Goal: Task Accomplishment & Management: Complete application form

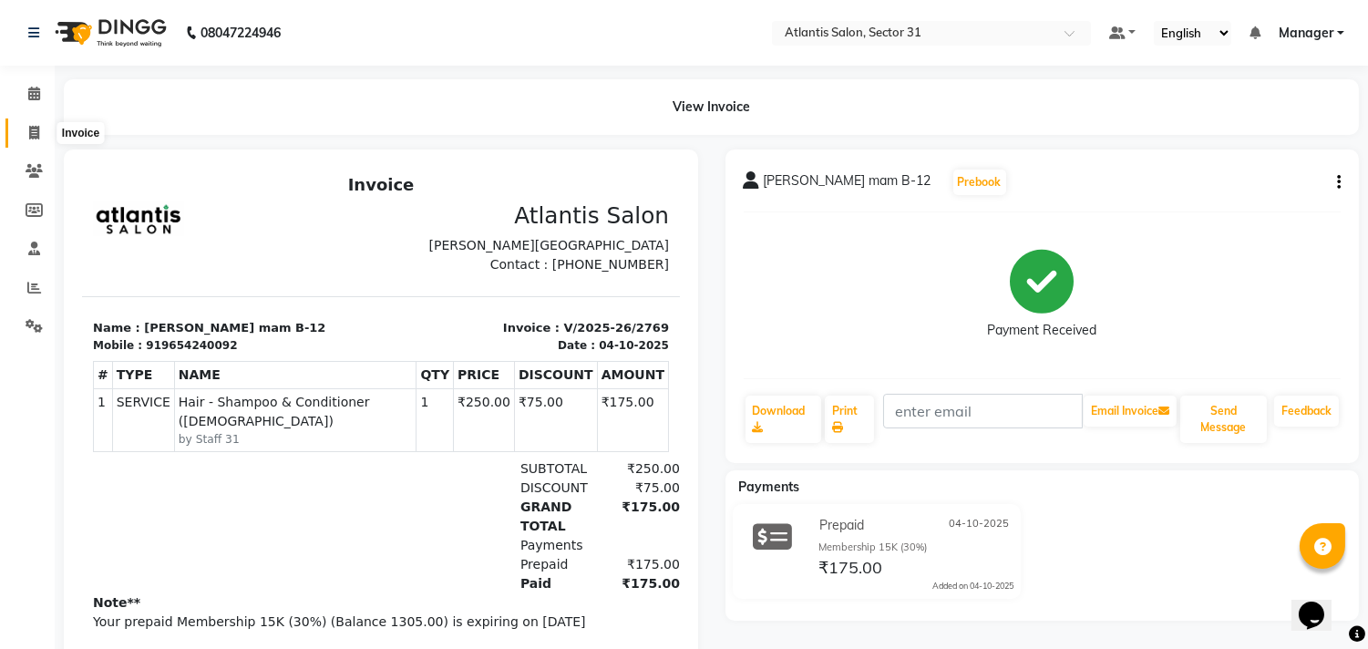
click at [39, 129] on span at bounding box center [34, 133] width 32 height 21
select select "service"
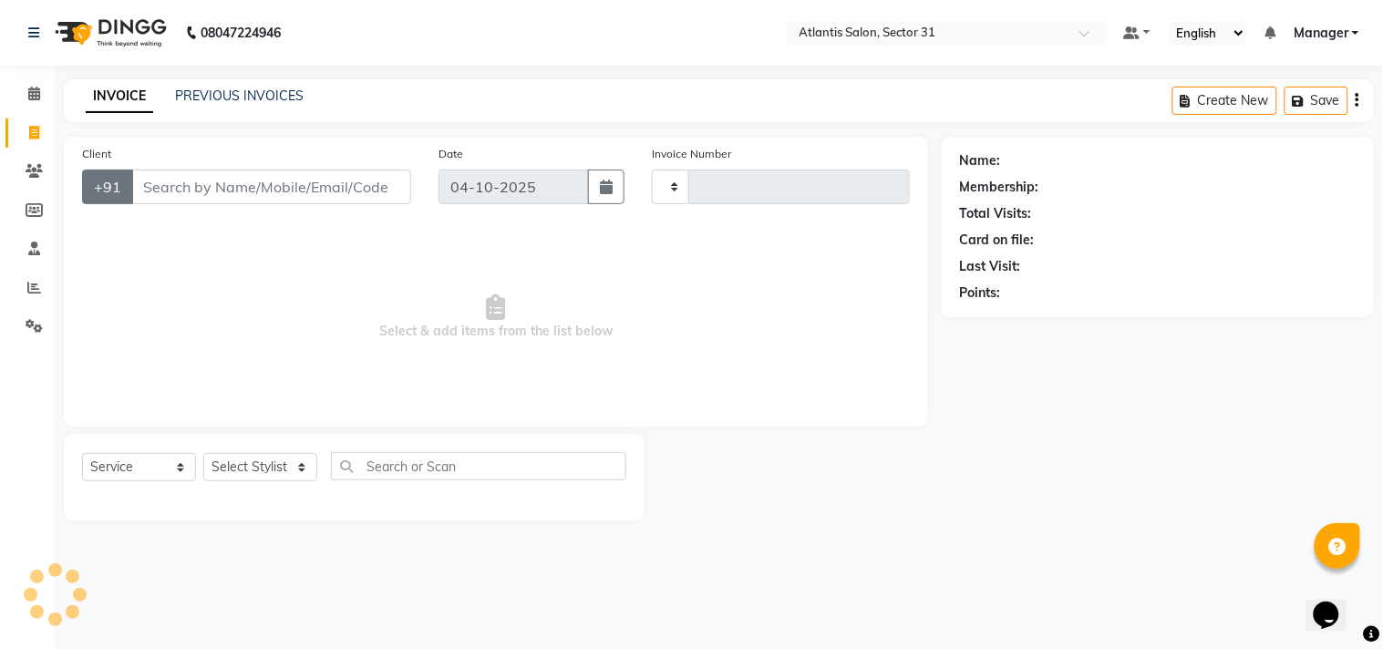
type input "2770"
select select "4391"
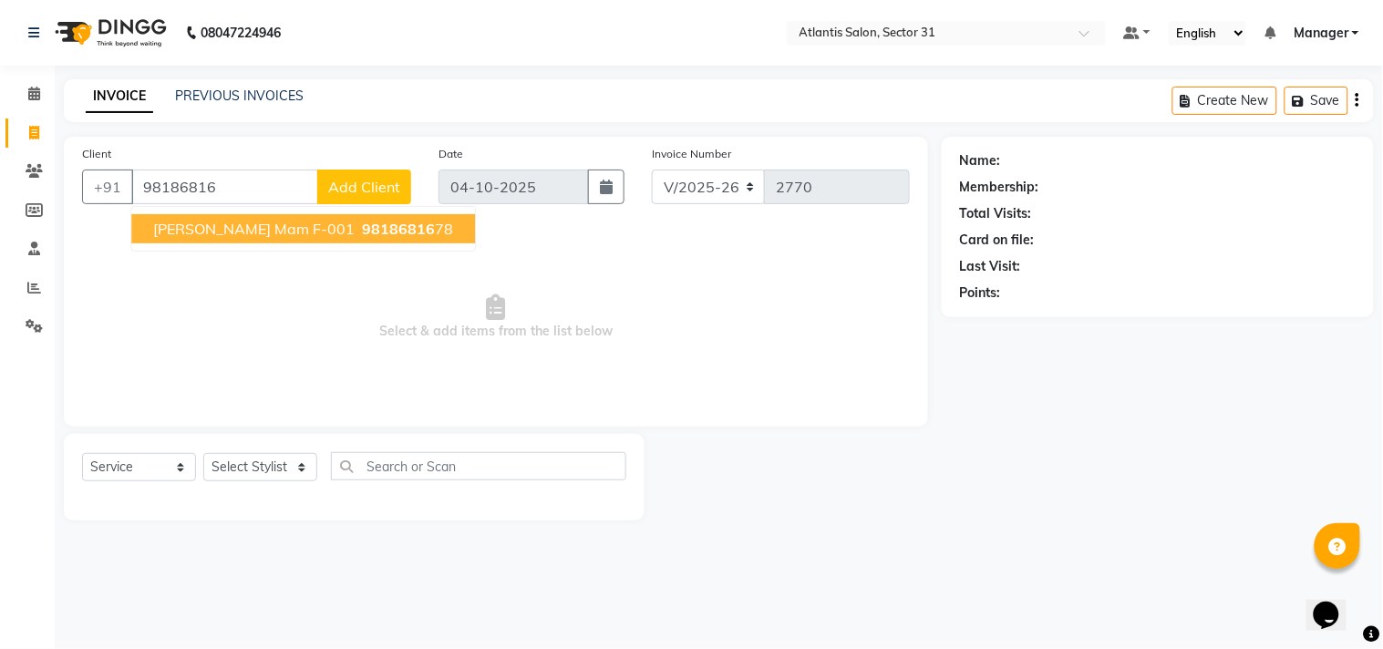
click at [167, 216] on button "[PERSON_NAME] Mam F-001 98186816 78" at bounding box center [303, 228] width 344 height 29
type input "9818681678"
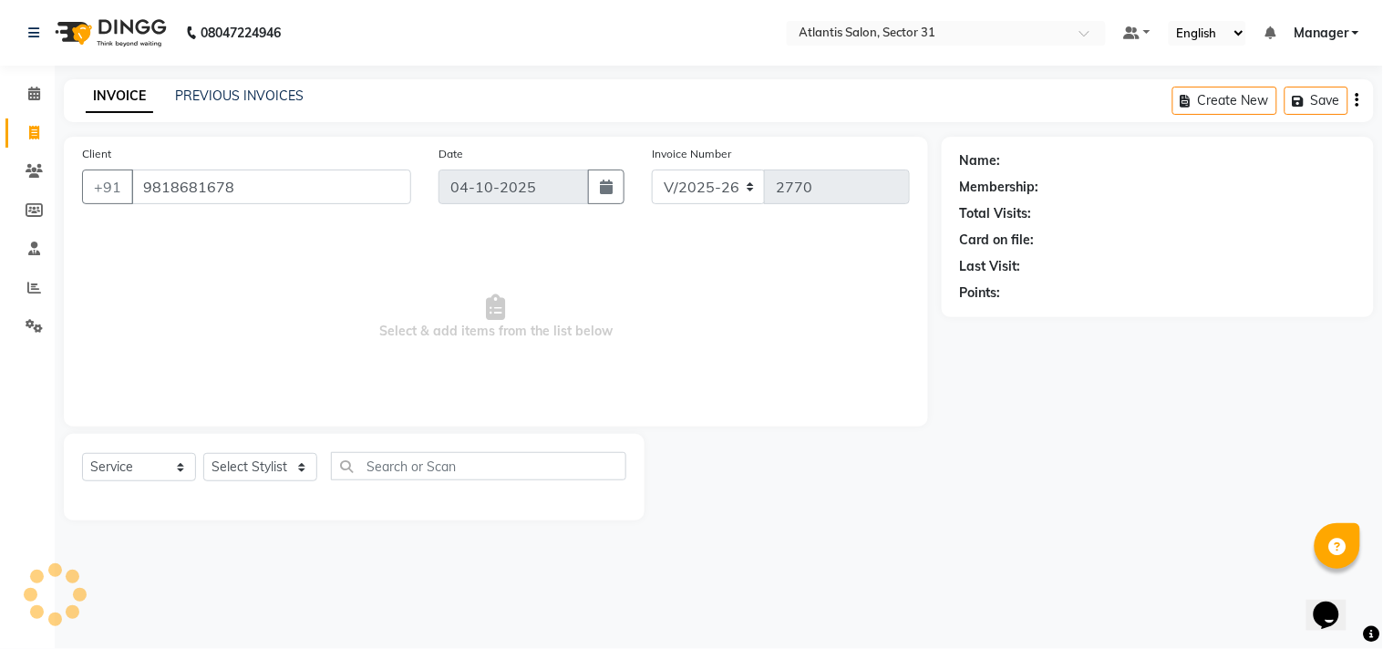
click at [167, 216] on div "Client [PHONE_NUMBER]" at bounding box center [246, 181] width 356 height 75
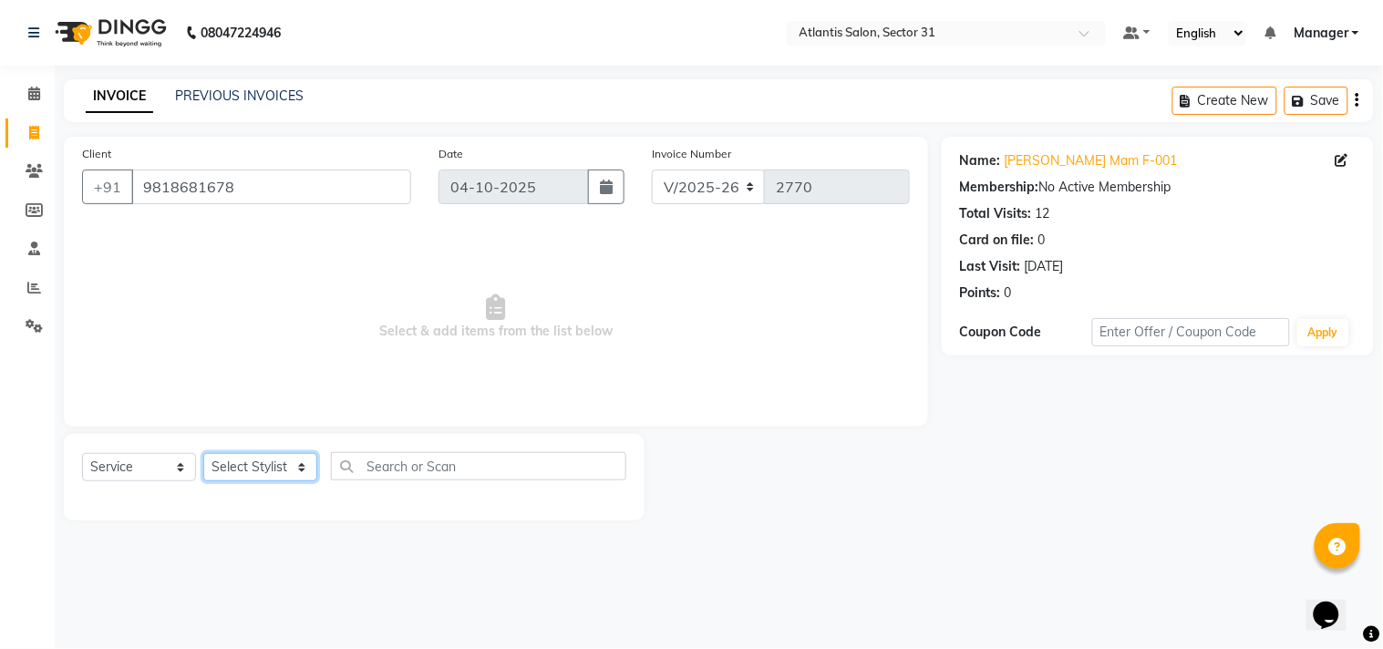
click at [253, 462] on select "Select Stylist [PERSON_NAME] [PERSON_NAME] Kavita Manager Staff 31 Staff ILD [P…" at bounding box center [260, 467] width 114 height 28
select select "93064"
click at [203, 454] on select "Select Stylist [PERSON_NAME] [PERSON_NAME] Kavita Manager Staff 31 Staff ILD [P…" at bounding box center [260, 467] width 114 height 28
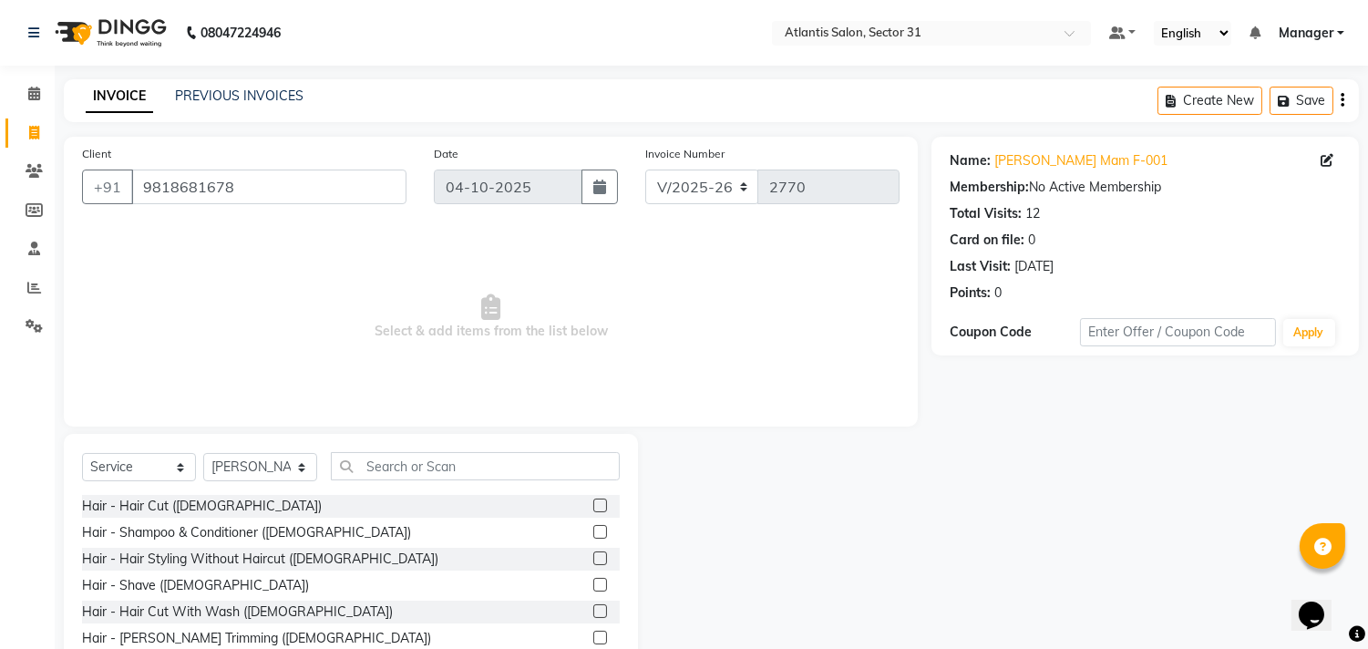
click at [524, 448] on div "Select Service Product Membership Package Voucher Prepaid Gift Card Select Styl…" at bounding box center [351, 568] width 574 height 269
click at [504, 465] on input "text" at bounding box center [475, 466] width 289 height 28
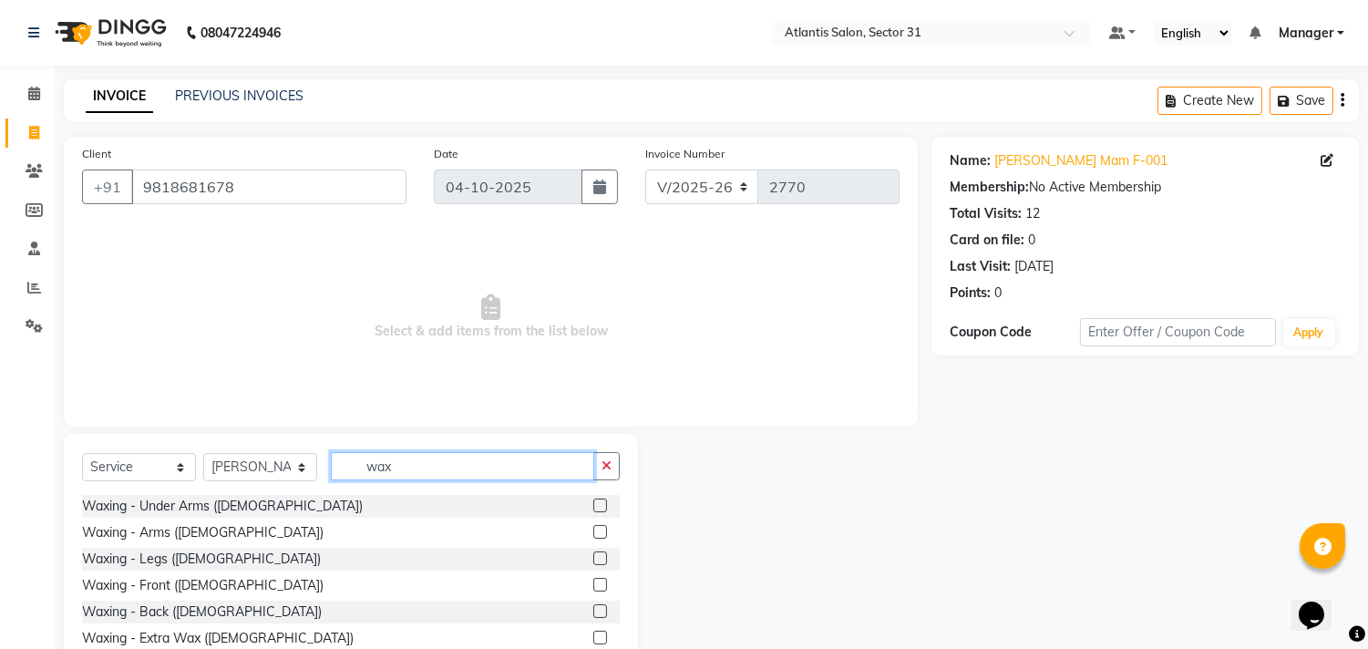
type input "wax"
click at [593, 527] on label at bounding box center [600, 532] width 14 height 14
click at [593, 527] on input "checkbox" at bounding box center [599, 533] width 12 height 12
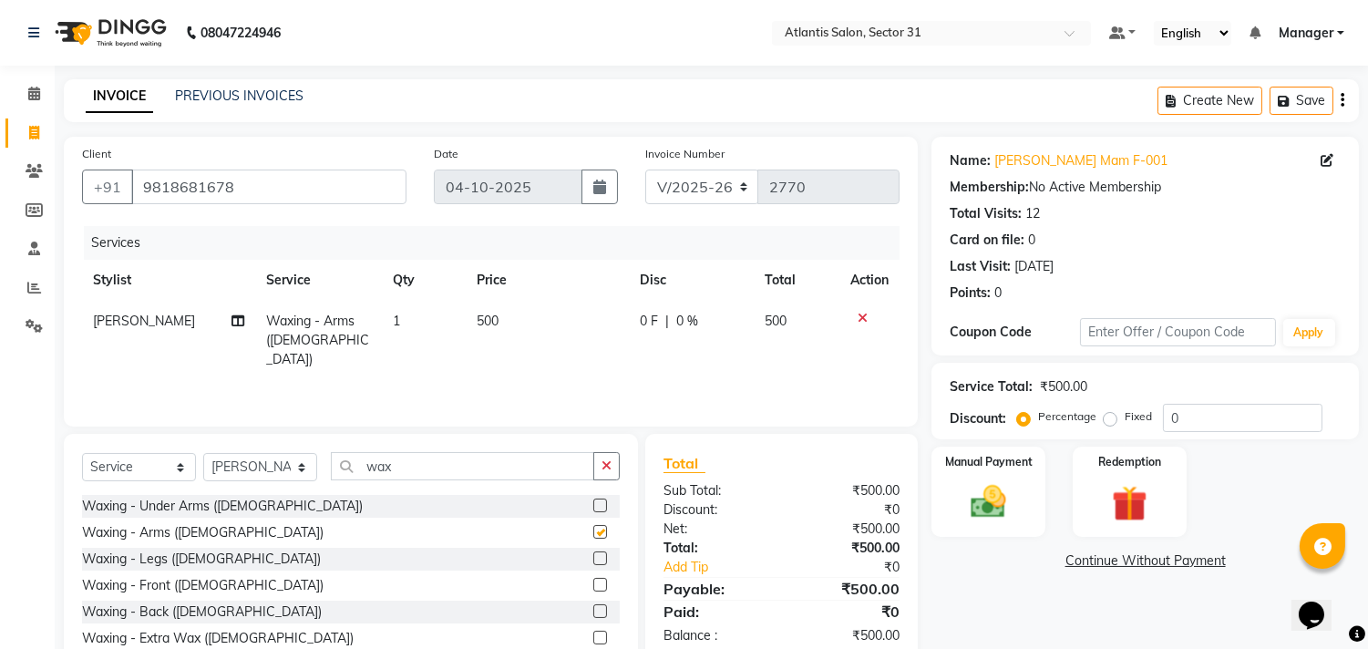
checkbox input "false"
click at [520, 471] on input "wax" at bounding box center [462, 466] width 263 height 28
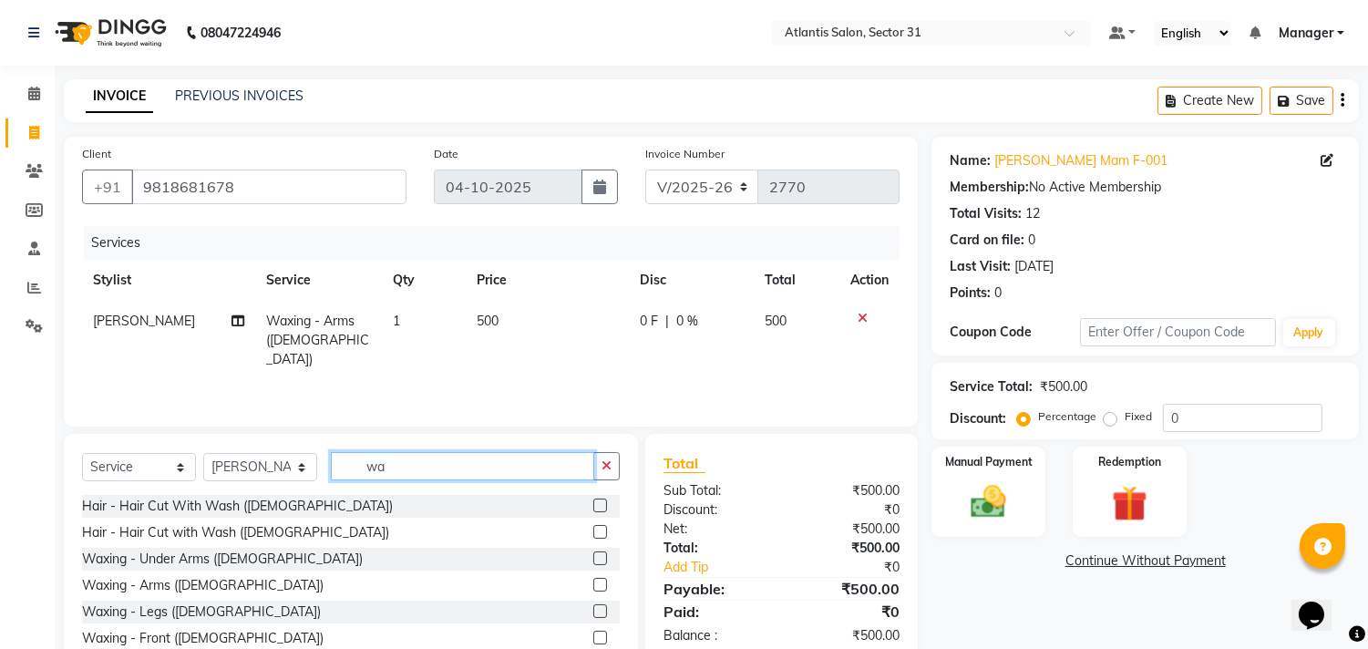
type input "w"
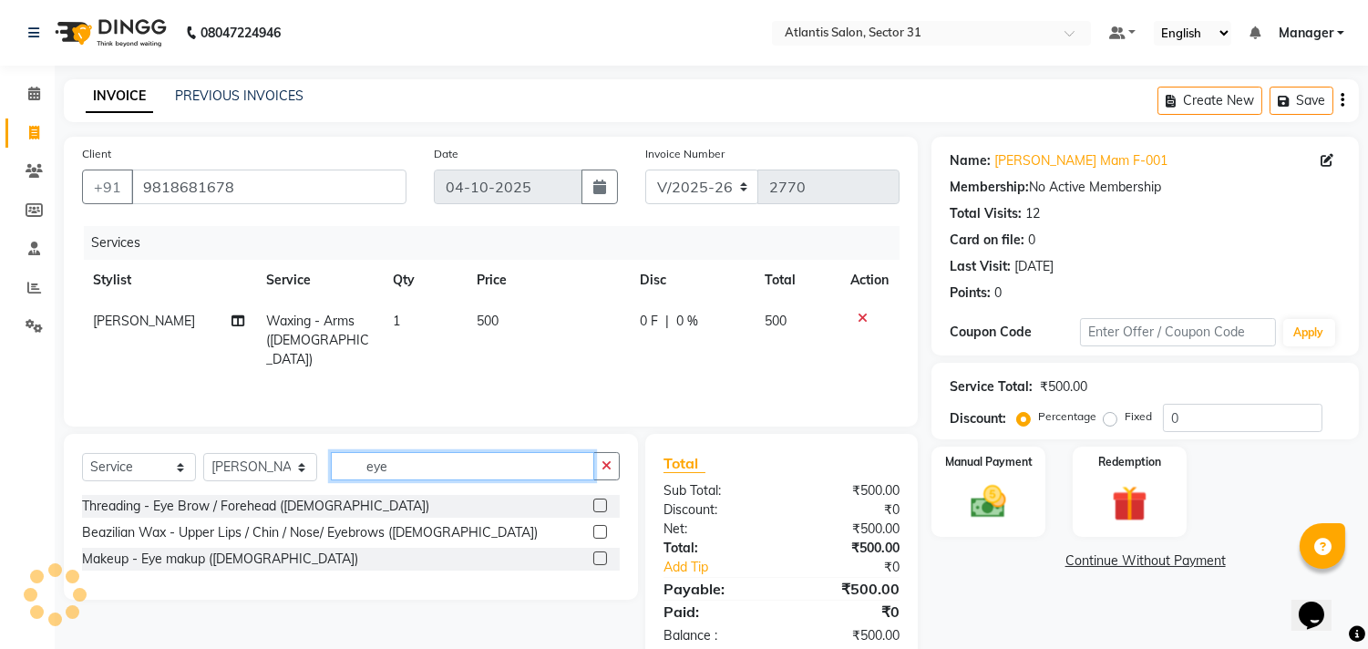
type input "eye"
click at [603, 500] on label at bounding box center [600, 506] width 14 height 14
click at [603, 500] on input "checkbox" at bounding box center [599, 506] width 12 height 12
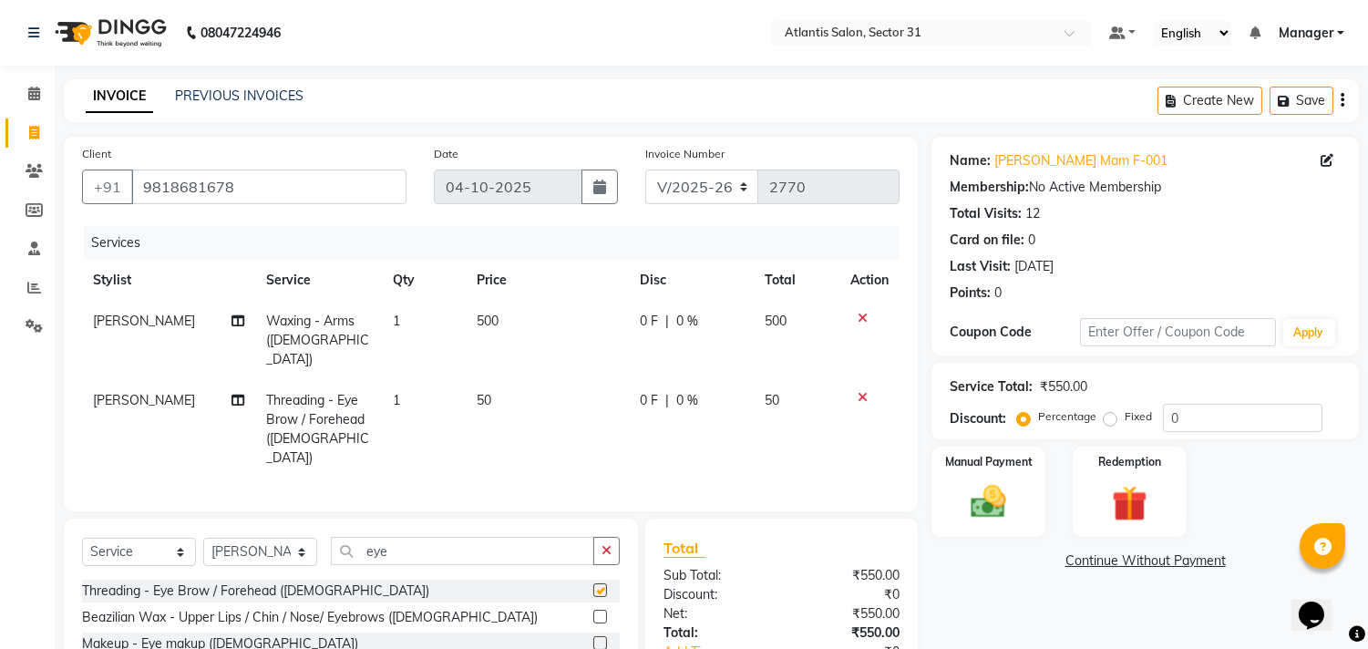
checkbox input "false"
click at [1019, 490] on div "Manual Payment" at bounding box center [989, 491] width 119 height 93
click at [1132, 561] on span "UPI" at bounding box center [1124, 561] width 28 height 21
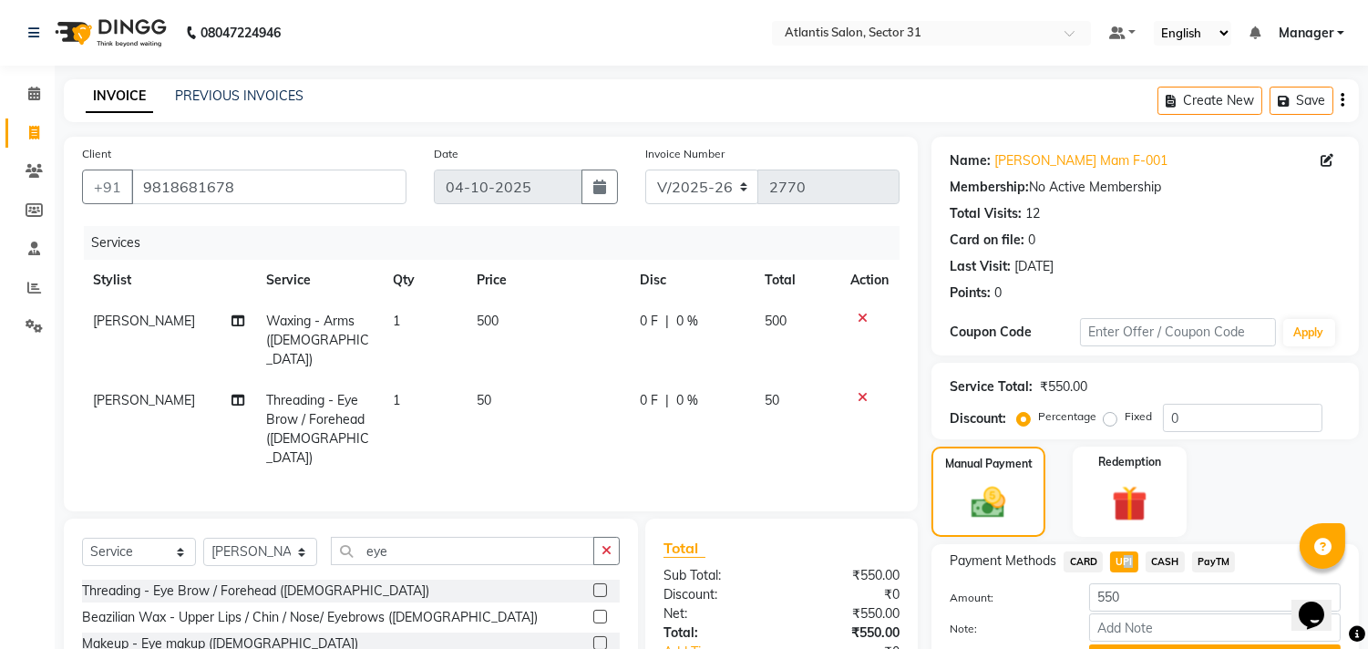
click at [1132, 561] on span "UPI" at bounding box center [1124, 561] width 28 height 21
click at [1089, 561] on span "CARD" at bounding box center [1083, 561] width 39 height 21
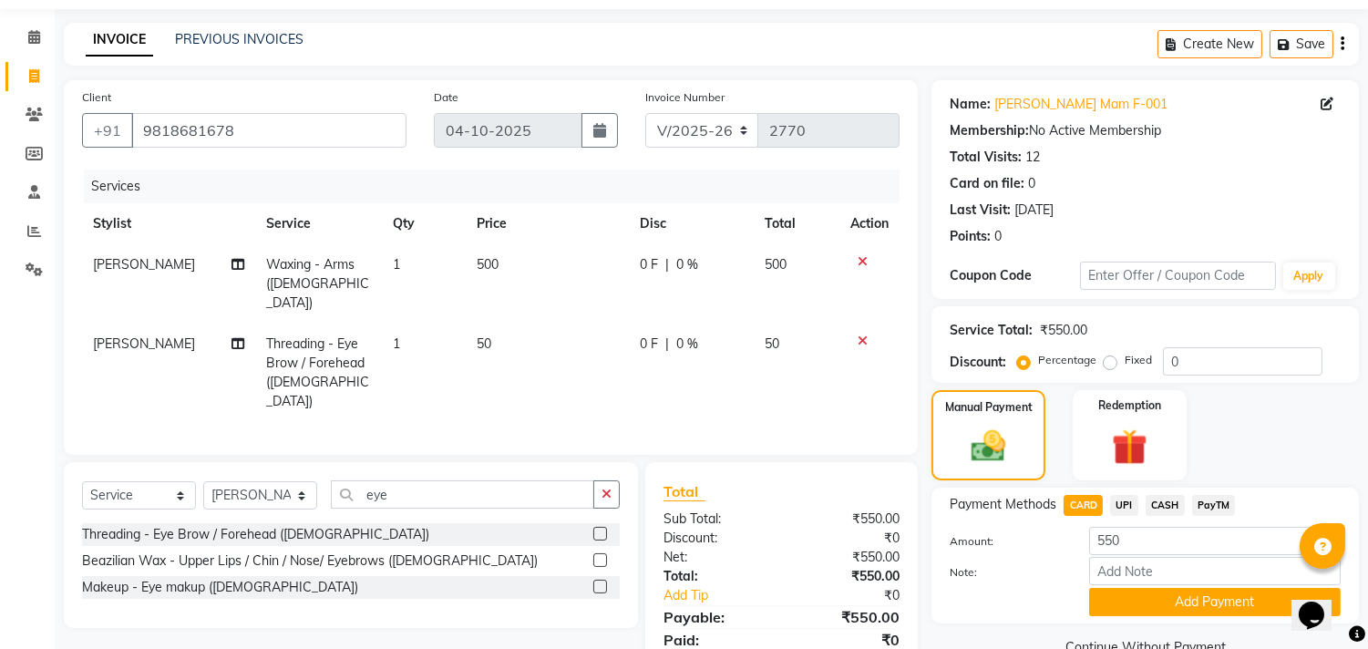
scroll to position [103, 0]
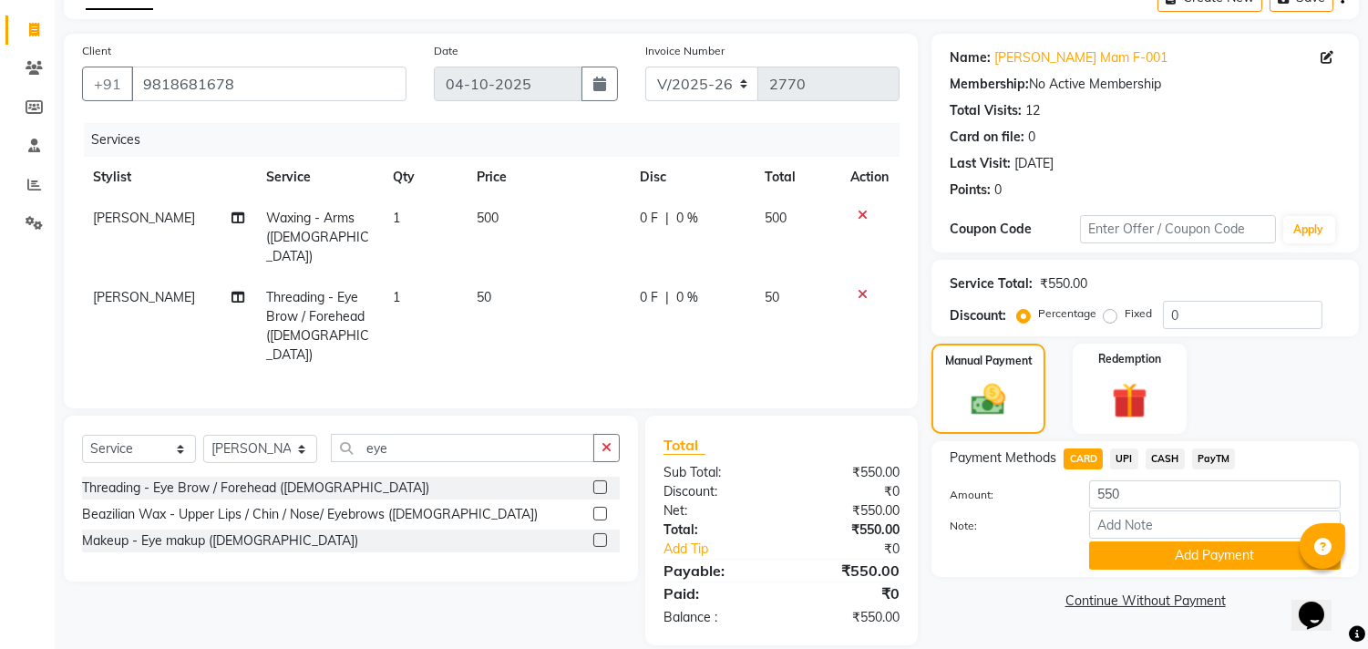
click at [1096, 459] on span "CARD" at bounding box center [1083, 458] width 39 height 21
click at [1132, 576] on div "Payment Methods CARD UPI CASH PayTM Amount: 550 Note: Add Payment" at bounding box center [1146, 509] width 428 height 136
click at [1133, 551] on button "Add Payment" at bounding box center [1215, 555] width 252 height 28
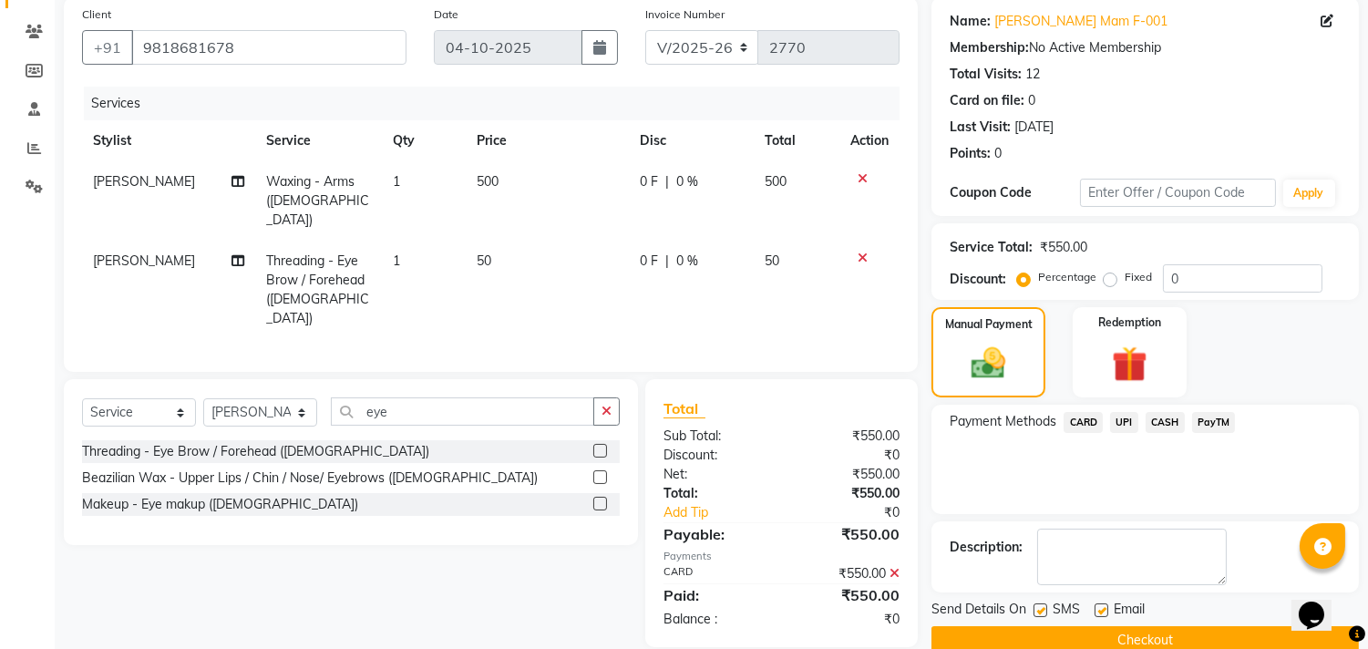
scroll to position [170, 0]
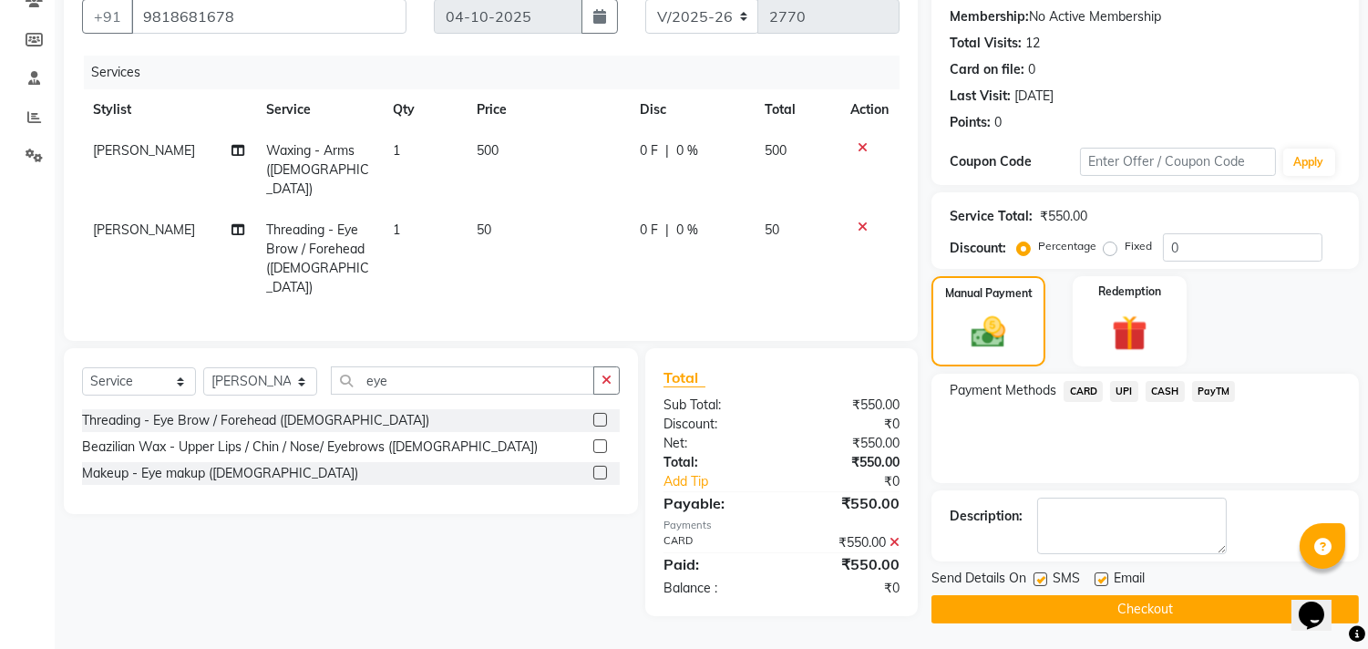
click at [1086, 611] on button "Checkout" at bounding box center [1146, 609] width 428 height 28
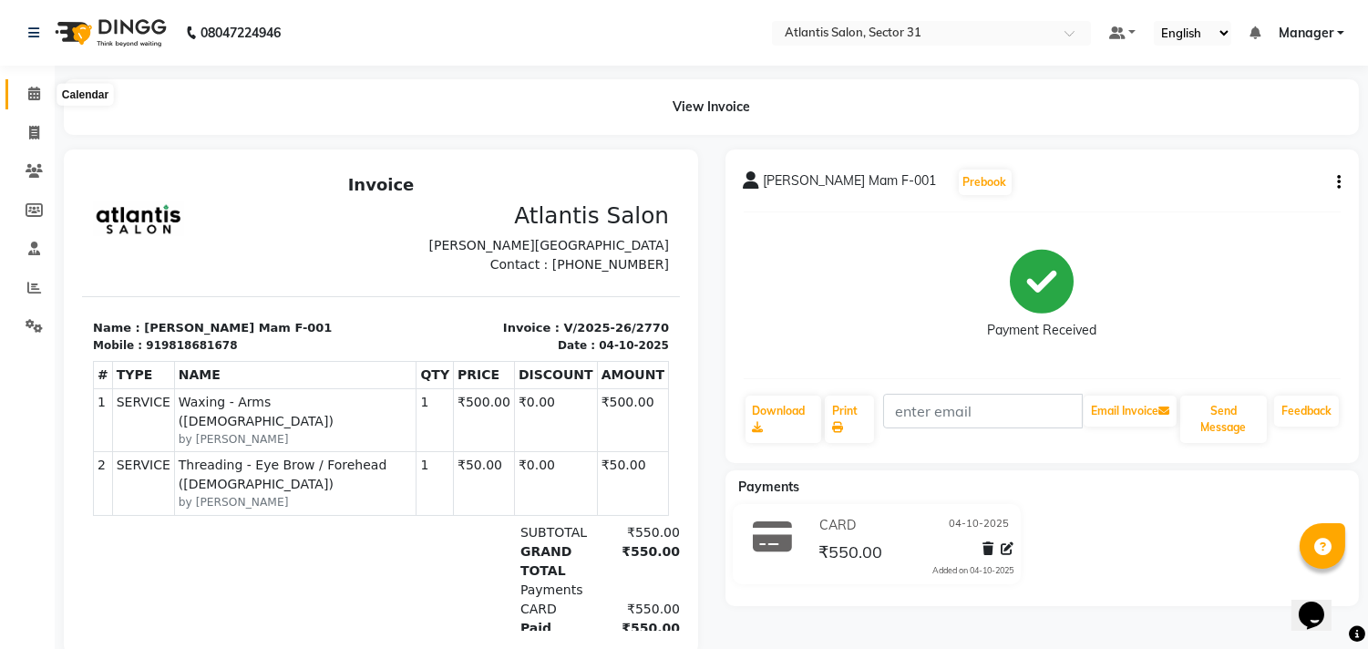
click at [23, 92] on span at bounding box center [34, 94] width 32 height 21
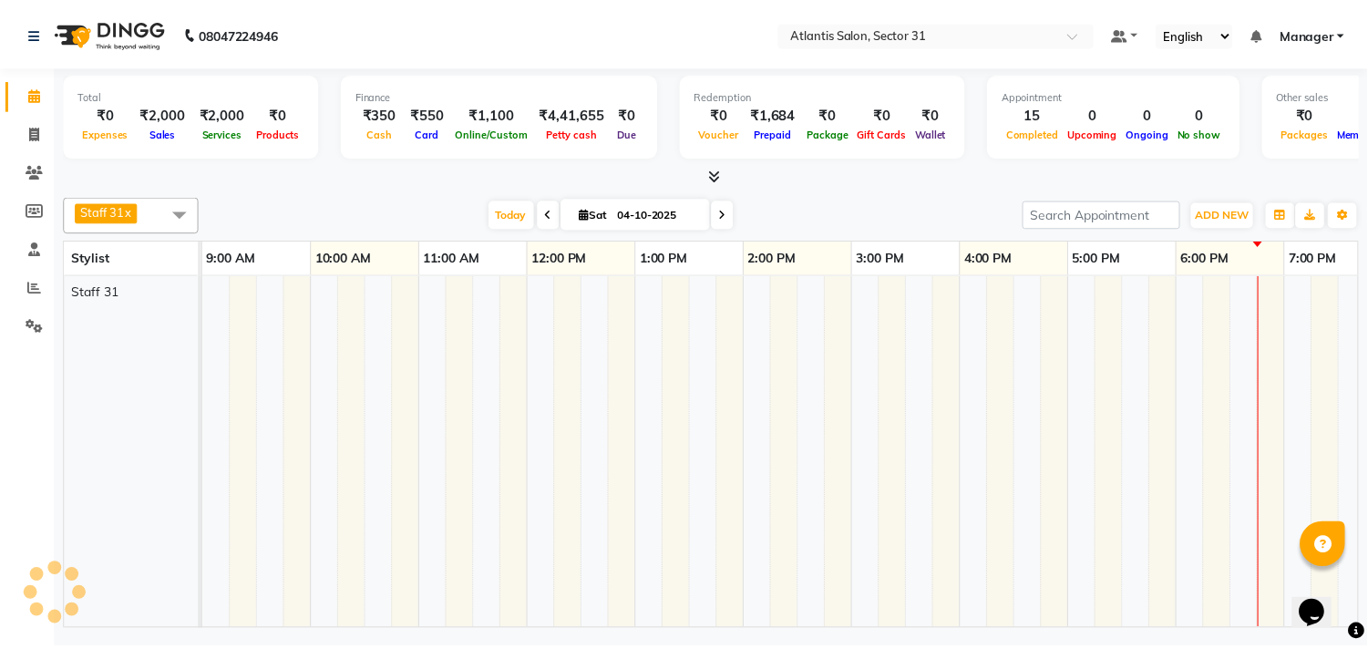
scroll to position [0, 143]
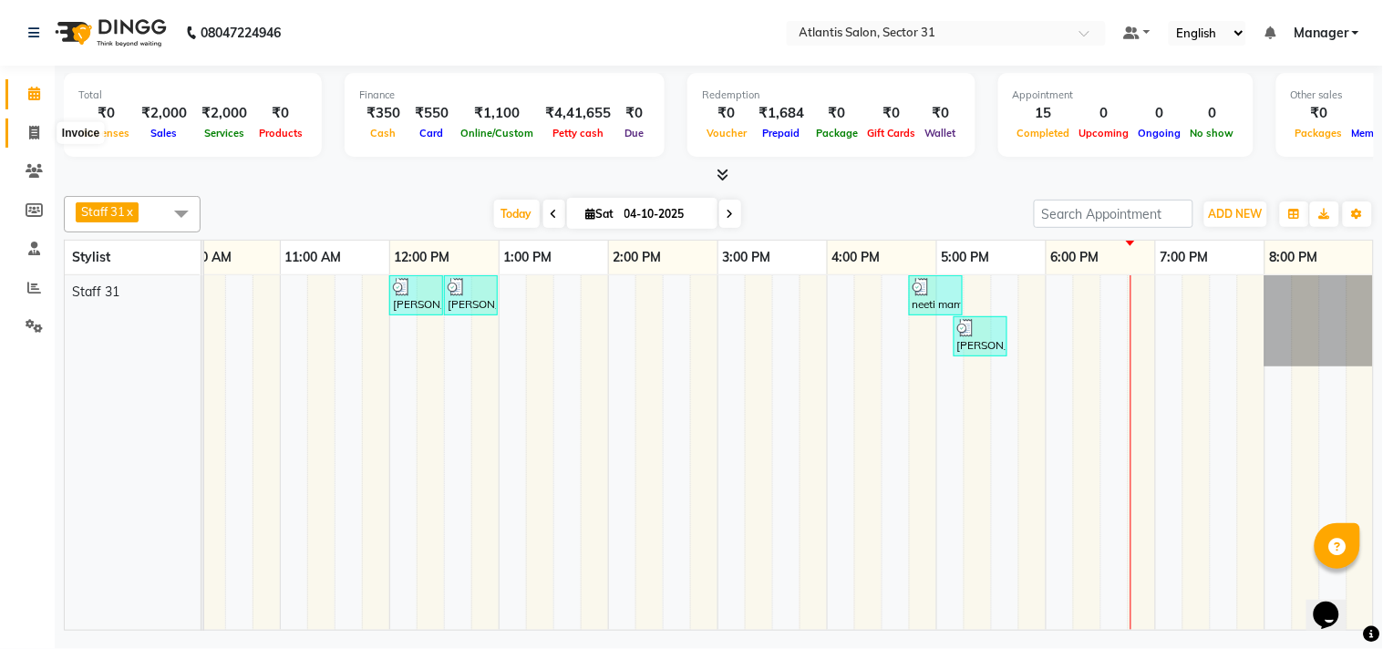
click at [42, 142] on span at bounding box center [34, 133] width 32 height 21
select select "service"
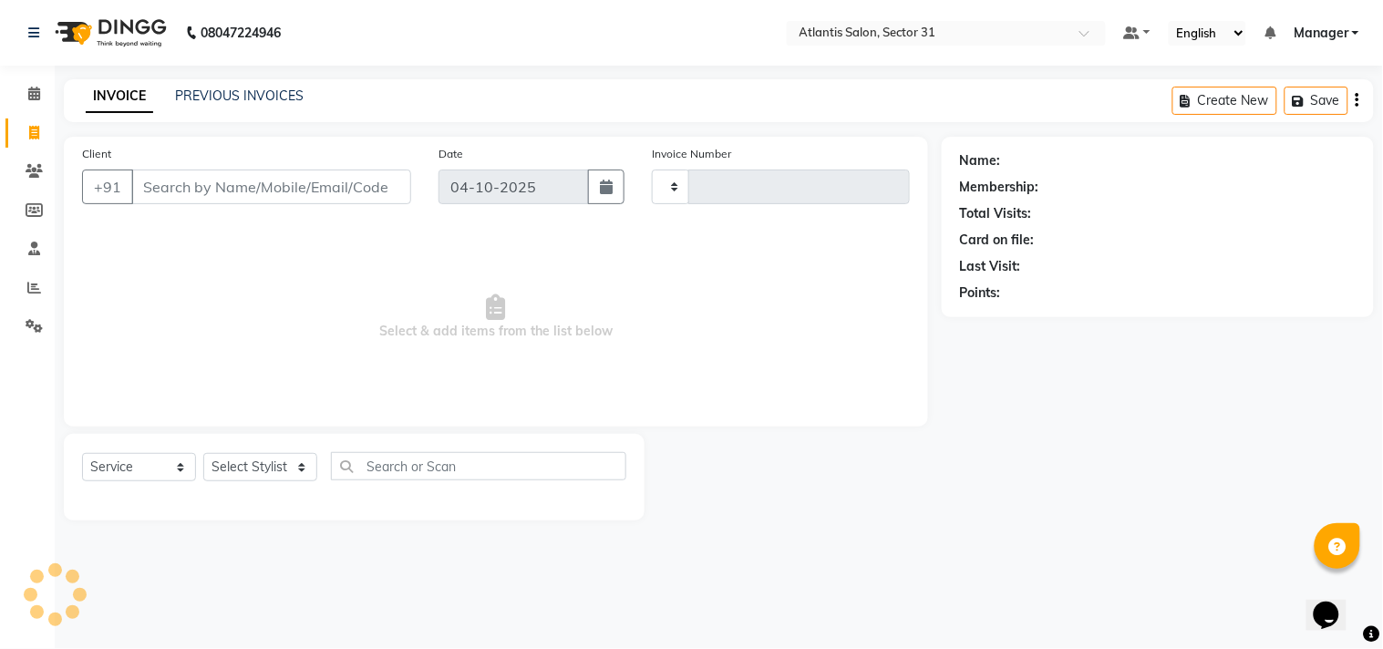
type input "2771"
select select "4391"
click at [238, 189] on input "Client" at bounding box center [271, 187] width 280 height 35
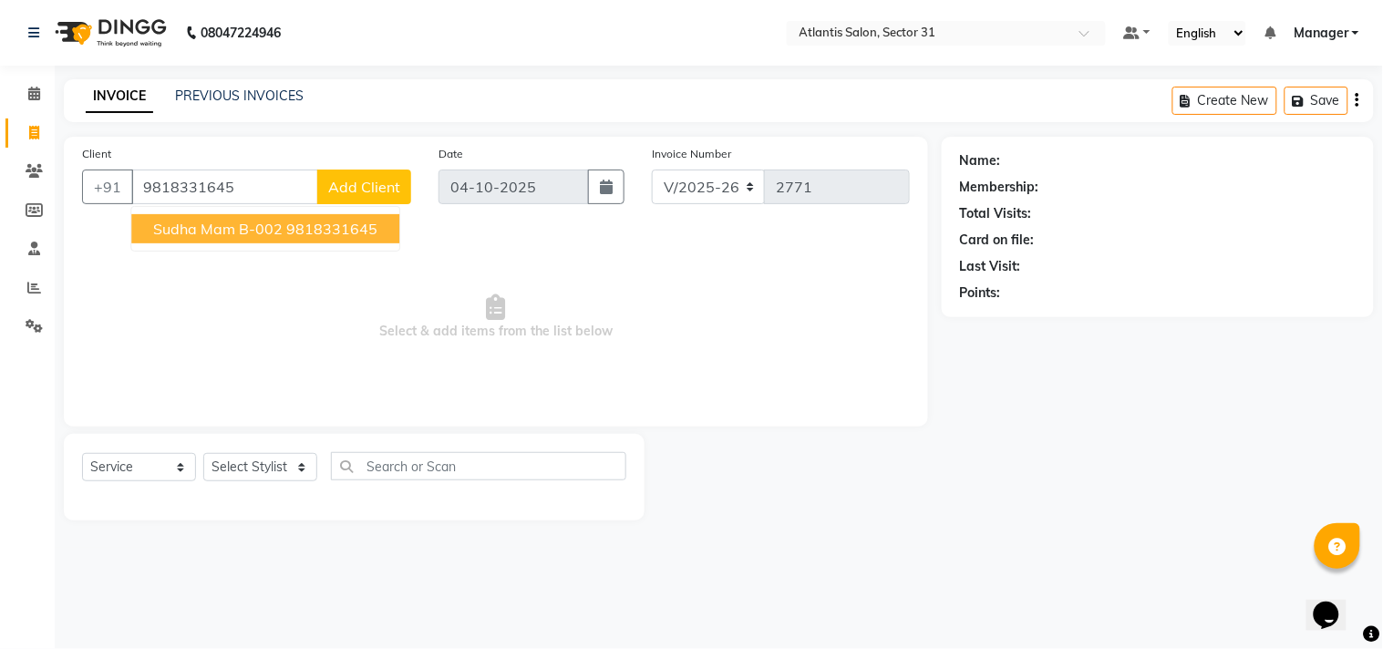
click at [260, 231] on span "Sudha Mam B-002" at bounding box center [217, 229] width 129 height 18
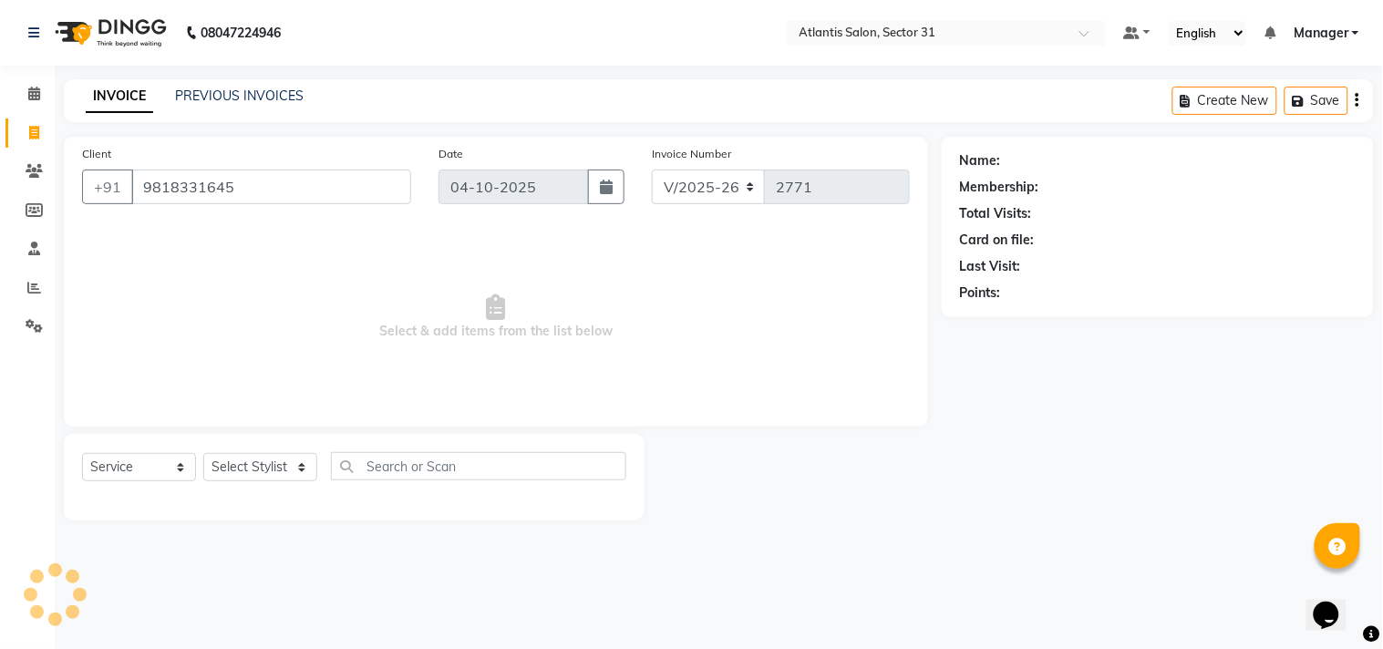
type input "9818331645"
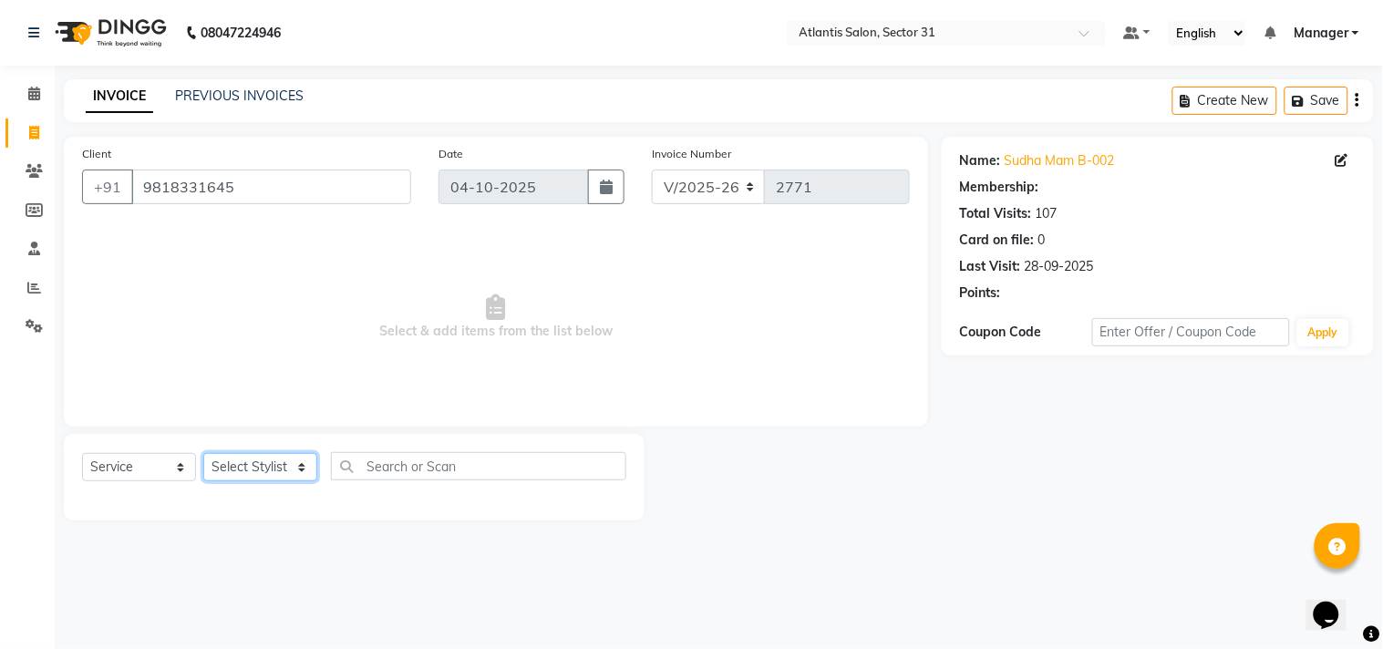
click at [286, 472] on select "Select Stylist [PERSON_NAME] [PERSON_NAME] Kavita Manager Staff 31 Staff ILD [P…" at bounding box center [260, 467] width 114 height 28
select select "1: Object"
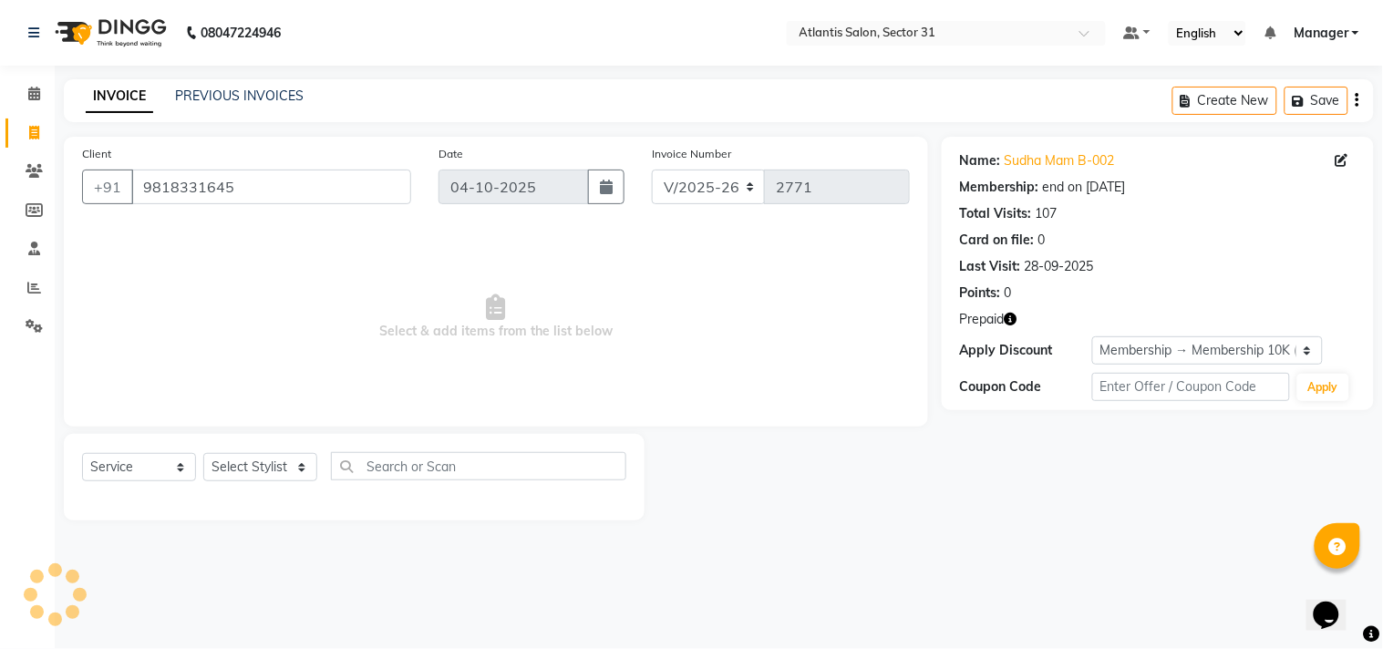
click at [1015, 312] on button "button" at bounding box center [1011, 319] width 13 height 19
click at [885, 417] on div "Client [PHONE_NUMBER] Date [DATE] Invoice Number V/2025 V/[PHONE_NUMBER] Select…" at bounding box center [496, 282] width 864 height 290
click at [1016, 319] on icon "button" at bounding box center [1011, 319] width 13 height 13
click at [888, 389] on span "Select & add items from the list below" at bounding box center [496, 317] width 828 height 182
click at [285, 459] on select "Select Stylist [PERSON_NAME] [PERSON_NAME] Kavita Manager Staff 31 Staff ILD [P…" at bounding box center [260, 467] width 114 height 28
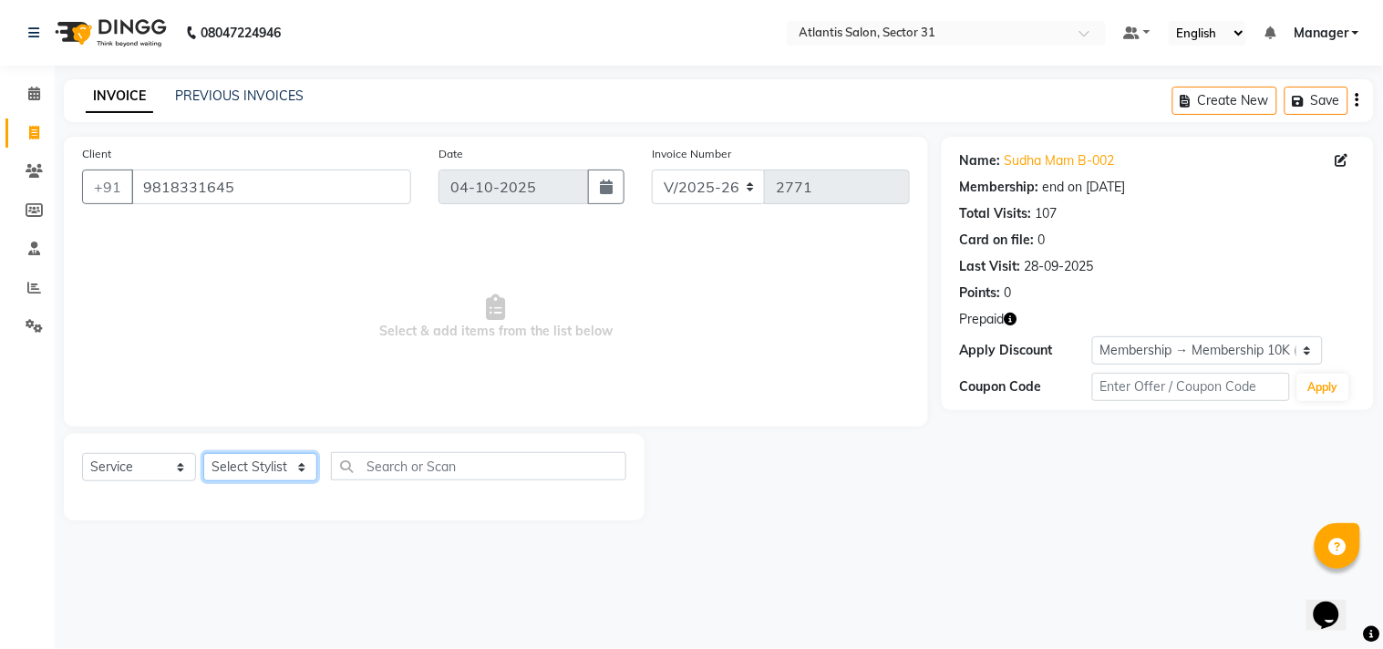
select select "82225"
click at [203, 454] on select "Select Stylist [PERSON_NAME] [PERSON_NAME] Kavita Manager Staff 31 Staff ILD [P…" at bounding box center [260, 467] width 114 height 28
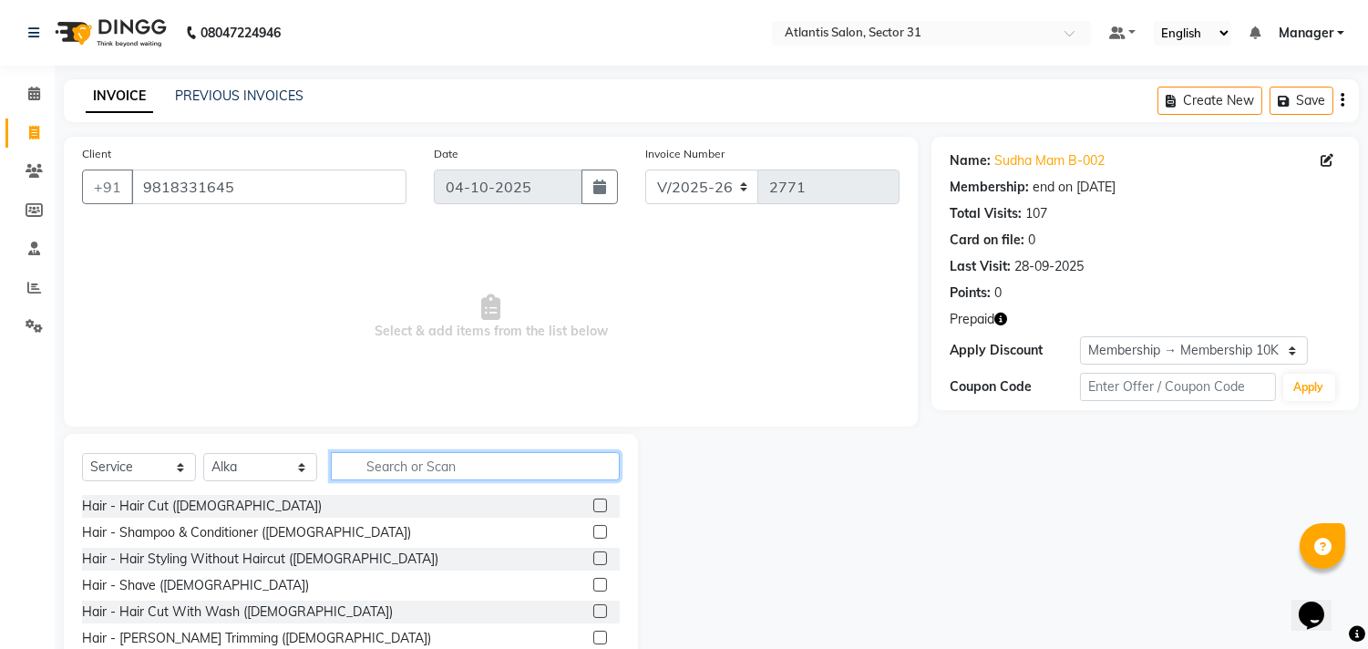
click at [435, 475] on input "text" at bounding box center [475, 466] width 289 height 28
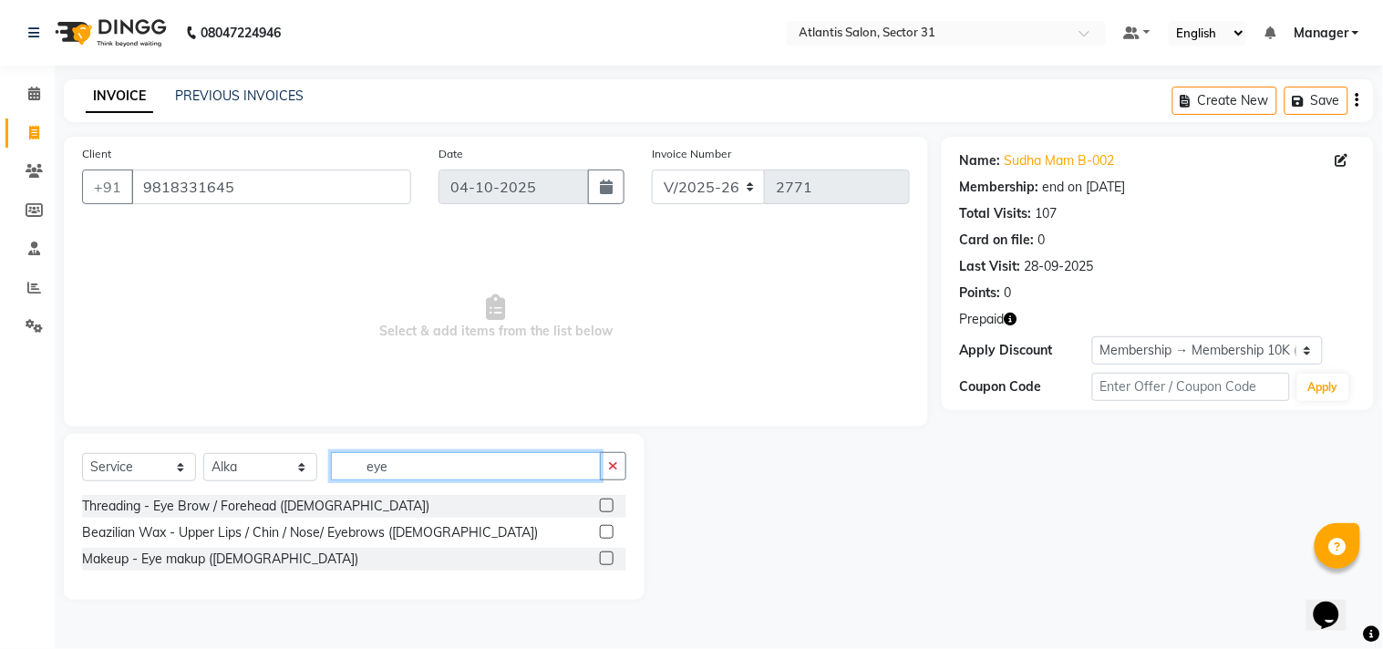
type input "eye"
click at [1014, 320] on icon "button" at bounding box center [1011, 319] width 13 height 13
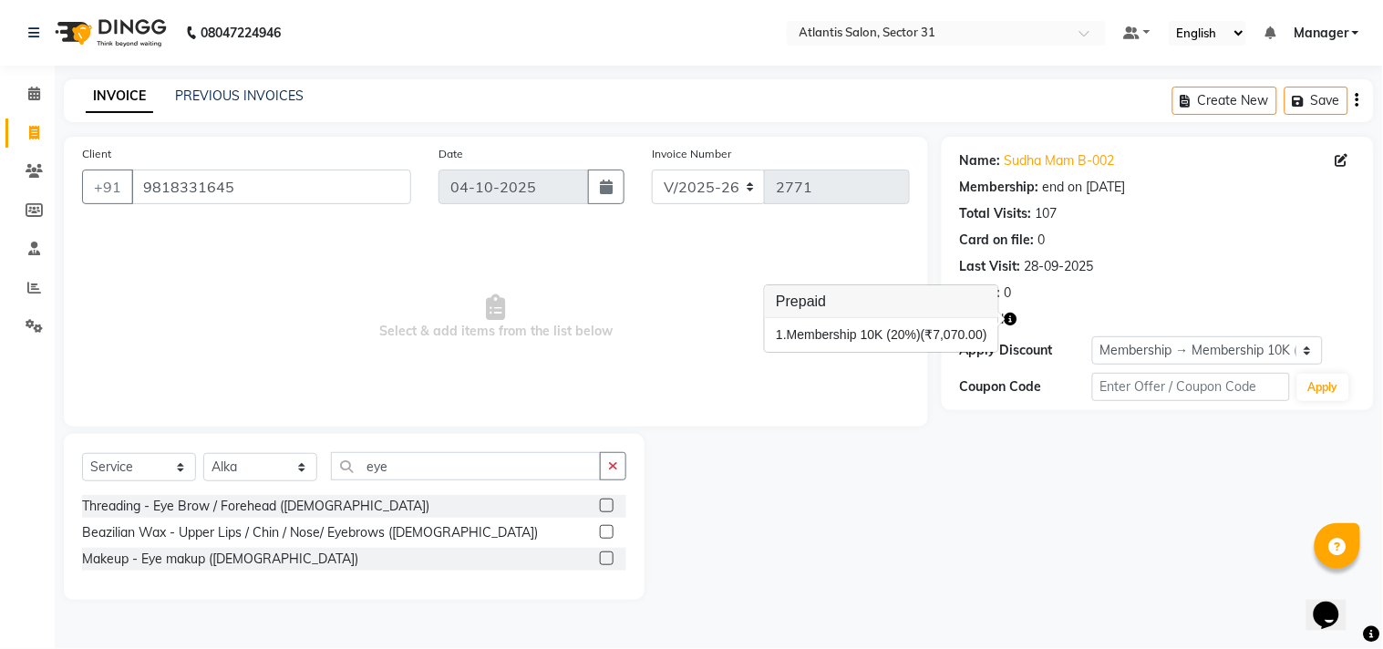
click at [822, 426] on div "Client [PHONE_NUMBER] Date [DATE] Invoice Number V/2025 V/[PHONE_NUMBER] Select…" at bounding box center [496, 282] width 864 height 290
click at [607, 509] on label at bounding box center [607, 506] width 14 height 14
click at [607, 509] on input "checkbox" at bounding box center [606, 506] width 12 height 12
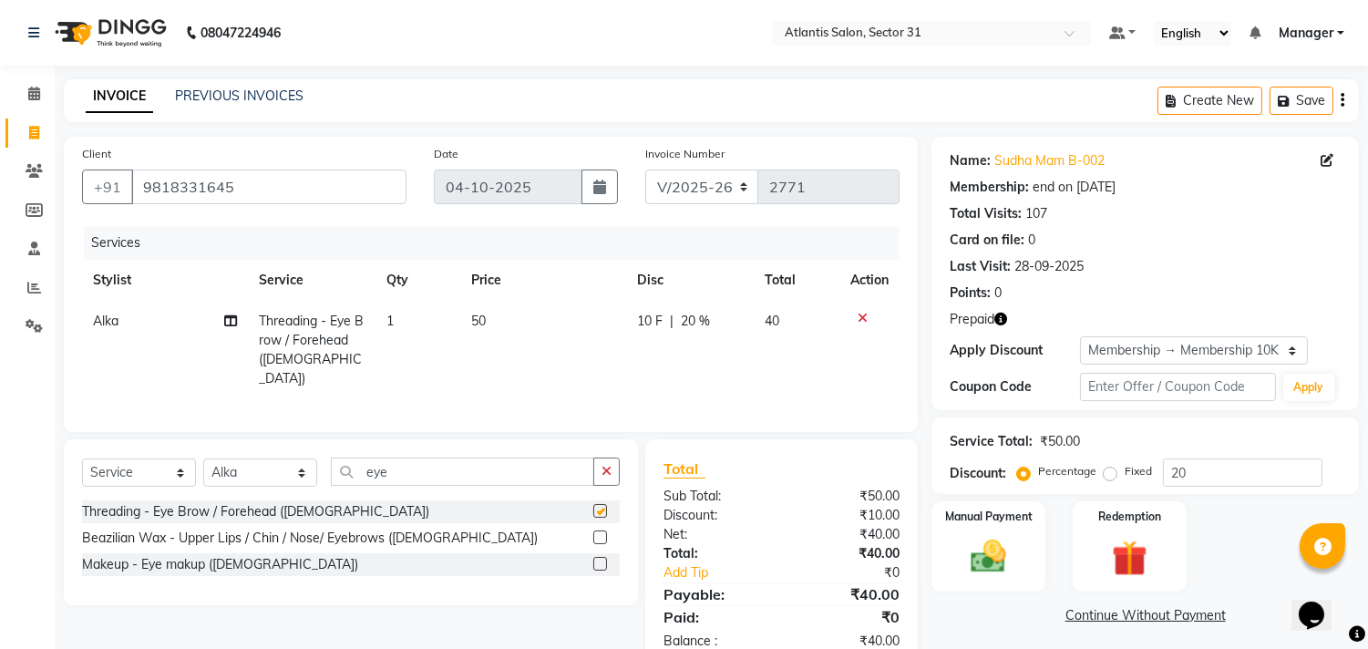
checkbox input "false"
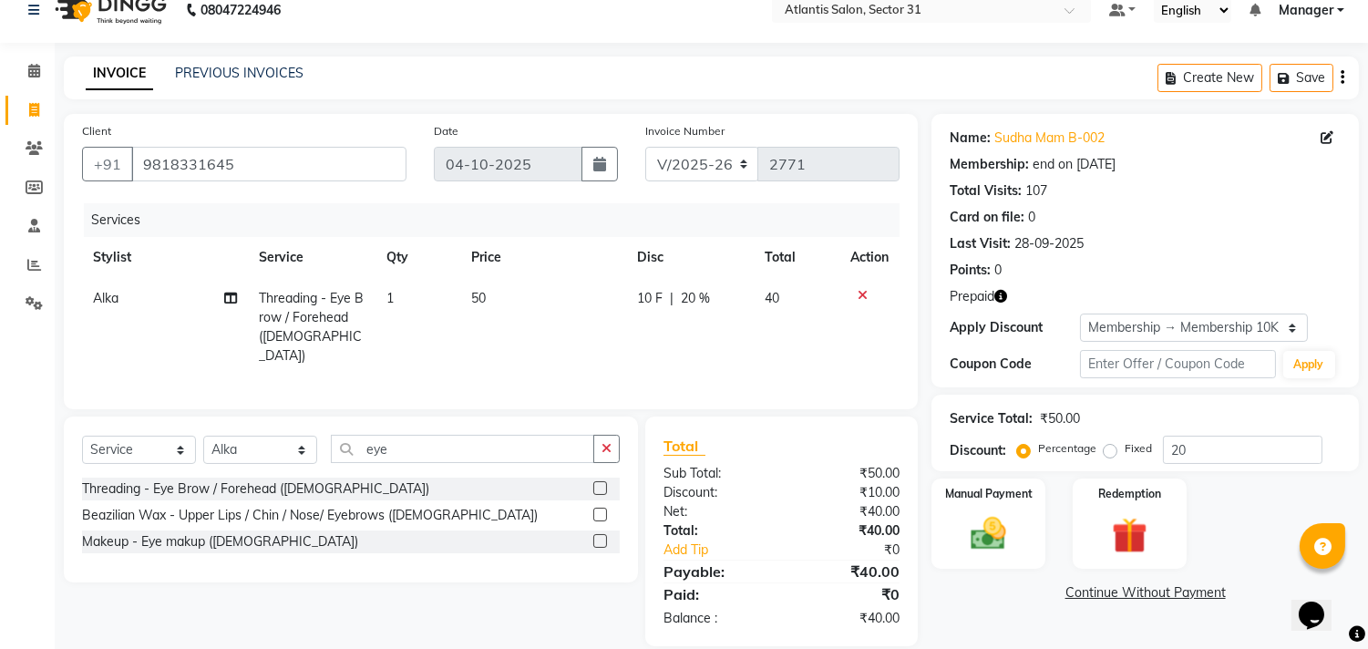
scroll to position [43, 0]
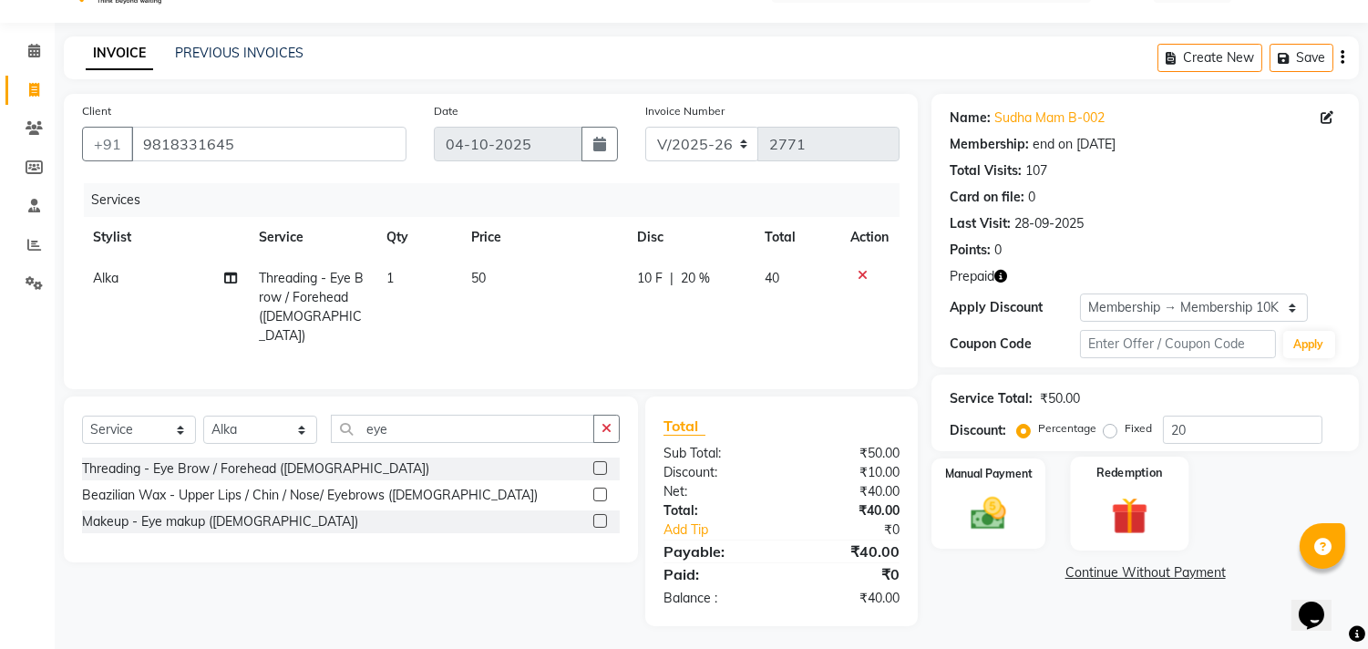
click at [1123, 481] on div "Redemption" at bounding box center [1129, 503] width 119 height 93
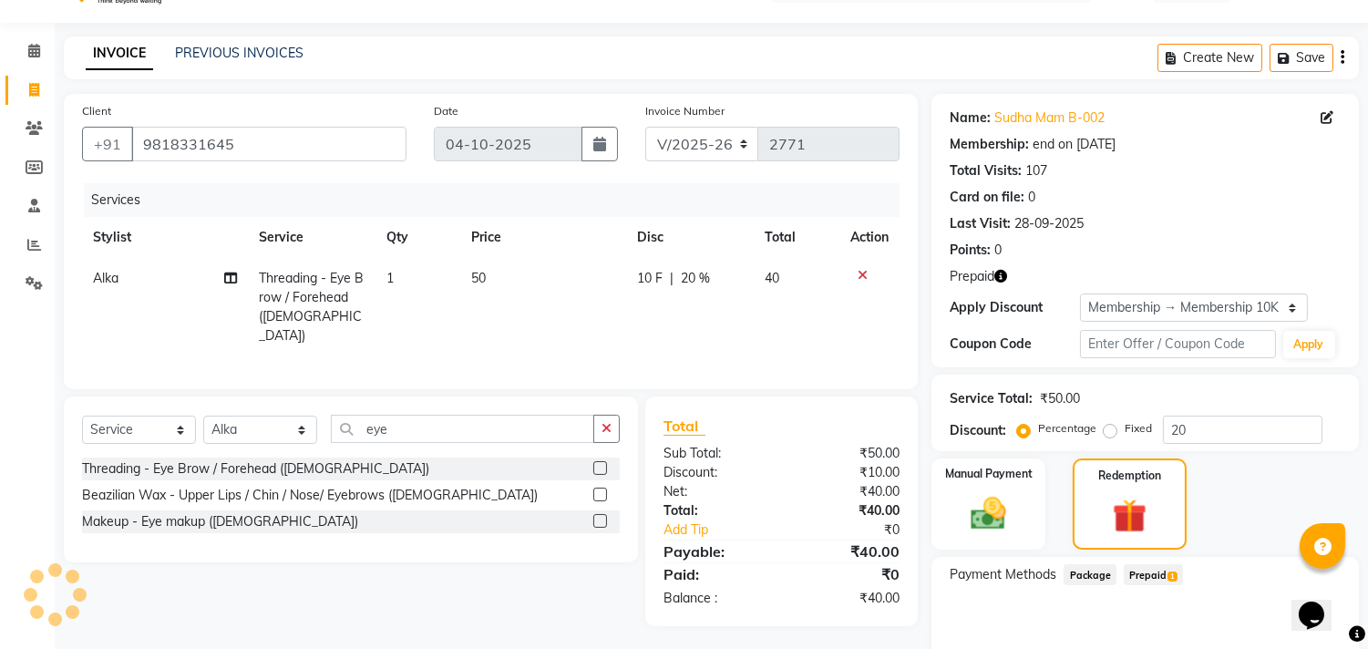
click at [1160, 578] on span "Prepaid 1" at bounding box center [1153, 574] width 59 height 21
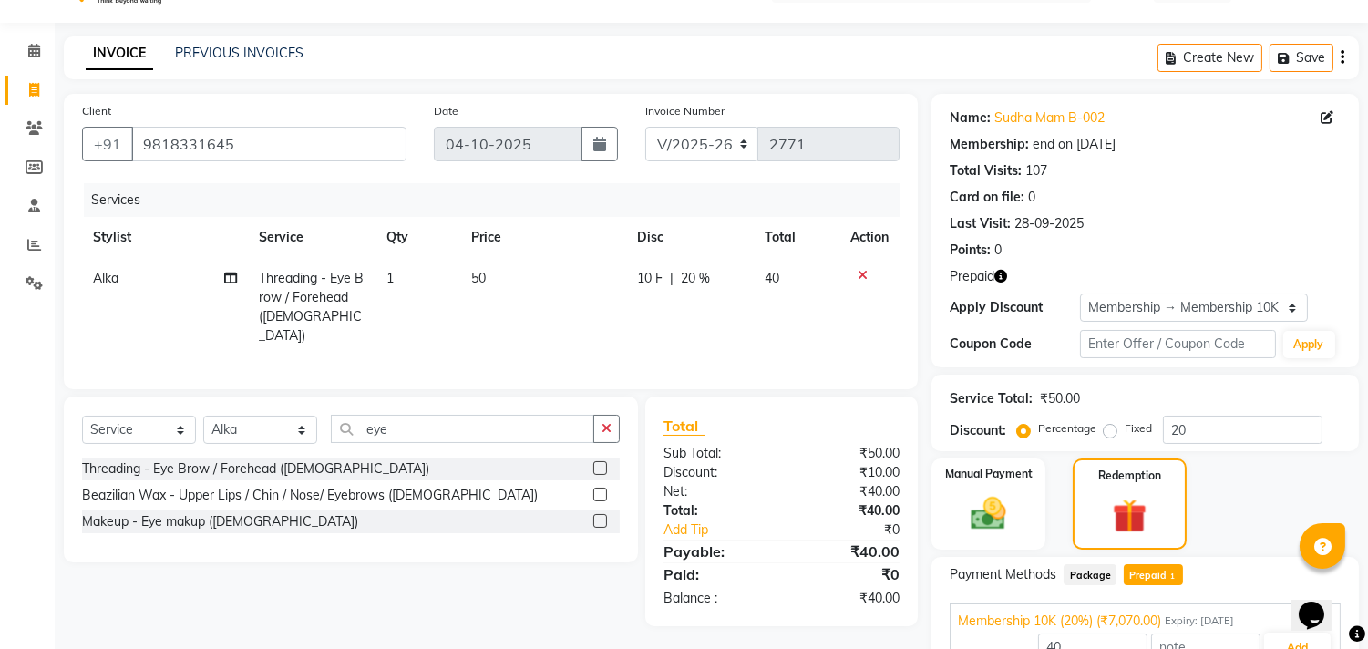
scroll to position [139, 0]
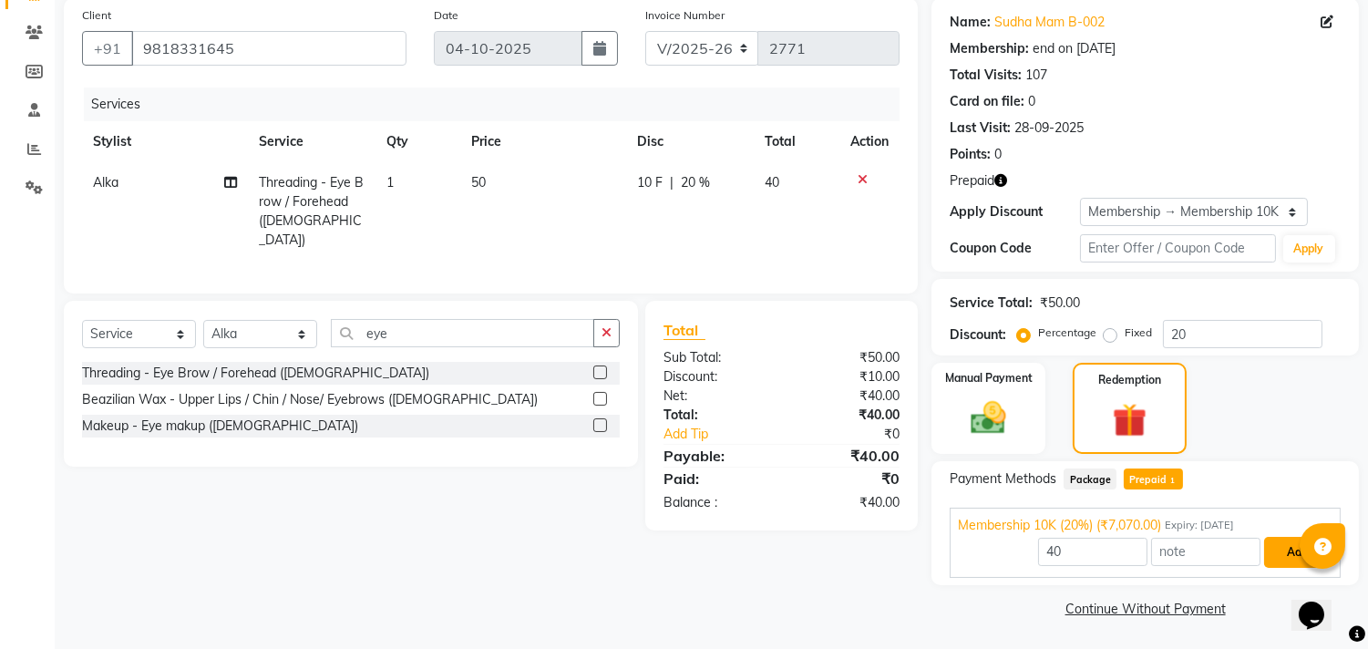
click at [1283, 552] on button "Add" at bounding box center [1297, 552] width 67 height 31
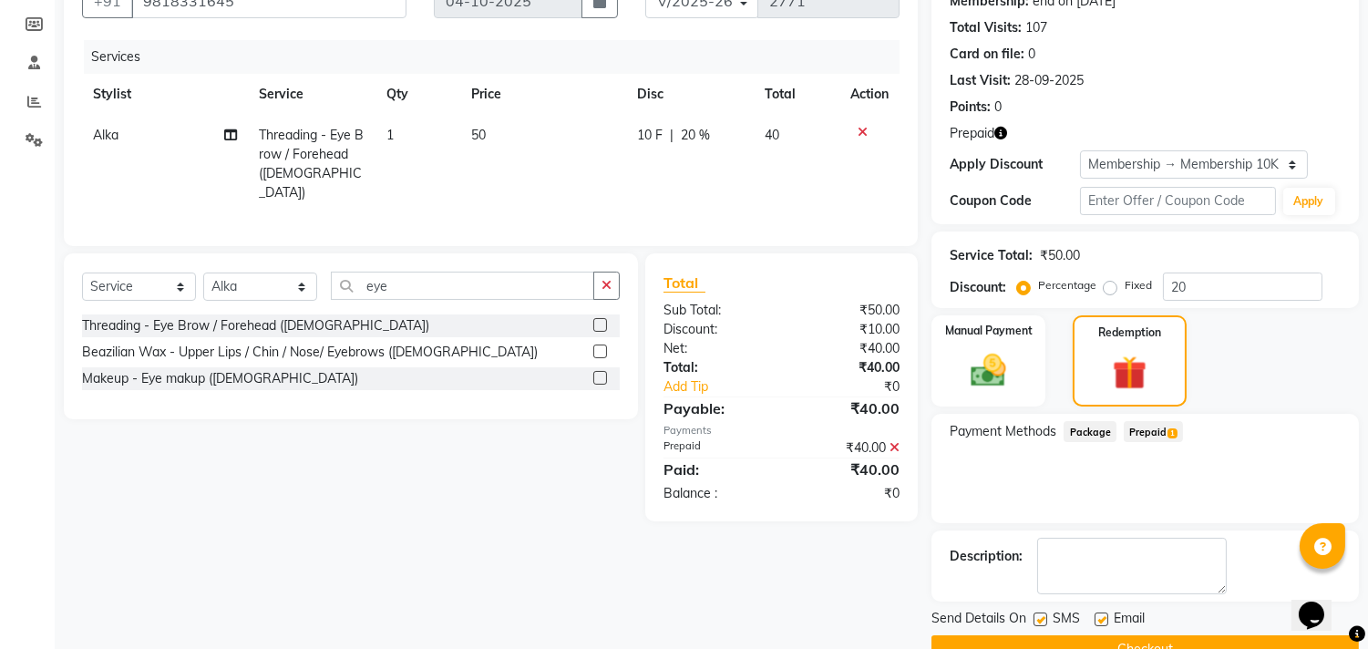
scroll to position [226, 0]
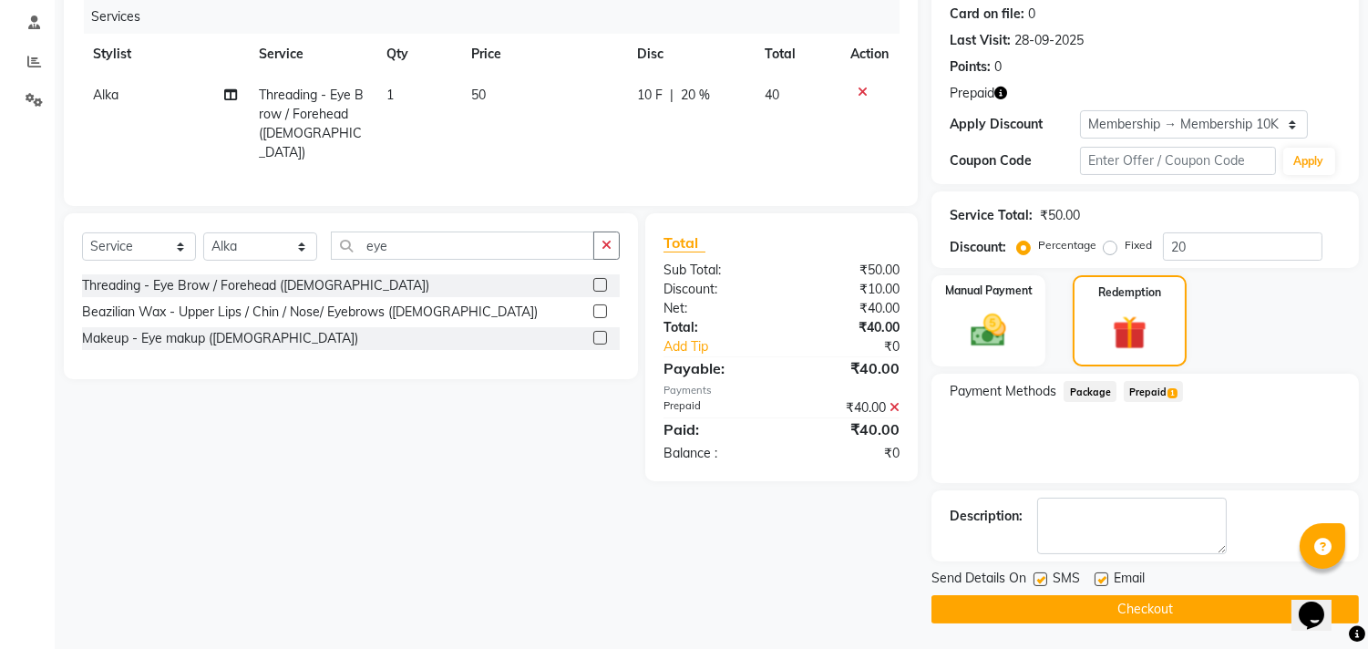
click at [1005, 613] on button "Checkout" at bounding box center [1146, 609] width 428 height 28
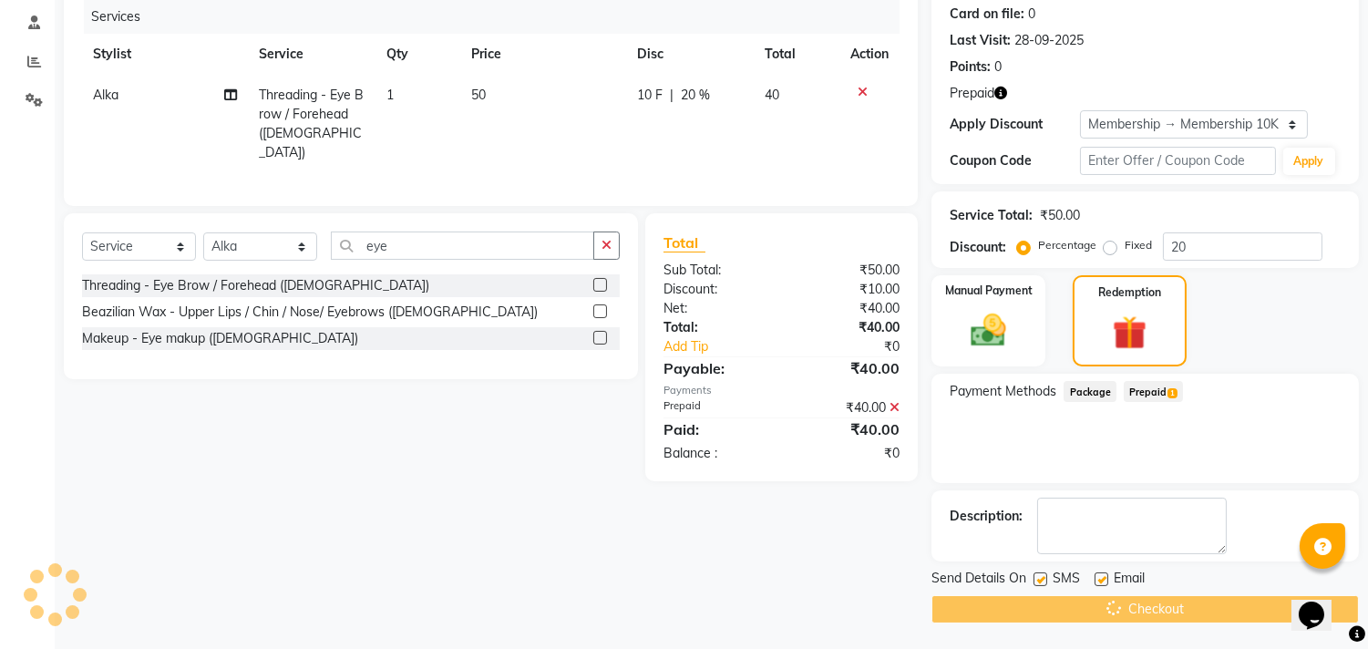
click at [1005, 613] on div "Checkout" at bounding box center [1146, 609] width 428 height 28
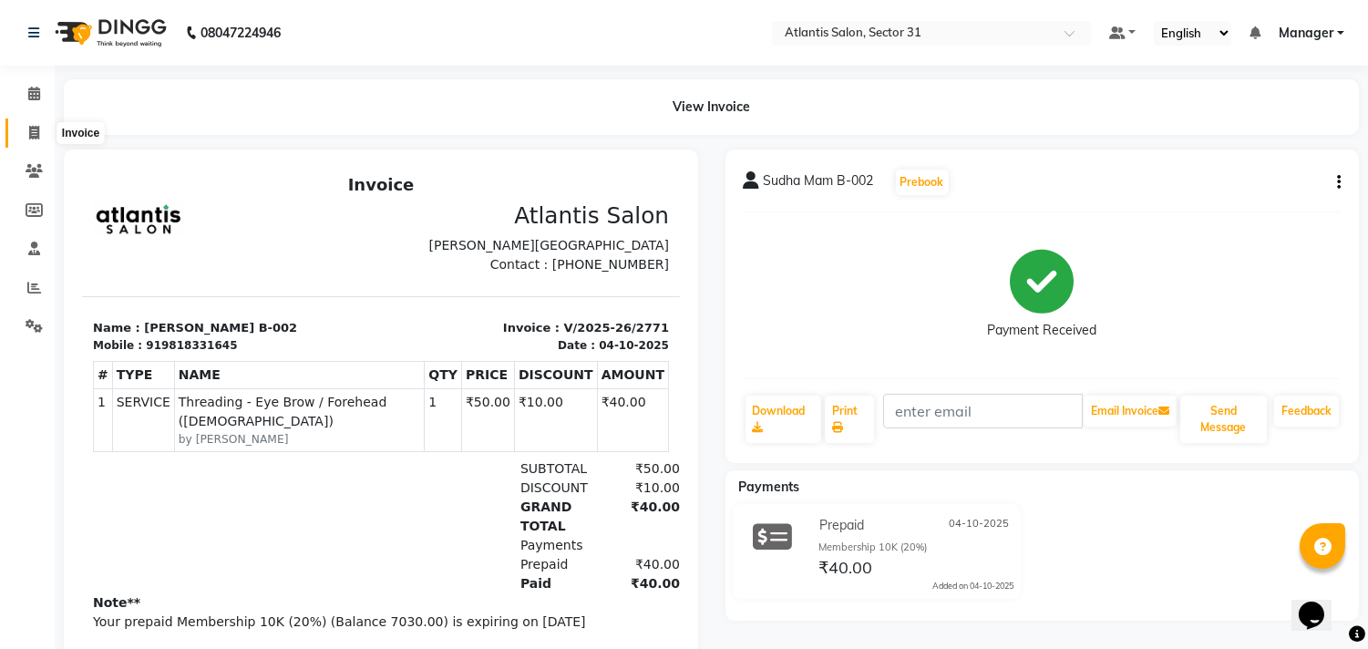
click at [31, 123] on span at bounding box center [34, 133] width 32 height 21
select select "service"
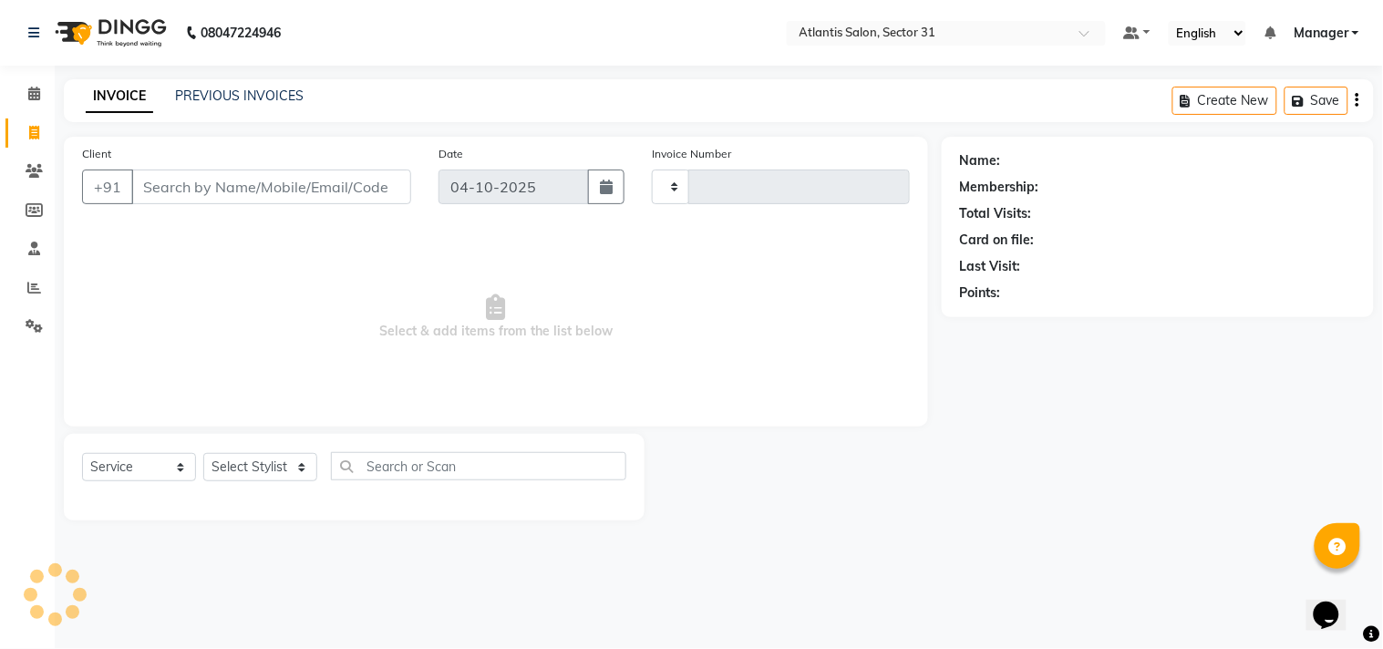
type input "2772"
select select "4391"
click at [320, 199] on input "Client" at bounding box center [271, 187] width 280 height 35
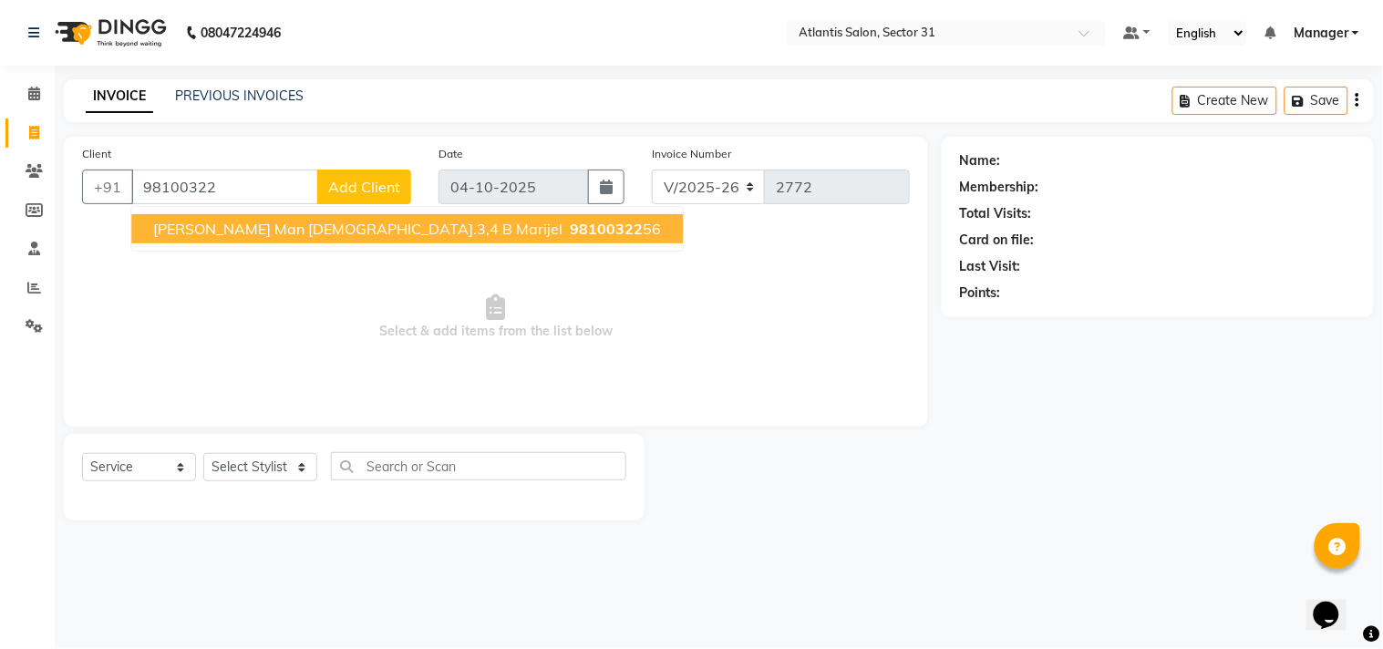
click at [338, 228] on span "[PERSON_NAME] man [DEMOGRAPHIC_DATA].3,4 b marijel" at bounding box center [357, 229] width 409 height 18
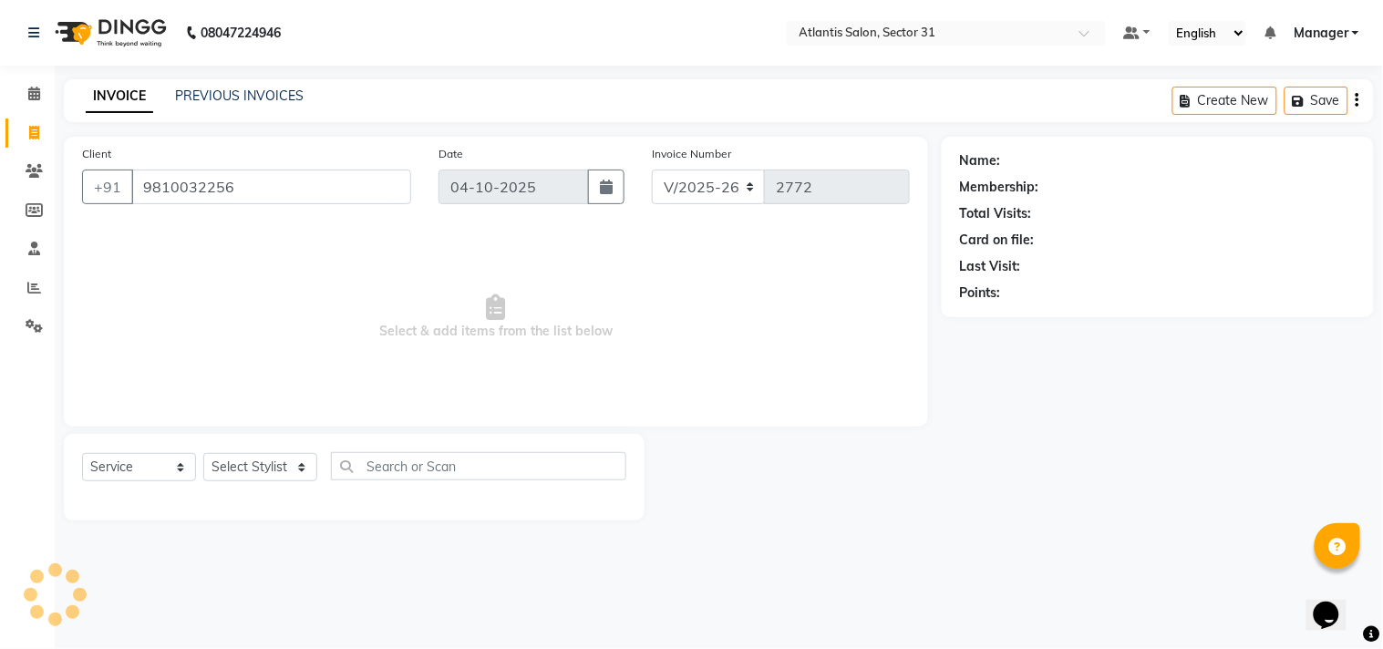
type input "9810032256"
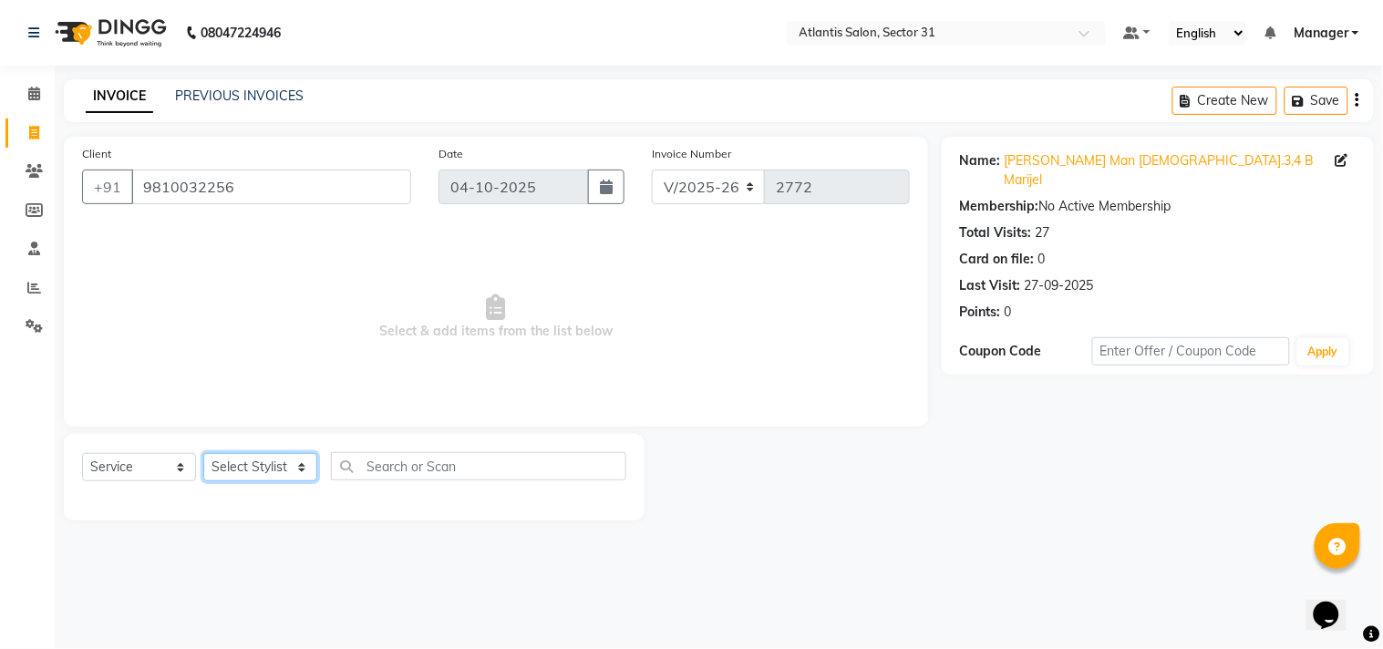
click at [265, 465] on select "Select Stylist [PERSON_NAME] [PERSON_NAME] Kavita Manager Staff 31 Staff ILD [P…" at bounding box center [260, 467] width 114 height 28
select select "65977"
click at [203, 454] on select "Select Stylist [PERSON_NAME] [PERSON_NAME] Kavita Manager Staff 31 Staff ILD [P…" at bounding box center [260, 467] width 114 height 28
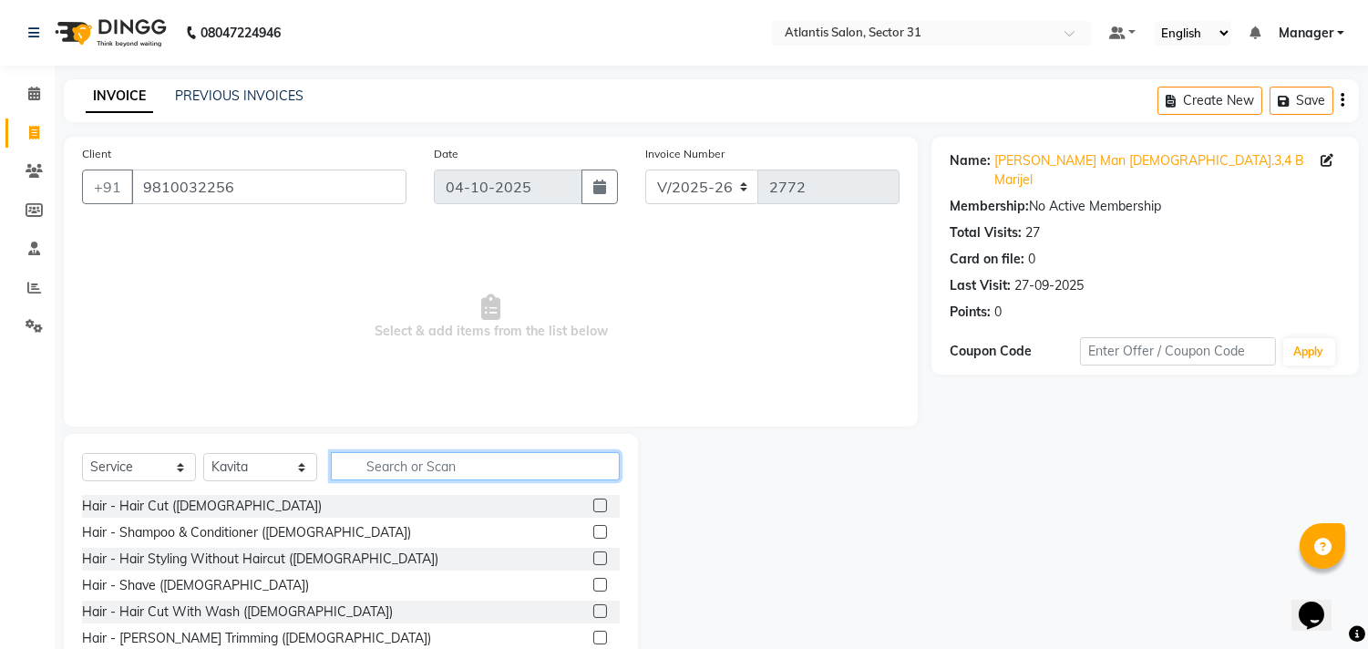
click at [458, 453] on input "text" at bounding box center [475, 466] width 289 height 28
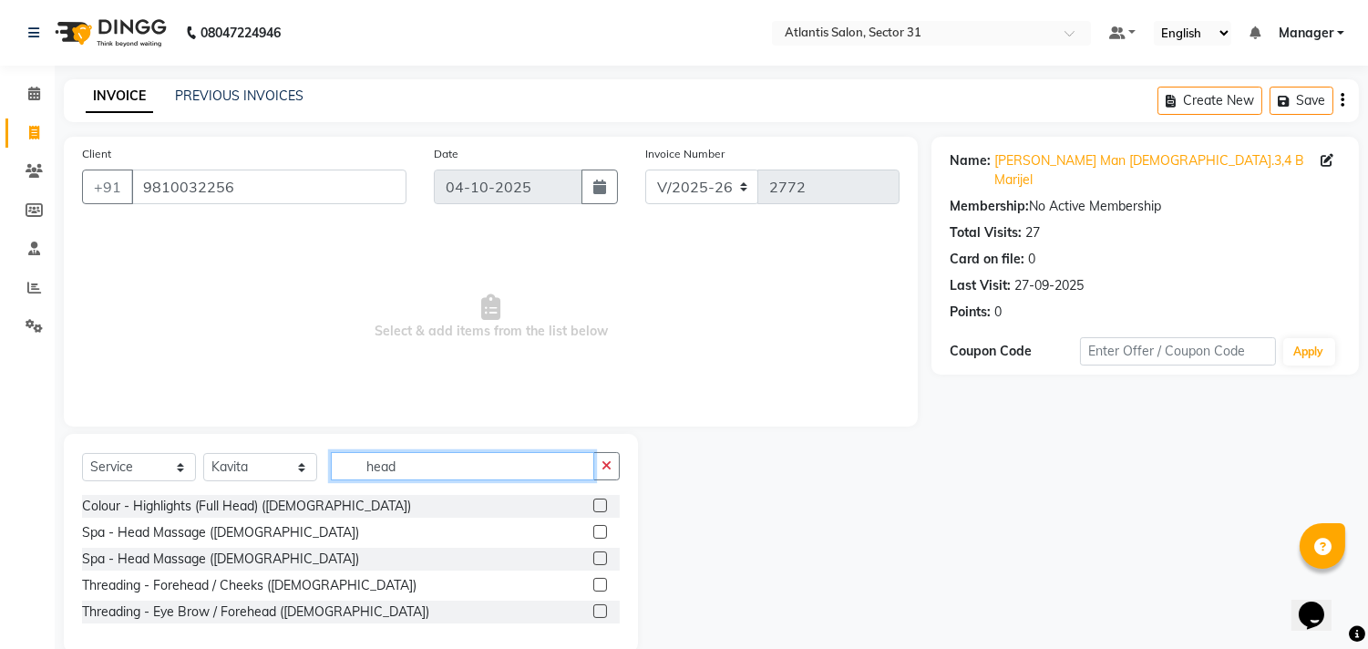
type input "head"
click at [603, 532] on label at bounding box center [600, 532] width 14 height 14
click at [603, 532] on input "checkbox" at bounding box center [599, 533] width 12 height 12
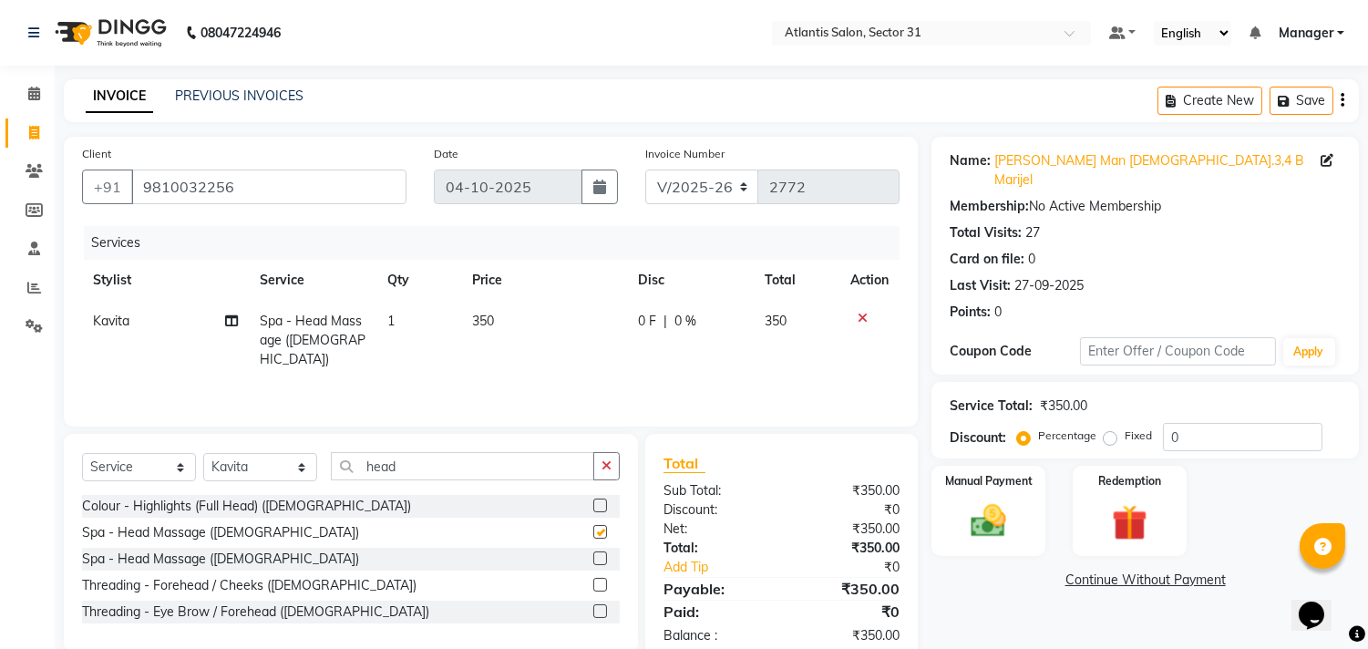
checkbox input "false"
click at [506, 463] on input "head" at bounding box center [462, 466] width 263 height 28
type input "h"
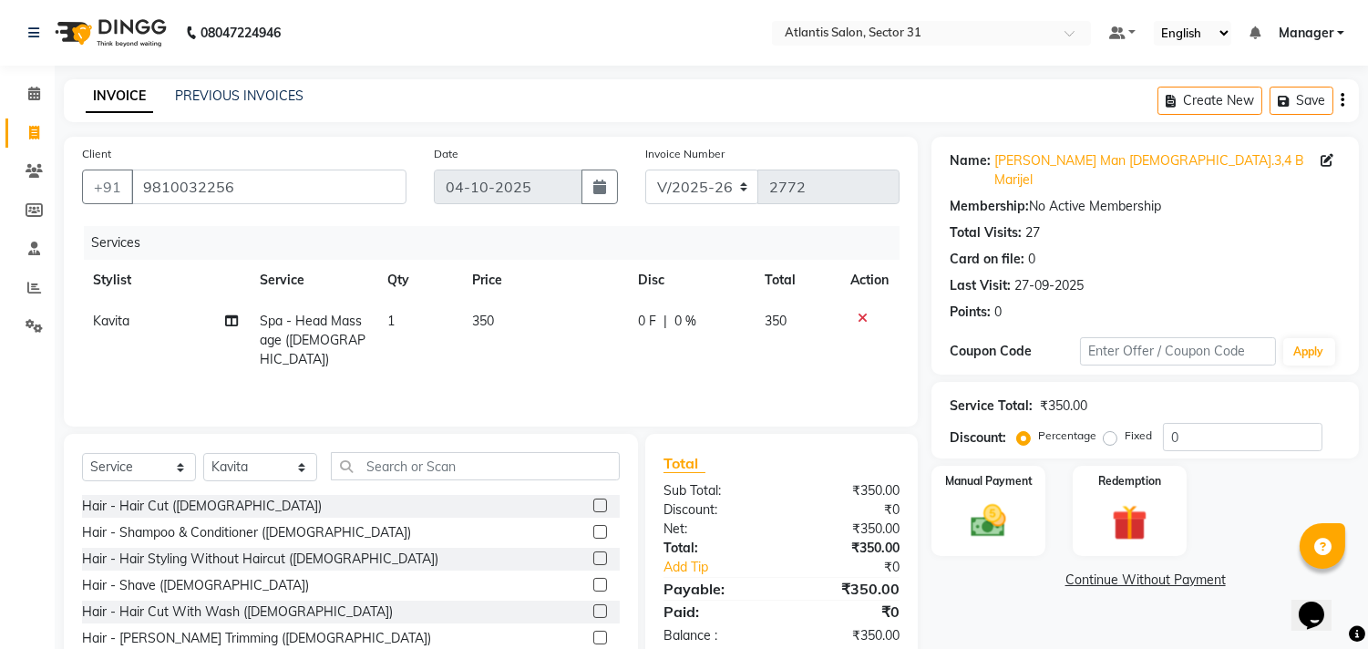
click at [593, 503] on label at bounding box center [600, 506] width 14 height 14
click at [593, 503] on input "checkbox" at bounding box center [599, 506] width 12 height 12
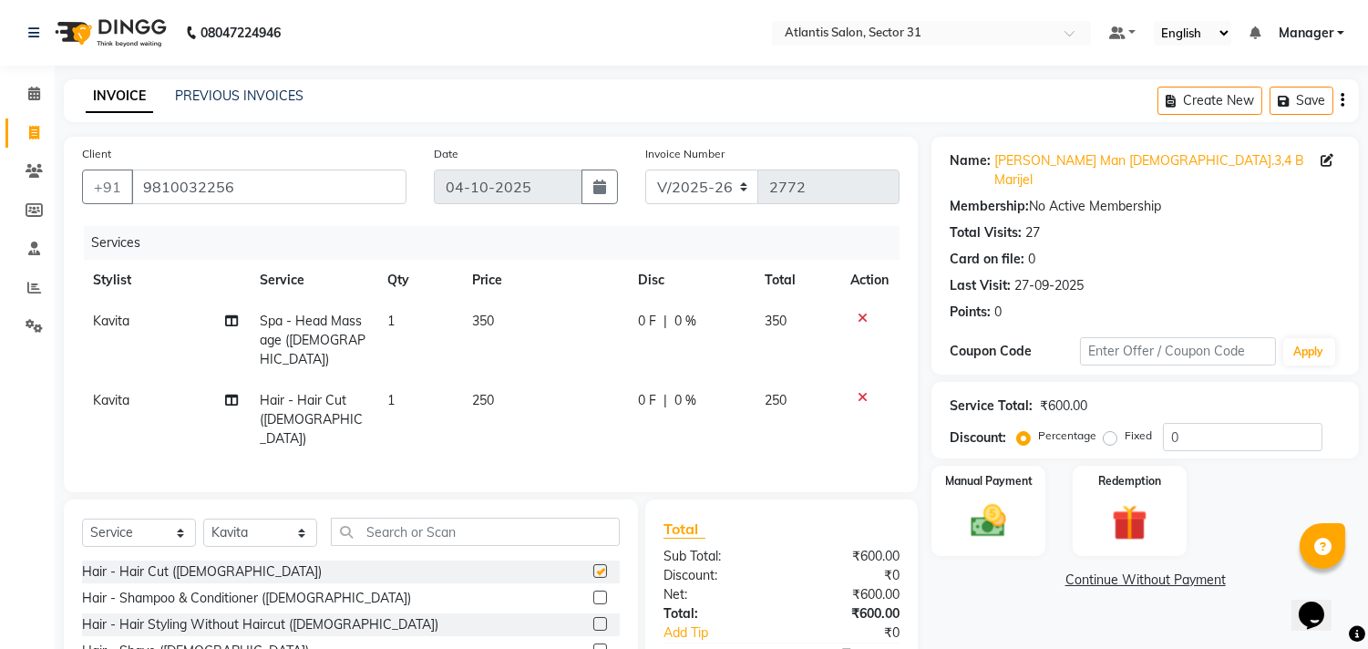
checkbox input "false"
click at [408, 386] on td "1" at bounding box center [418, 419] width 85 height 79
select select "65977"
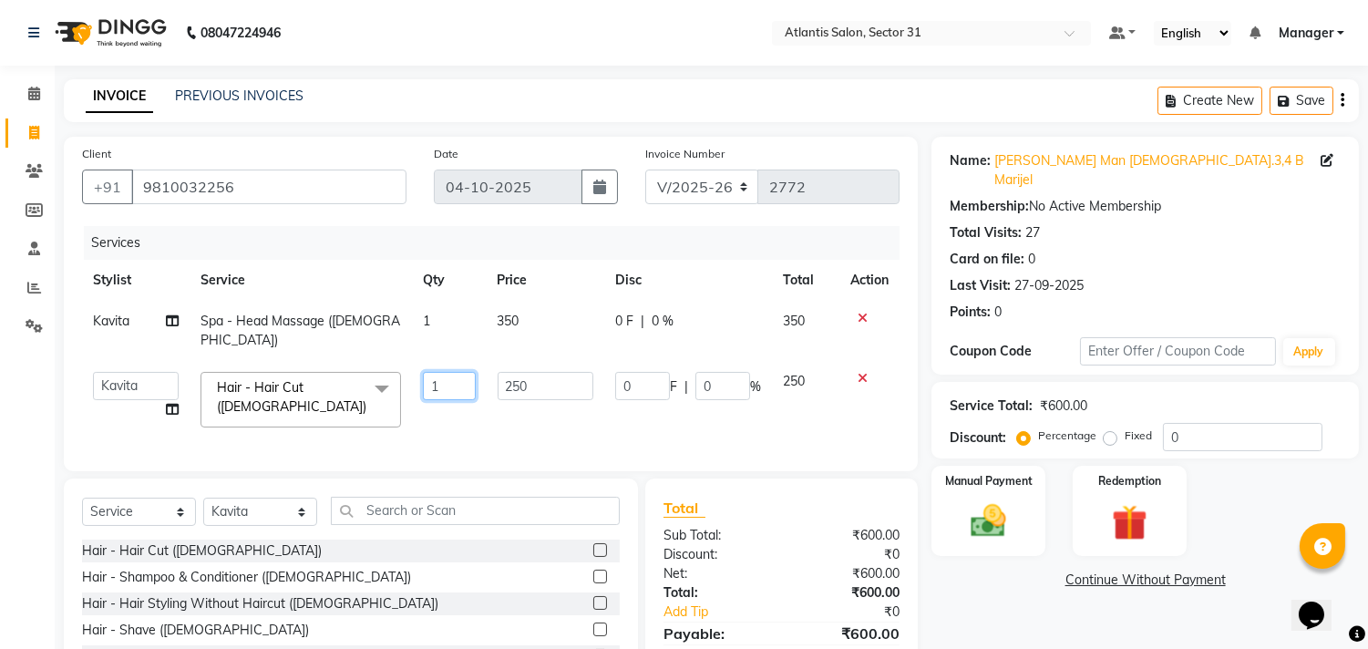
click at [450, 372] on input "1" at bounding box center [449, 386] width 52 height 28
type input "2"
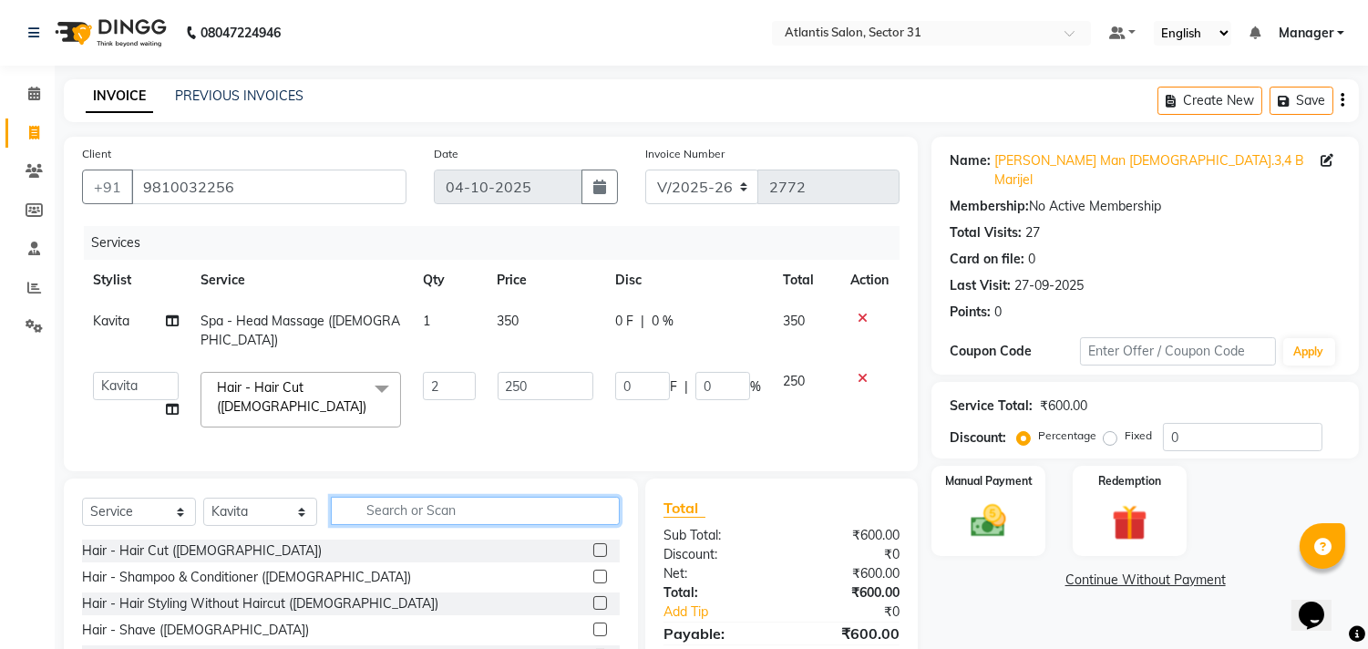
click at [507, 502] on input "text" at bounding box center [475, 511] width 289 height 28
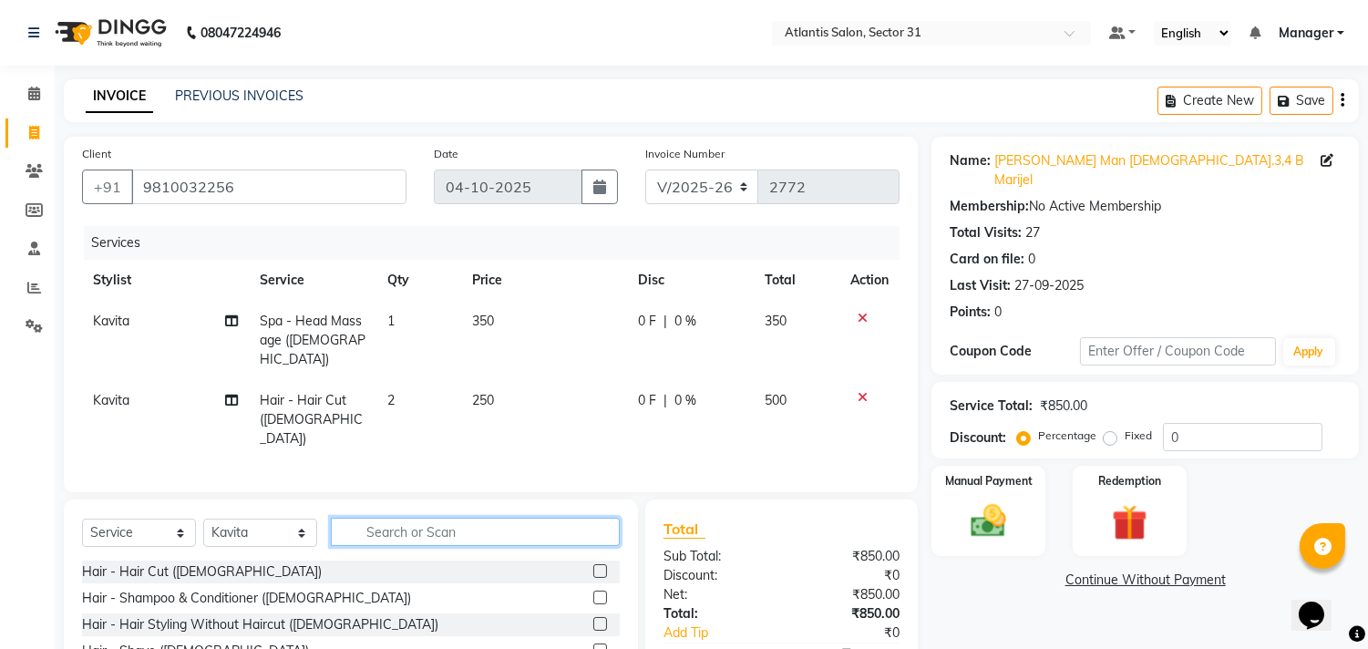
type input "g"
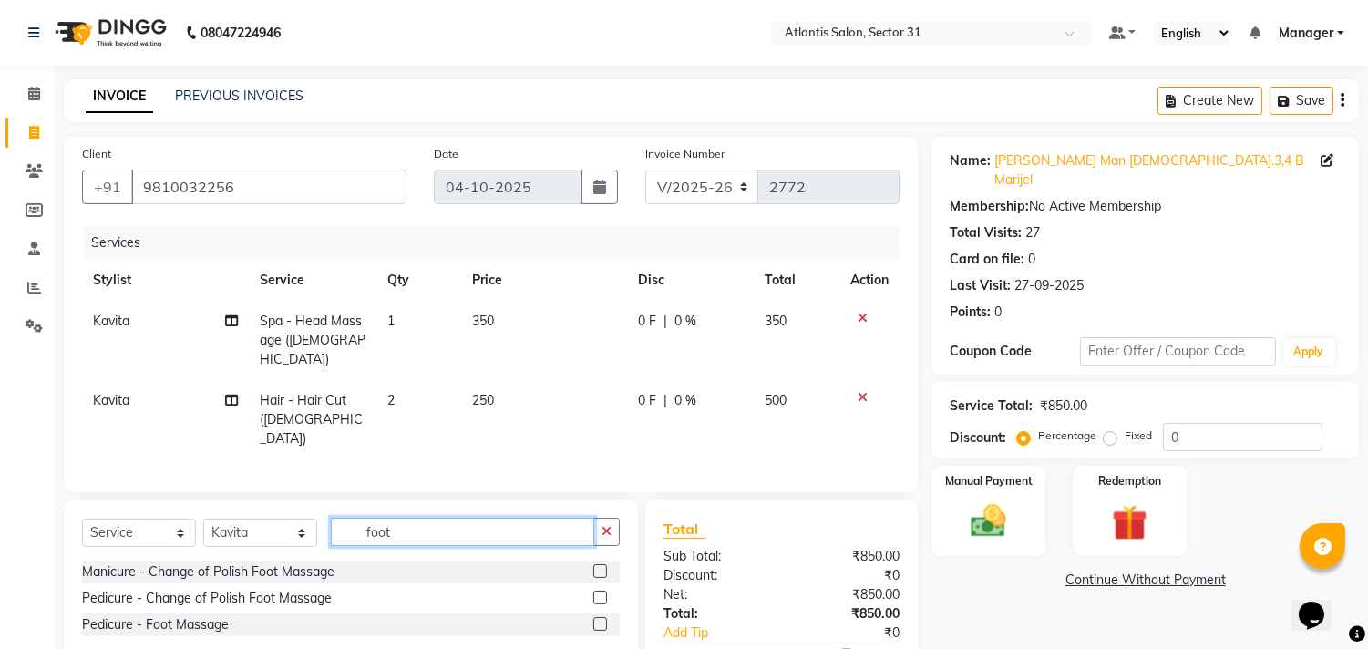
type input "foot"
click at [603, 617] on label at bounding box center [600, 624] width 14 height 14
click at [603, 619] on input "checkbox" at bounding box center [599, 625] width 12 height 12
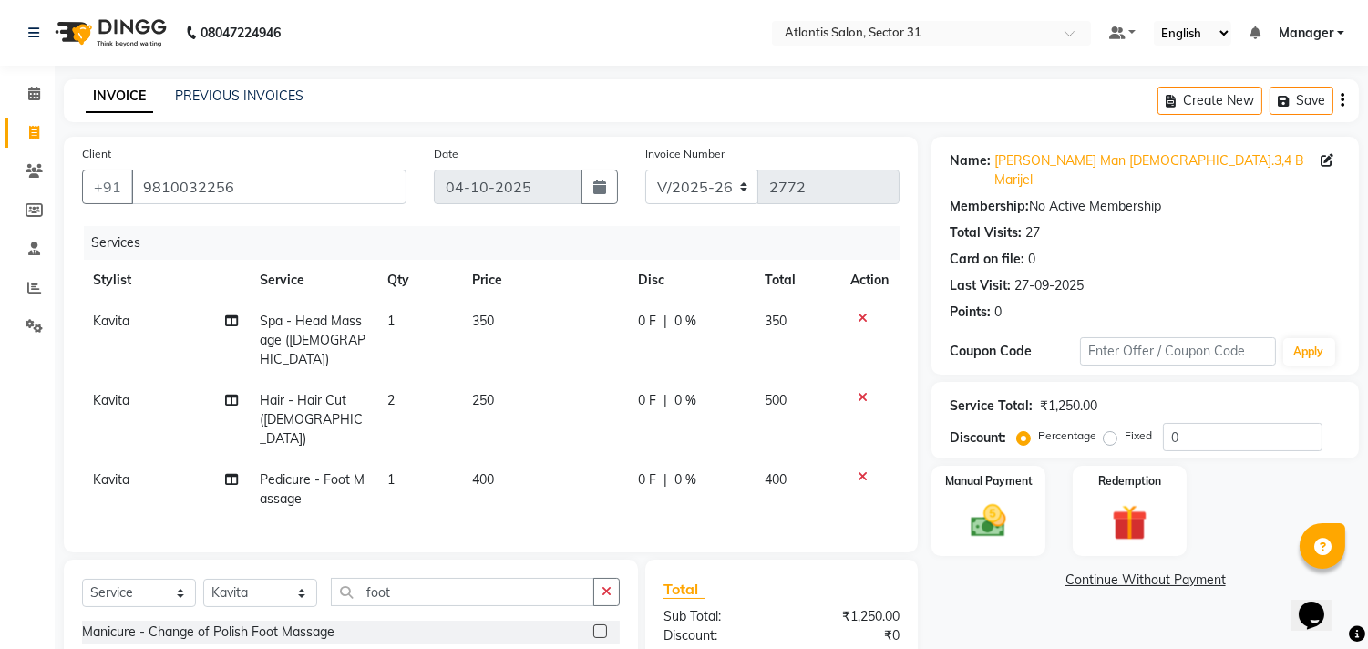
checkbox input "false"
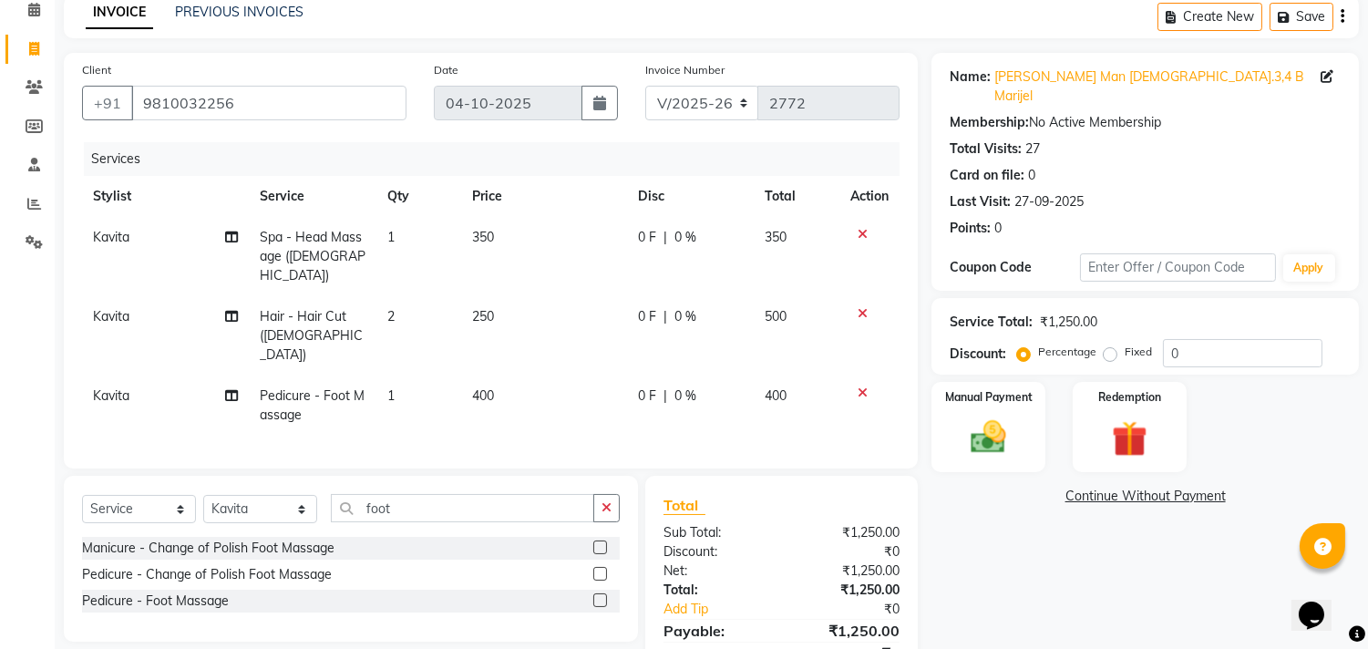
scroll to position [144, 0]
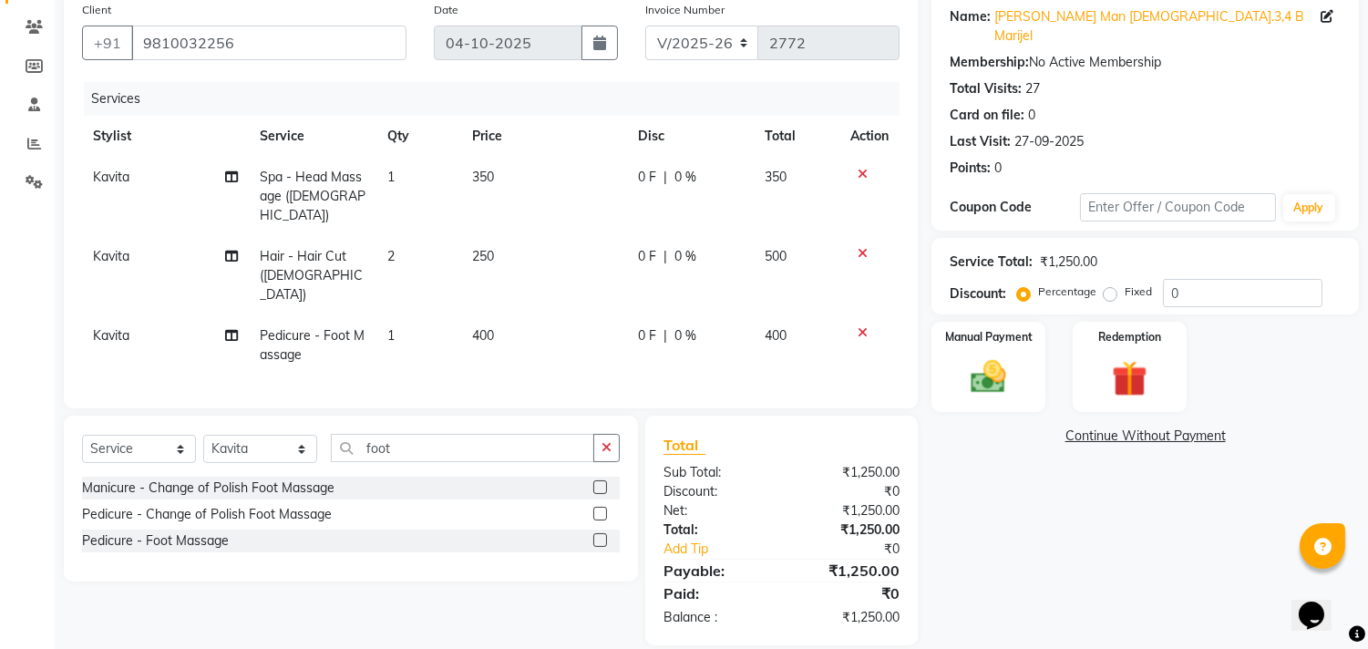
click at [424, 238] on td "2" at bounding box center [418, 275] width 85 height 79
select select "65977"
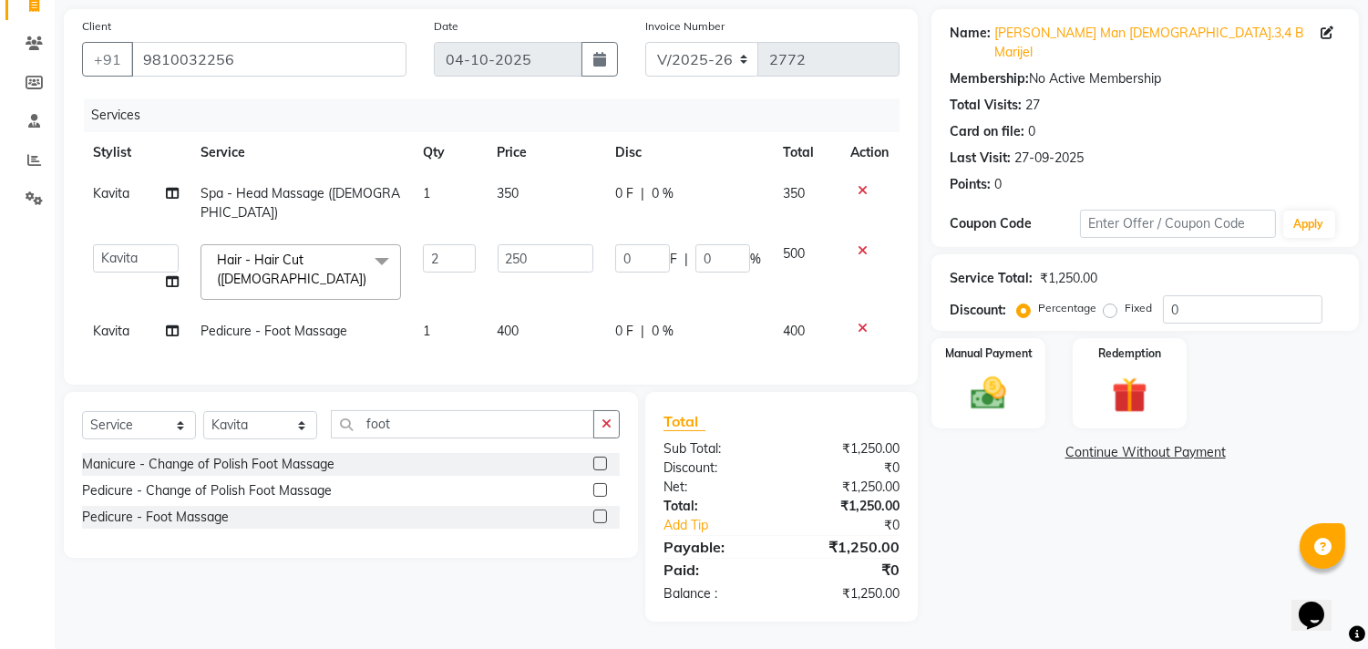
scroll to position [115, 0]
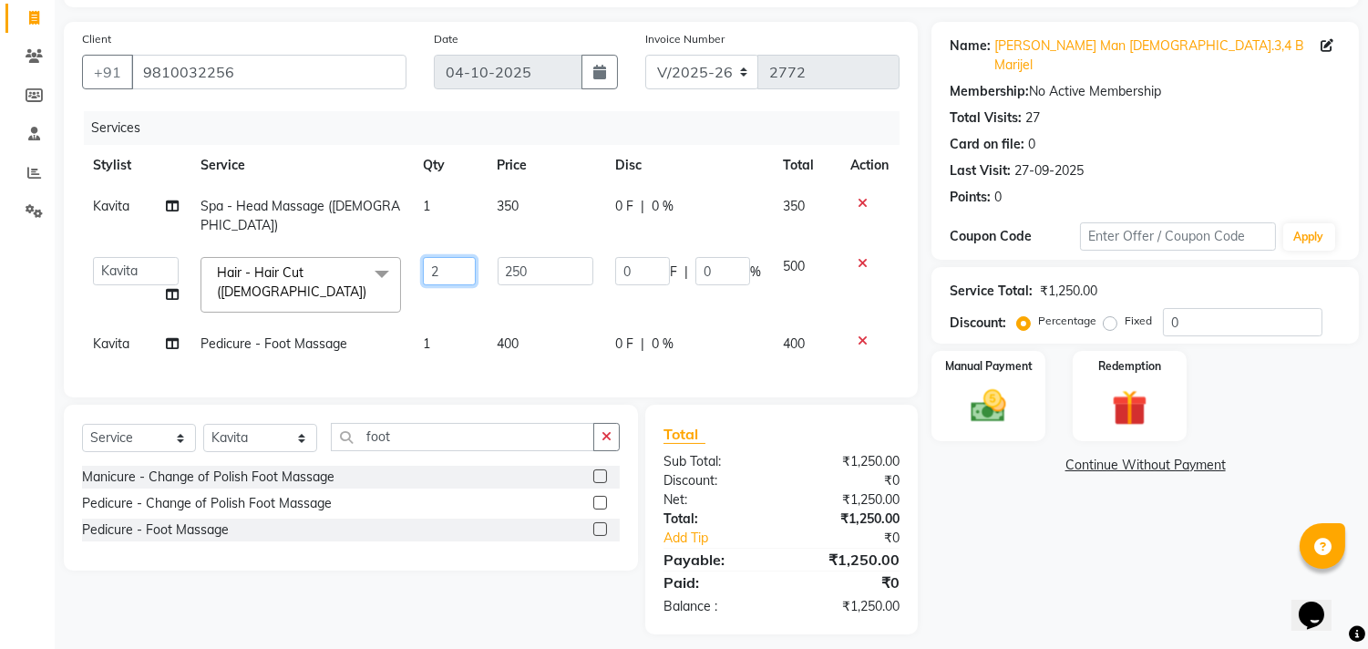
click at [454, 258] on input "2" at bounding box center [449, 271] width 52 height 28
type input "1"
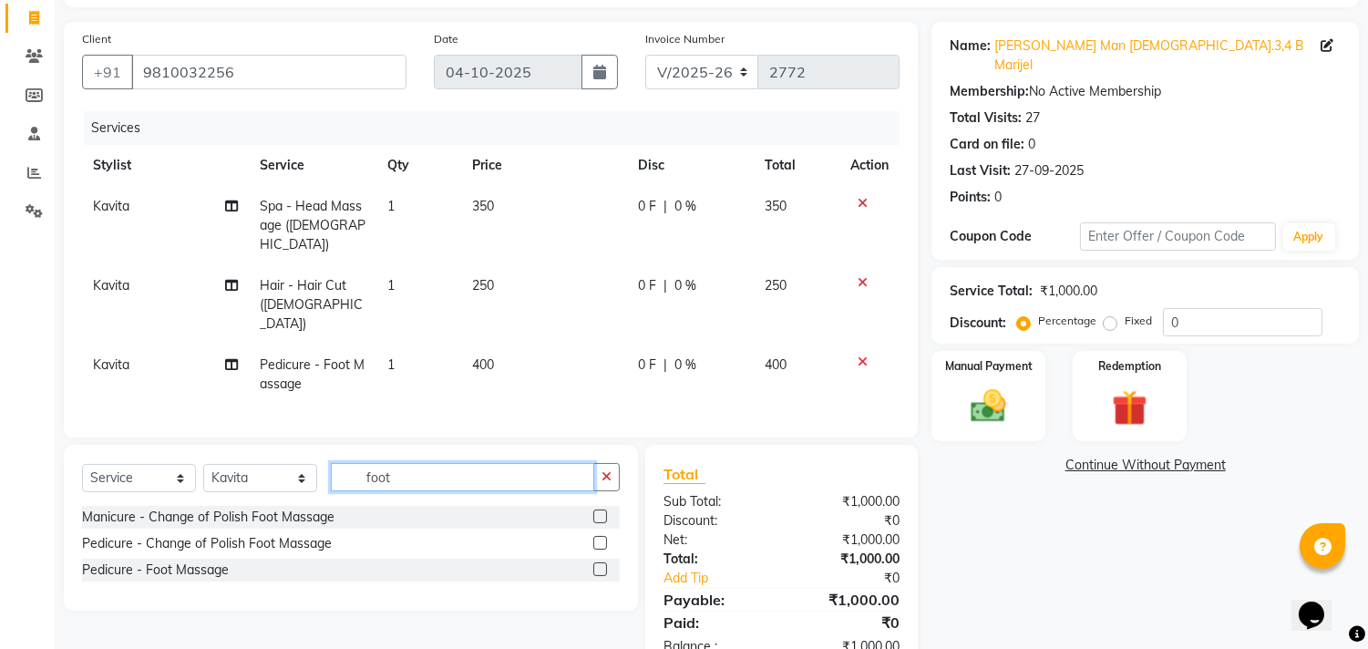
click at [404, 463] on input "foot" at bounding box center [462, 477] width 263 height 28
type input "f"
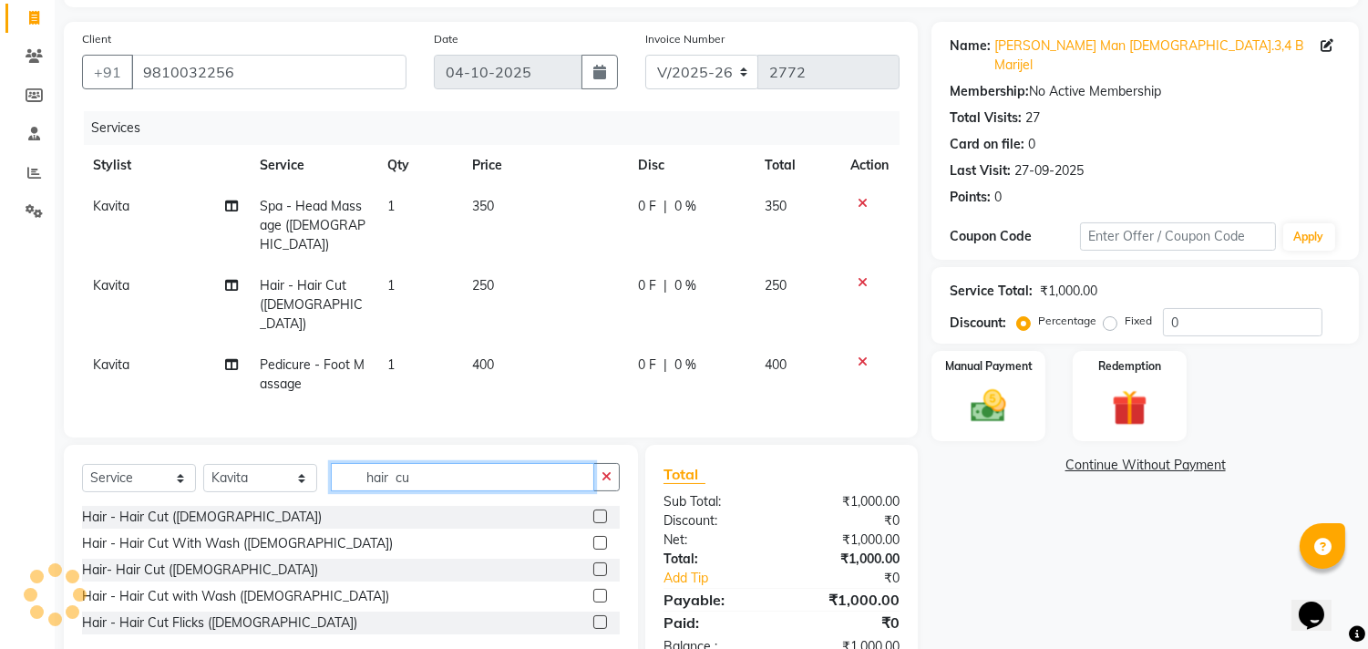
type input "hair cu"
click at [602, 510] on label at bounding box center [600, 517] width 14 height 14
click at [602, 511] on input "checkbox" at bounding box center [599, 517] width 12 height 12
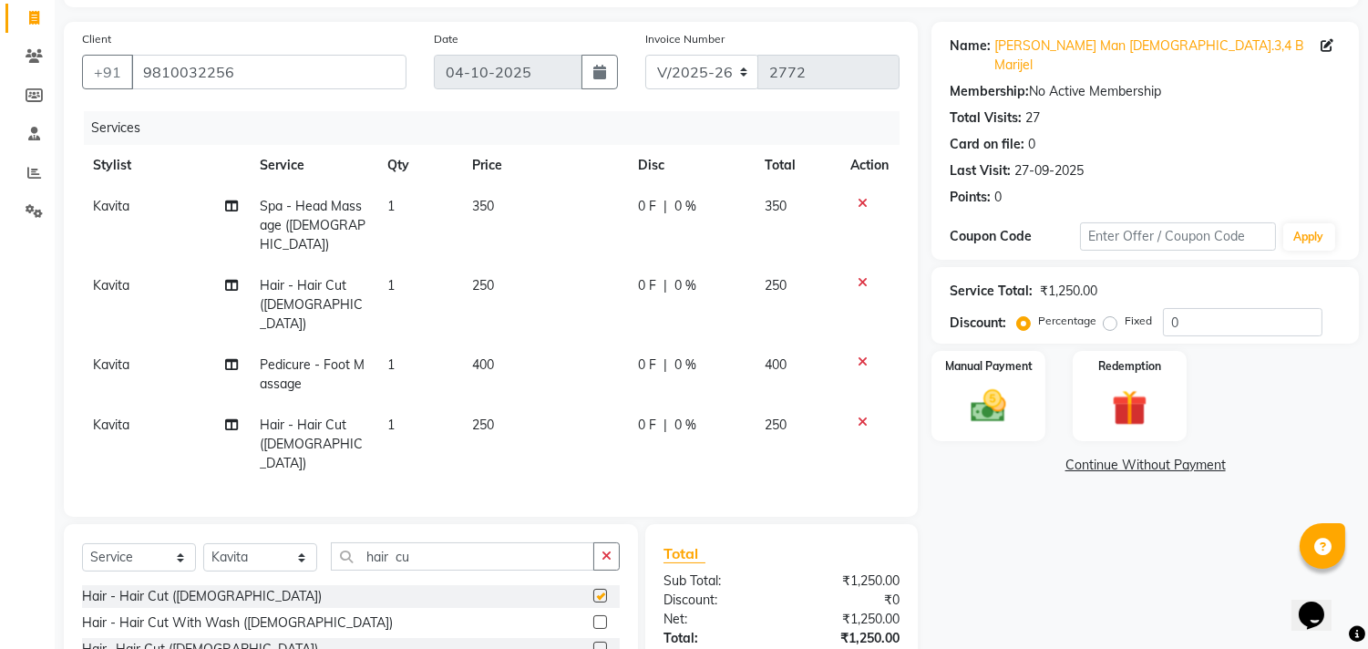
checkbox input "false"
click at [1116, 387] on img at bounding box center [1129, 409] width 60 height 46
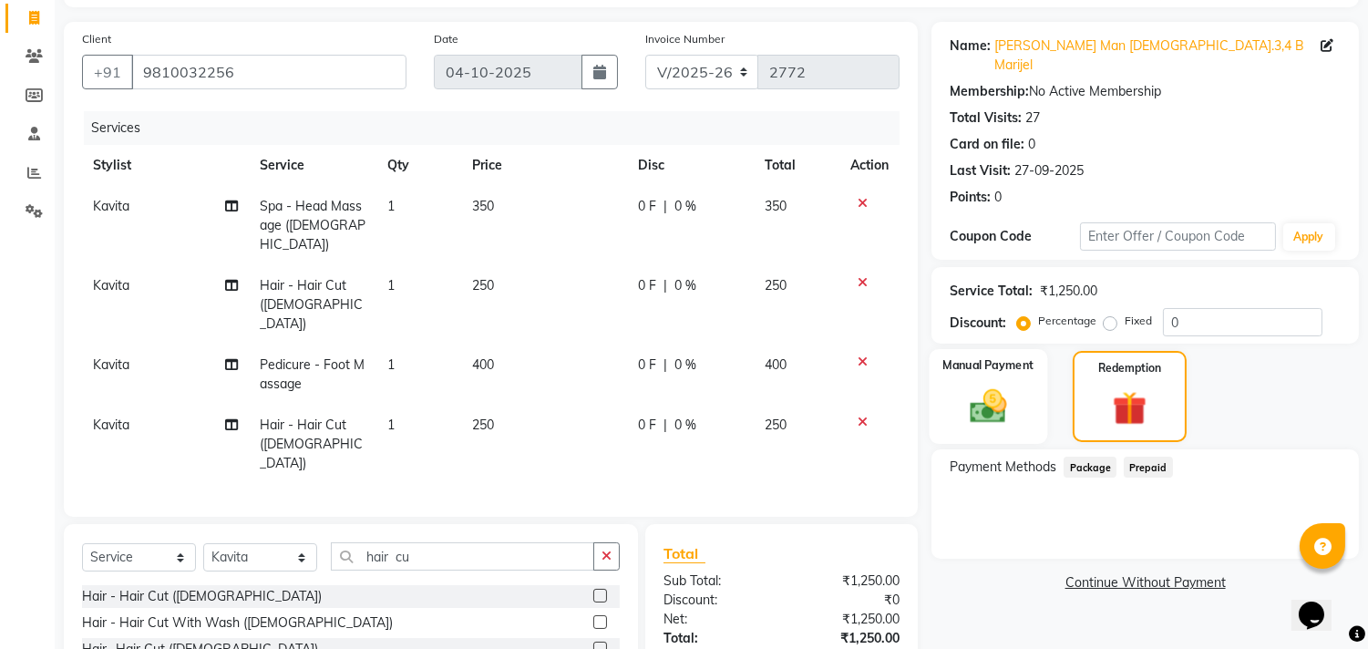
click at [1024, 379] on div "Manual Payment" at bounding box center [989, 396] width 119 height 95
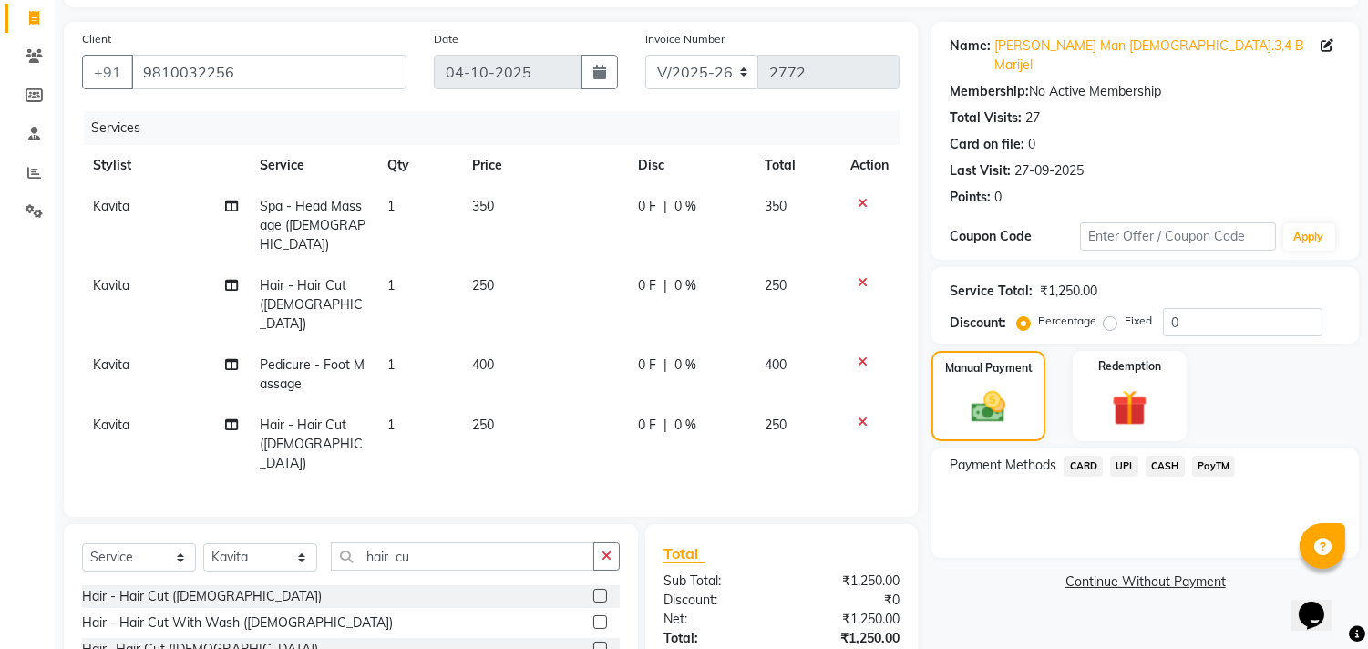
click at [1122, 456] on span "UPI" at bounding box center [1124, 466] width 28 height 21
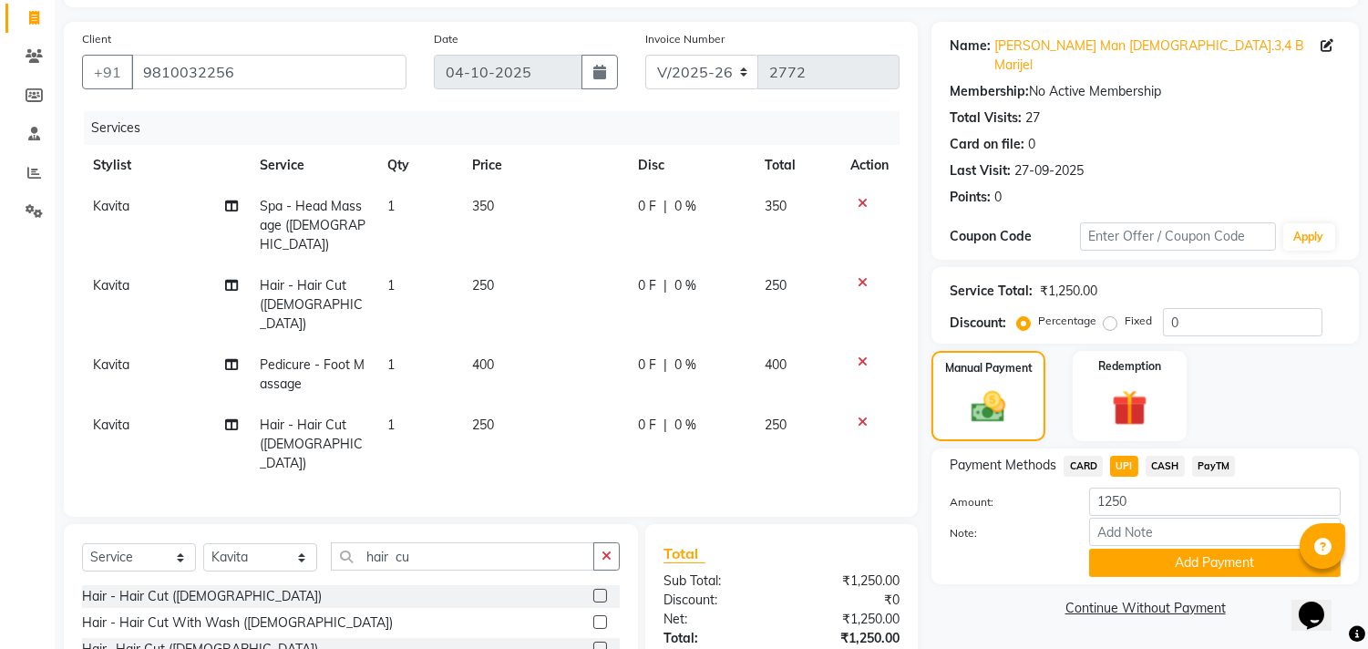
scroll to position [204, 0]
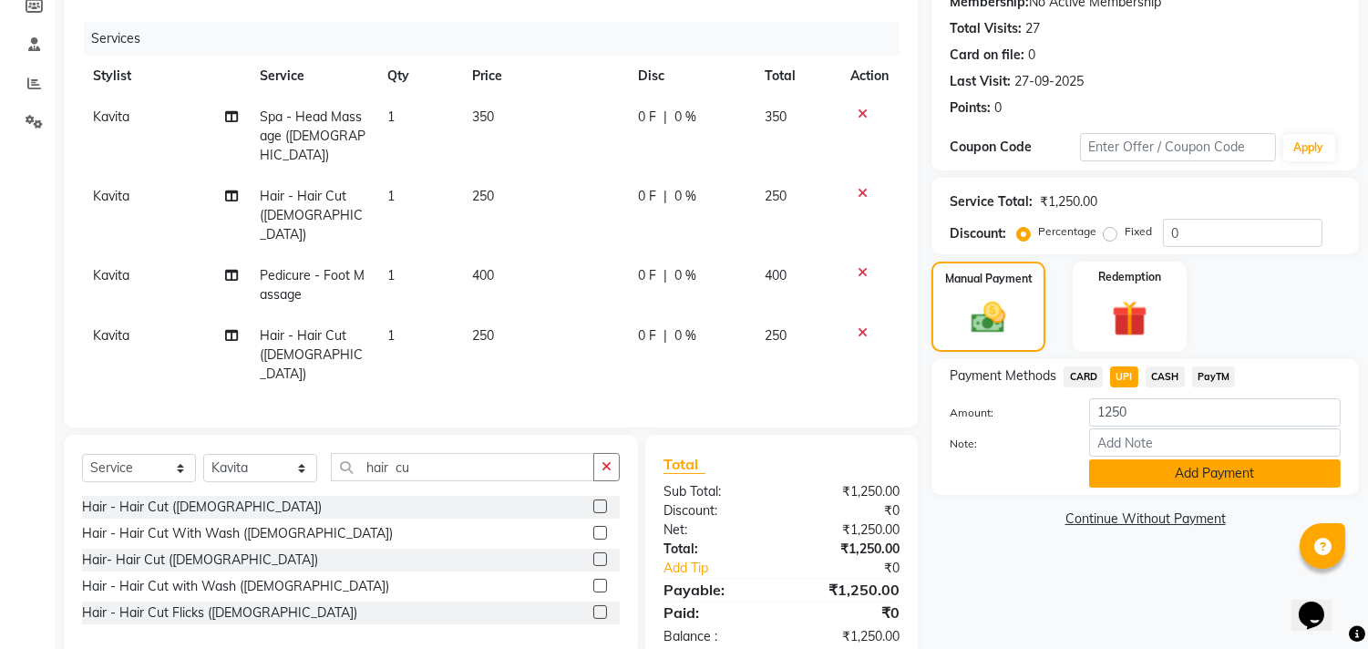
click at [1128, 459] on button "Add Payment" at bounding box center [1215, 473] width 252 height 28
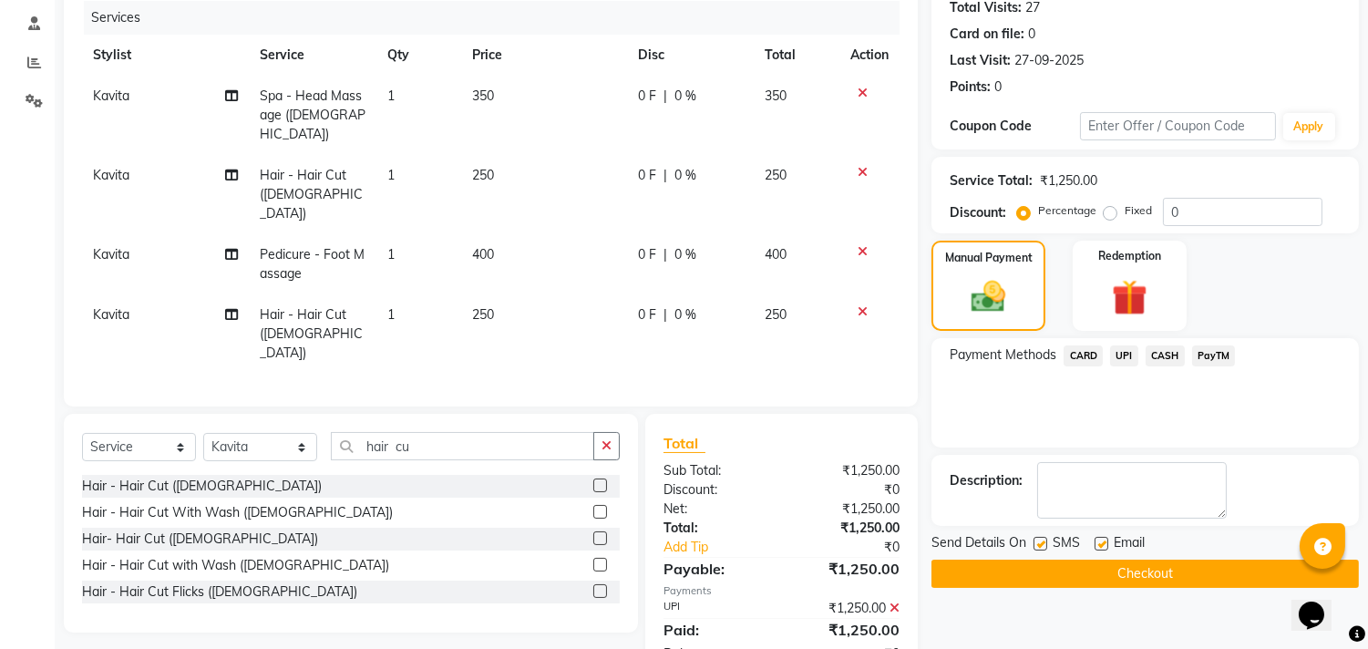
scroll to position [242, 0]
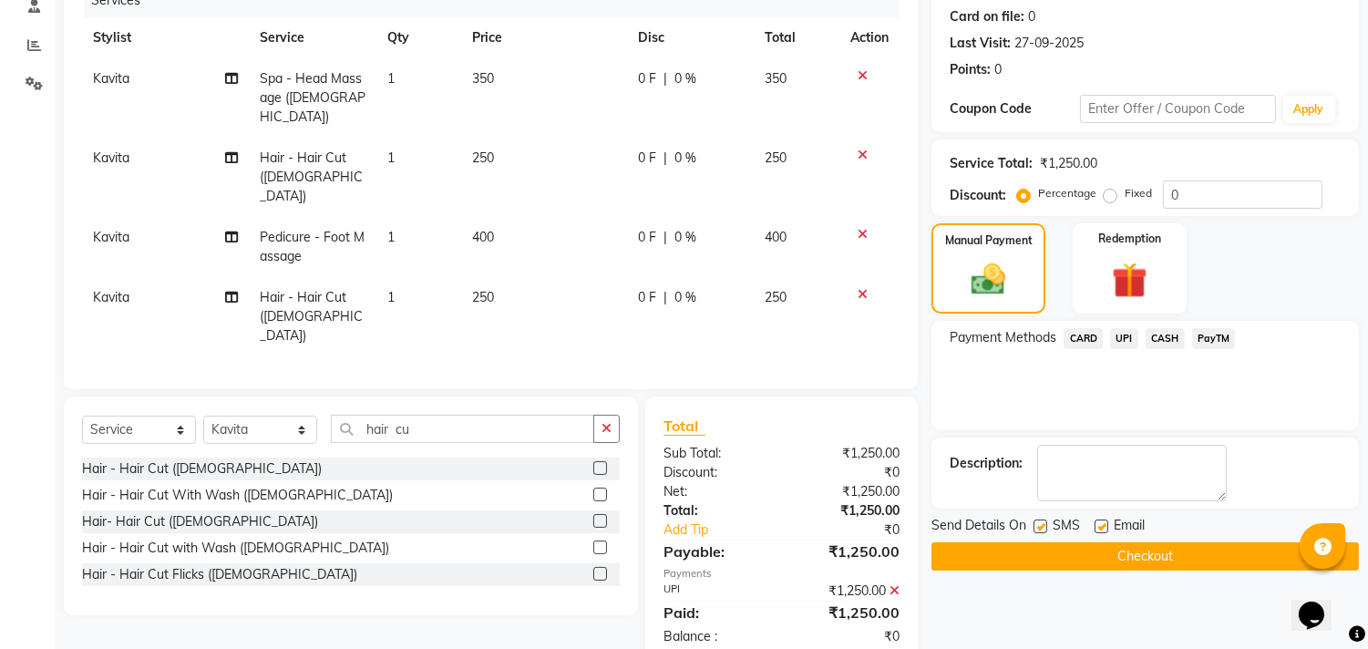
click at [132, 277] on td "Kavita" at bounding box center [165, 316] width 167 height 79
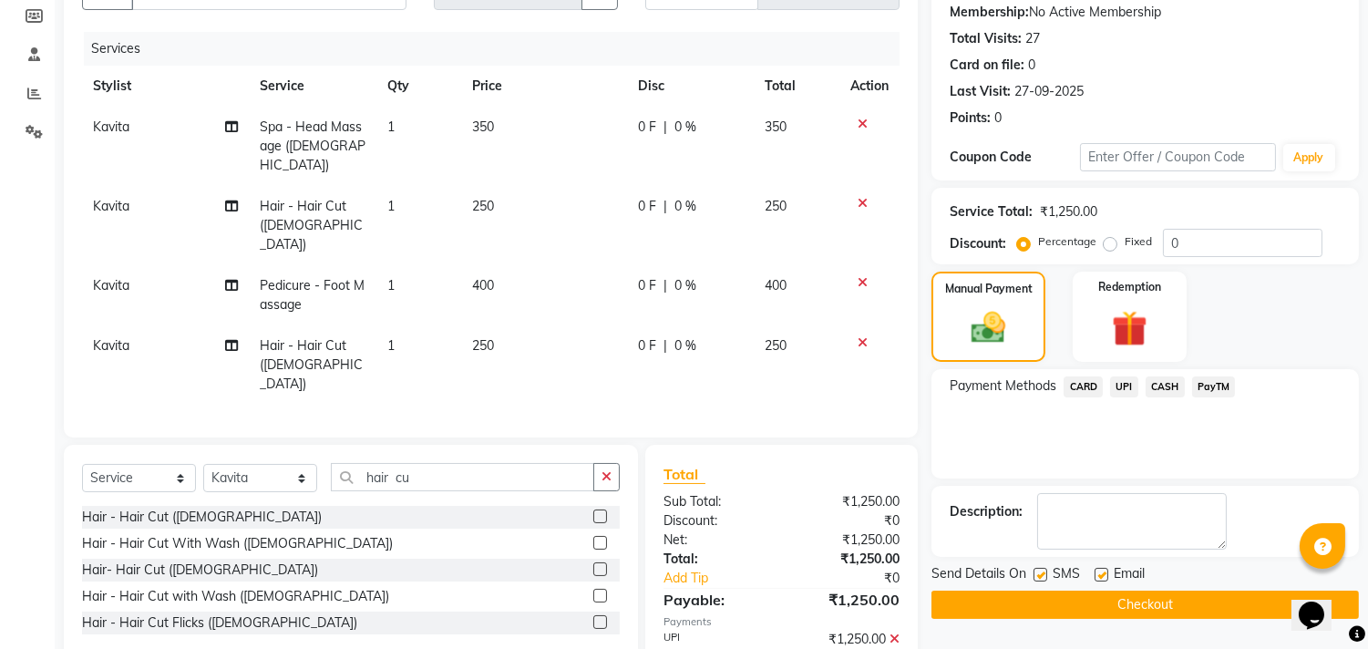
select select "65977"
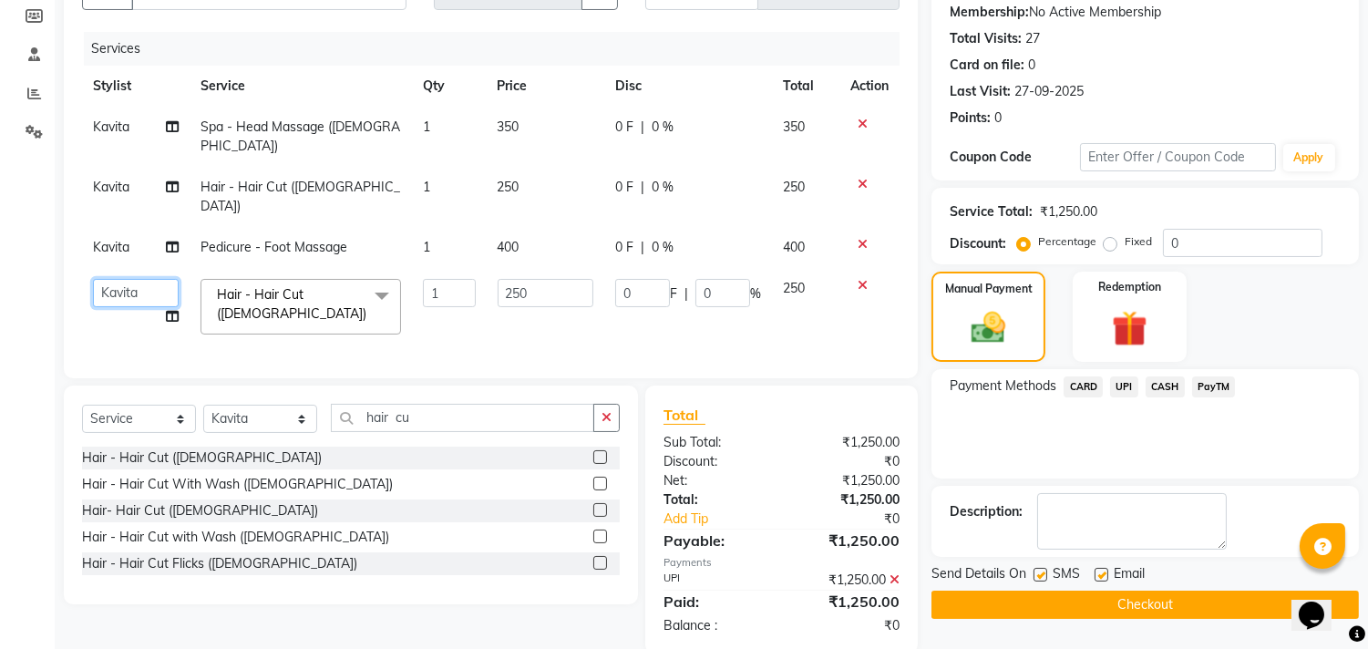
click at [152, 279] on select "[PERSON_NAME] [PERSON_NAME] Manager Staff 31 Staff ILD [PERSON_NAME]" at bounding box center [136, 293] width 86 height 28
select select "62138"
click at [143, 227] on td "Kavita" at bounding box center [136, 247] width 108 height 41
select select "65977"
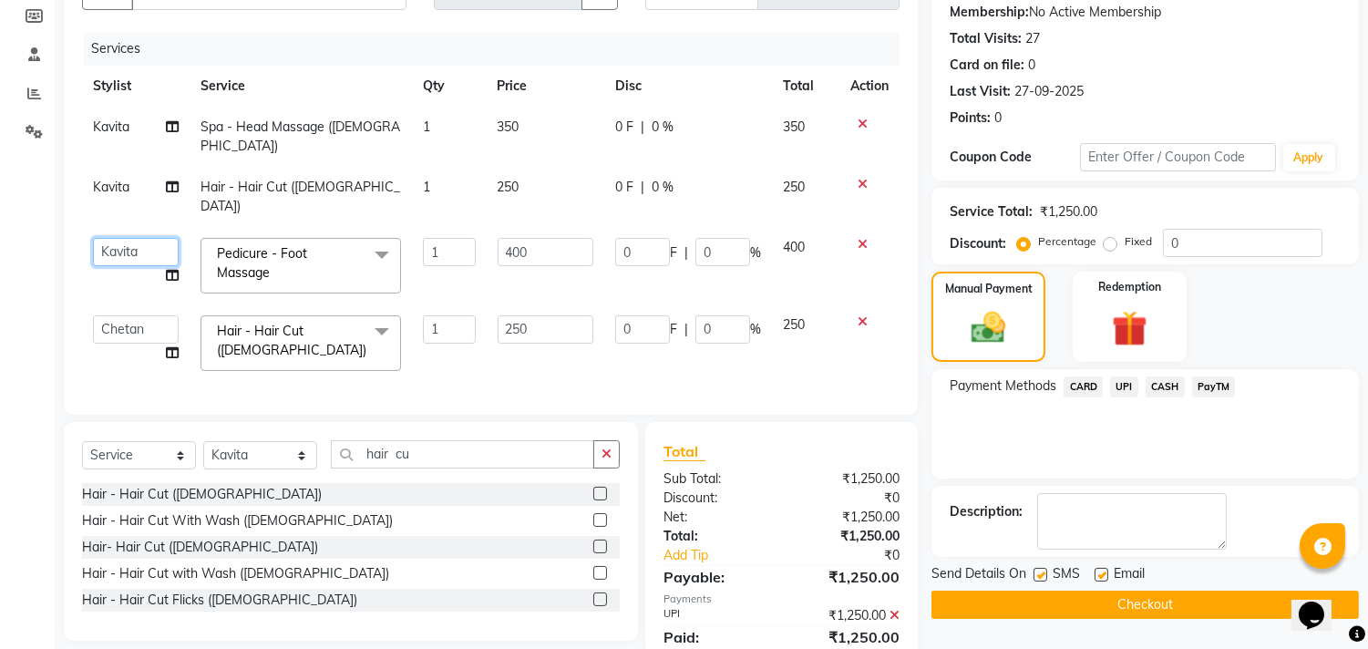
click at [143, 238] on select "[PERSON_NAME] [PERSON_NAME] Manager Staff 31 Staff ILD [PERSON_NAME]" at bounding box center [136, 252] width 86 height 28
select select "24236"
click at [130, 171] on td "Kavita" at bounding box center [136, 197] width 108 height 60
select select "65977"
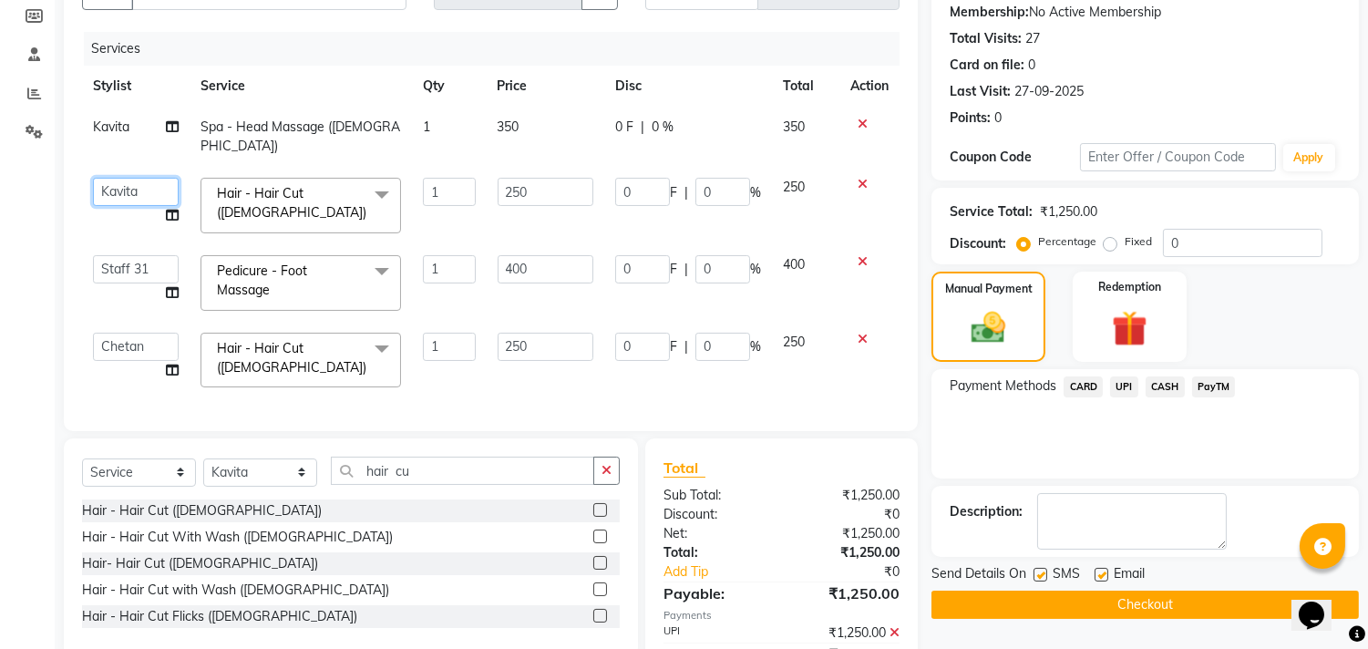
click at [131, 178] on select "[PERSON_NAME] [PERSON_NAME] Manager Staff 31 Staff ILD [PERSON_NAME]" at bounding box center [136, 192] width 86 height 28
select select "33510"
click at [129, 122] on span "Kavita" at bounding box center [111, 127] width 36 height 16
select select "65977"
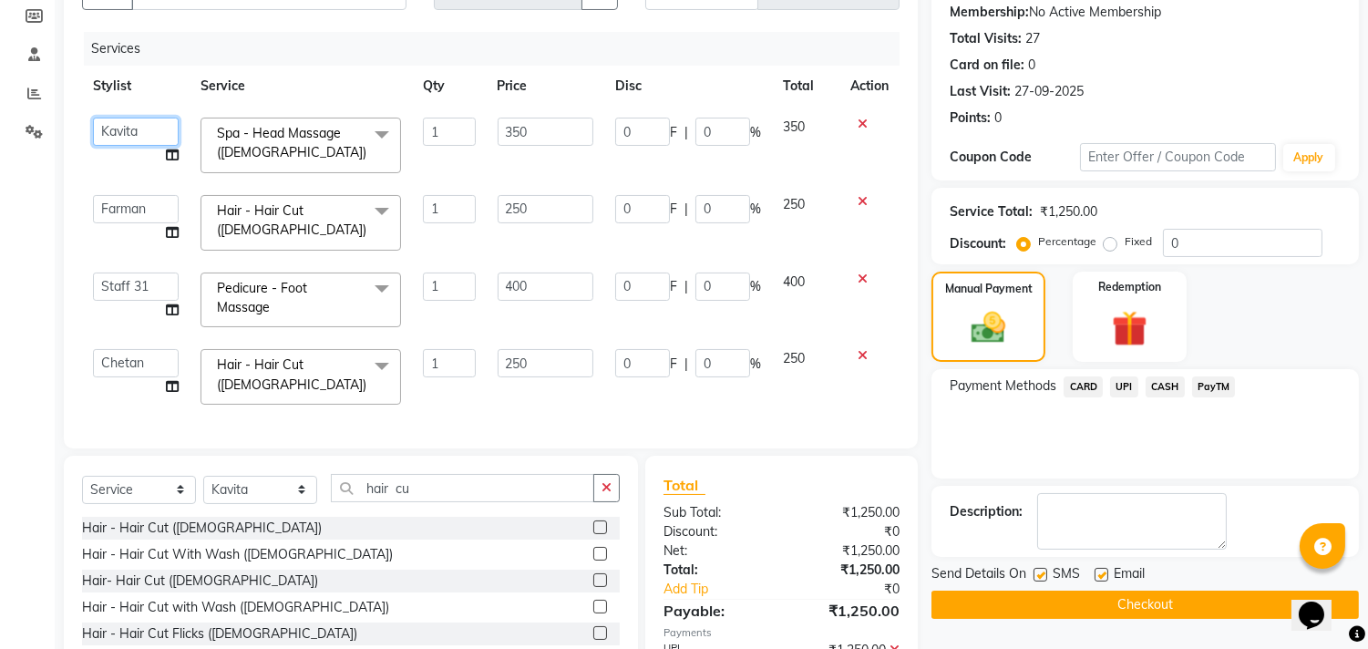
click at [129, 122] on select "[PERSON_NAME] [PERSON_NAME] Manager Staff 31 Staff ILD [PERSON_NAME]" at bounding box center [136, 132] width 86 height 28
select select "24236"
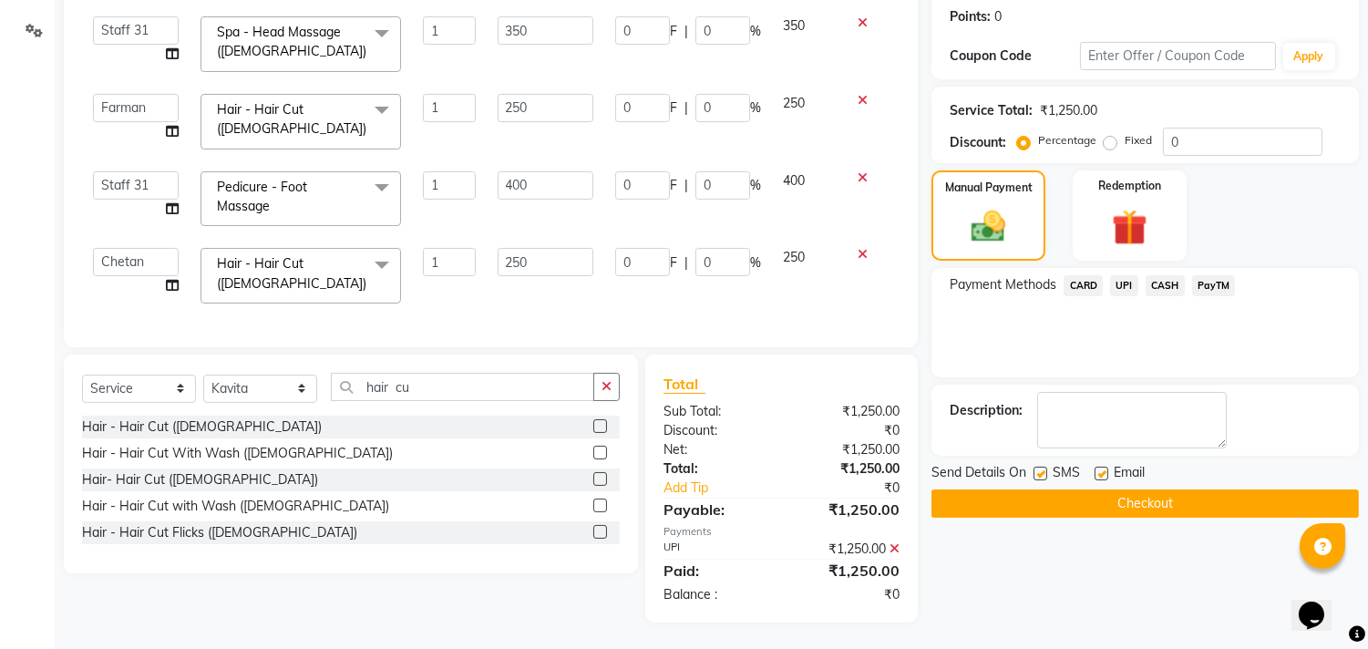
click at [1019, 490] on button "Checkout" at bounding box center [1146, 504] width 428 height 28
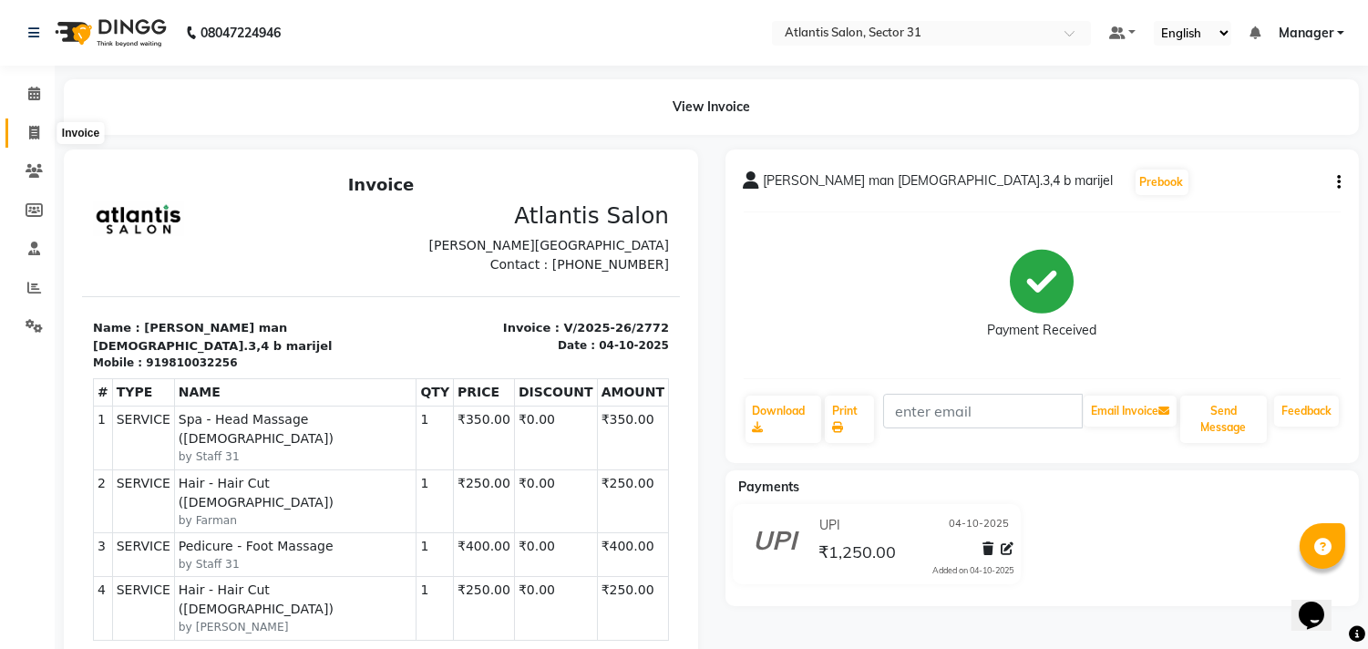
click at [46, 129] on span at bounding box center [34, 133] width 32 height 21
select select "service"
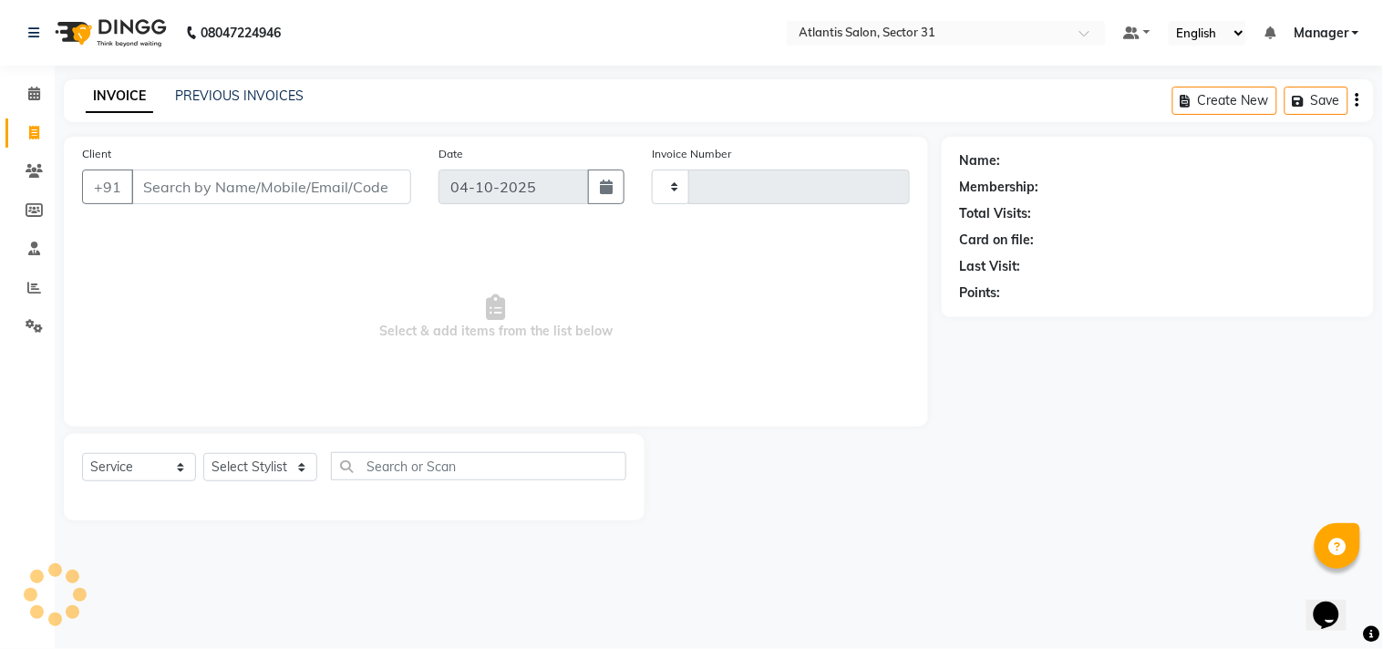
type input "2773"
select select "4391"
click at [404, 176] on input "Client" at bounding box center [271, 187] width 280 height 35
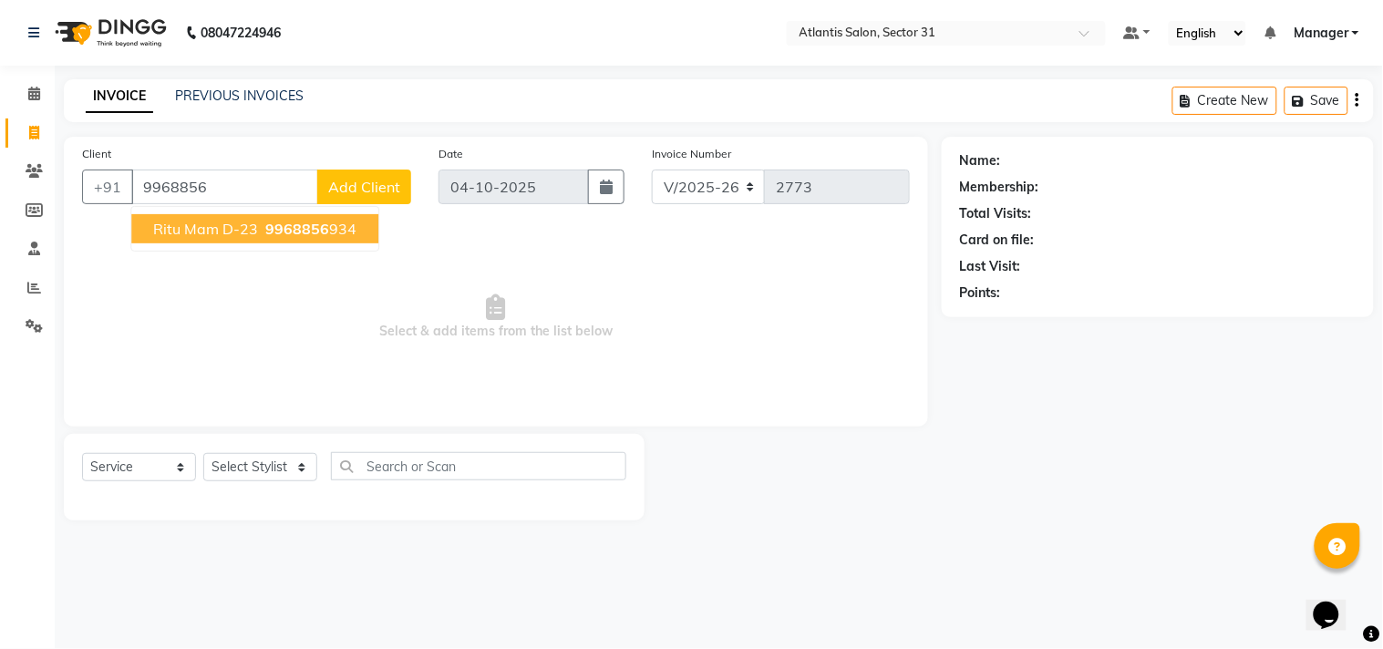
click at [314, 232] on span "9968856" at bounding box center [297, 229] width 64 height 18
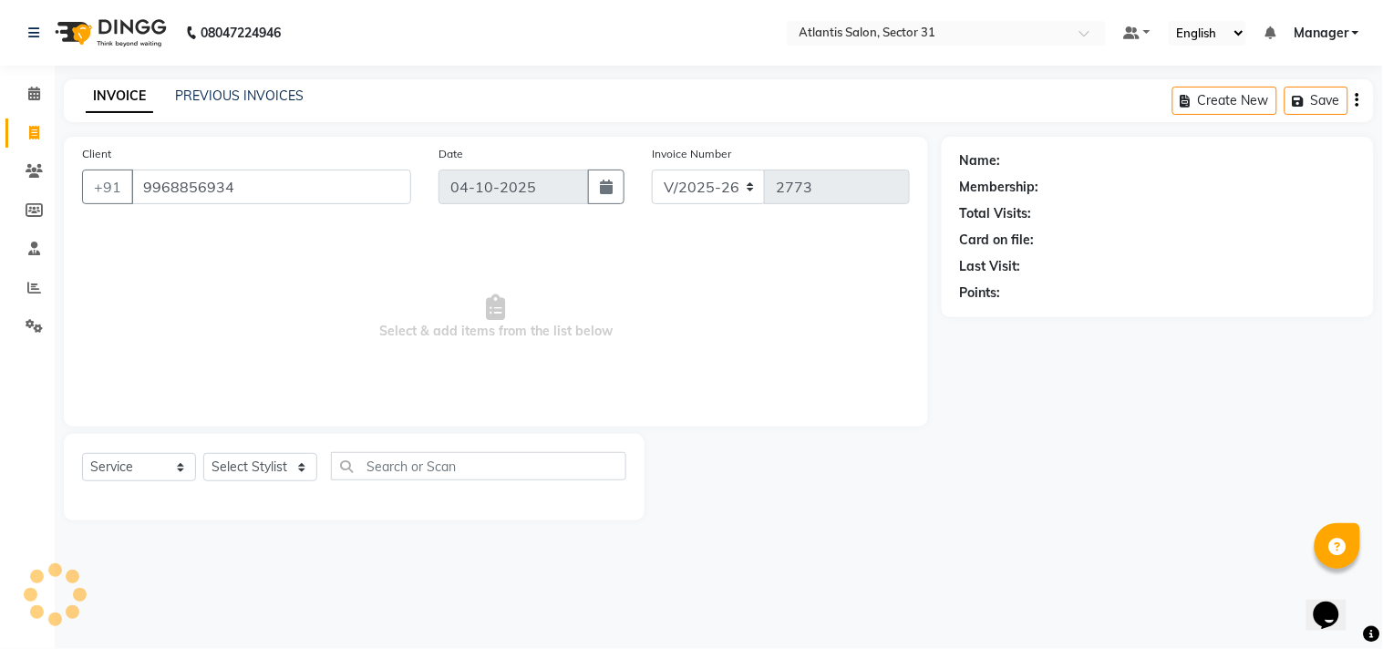
type input "9968856934"
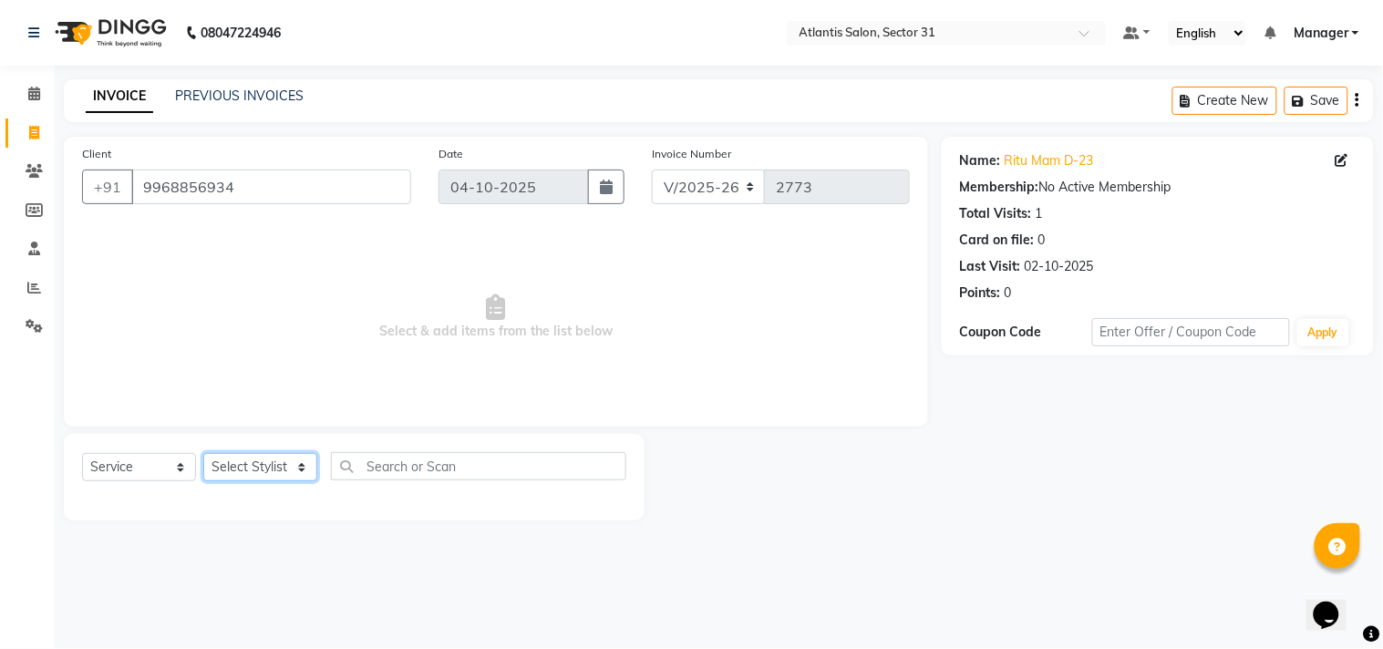
click at [274, 467] on select "Select Stylist [PERSON_NAME] [PERSON_NAME] Kavita Manager Staff 31 Staff ILD [P…" at bounding box center [260, 467] width 114 height 28
click at [412, 374] on span "Select & add items from the list below" at bounding box center [496, 317] width 828 height 182
click at [270, 462] on select "Select Stylist [PERSON_NAME] [PERSON_NAME] Kavita Manager Staff 31 Staff ILD [P…" at bounding box center [260, 467] width 114 height 28
click at [381, 420] on div "Client [PHONE_NUMBER] Date [DATE] Invoice Number V/2025 V/[PHONE_NUMBER] Select…" at bounding box center [496, 282] width 864 height 290
click at [383, 420] on div "Client [PHONE_NUMBER] Date [DATE] Invoice Number V/2025 V/[PHONE_NUMBER] Select…" at bounding box center [496, 282] width 864 height 290
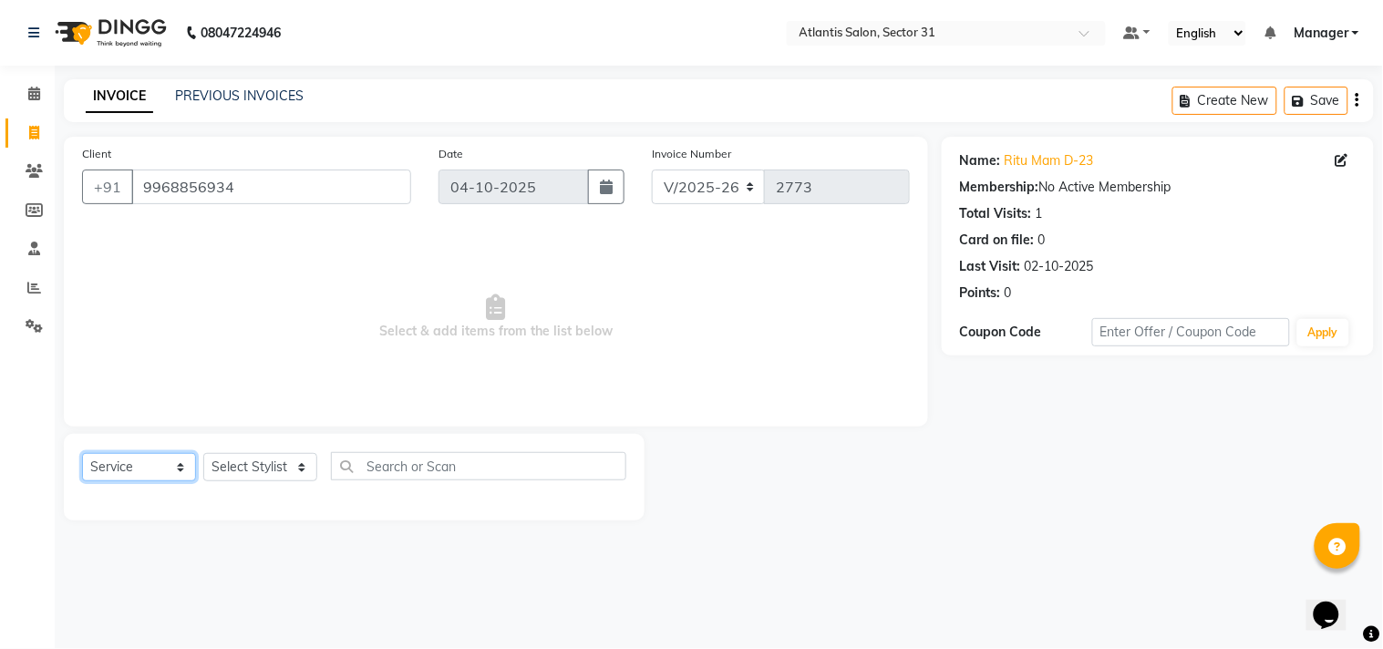
click at [149, 463] on select "Select Service Product Membership Package Voucher Prepaid Gift Card" at bounding box center [139, 467] width 114 height 28
select select "membership"
click at [82, 454] on select "Select Service Product Membership Package Voucher Prepaid Gift Card" at bounding box center [139, 467] width 114 height 28
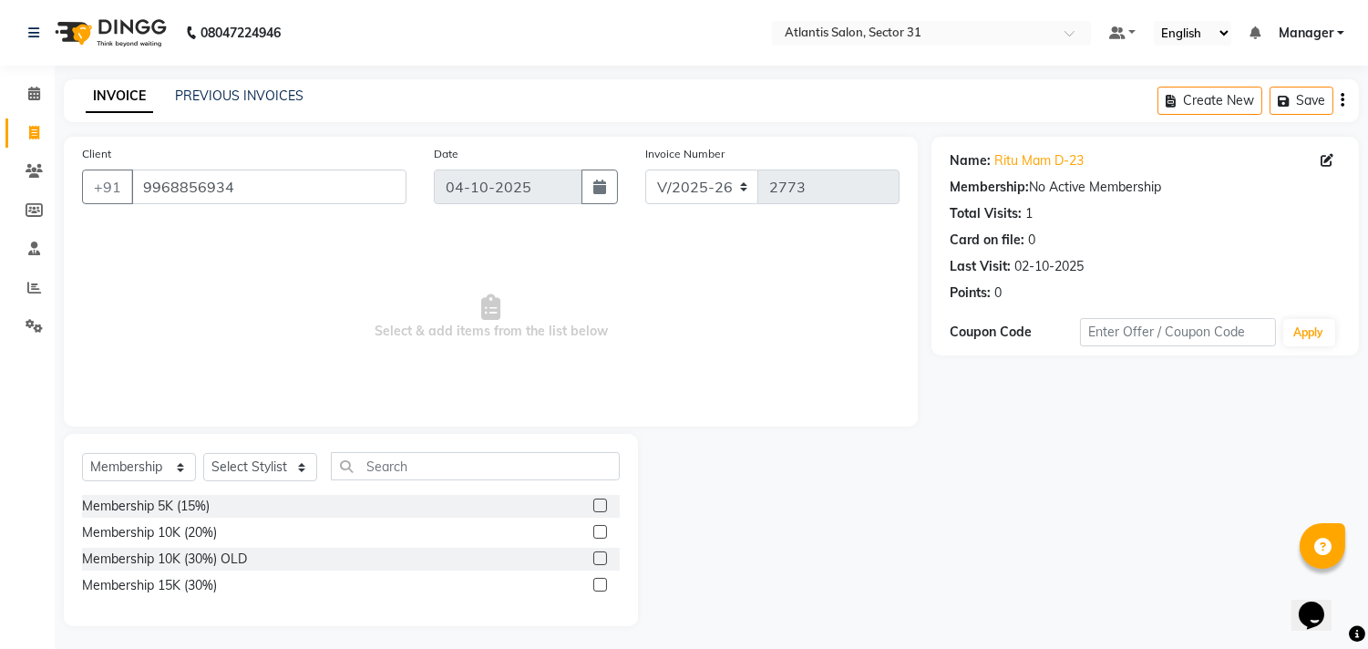
click at [603, 582] on label at bounding box center [600, 585] width 14 height 14
click at [603, 582] on input "checkbox" at bounding box center [599, 586] width 12 height 12
click at [599, 586] on label at bounding box center [600, 585] width 14 height 14
click at [599, 586] on input "checkbox" at bounding box center [599, 586] width 12 height 12
click at [599, 586] on label at bounding box center [600, 585] width 14 height 14
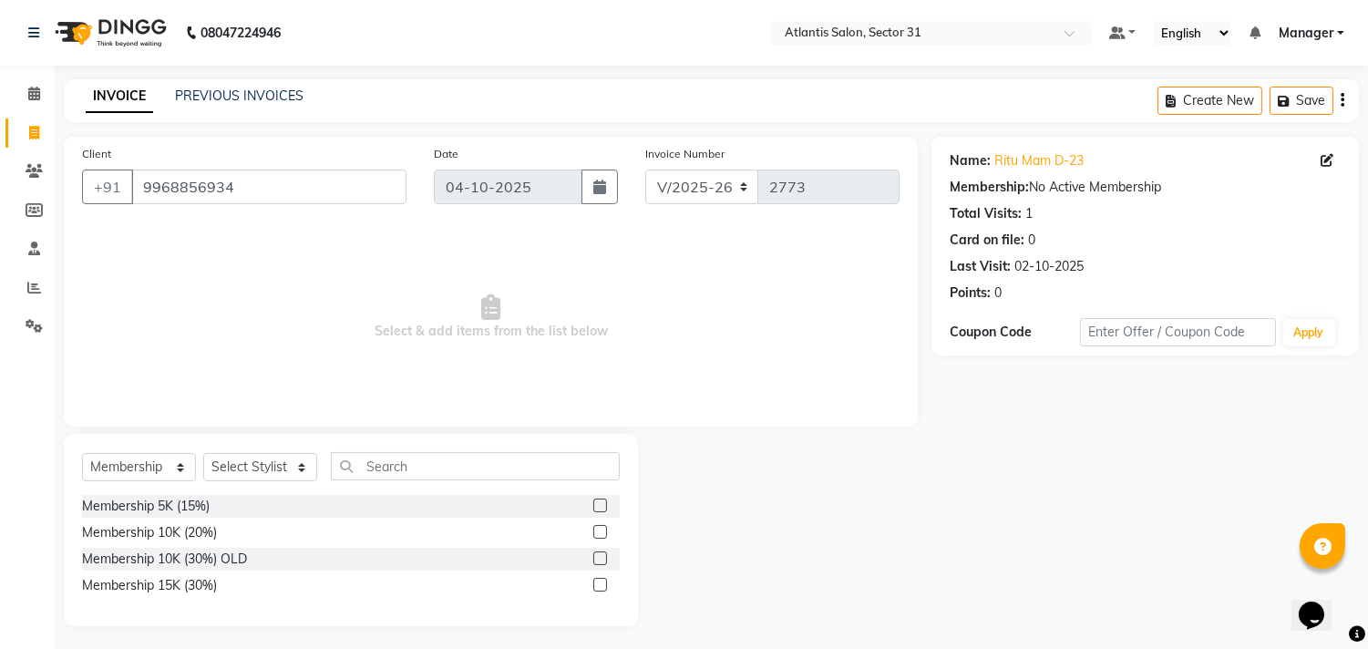
click at [599, 586] on input "checkbox" at bounding box center [599, 586] width 12 height 12
click at [600, 586] on label at bounding box center [600, 585] width 14 height 14
click at [600, 586] on input "checkbox" at bounding box center [599, 586] width 12 height 12
checkbox input "false"
click at [258, 459] on select "Select Stylist [PERSON_NAME] [PERSON_NAME] Kavita Manager Staff 31 Staff ILD [P…" at bounding box center [260, 467] width 114 height 28
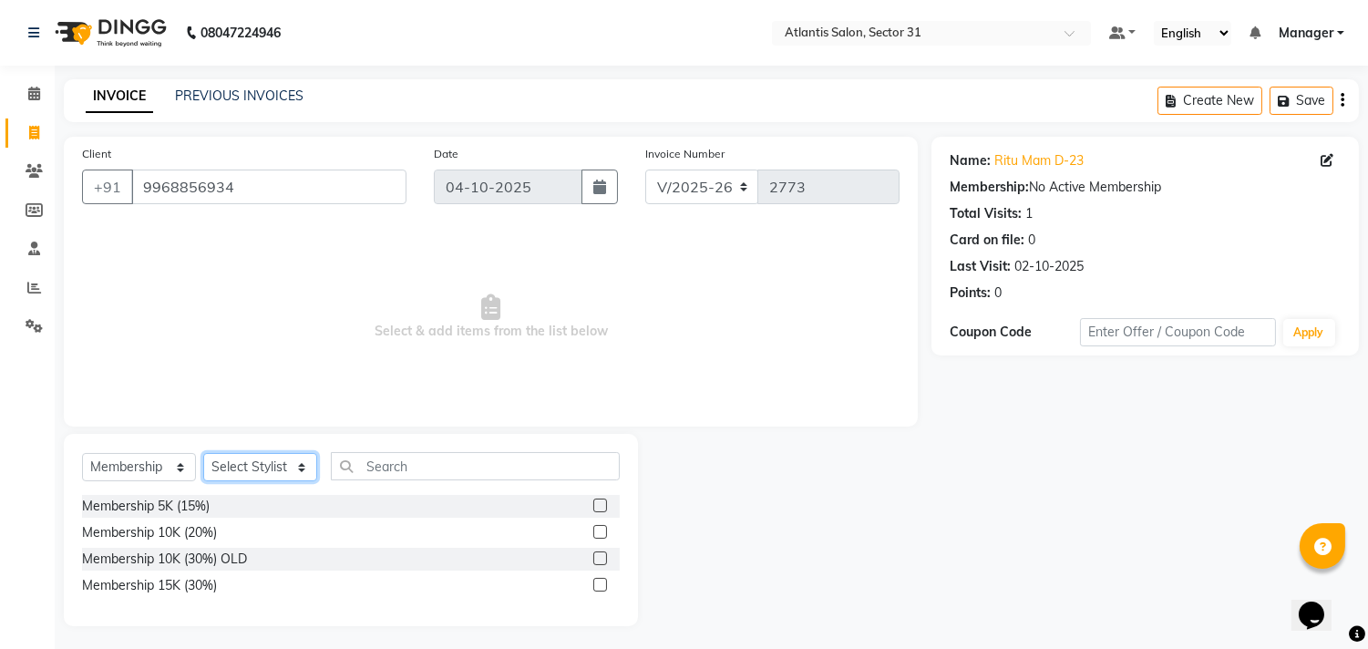
select select "33510"
click at [203, 454] on select "Select Stylist [PERSON_NAME] [PERSON_NAME] Kavita Manager Staff 31 Staff ILD [P…" at bounding box center [260, 467] width 114 height 28
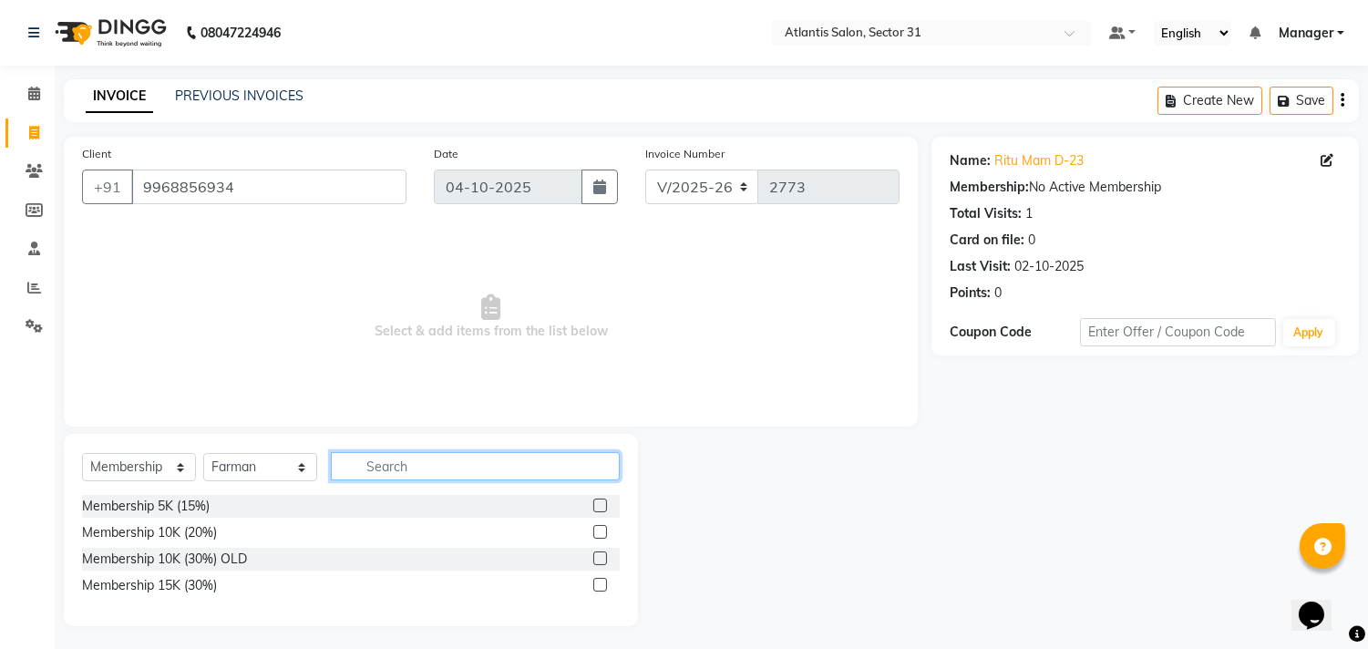
click at [417, 457] on input "text" at bounding box center [475, 466] width 289 height 28
click at [288, 392] on span "Select & add items from the list below" at bounding box center [491, 317] width 818 height 182
click at [212, 359] on span "Select & add items from the list below" at bounding box center [491, 317] width 818 height 182
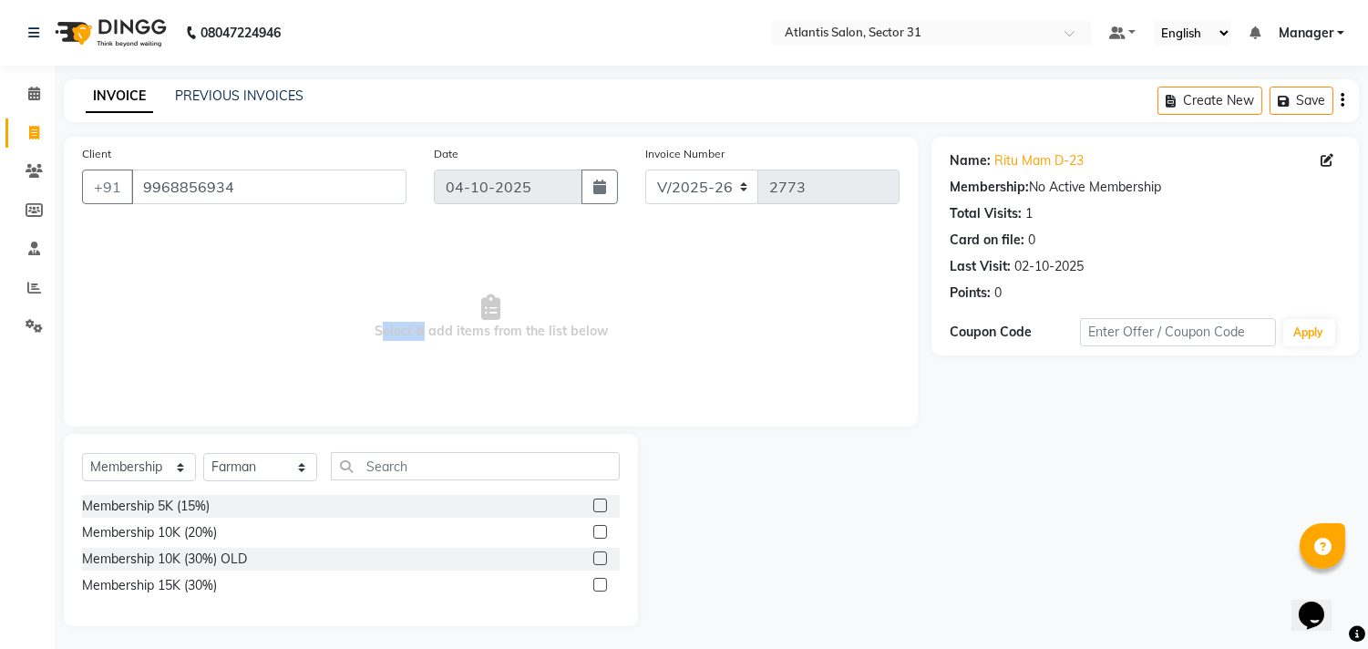
click at [212, 359] on span "Select & add items from the list below" at bounding box center [491, 317] width 818 height 182
click at [253, 180] on input "9968856934" at bounding box center [268, 187] width 275 height 35
click at [597, 585] on label at bounding box center [600, 585] width 14 height 14
click at [597, 585] on input "checkbox" at bounding box center [599, 586] width 12 height 12
select select "select"
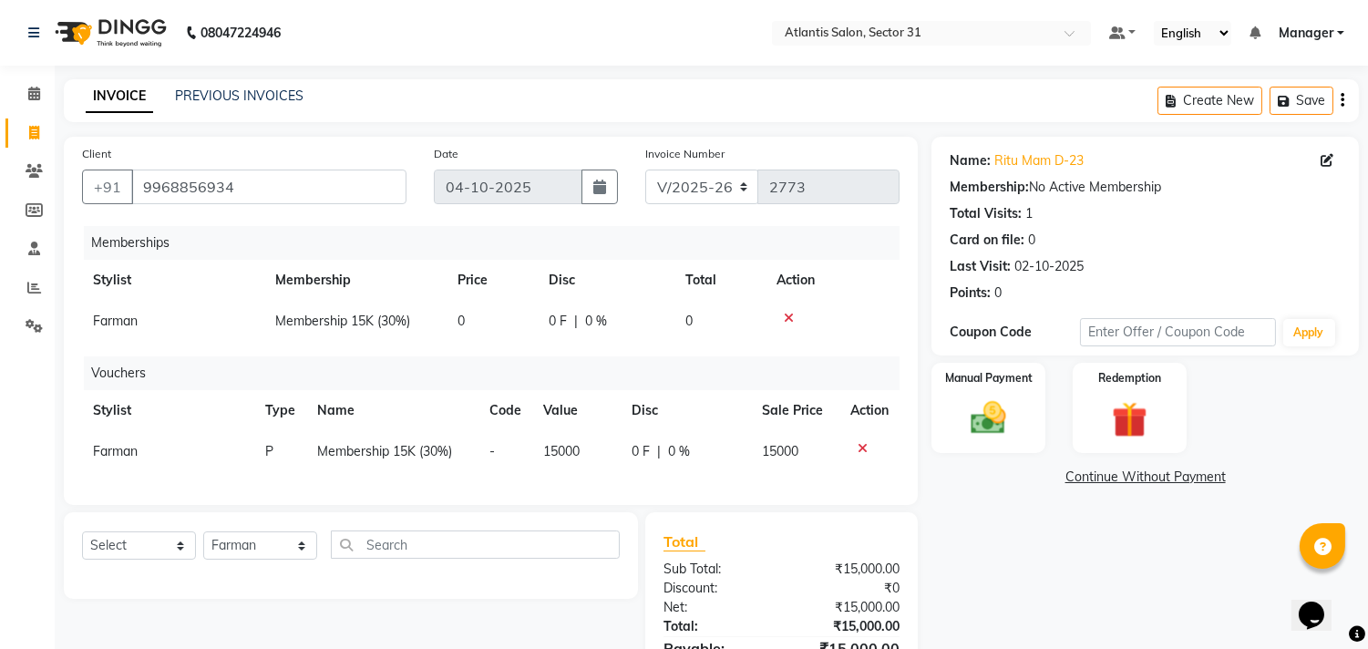
click at [784, 313] on icon at bounding box center [789, 318] width 10 height 13
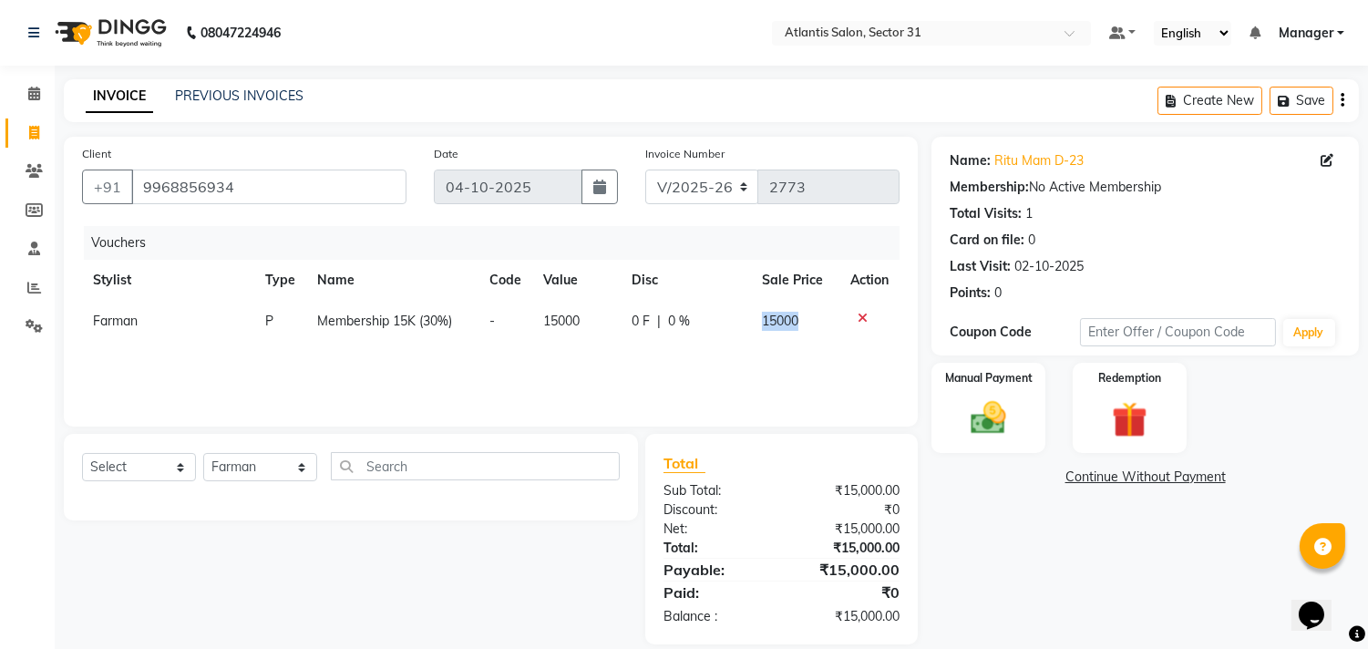
click at [782, 313] on span "15000" at bounding box center [780, 321] width 36 height 16
select select "33510"
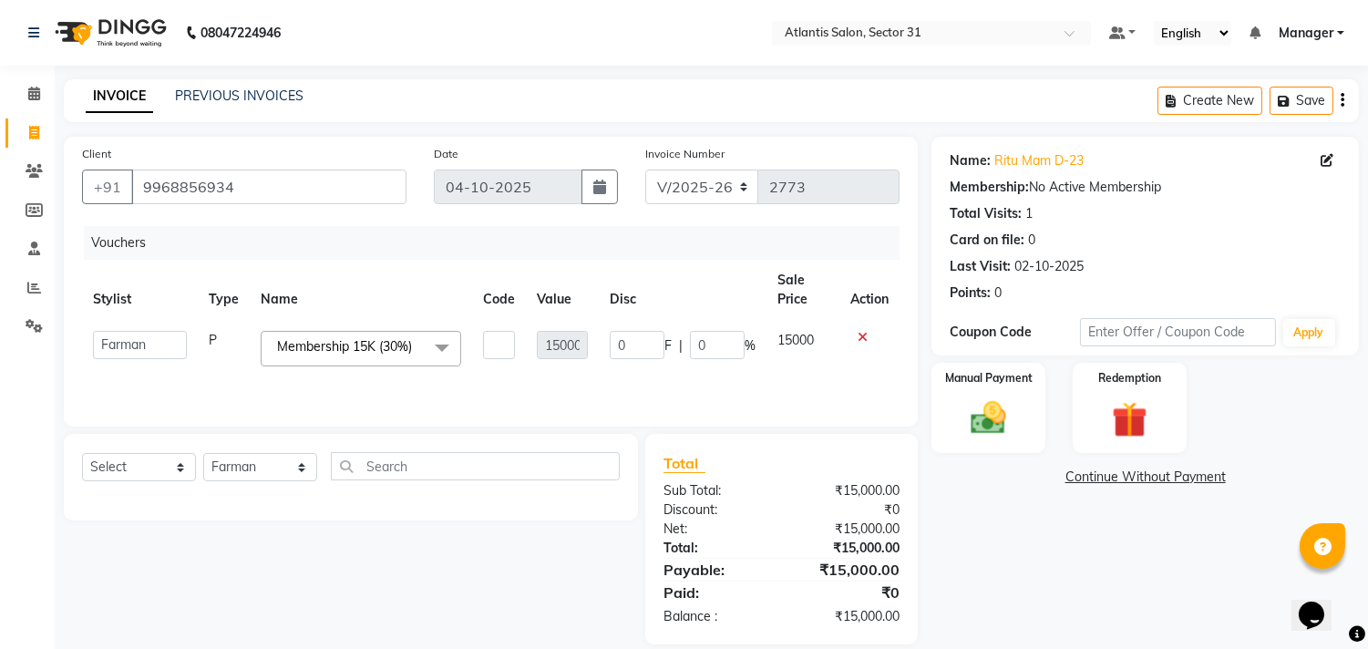
click at [440, 543] on div "Select Service Product Membership Package Voucher Prepaid Gift Card Select Styl…" at bounding box center [344, 539] width 588 height 211
click at [448, 466] on input "text" at bounding box center [475, 466] width 289 height 28
click at [999, 399] on img at bounding box center [989, 418] width 60 height 43
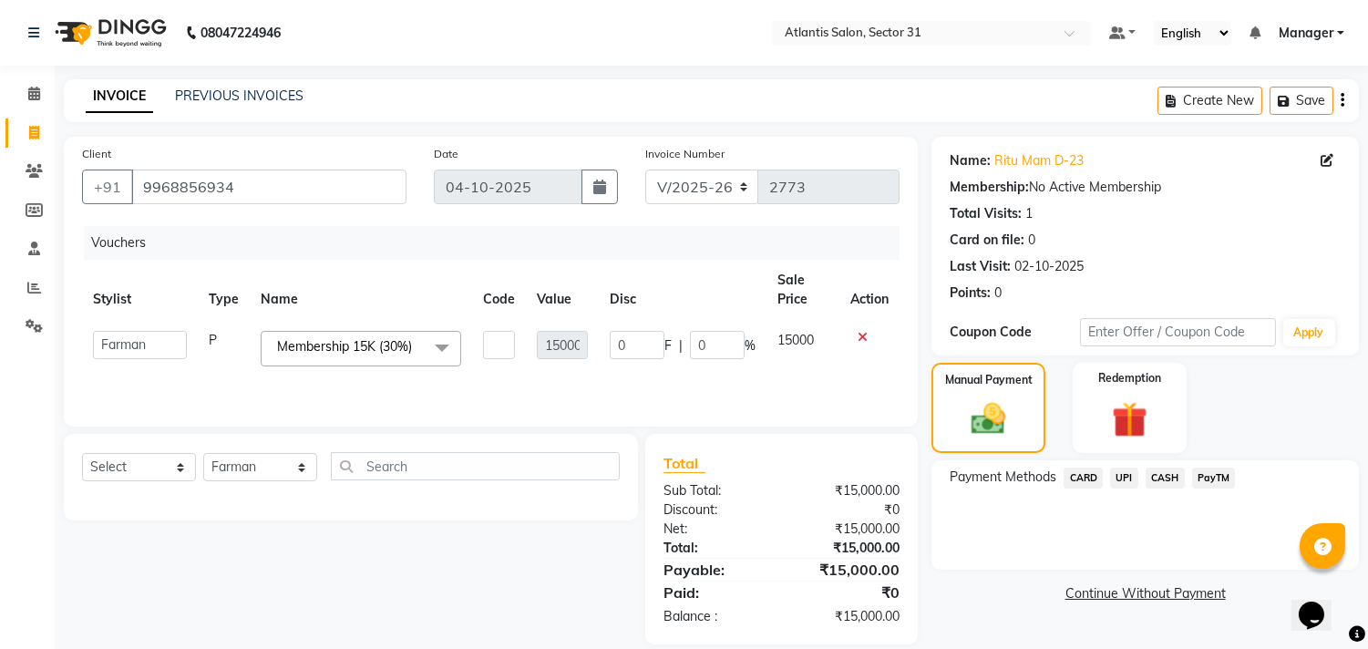
click at [1160, 474] on span "CASH" at bounding box center [1165, 478] width 39 height 21
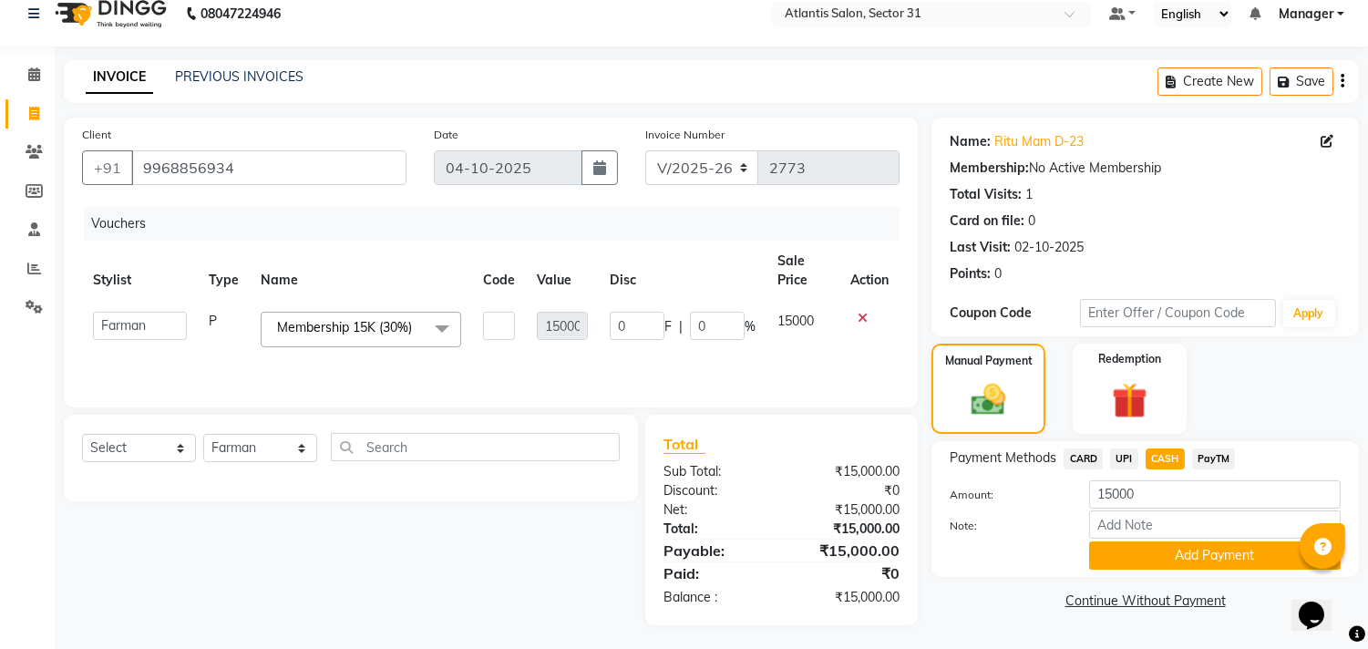
scroll to position [23, 0]
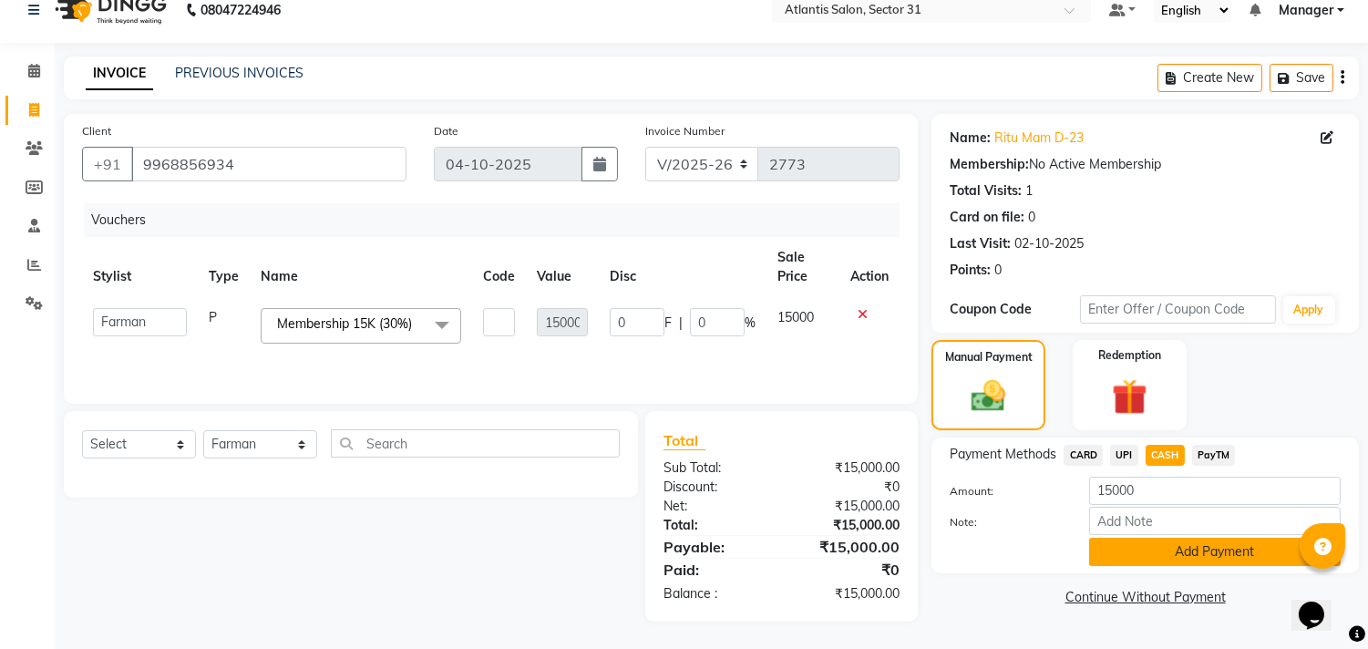
click at [1134, 548] on button "Add Payment" at bounding box center [1215, 552] width 252 height 28
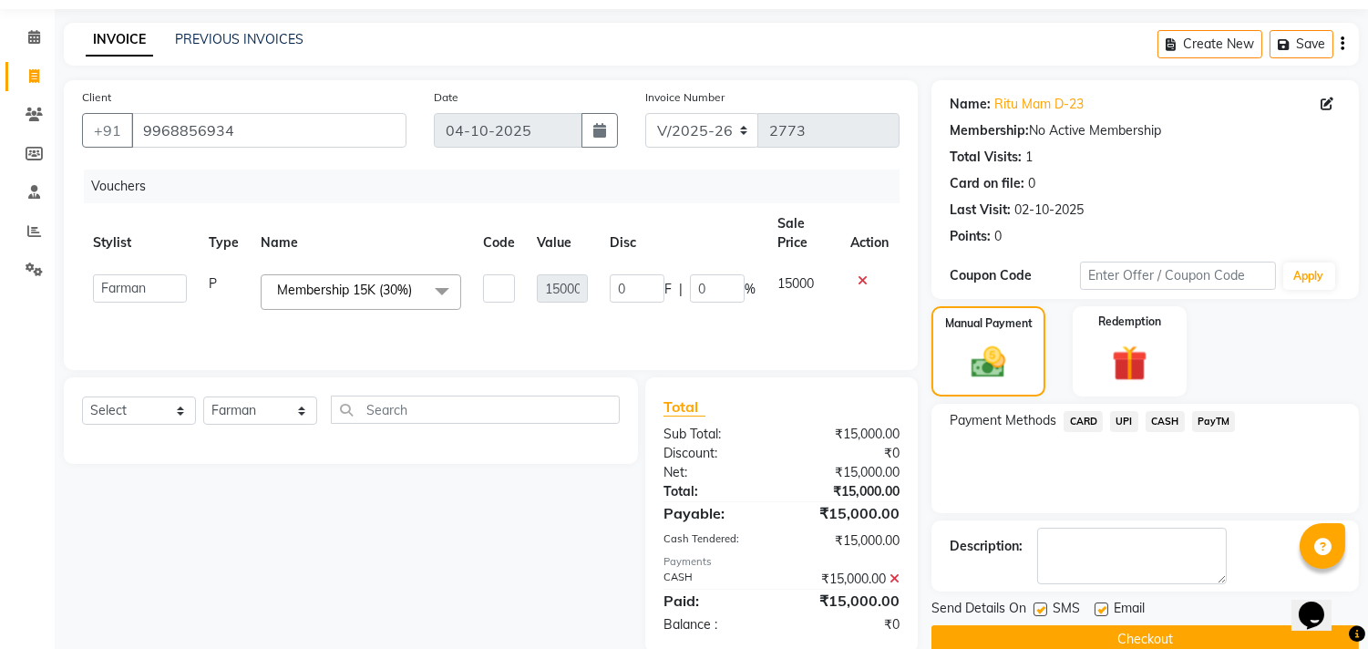
scroll to position [88, 0]
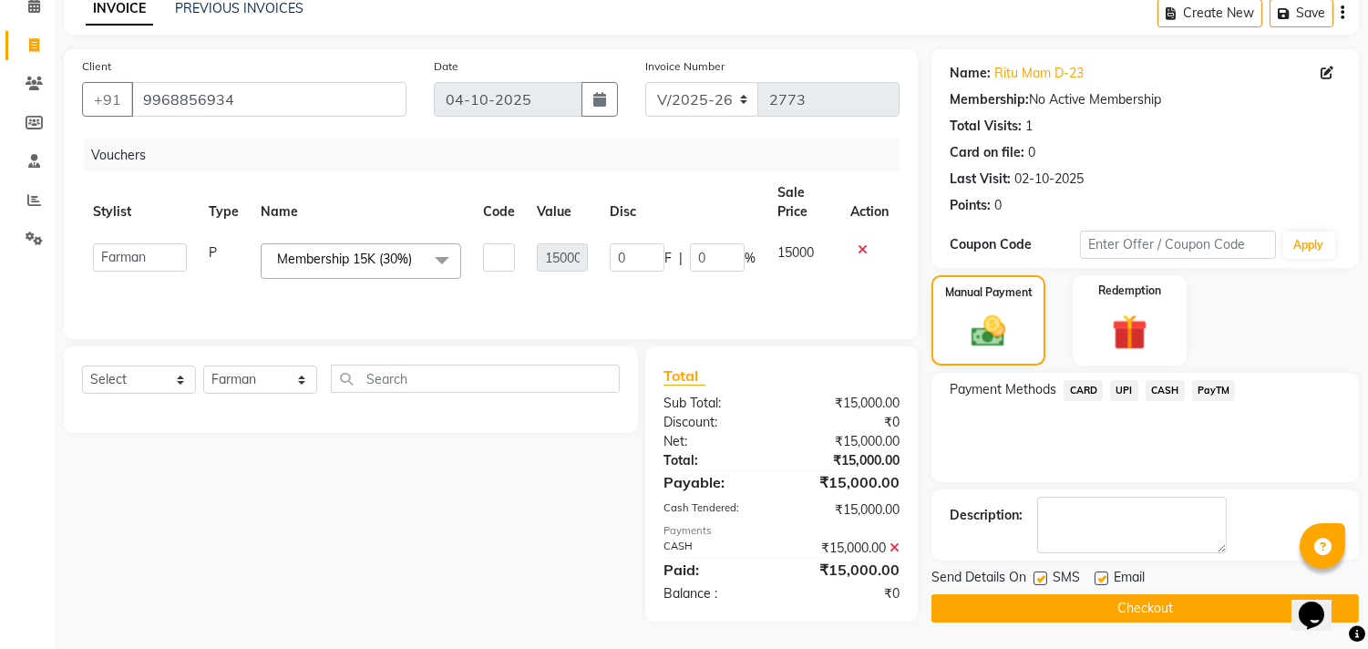
click at [1170, 395] on span "CASH" at bounding box center [1165, 390] width 39 height 21
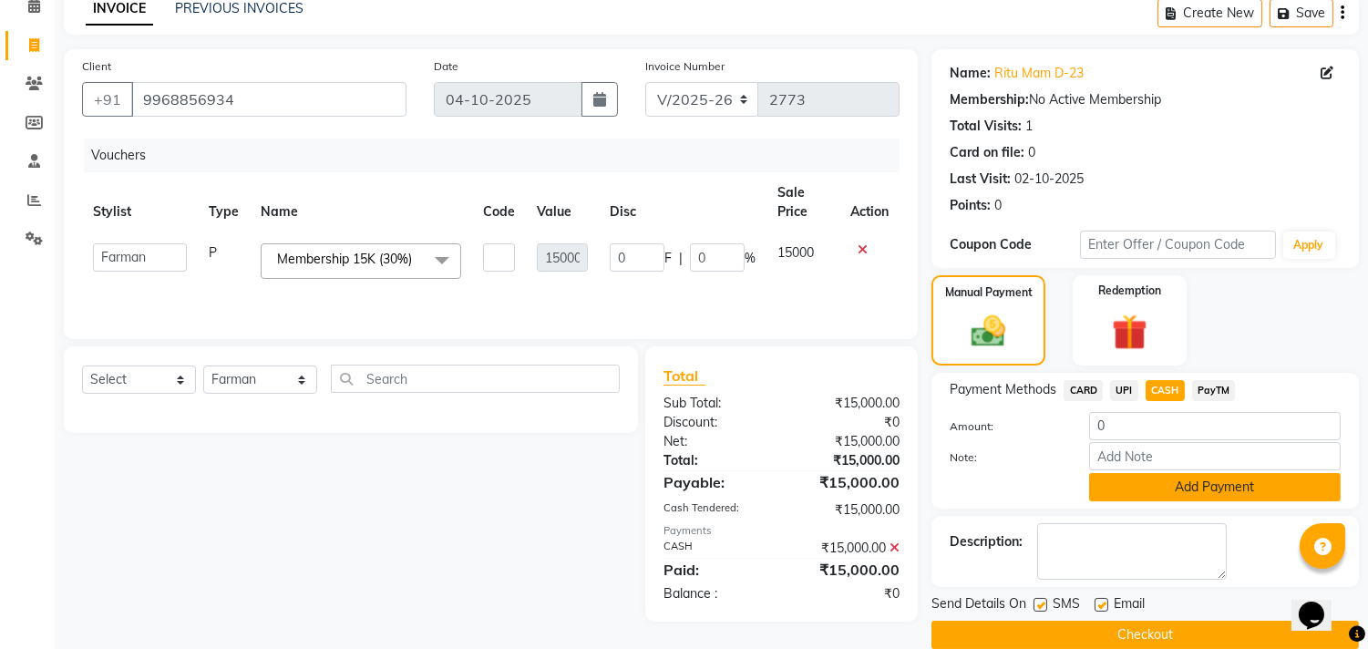
click at [1154, 483] on button "Add Payment" at bounding box center [1215, 487] width 252 height 28
click at [1154, 483] on div "Name: [PERSON_NAME] D-23 Membership: No Active Membership Total Visits: 1 Card …" at bounding box center [1152, 349] width 441 height 600
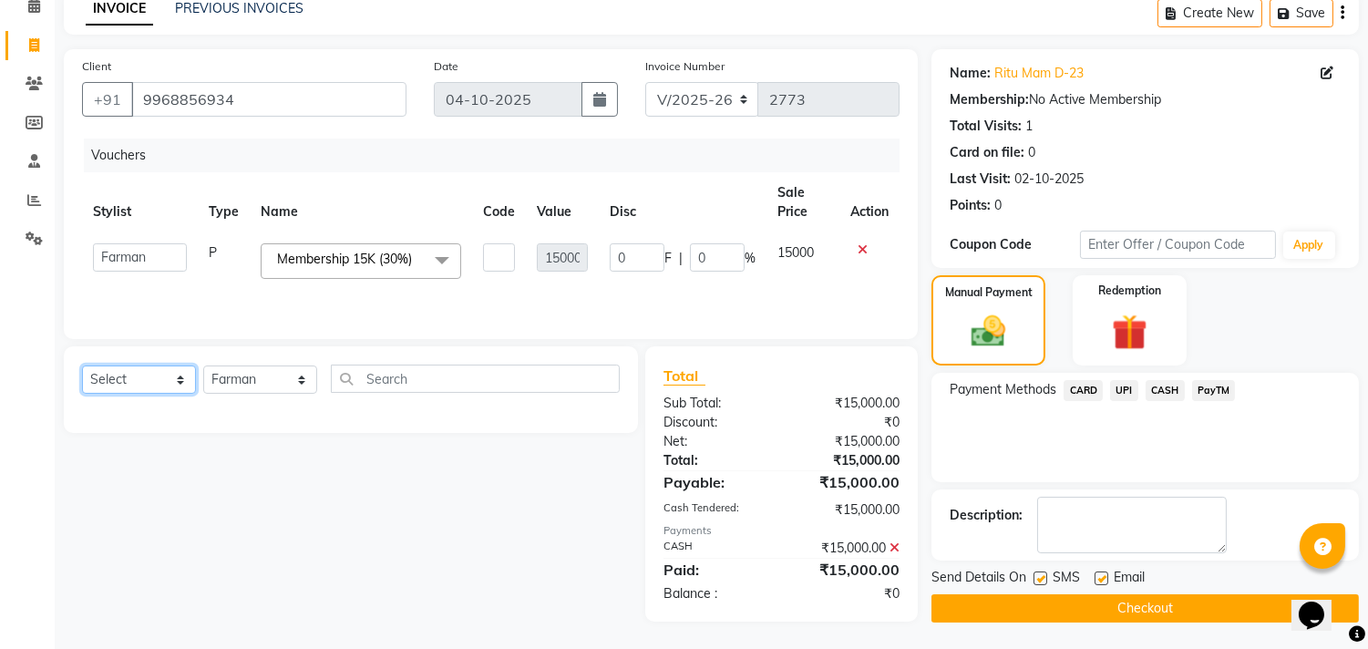
click at [132, 379] on select "Select Service Product Membership Package Voucher Prepaid Gift Card" at bounding box center [139, 380] width 114 height 28
click at [268, 453] on div "Select Service Product Membership Package Voucher Prepaid Gift Card Select Styl…" at bounding box center [344, 483] width 588 height 275
click at [471, 371] on input "text" at bounding box center [475, 379] width 289 height 28
click at [369, 445] on div "Select Service Product Membership Package Voucher Prepaid Gift Card Select Styl…" at bounding box center [344, 483] width 588 height 275
drag, startPoint x: 243, startPoint y: 95, endPoint x: 134, endPoint y: 85, distance: 109.8
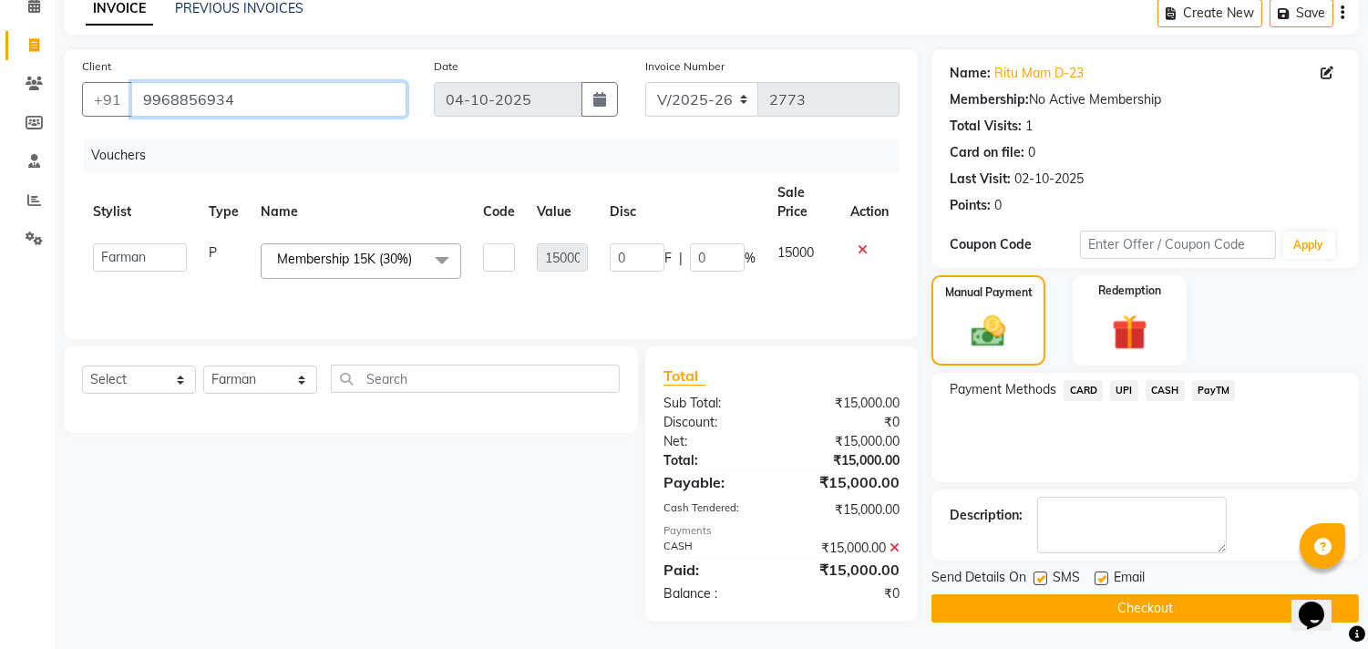
click at [134, 85] on input "9968856934" at bounding box center [268, 99] width 275 height 35
click at [492, 471] on div "Select Service Product Membership Package Voucher Prepaid Gift Card Select Styl…" at bounding box center [344, 483] width 588 height 275
click at [858, 244] on icon at bounding box center [863, 249] width 10 height 13
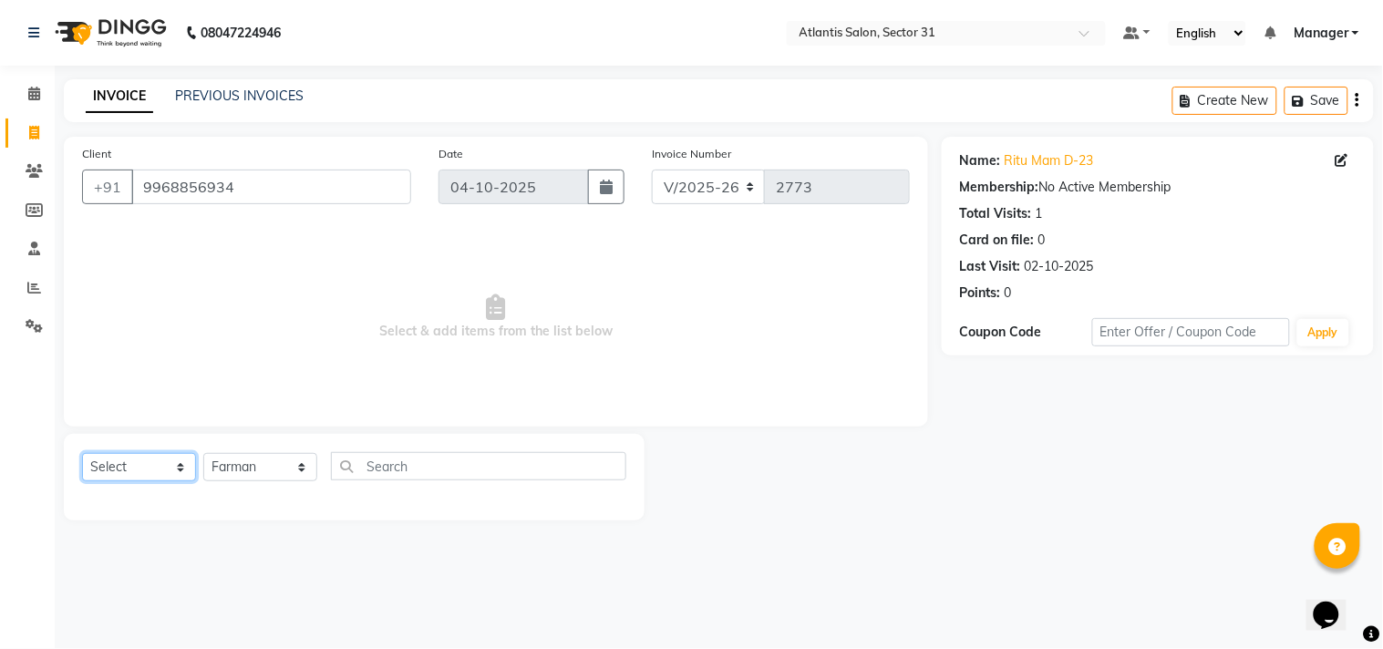
click at [129, 461] on select "Select Service Product Membership Package Voucher Prepaid Gift Card" at bounding box center [139, 467] width 114 height 28
click at [82, 454] on select "Select Service Product Membership Package Voucher Prepaid Gift Card" at bounding box center [139, 467] width 114 height 28
click at [152, 342] on span "Select & add items from the list below" at bounding box center [496, 317] width 828 height 182
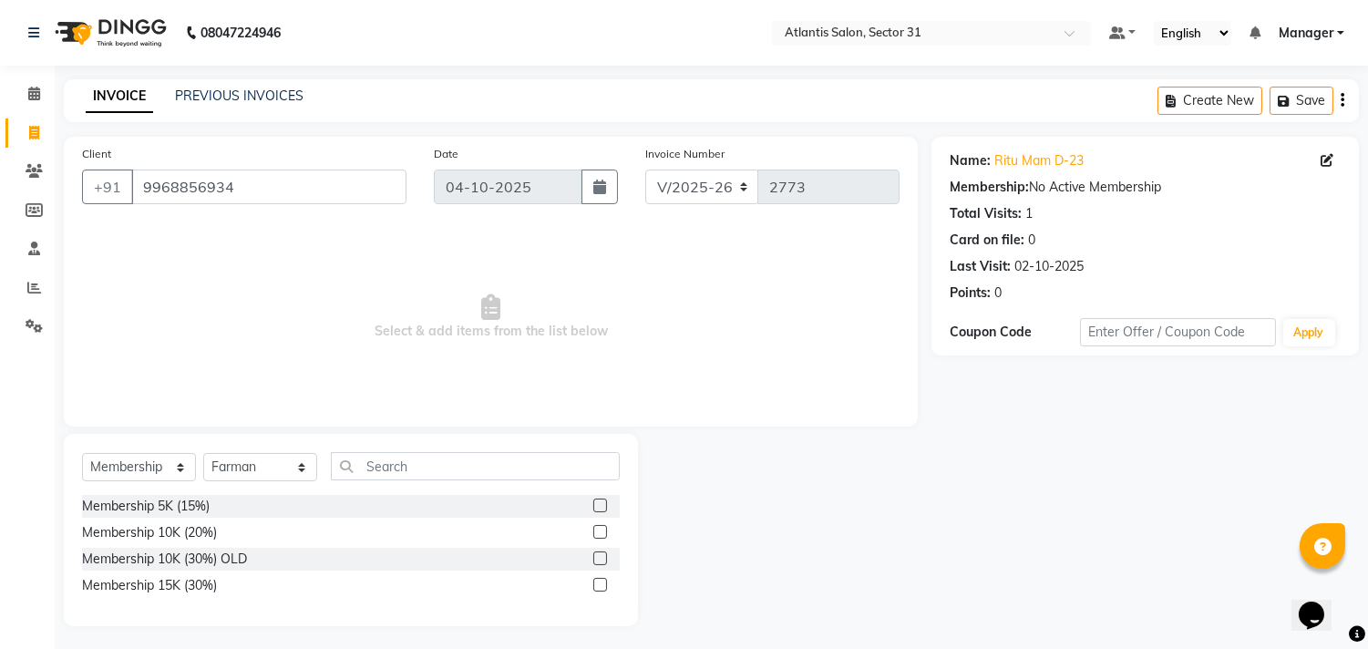
click at [593, 579] on label at bounding box center [600, 585] width 14 height 14
click at [593, 580] on input "checkbox" at bounding box center [599, 586] width 12 height 12
select select "select"
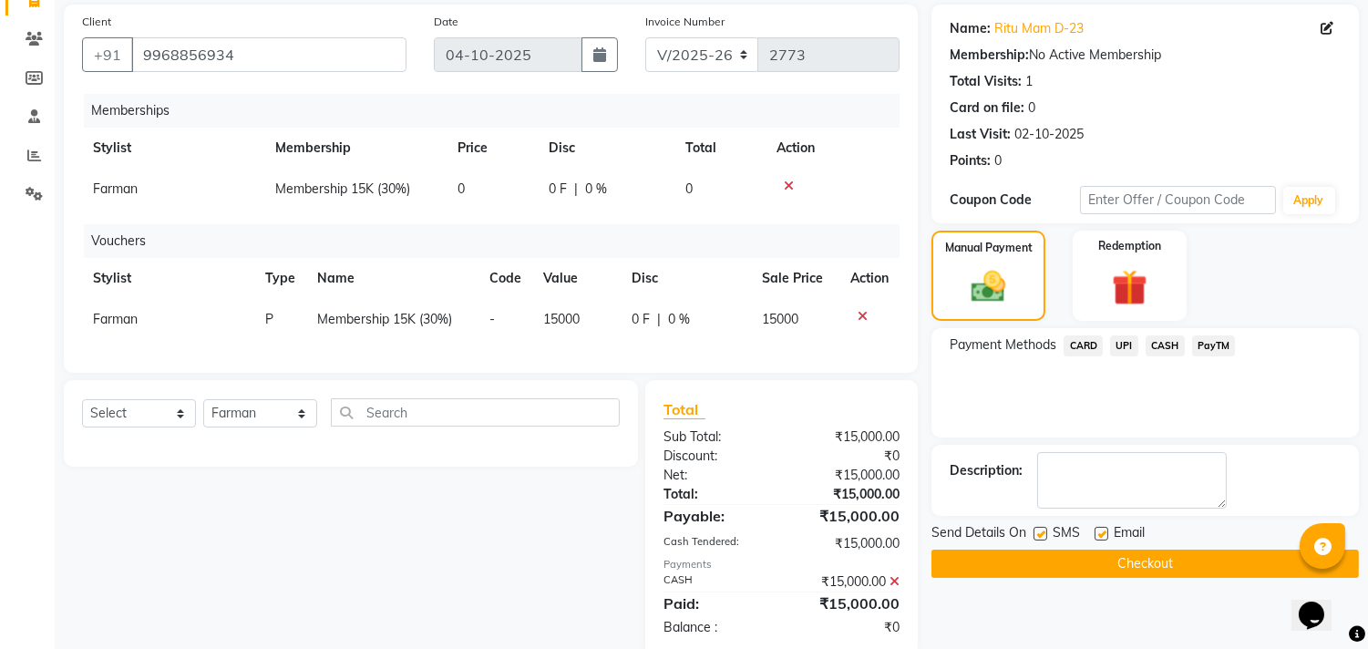
scroll to position [180, 0]
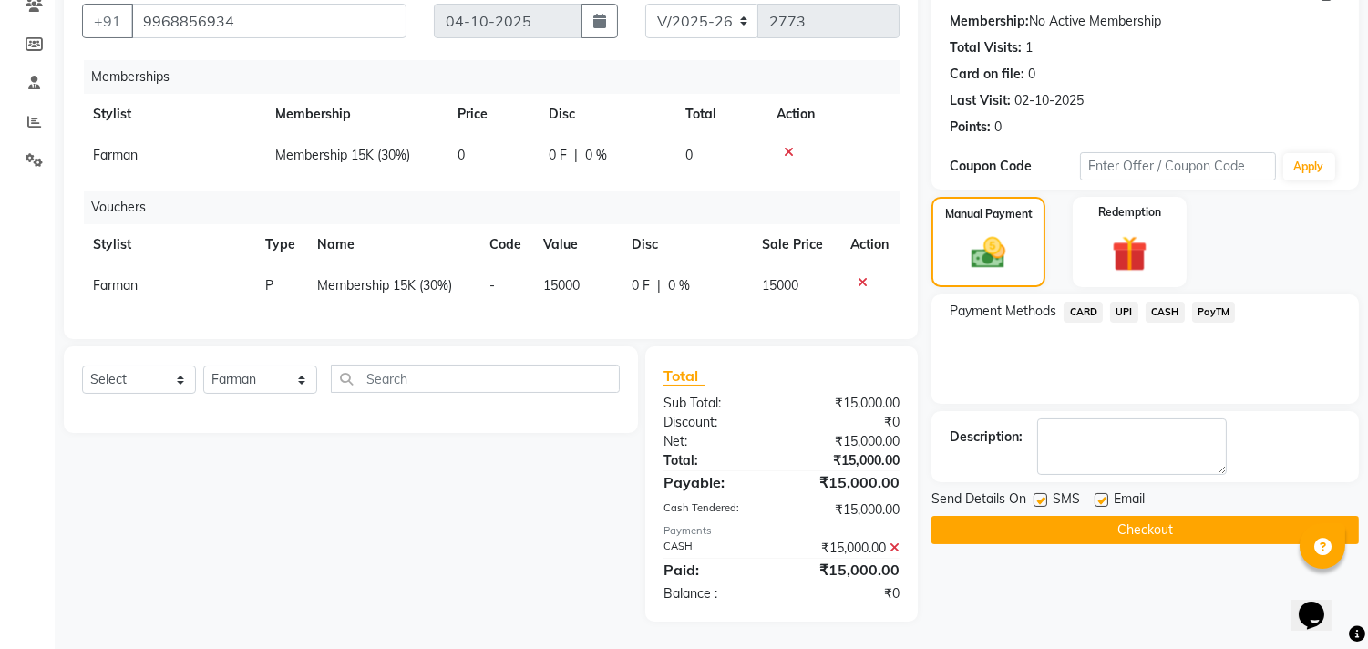
click at [1018, 522] on button "Checkout" at bounding box center [1146, 530] width 428 height 28
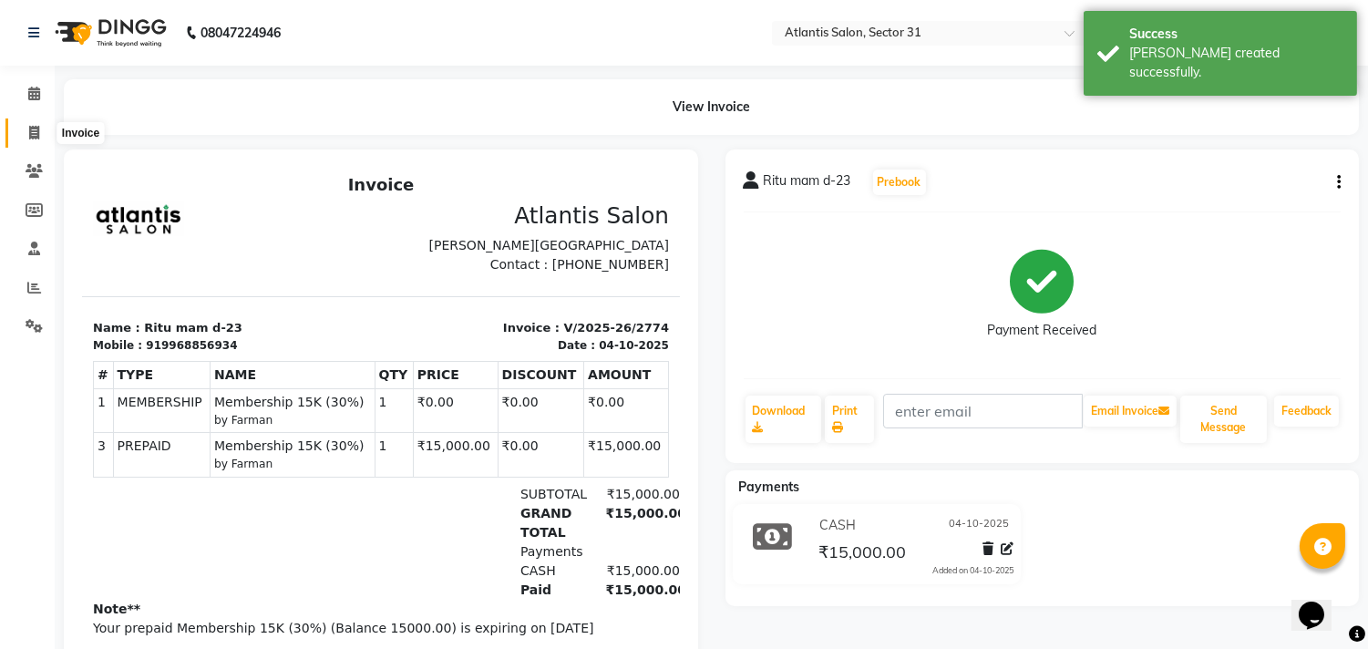
click at [23, 131] on span at bounding box center [34, 133] width 32 height 21
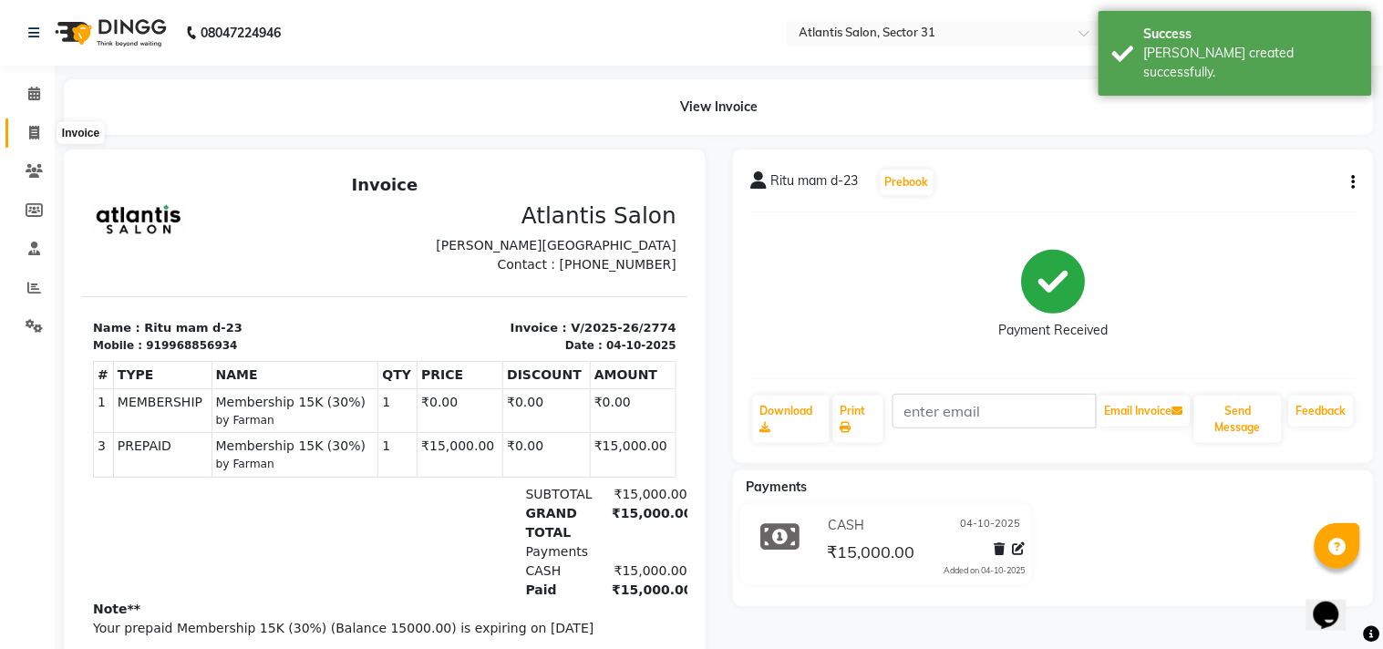
select select "service"
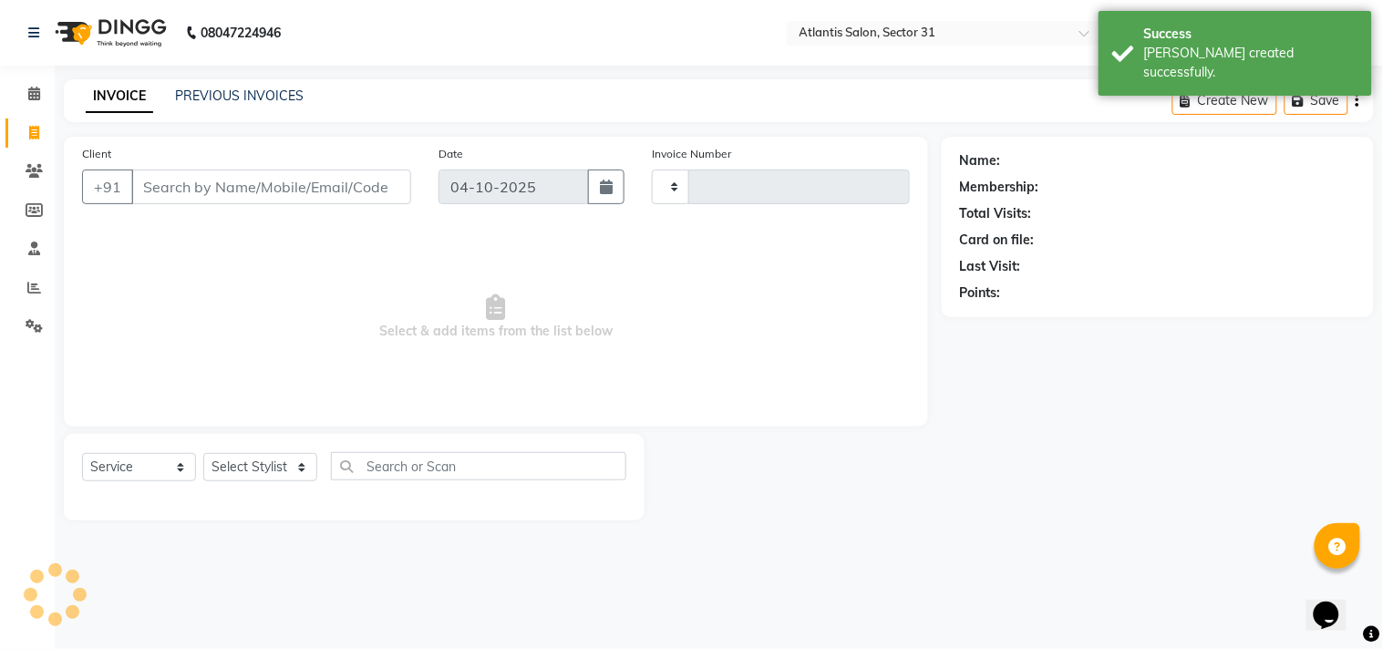
type input "2775"
select select "4391"
type input "9968856934"
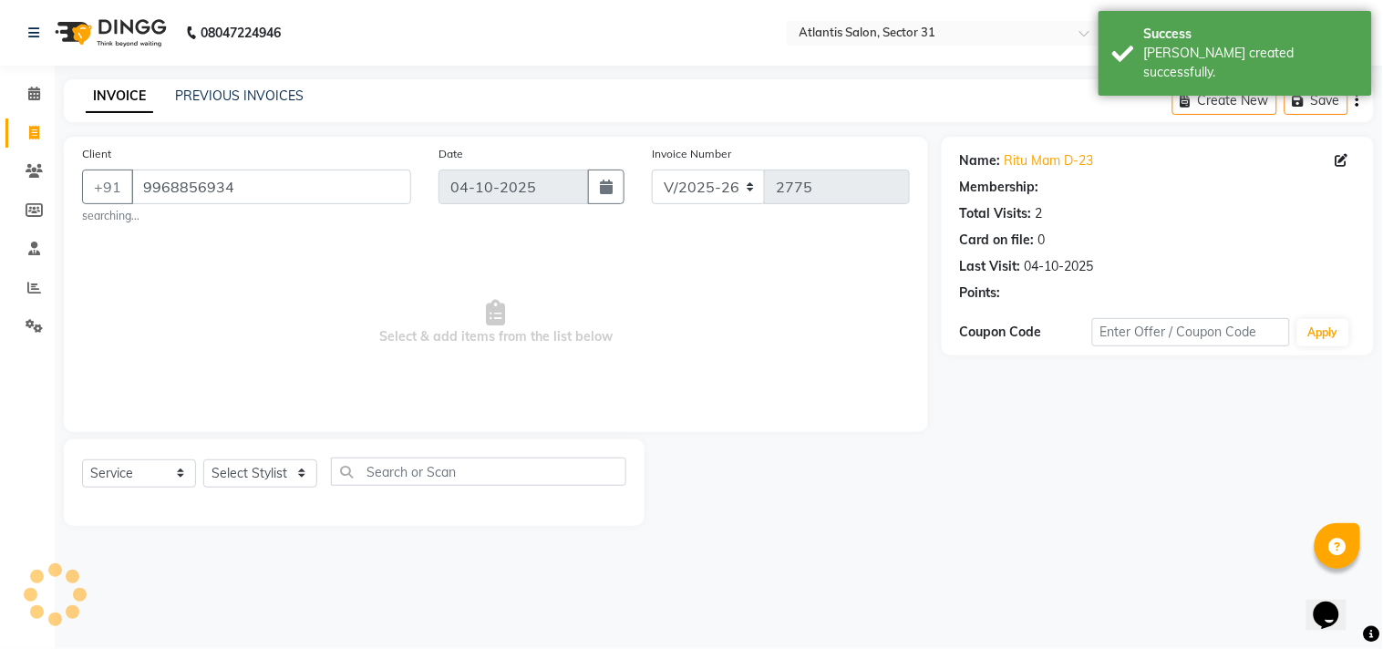
select select "1: Object"
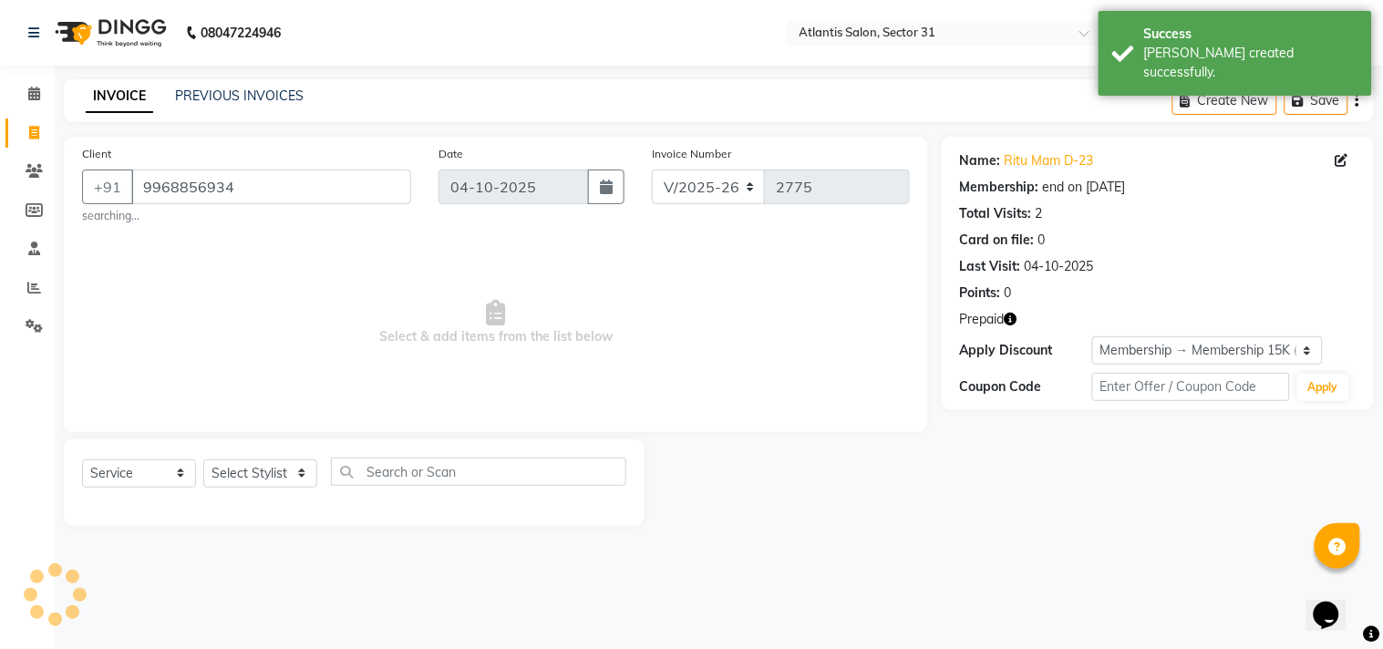
click at [1009, 321] on icon "button" at bounding box center [1011, 319] width 13 height 13
click at [880, 366] on span "Select & add items from the list below" at bounding box center [496, 323] width 828 height 182
click at [240, 472] on select "Select Stylist [PERSON_NAME] [PERSON_NAME] Kavita Manager Staff 31 Staff ILD [P…" at bounding box center [260, 473] width 114 height 28
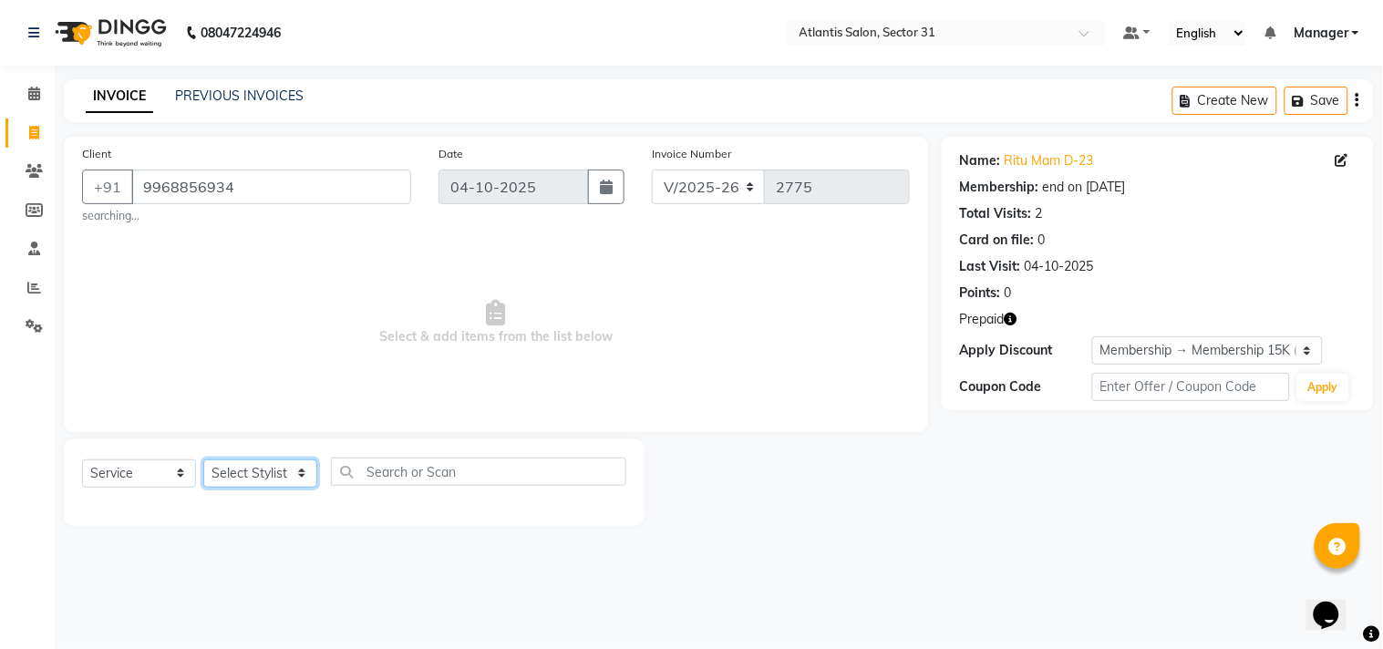
select select "24236"
click at [203, 459] on select "Select Stylist [PERSON_NAME] [PERSON_NAME] Kavita Manager Staff 31 Staff ILD [P…" at bounding box center [260, 473] width 114 height 28
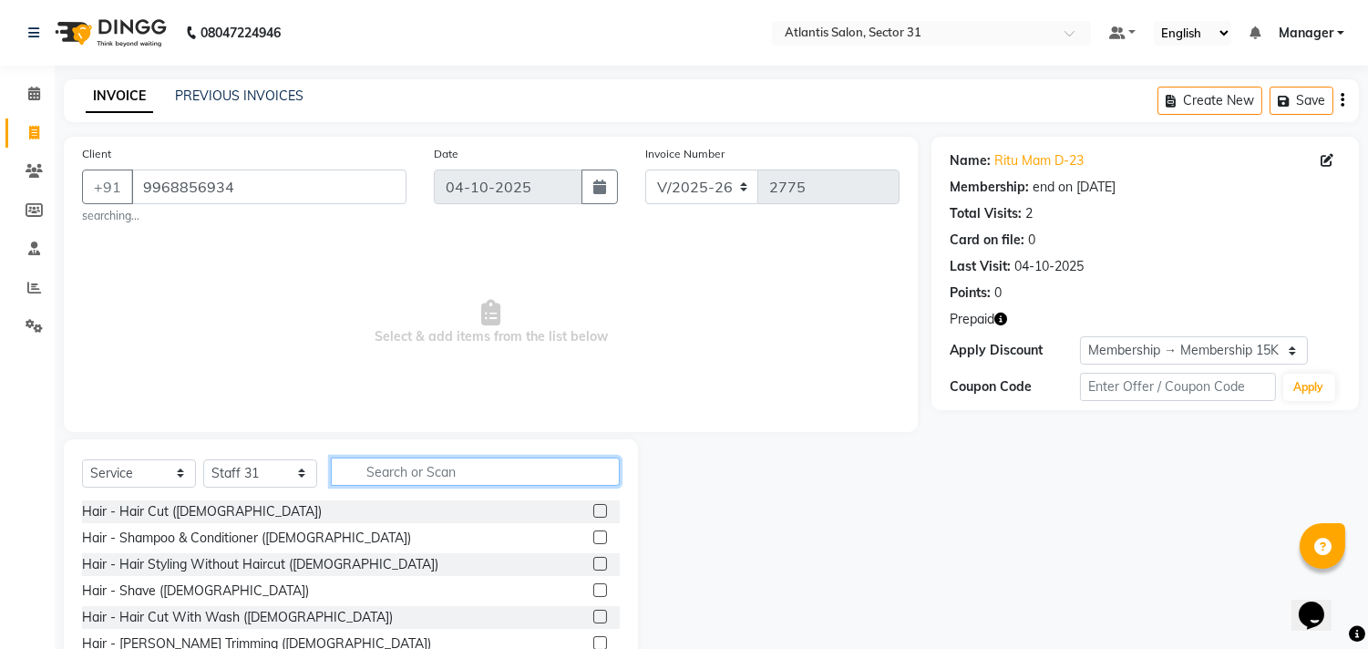
click at [436, 462] on input "text" at bounding box center [475, 472] width 289 height 28
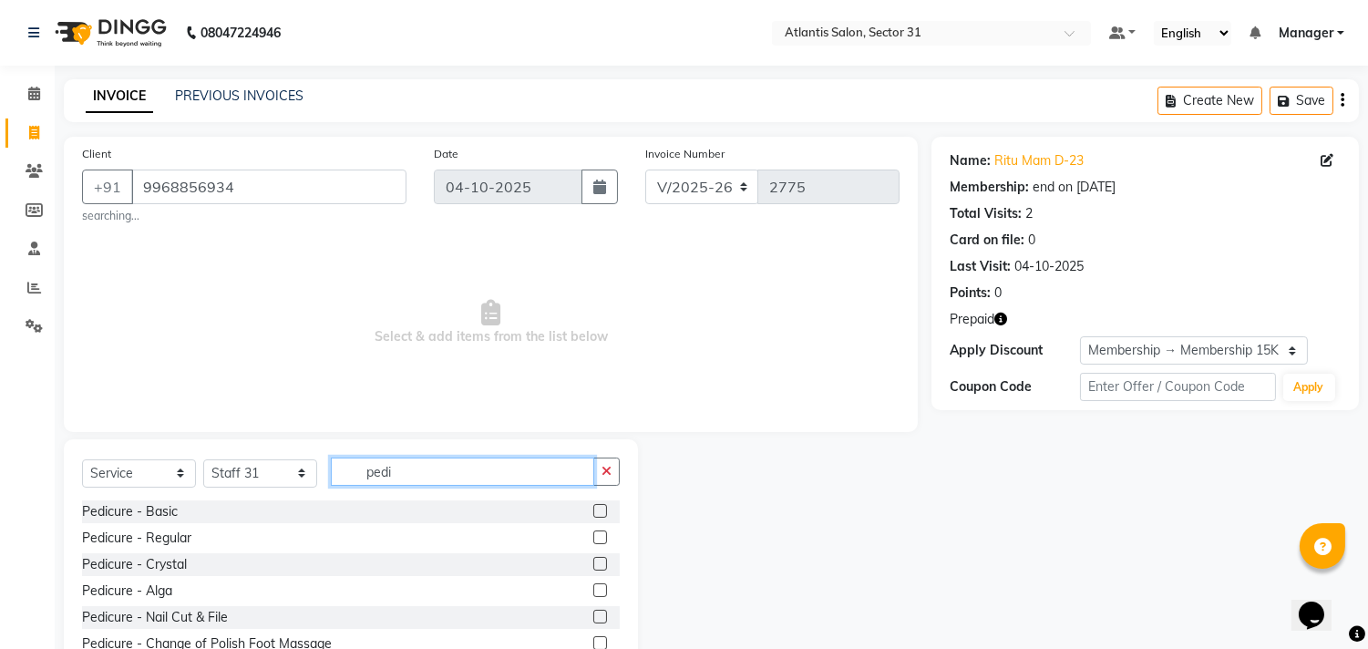
type input "pedi"
click at [593, 513] on label at bounding box center [600, 511] width 14 height 14
click at [593, 513] on input "checkbox" at bounding box center [599, 512] width 12 height 12
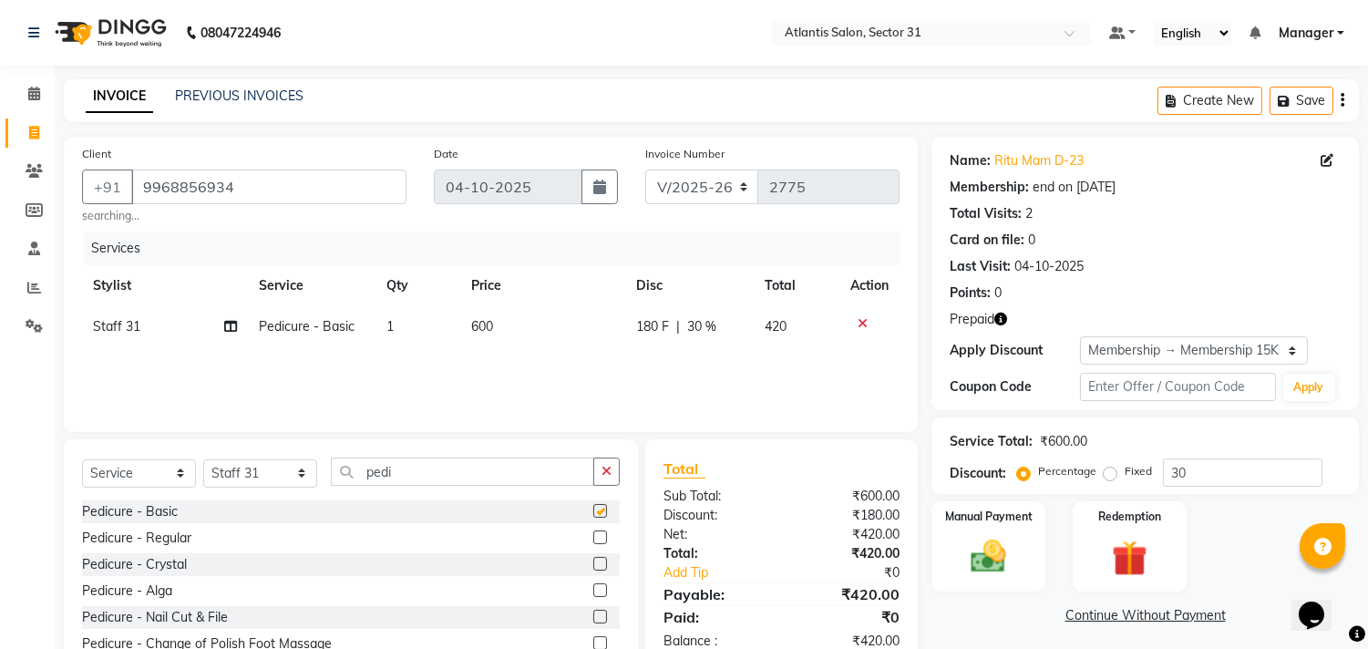
checkbox input "false"
click at [479, 480] on input "pedi" at bounding box center [462, 472] width 263 height 28
type input "p"
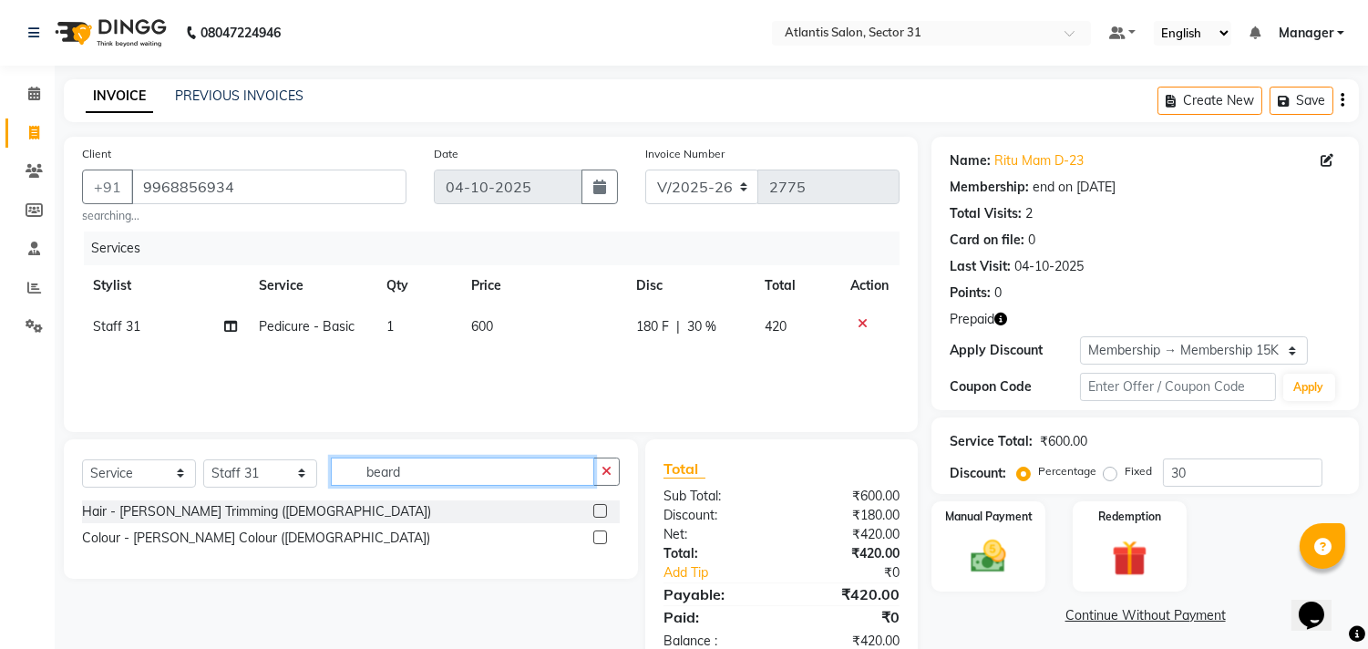
type input "beard"
click at [597, 541] on label at bounding box center [600, 538] width 14 height 14
click at [597, 541] on input "checkbox" at bounding box center [599, 538] width 12 height 12
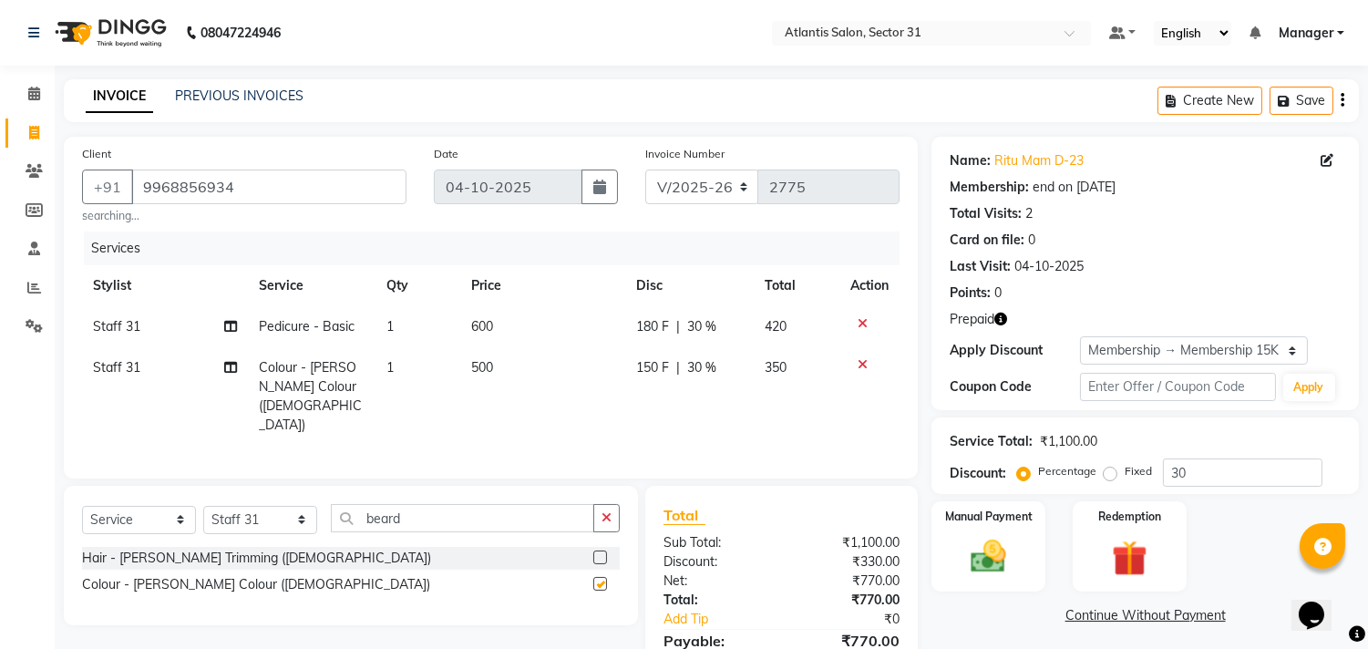
checkbox input "false"
click at [596, 551] on label at bounding box center [600, 558] width 14 height 14
click at [596, 552] on input "checkbox" at bounding box center [599, 558] width 12 height 12
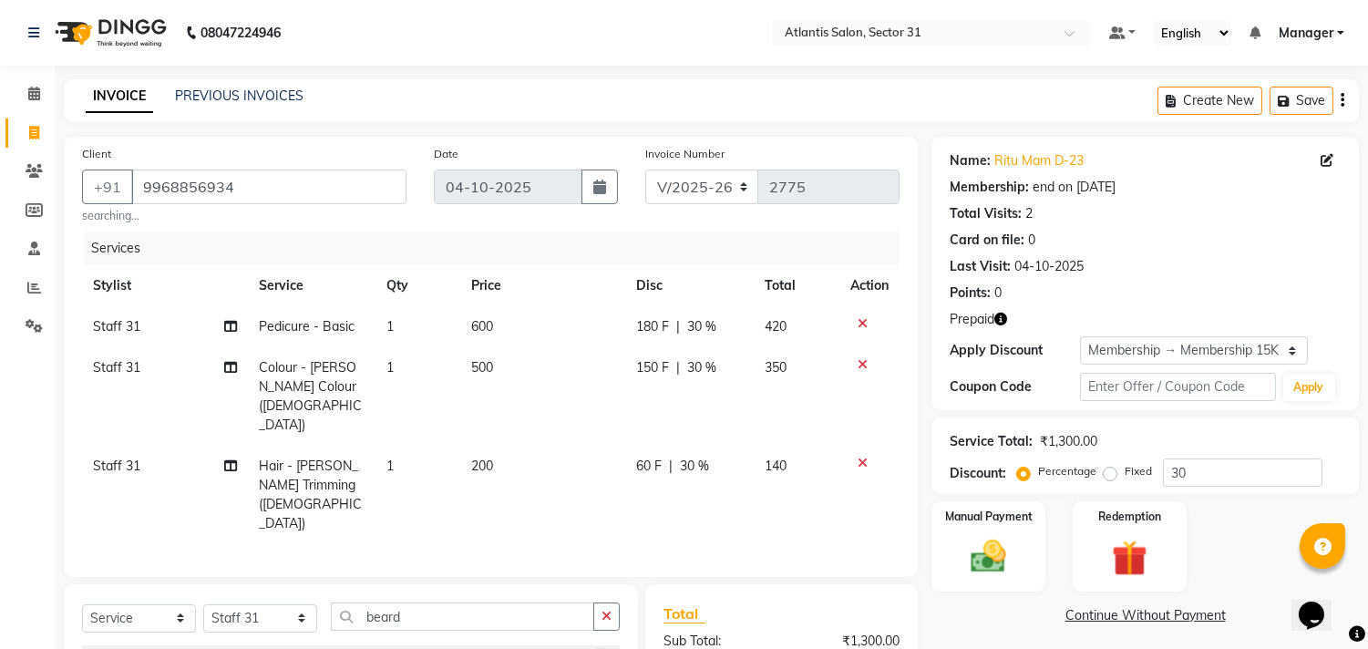
checkbox input "false"
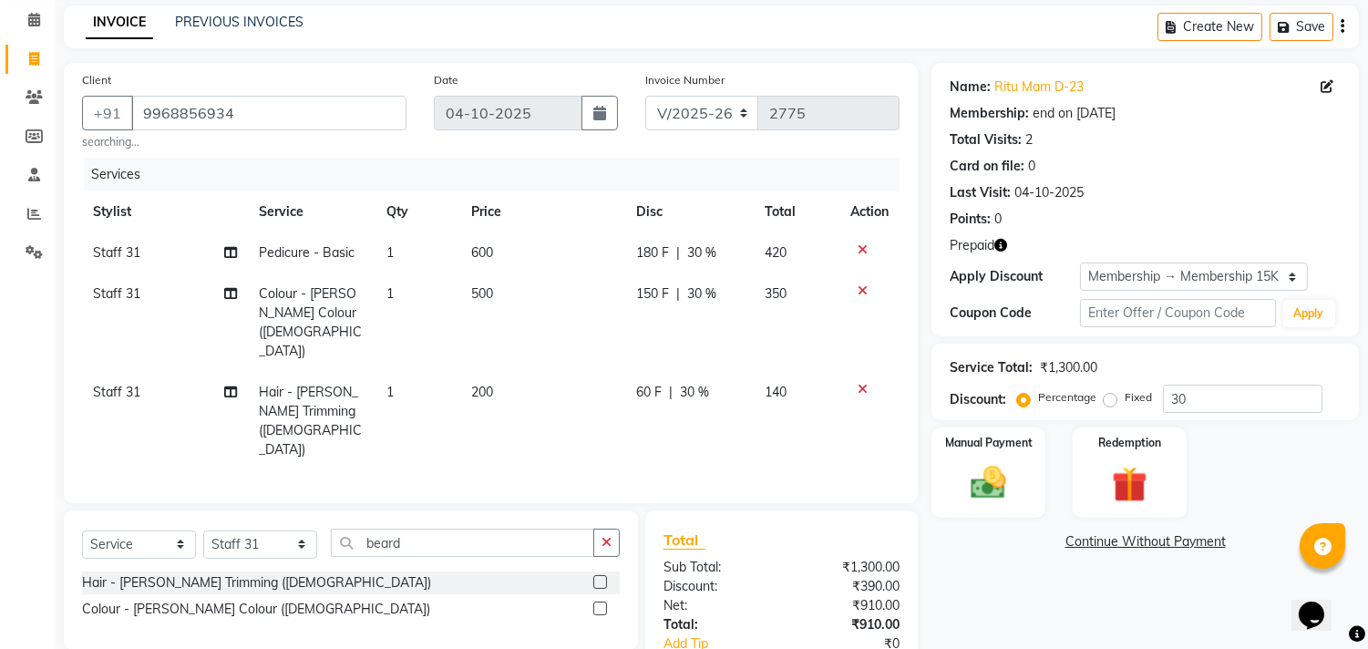
scroll to position [131, 0]
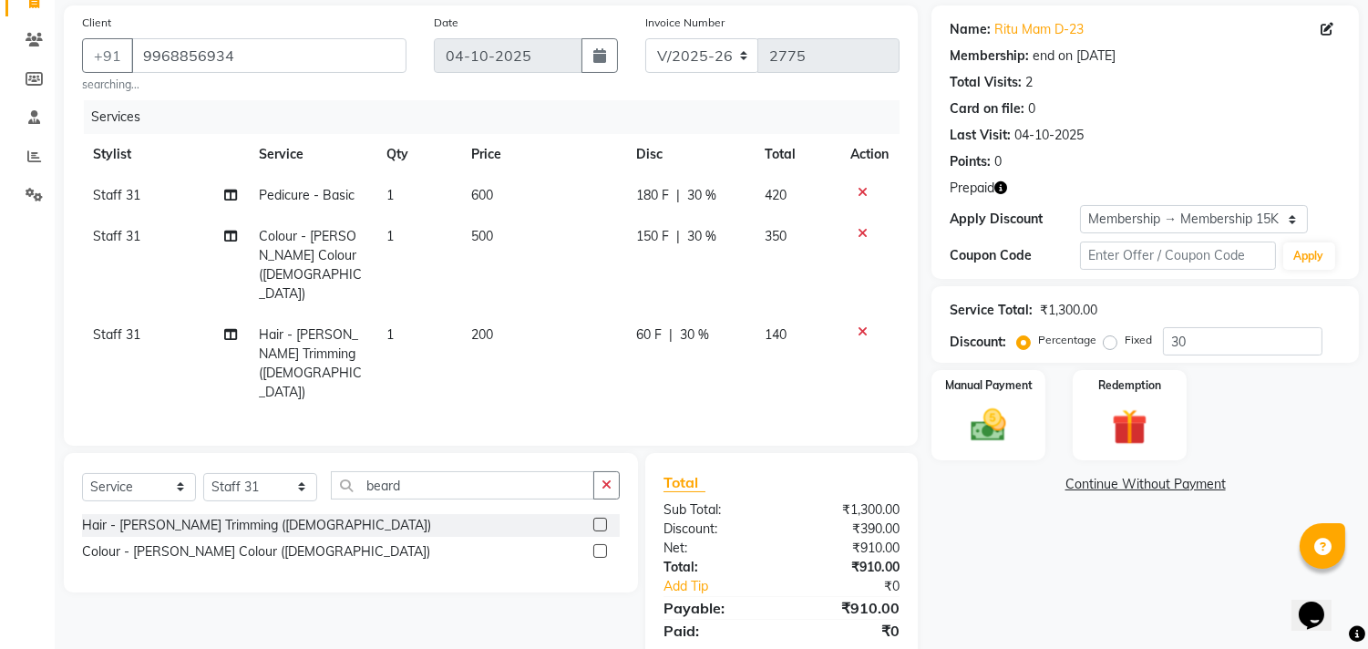
click at [147, 314] on td "Staff 31" at bounding box center [165, 363] width 166 height 98
select select "24236"
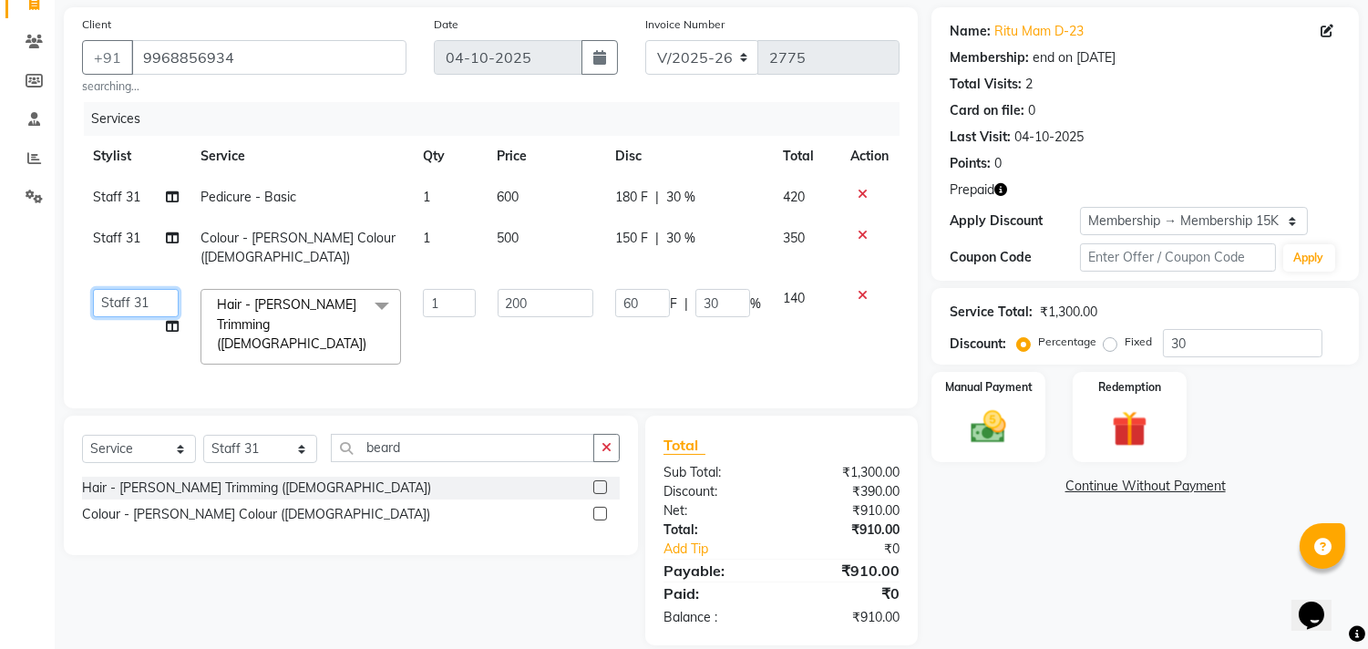
click at [159, 289] on select "[PERSON_NAME] [PERSON_NAME] Manager Staff 31 Staff ILD [PERSON_NAME]" at bounding box center [136, 303] width 86 height 28
select select "62138"
click at [139, 225] on td "Staff 31" at bounding box center [136, 248] width 108 height 60
select select "24236"
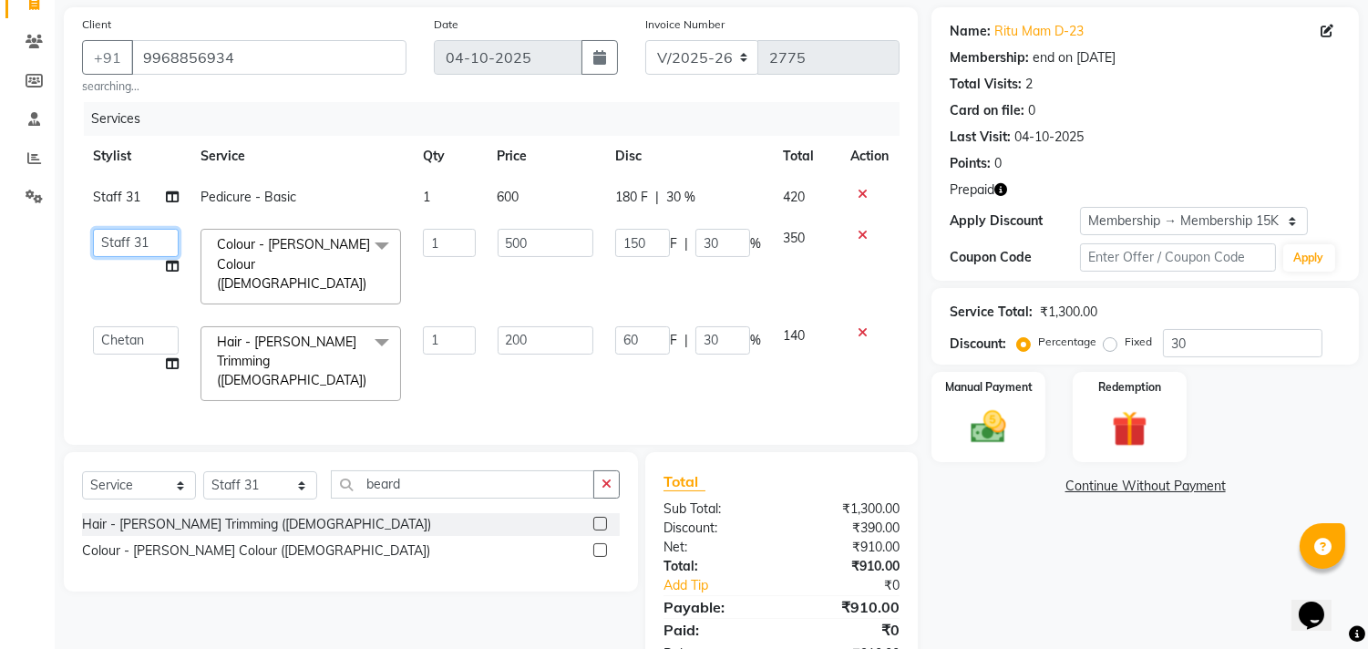
click at [153, 248] on select "[PERSON_NAME] [PERSON_NAME] Manager Staff 31 Staff ILD [PERSON_NAME]" at bounding box center [136, 243] width 86 height 28
select select "62138"
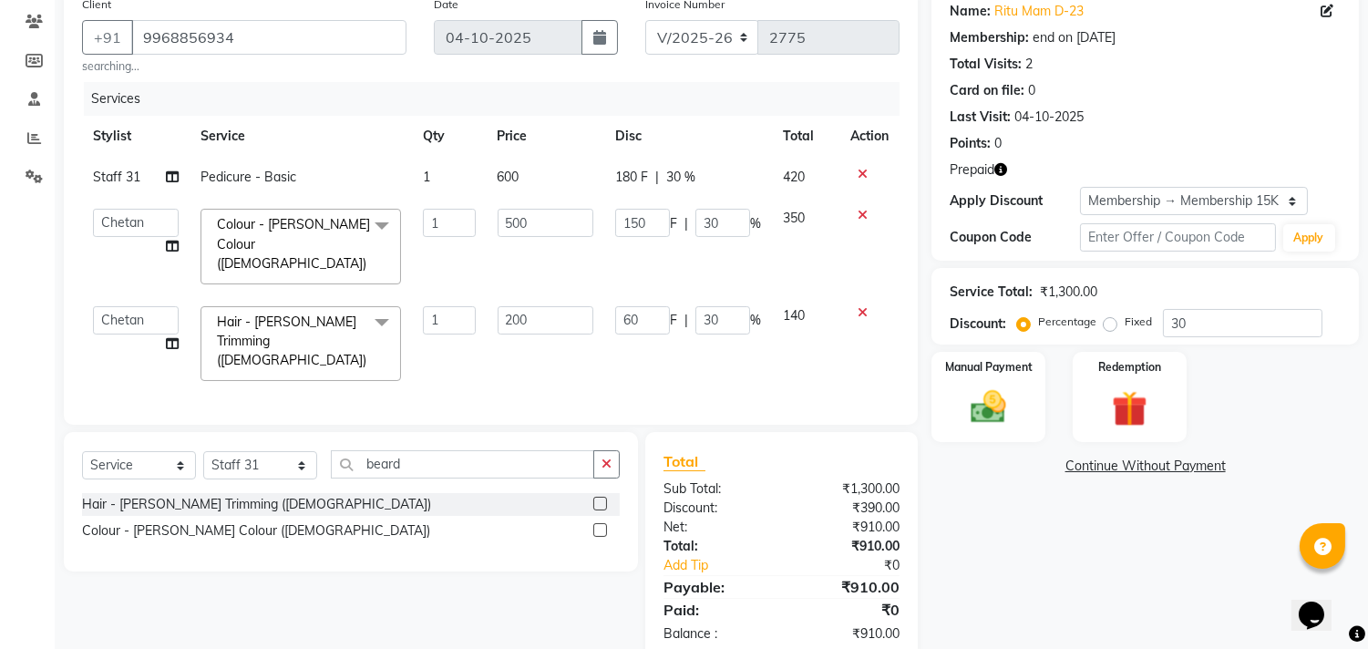
scroll to position [166, 0]
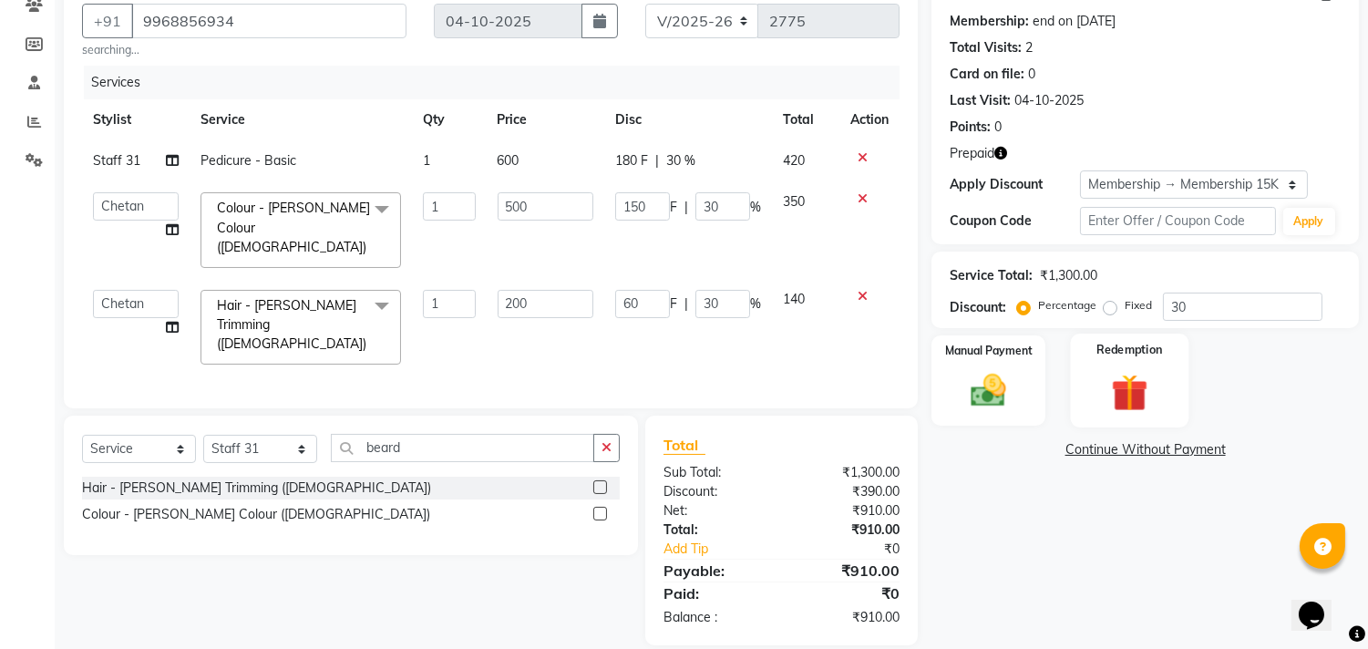
click at [1131, 385] on img at bounding box center [1129, 393] width 60 height 46
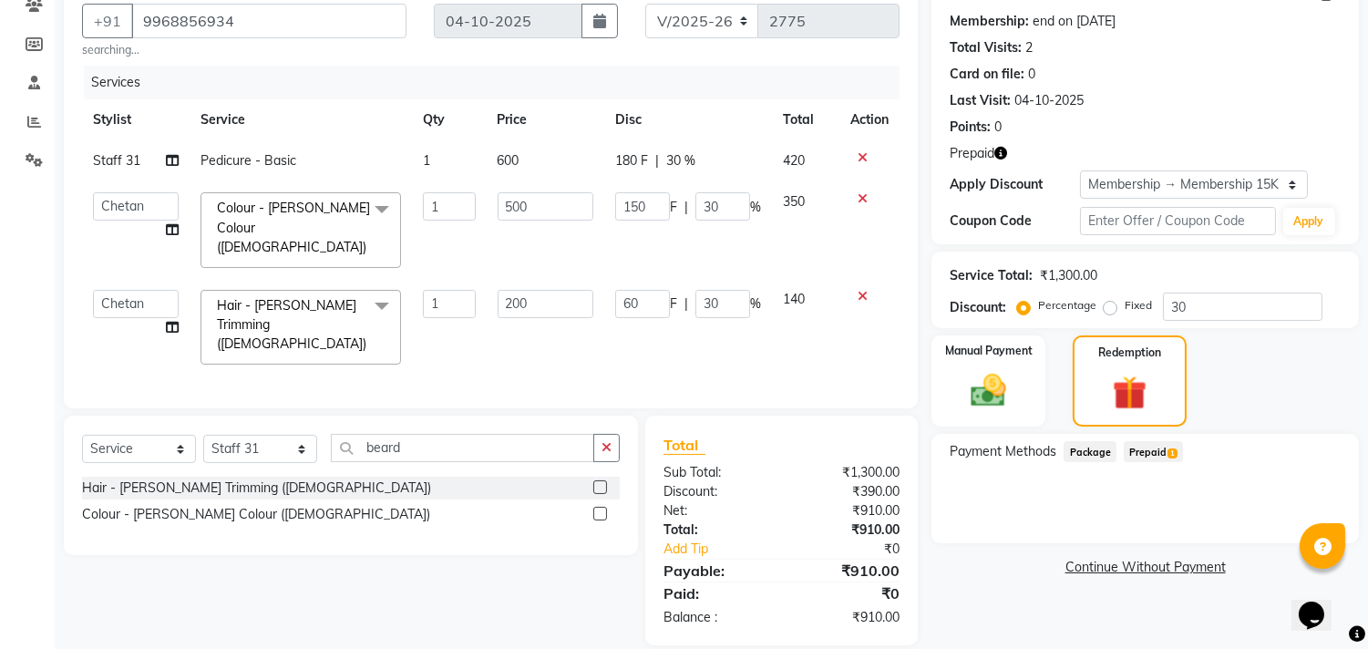
click at [1159, 449] on span "Prepaid 1" at bounding box center [1153, 451] width 59 height 21
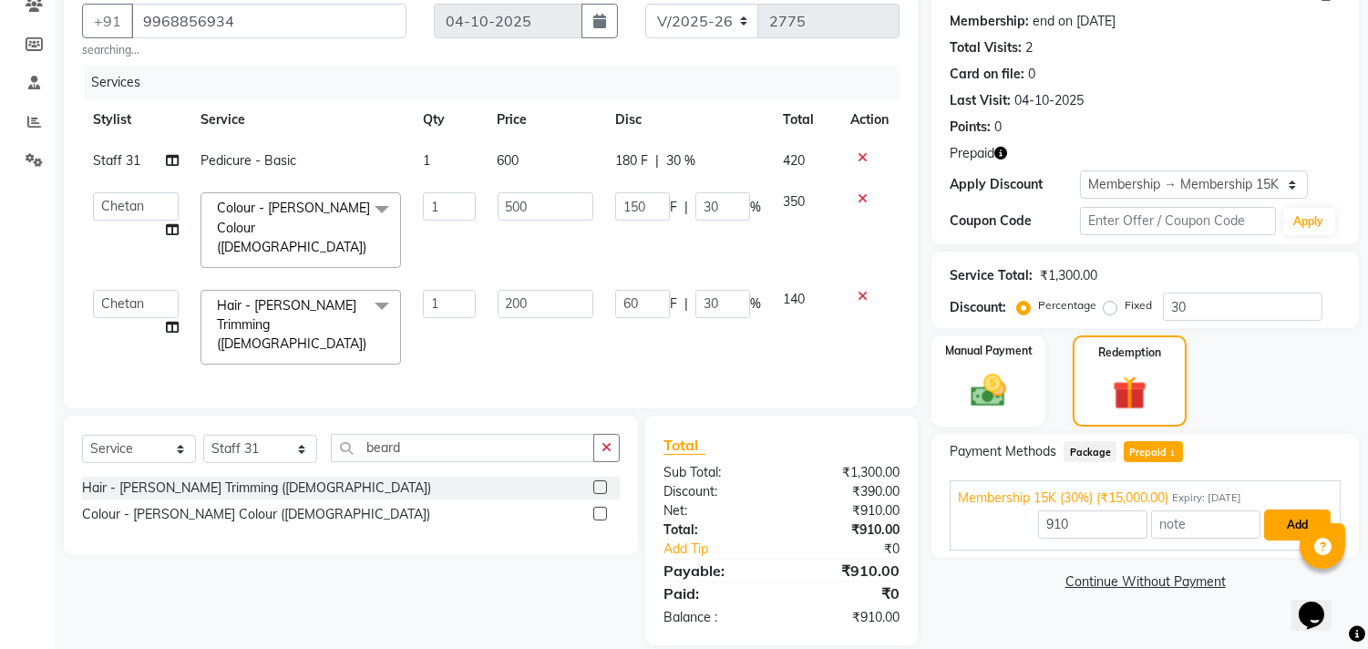
click at [1288, 524] on button "Add" at bounding box center [1297, 525] width 67 height 31
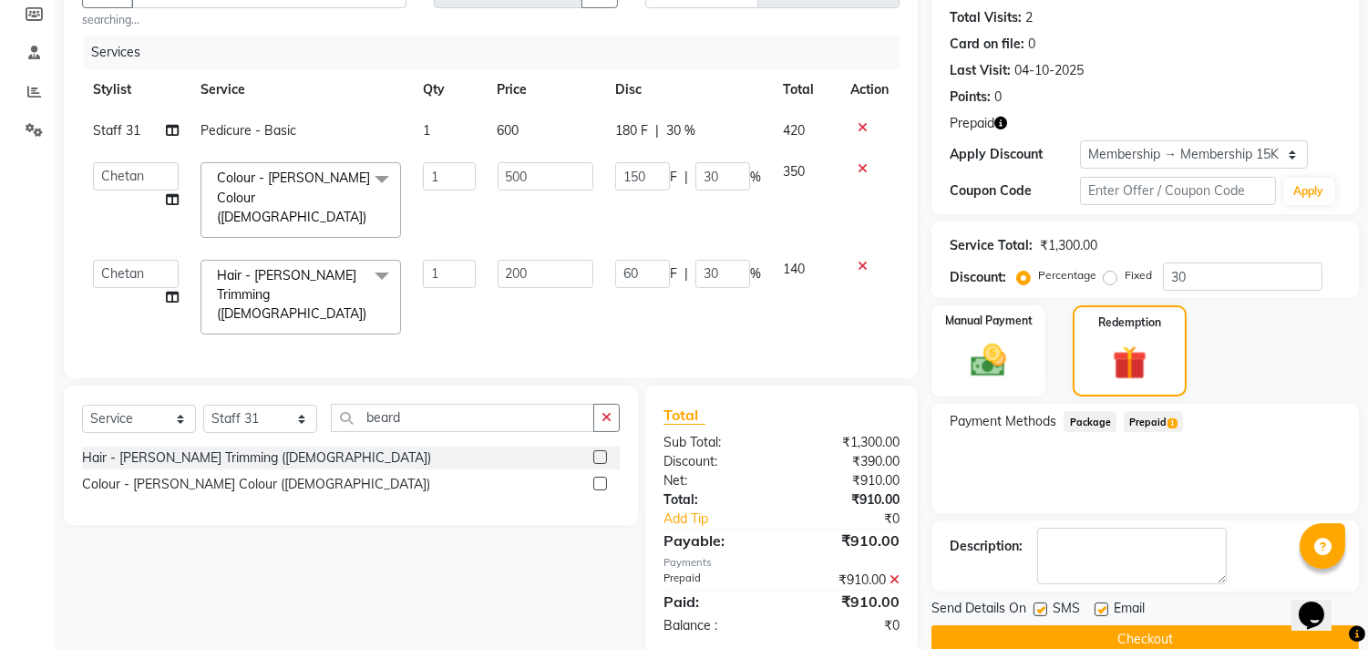
scroll to position [226, 0]
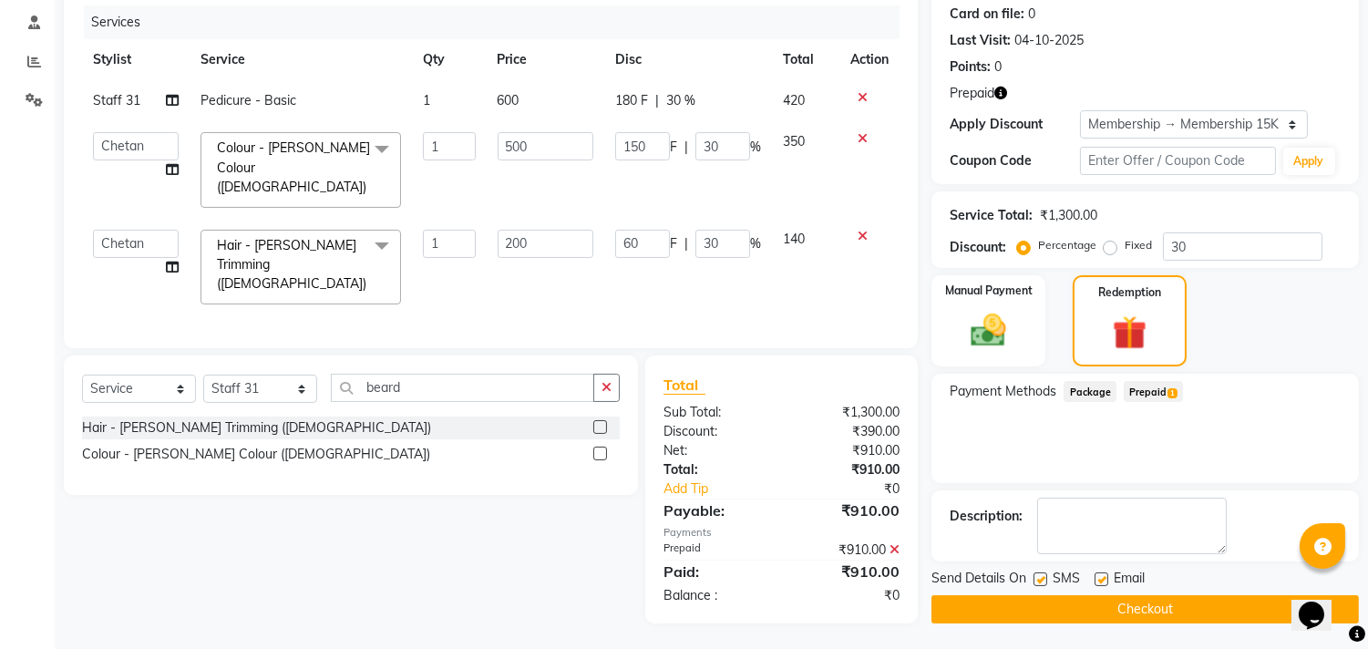
click at [989, 598] on button "Checkout" at bounding box center [1146, 609] width 428 height 28
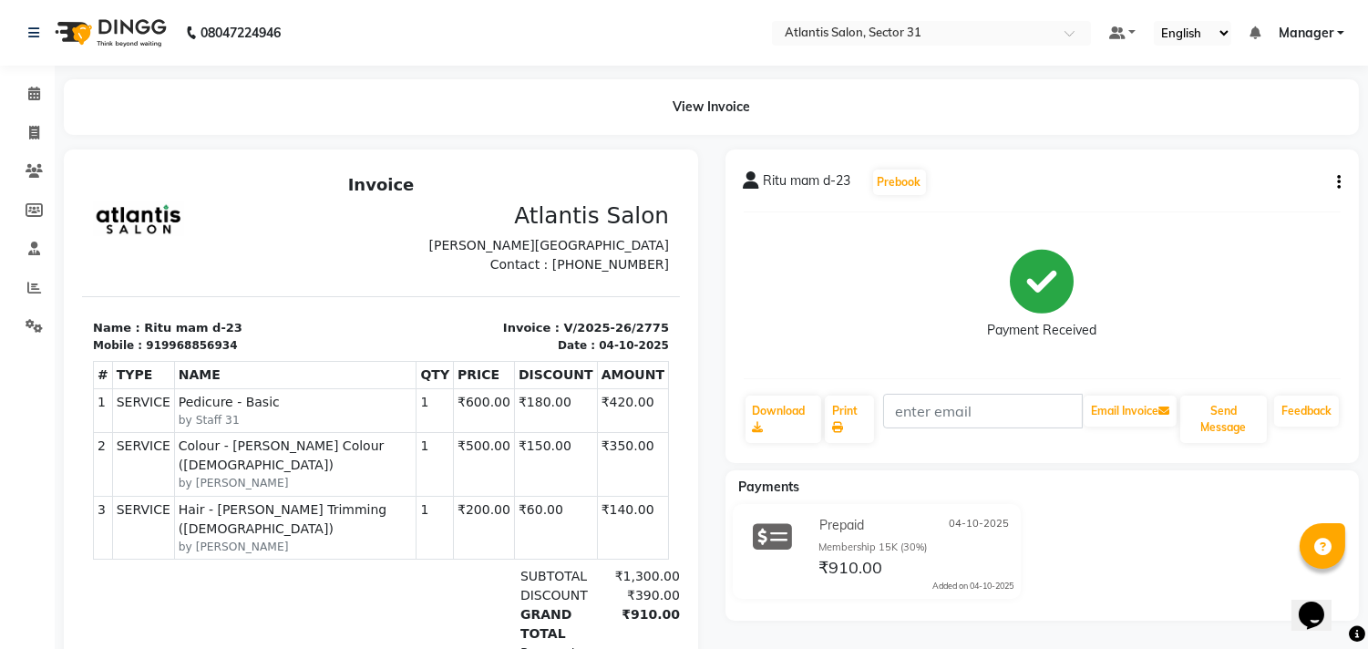
scroll to position [6, 0]
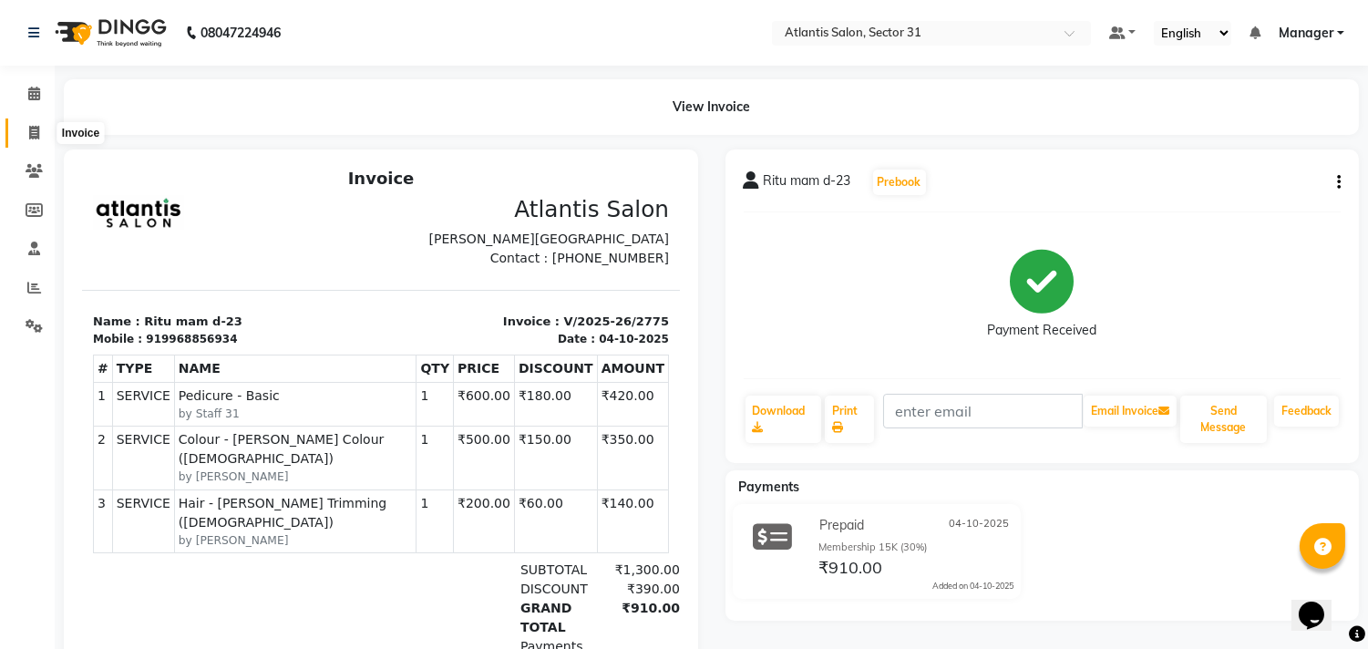
click at [26, 142] on span at bounding box center [34, 133] width 32 height 21
select select "service"
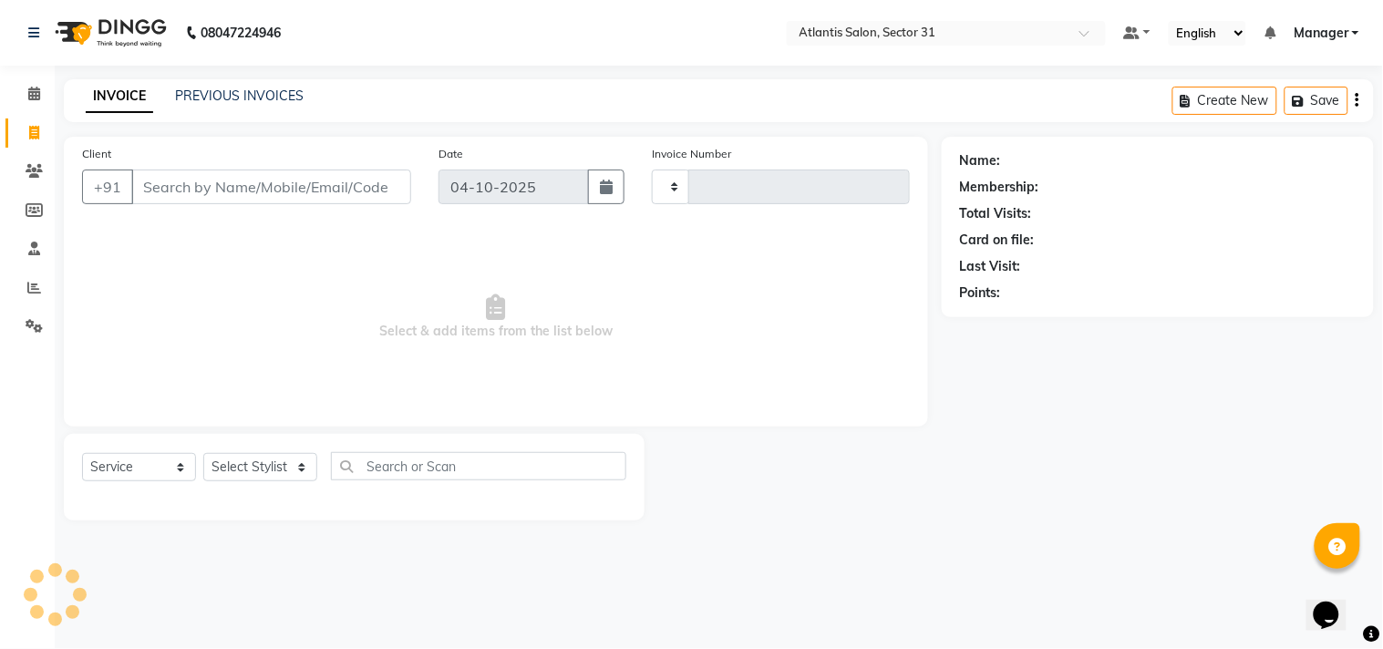
type input "2776"
select select "4391"
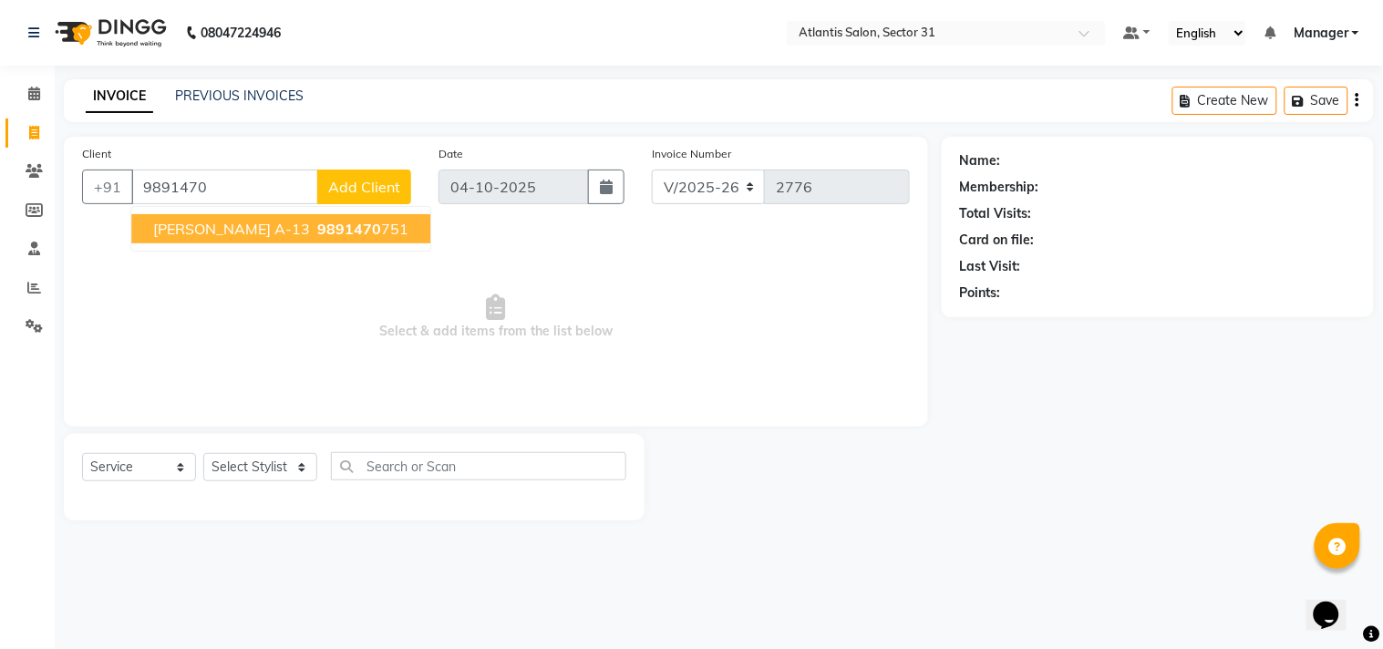
click at [242, 230] on span "[PERSON_NAME] A-13" at bounding box center [231, 229] width 157 height 18
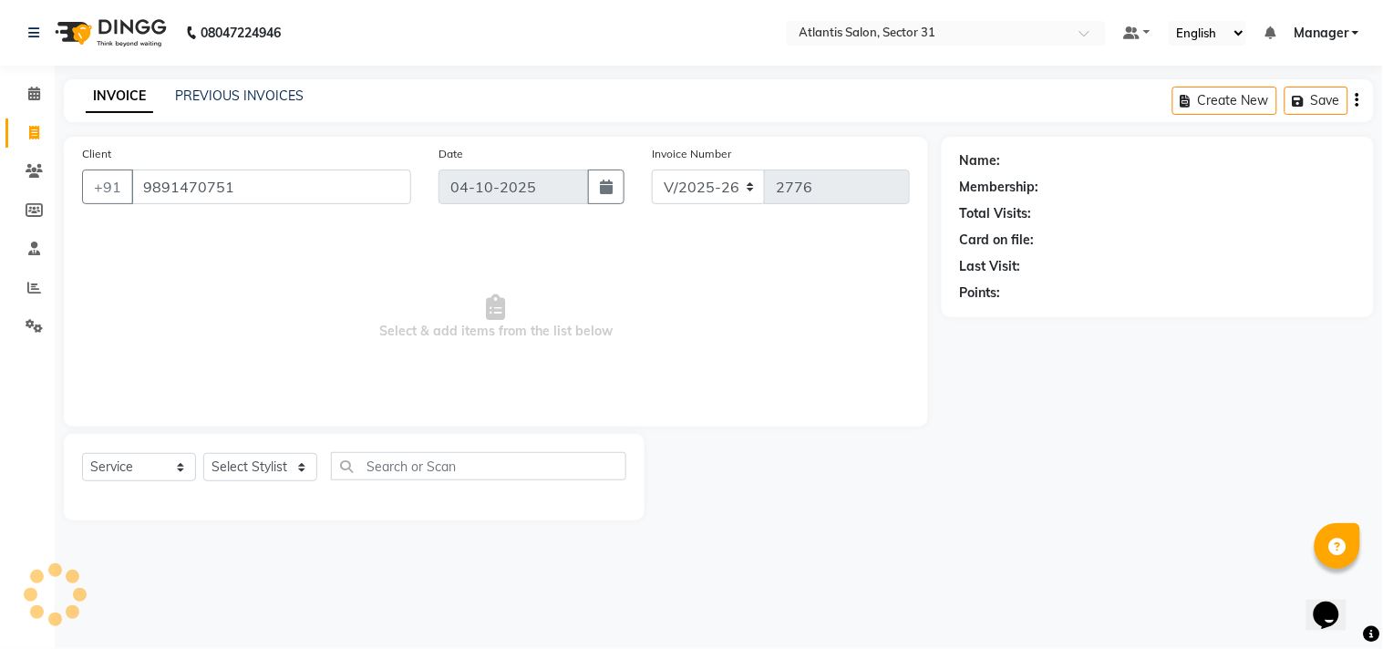
type input "9891470751"
select select "1: Object"
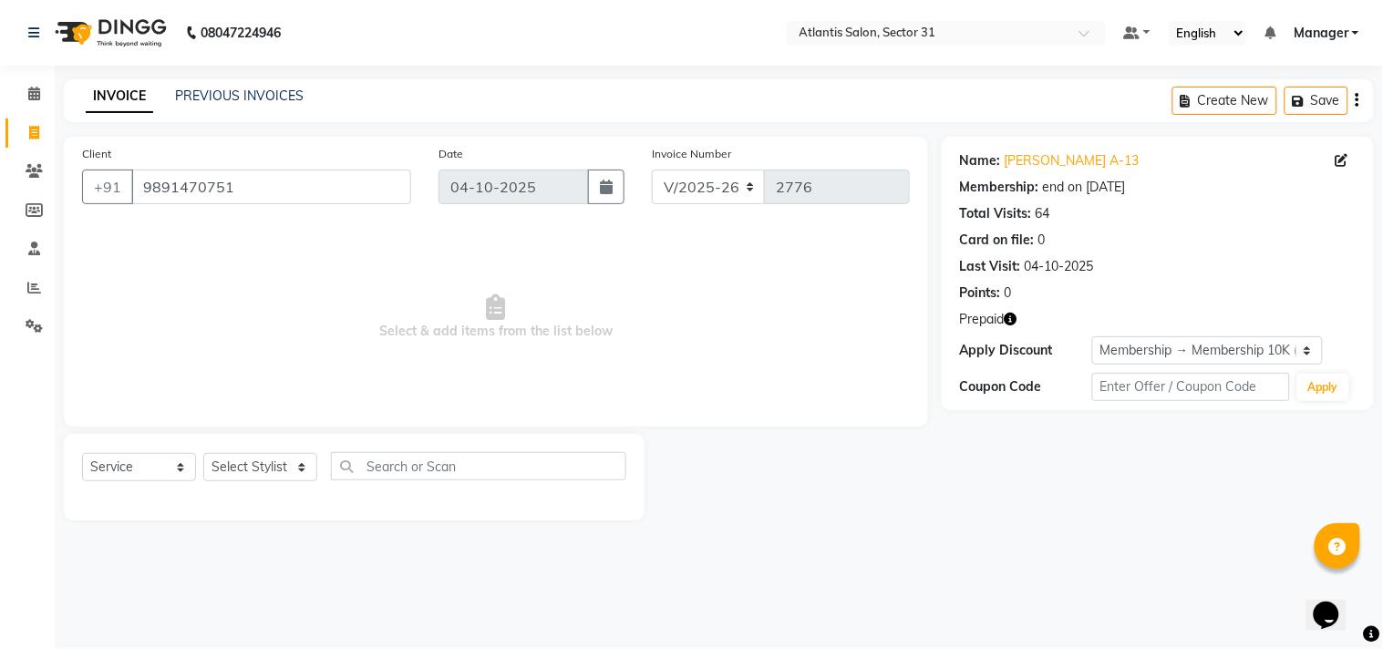
click at [1009, 319] on icon "button" at bounding box center [1011, 319] width 13 height 13
click at [852, 388] on span "Select & add items from the list below" at bounding box center [496, 317] width 828 height 182
click at [269, 460] on select "Select Stylist [PERSON_NAME] [PERSON_NAME] Kavita Manager Staff 31 Staff ILD [P…" at bounding box center [260, 467] width 114 height 28
click at [203, 454] on select "Select Stylist [PERSON_NAME] [PERSON_NAME] Kavita Manager Staff 31 Staff ILD [P…" at bounding box center [260, 467] width 114 height 28
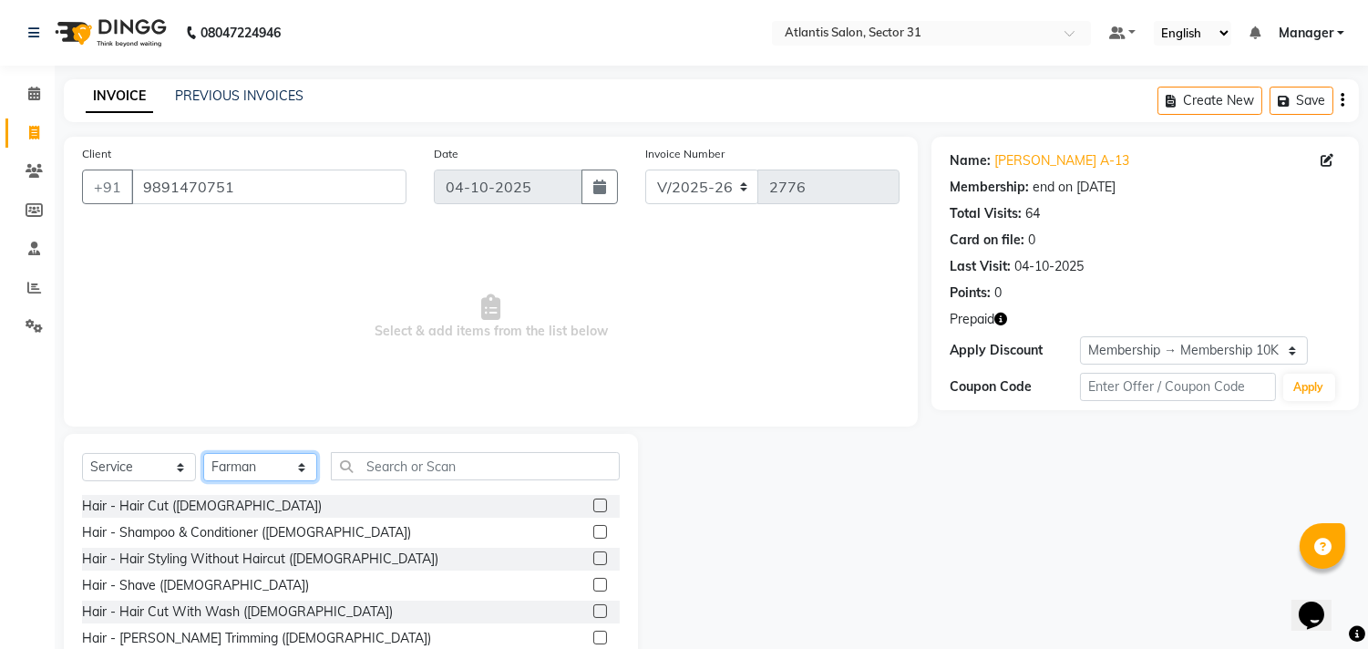
click at [264, 471] on select "Select Stylist [PERSON_NAME] [PERSON_NAME] Kavita Manager Staff 31 Staff ILD [P…" at bounding box center [260, 467] width 114 height 28
select select "24236"
click at [203, 454] on select "Select Stylist [PERSON_NAME] [PERSON_NAME] Kavita Manager Staff 31 Staff ILD [P…" at bounding box center [260, 467] width 114 height 28
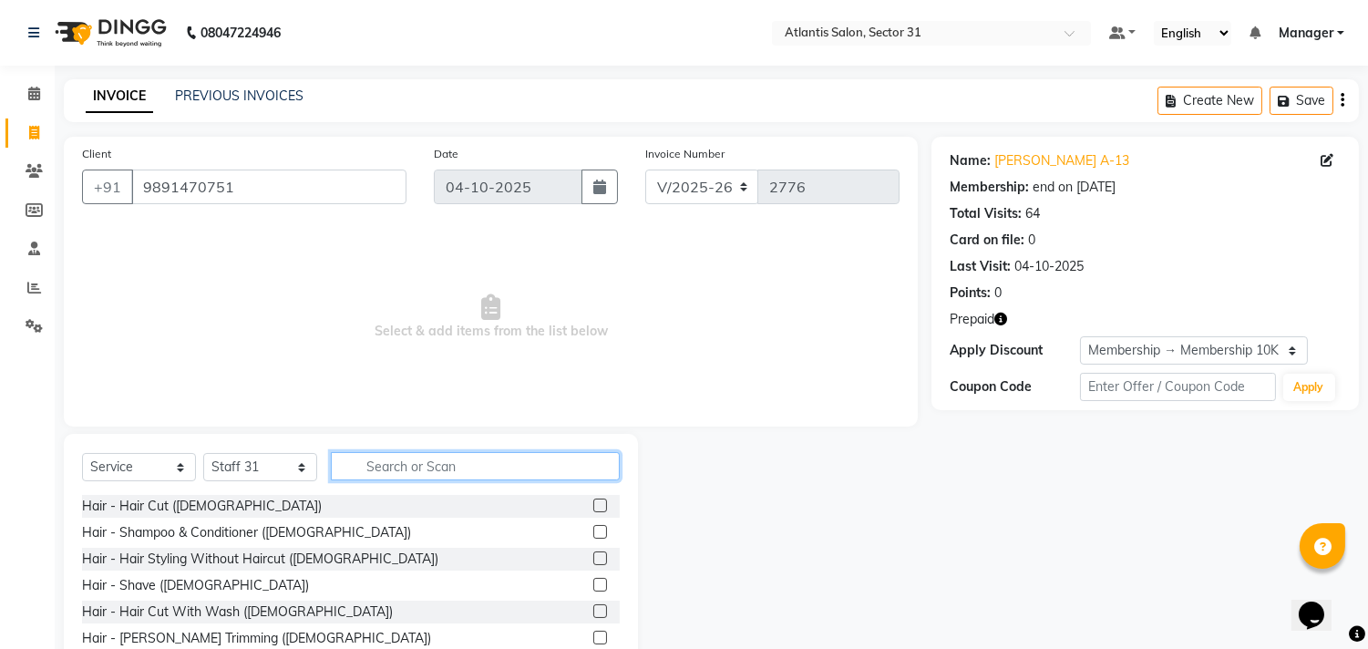
click at [488, 469] on input "text" at bounding box center [475, 466] width 289 height 28
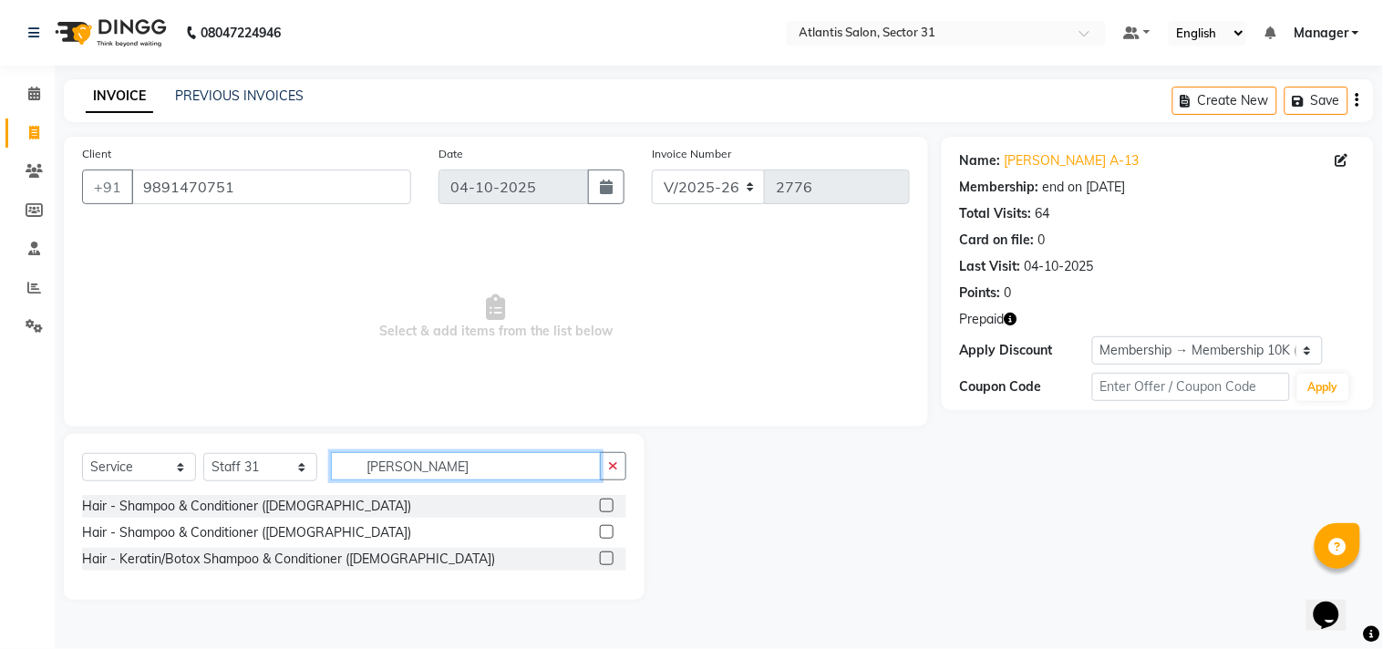
type input "[PERSON_NAME]"
click at [607, 531] on label at bounding box center [607, 532] width 14 height 14
click at [607, 531] on input "checkbox" at bounding box center [606, 533] width 12 height 12
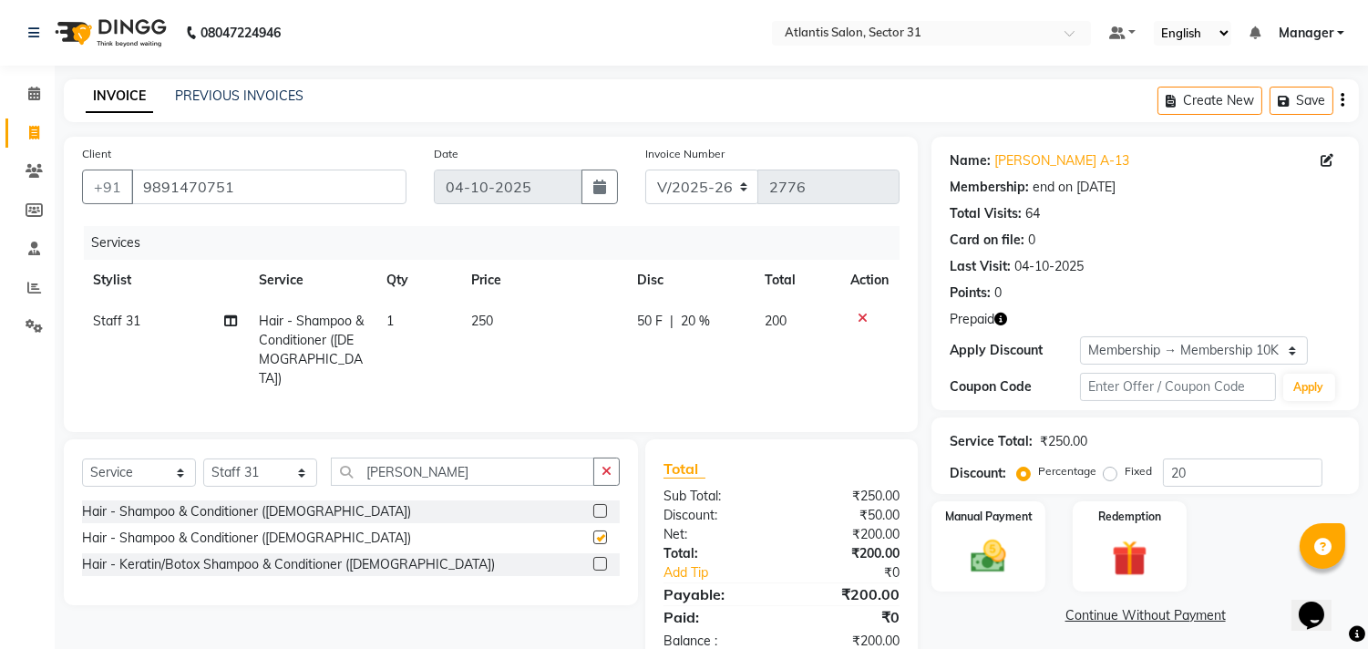
checkbox input "false"
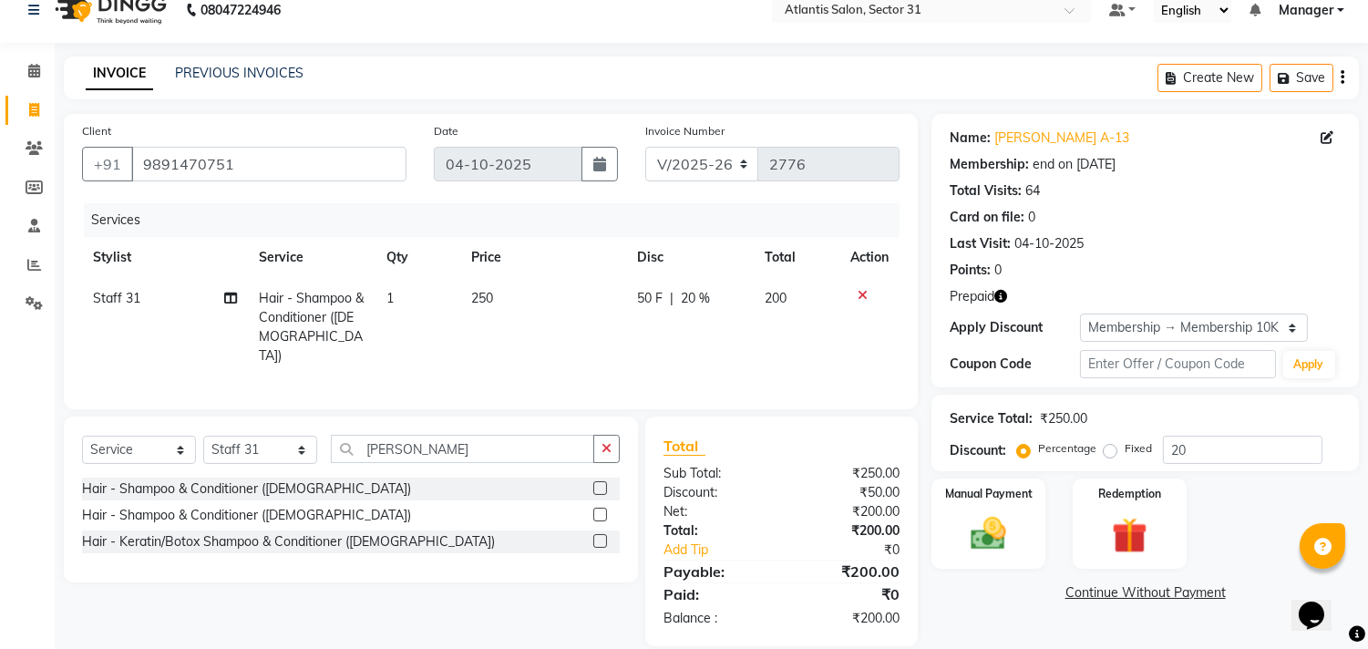
scroll to position [43, 0]
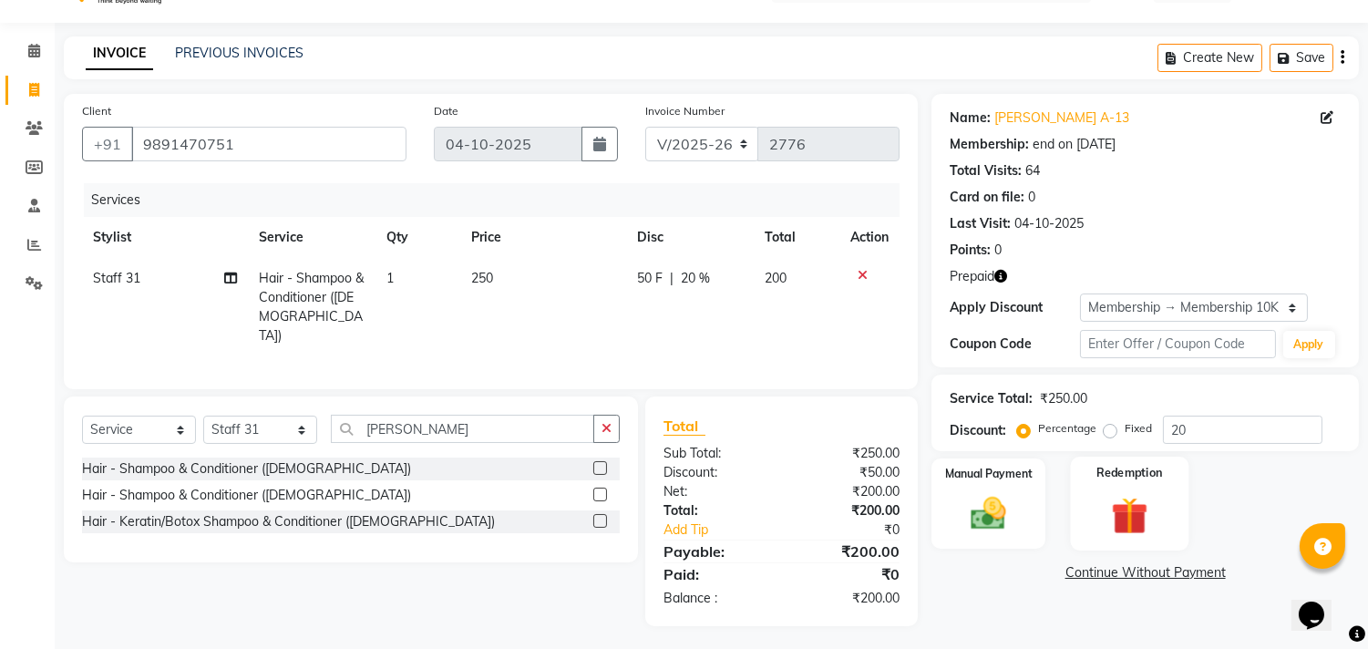
click at [1098, 480] on div "Redemption" at bounding box center [1129, 503] width 119 height 93
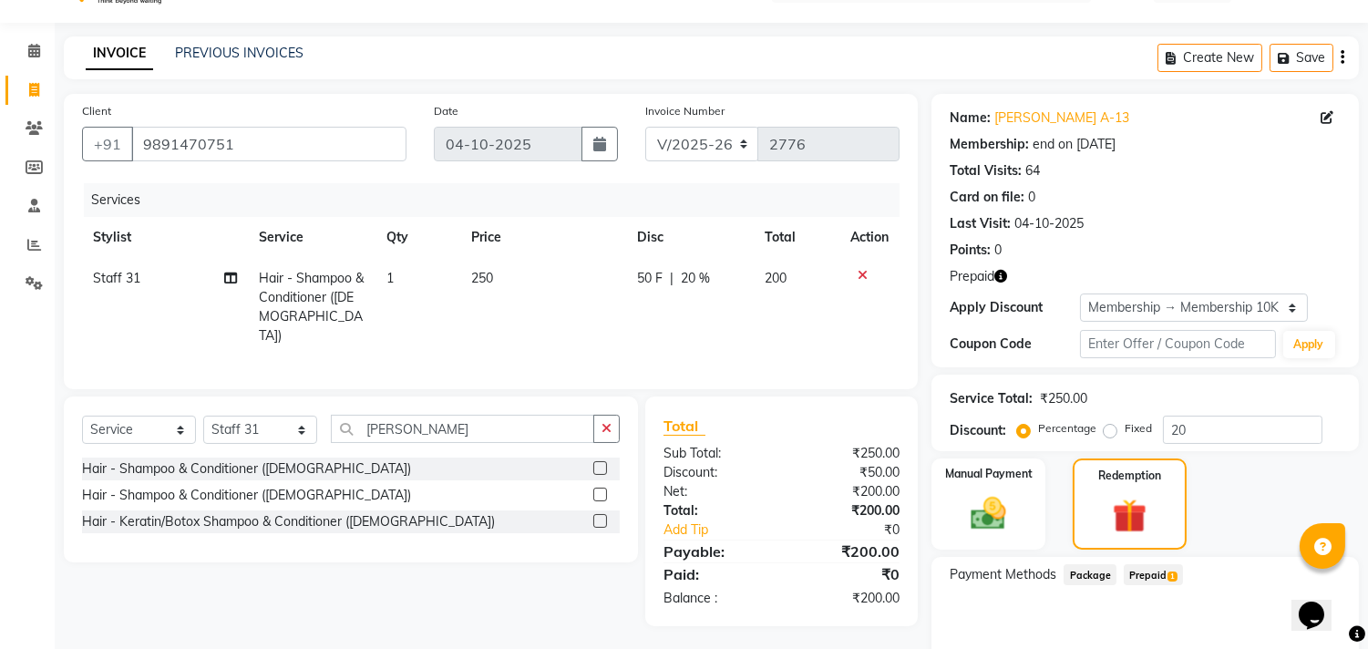
scroll to position [123, 0]
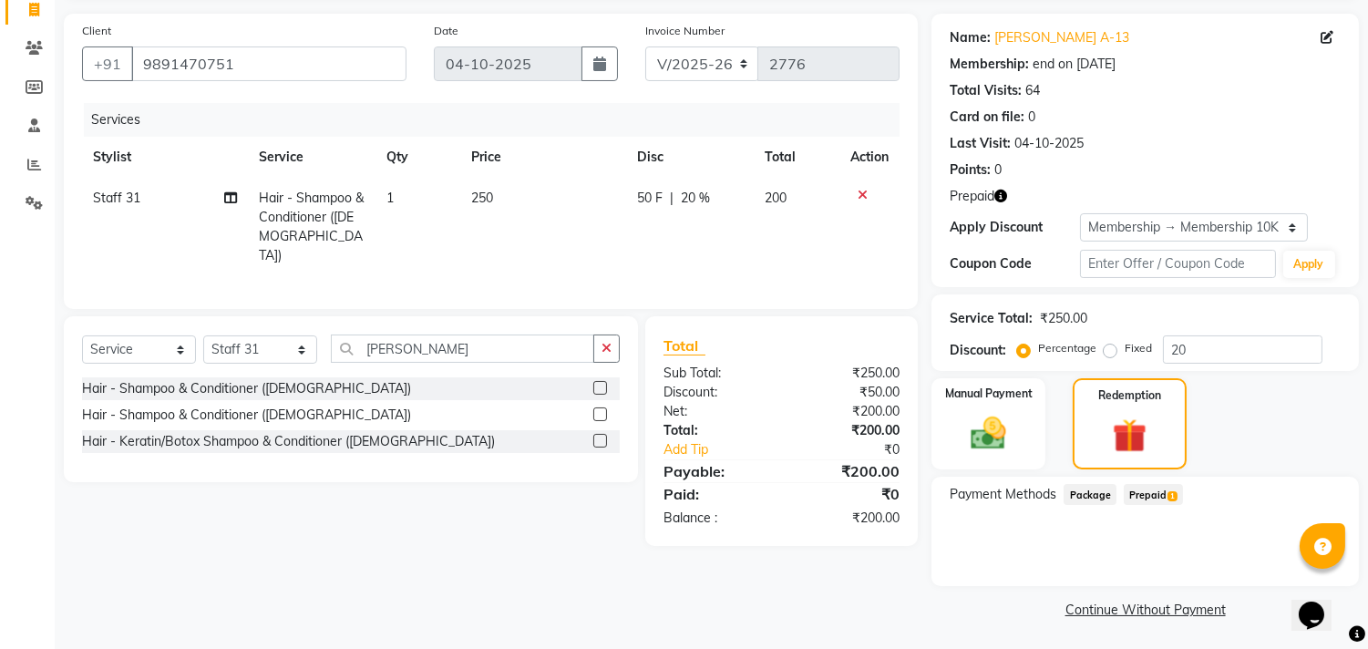
click at [1161, 490] on span "Prepaid 1" at bounding box center [1153, 494] width 59 height 21
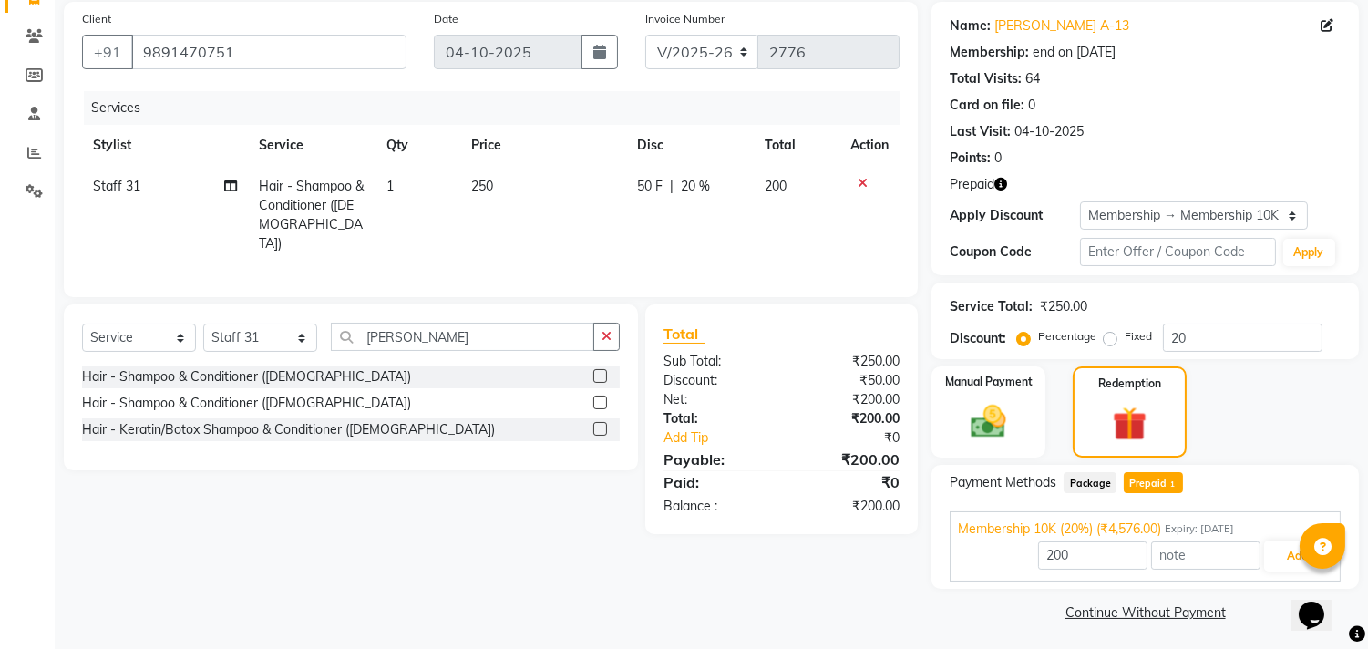
scroll to position [139, 0]
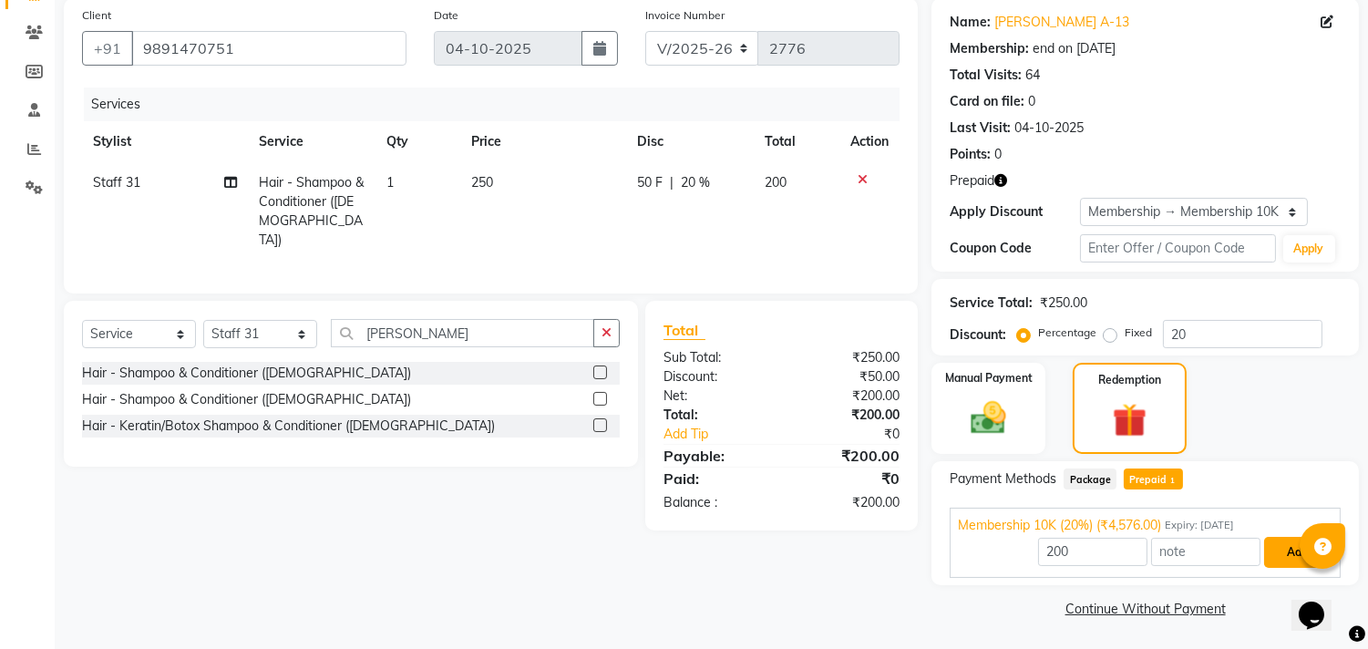
click at [1273, 556] on button "Add" at bounding box center [1297, 552] width 67 height 31
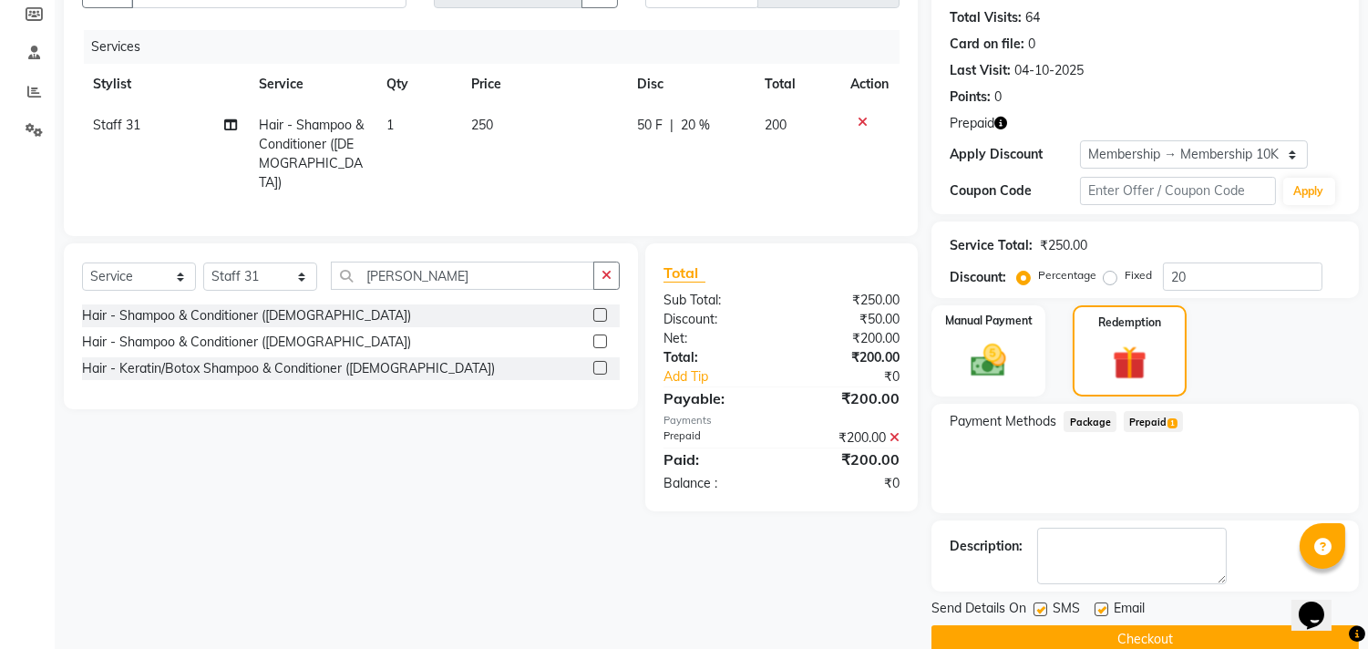
scroll to position [226, 0]
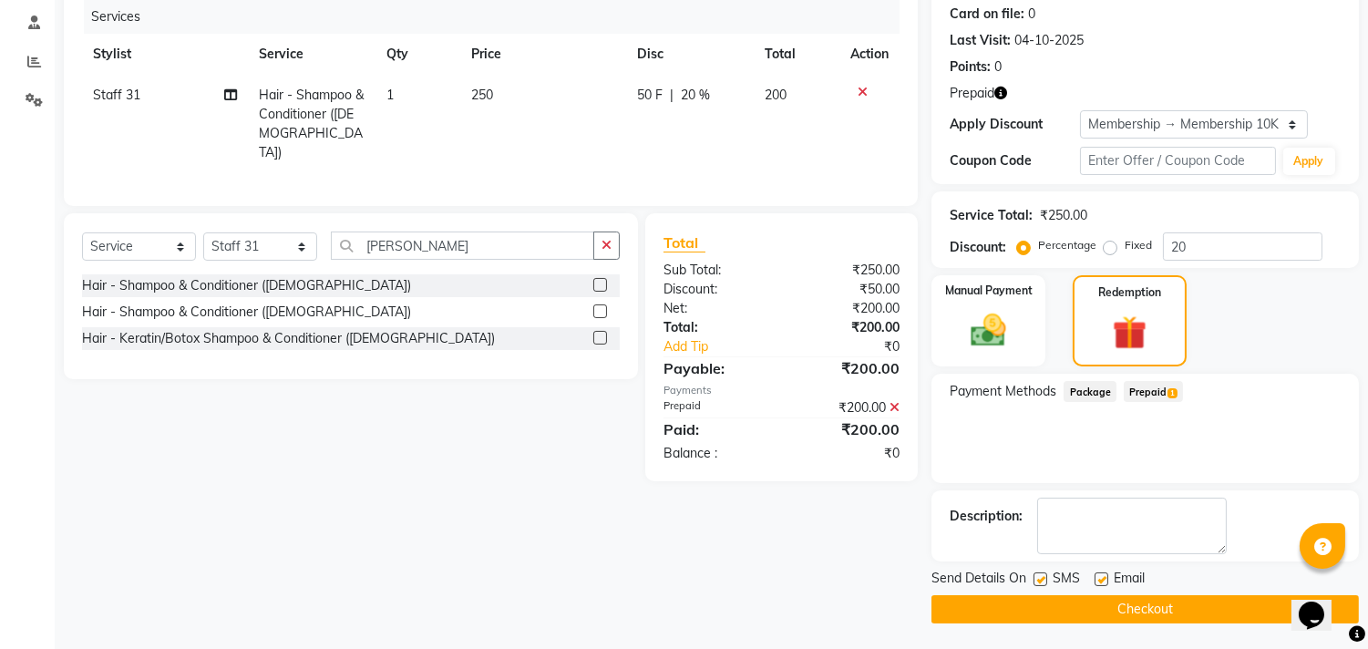
click at [1112, 603] on button "Checkout" at bounding box center [1146, 609] width 428 height 28
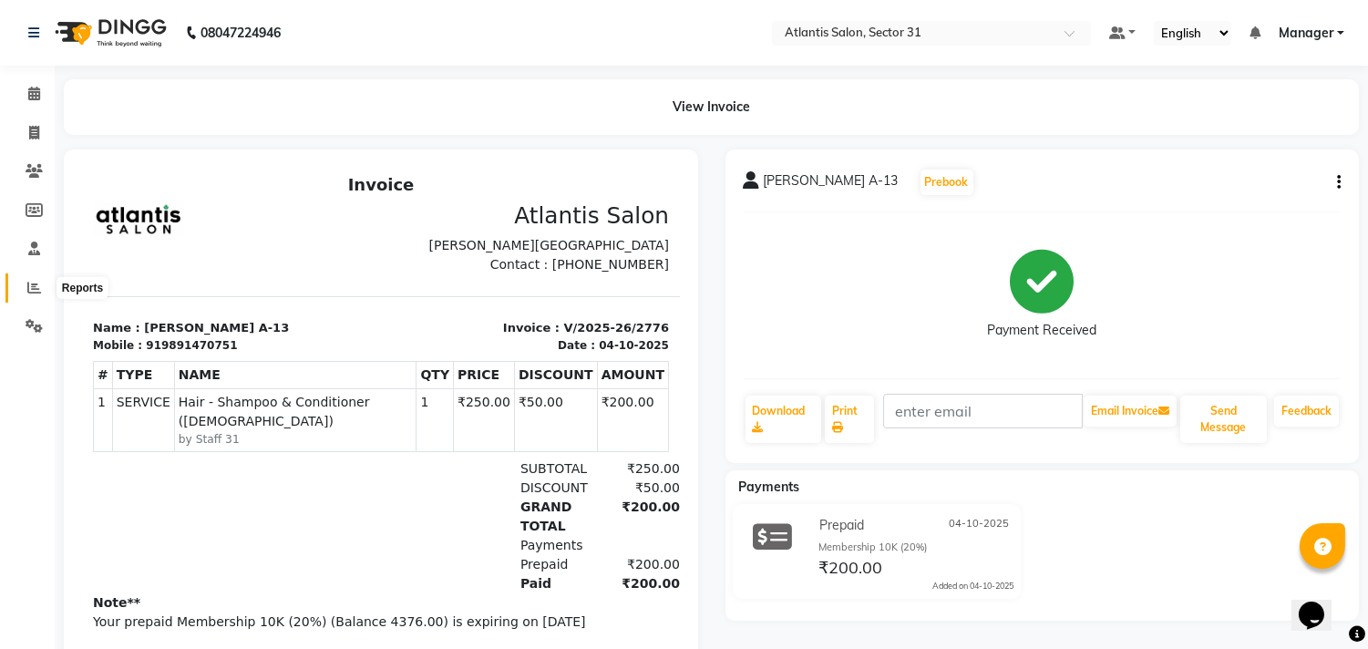
click at [33, 288] on icon at bounding box center [34, 288] width 14 height 14
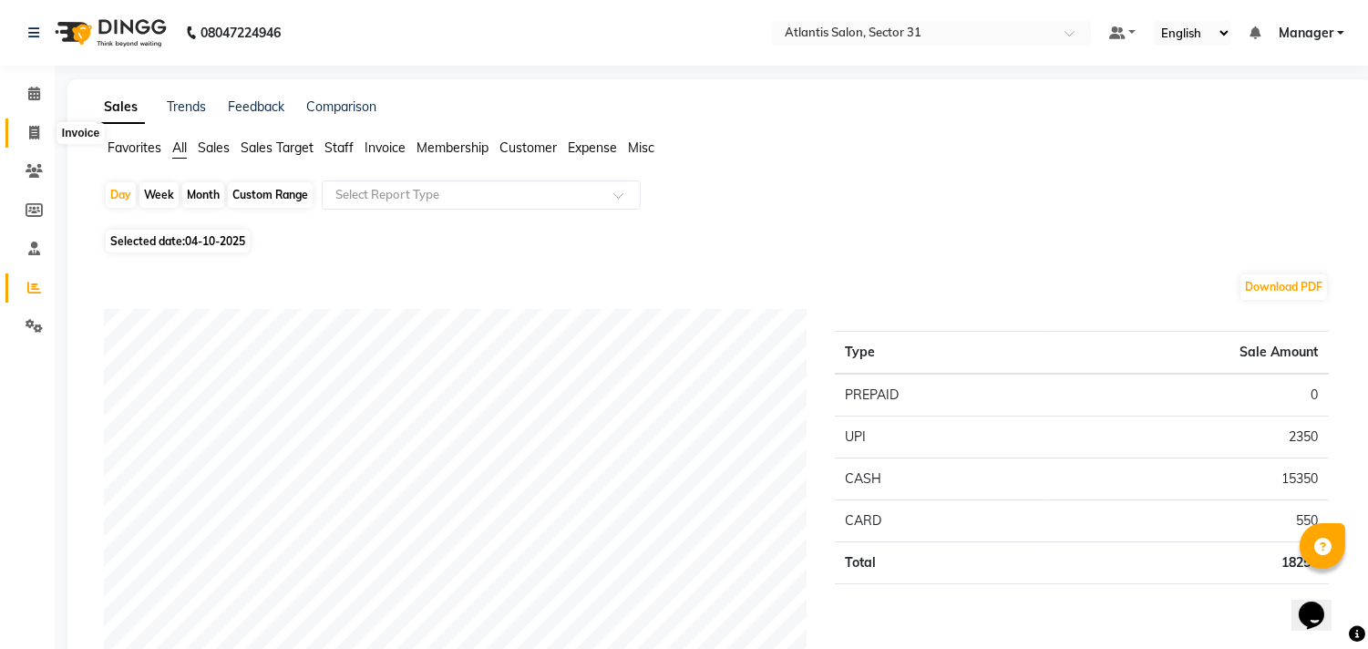
click at [26, 135] on span at bounding box center [34, 133] width 32 height 21
select select "service"
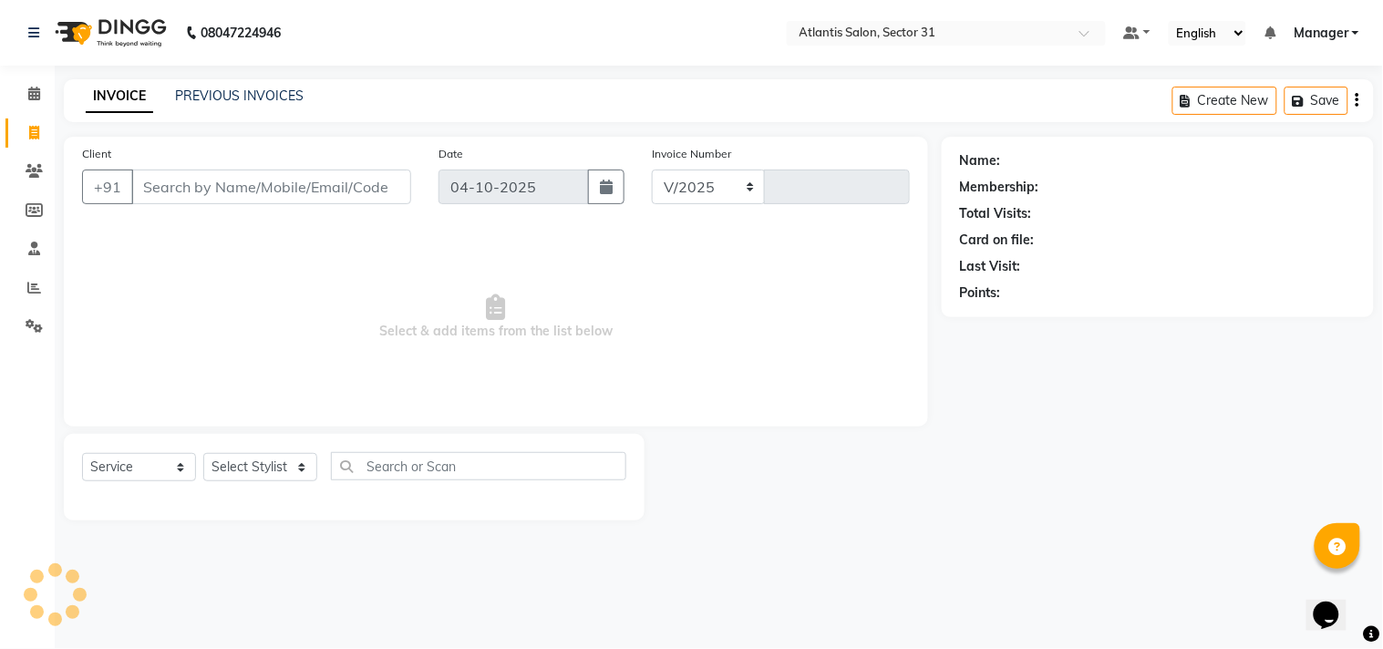
select select "4391"
type input "2777"
click at [304, 187] on input "Client" at bounding box center [271, 187] width 280 height 35
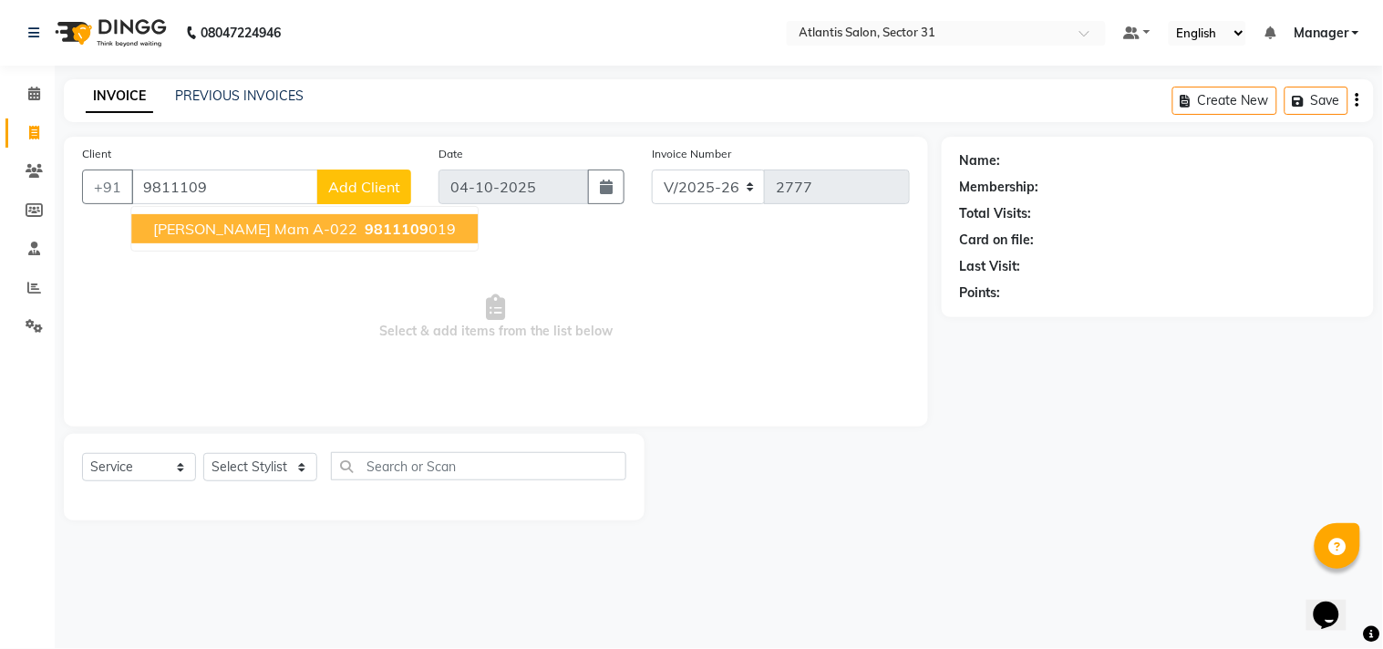
click at [365, 221] on span "9811109" at bounding box center [397, 229] width 64 height 18
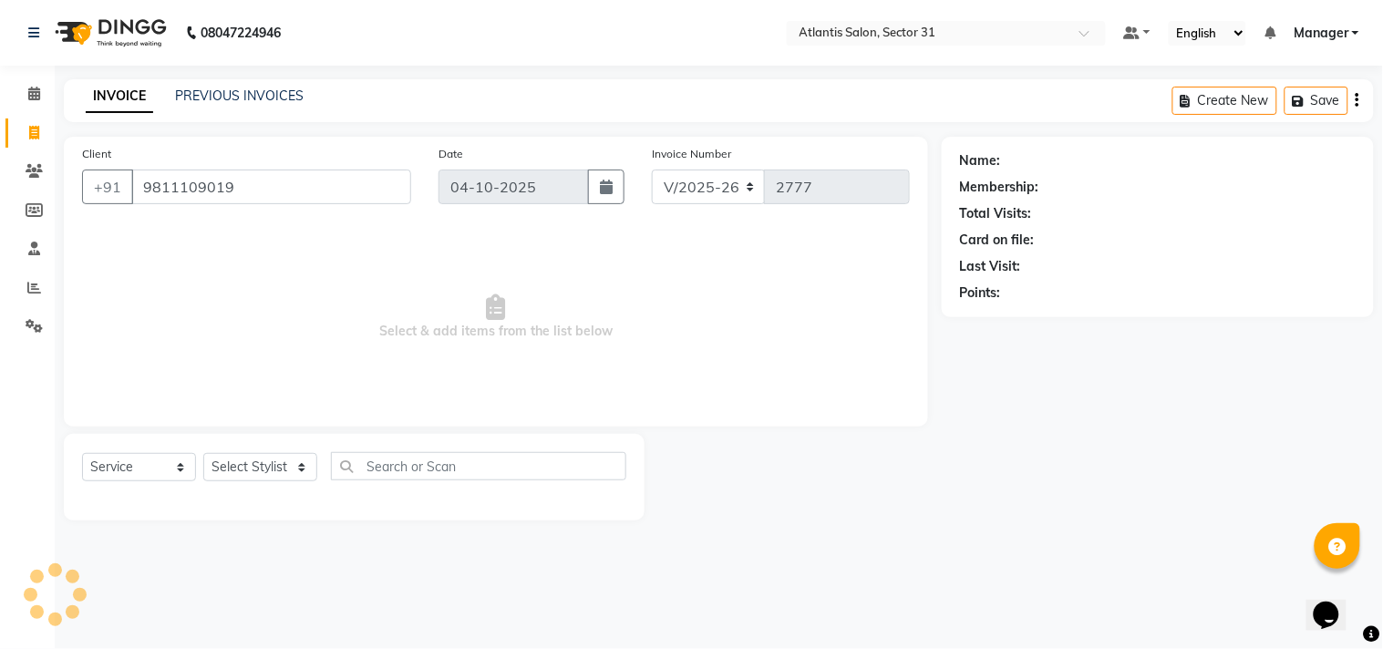
type input "9811109019"
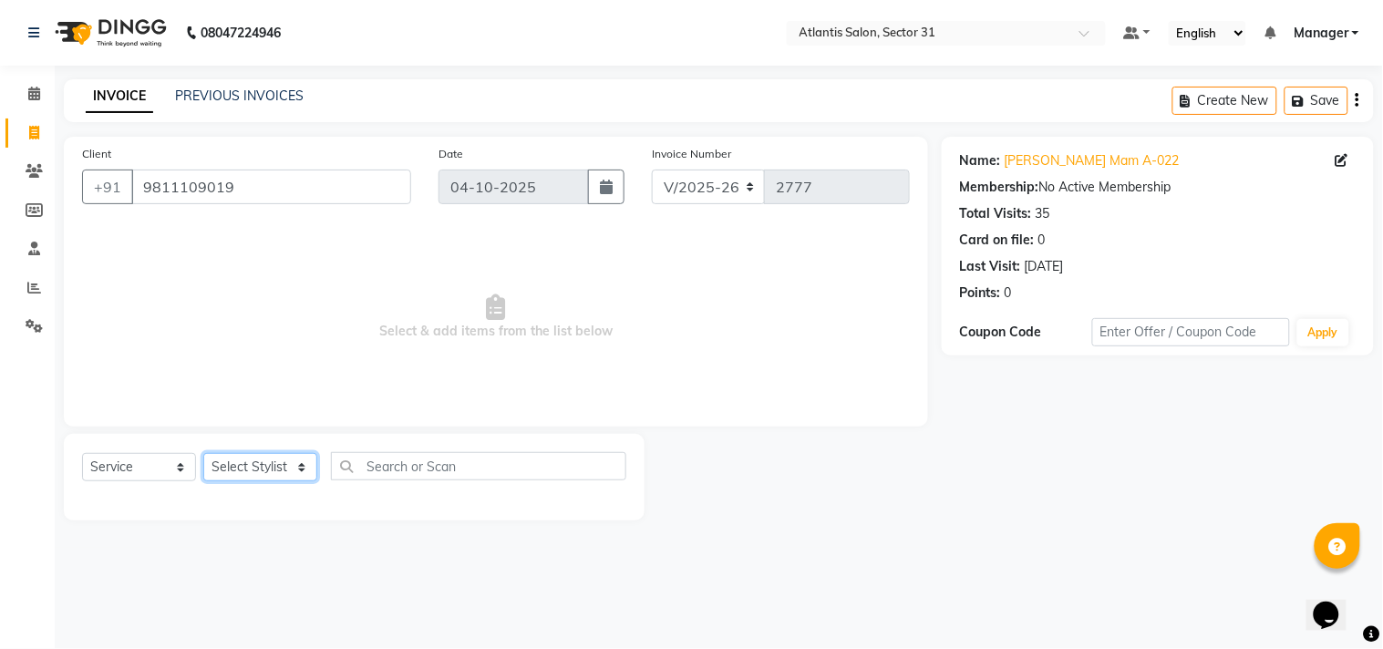
click at [257, 459] on select "Select Stylist [PERSON_NAME] [PERSON_NAME] Kavita Manager Staff 31 Staff ILD [P…" at bounding box center [260, 467] width 114 height 28
select select "62138"
click at [203, 454] on select "Select Stylist [PERSON_NAME] [PERSON_NAME] Kavita Manager Staff 31 Staff ILD [P…" at bounding box center [260, 467] width 114 height 28
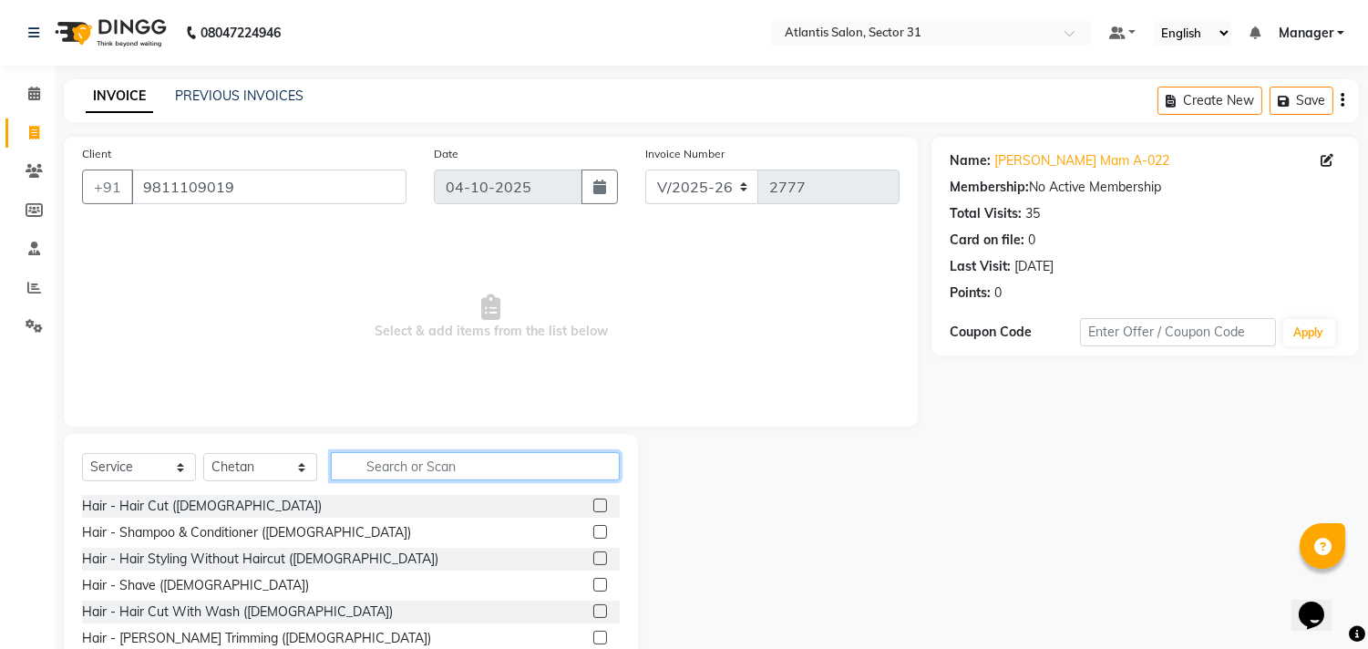
click at [454, 460] on input "text" at bounding box center [475, 466] width 289 height 28
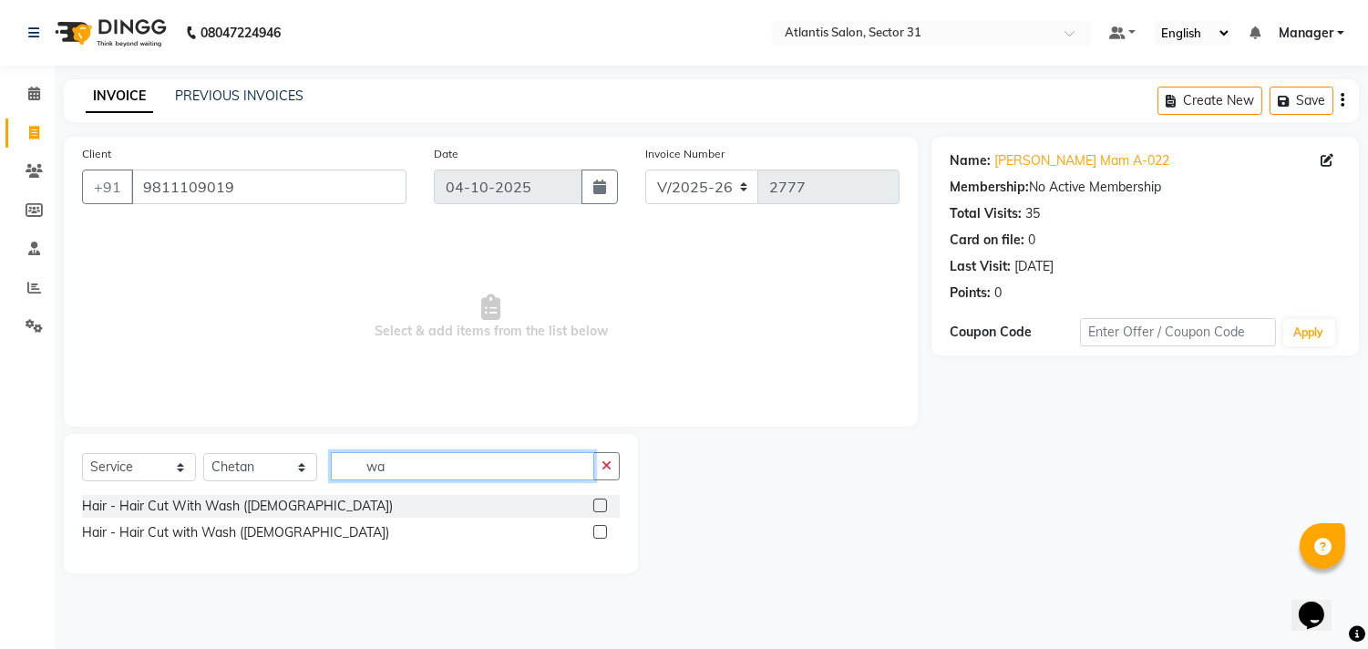
type input "w"
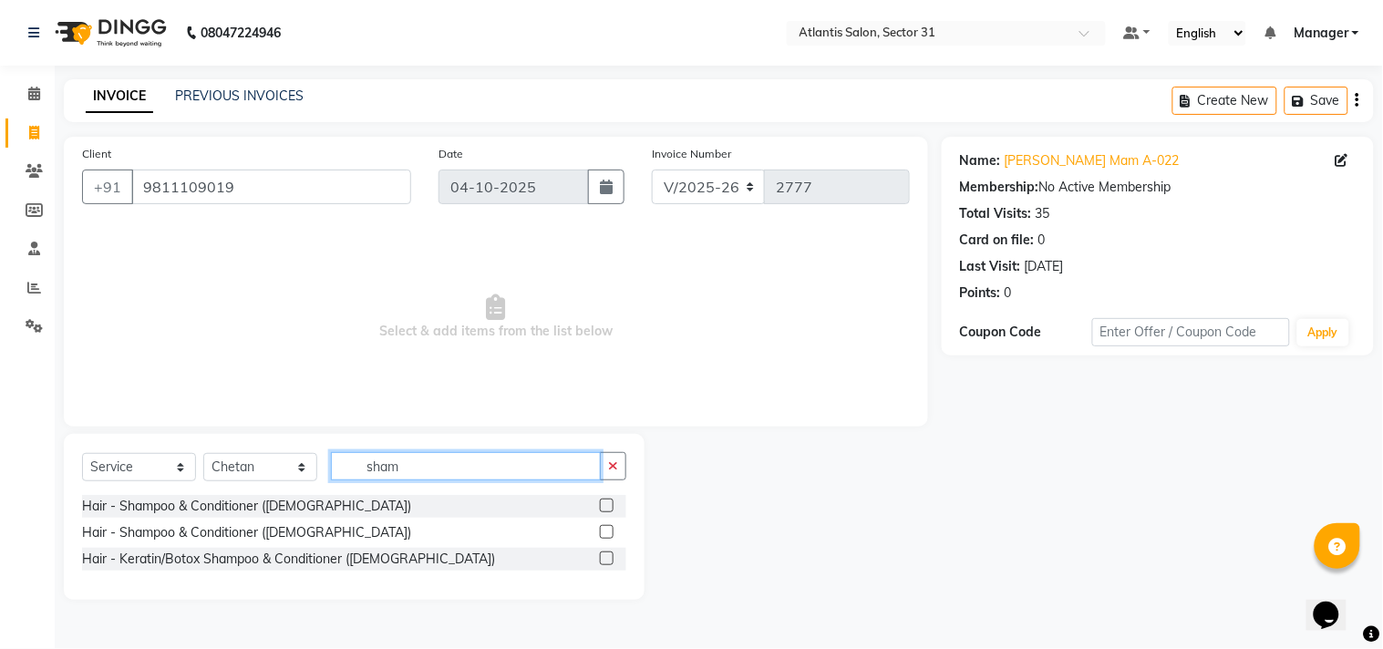
type input "sham"
click at [603, 532] on label at bounding box center [607, 532] width 14 height 14
click at [603, 532] on input "checkbox" at bounding box center [606, 533] width 12 height 12
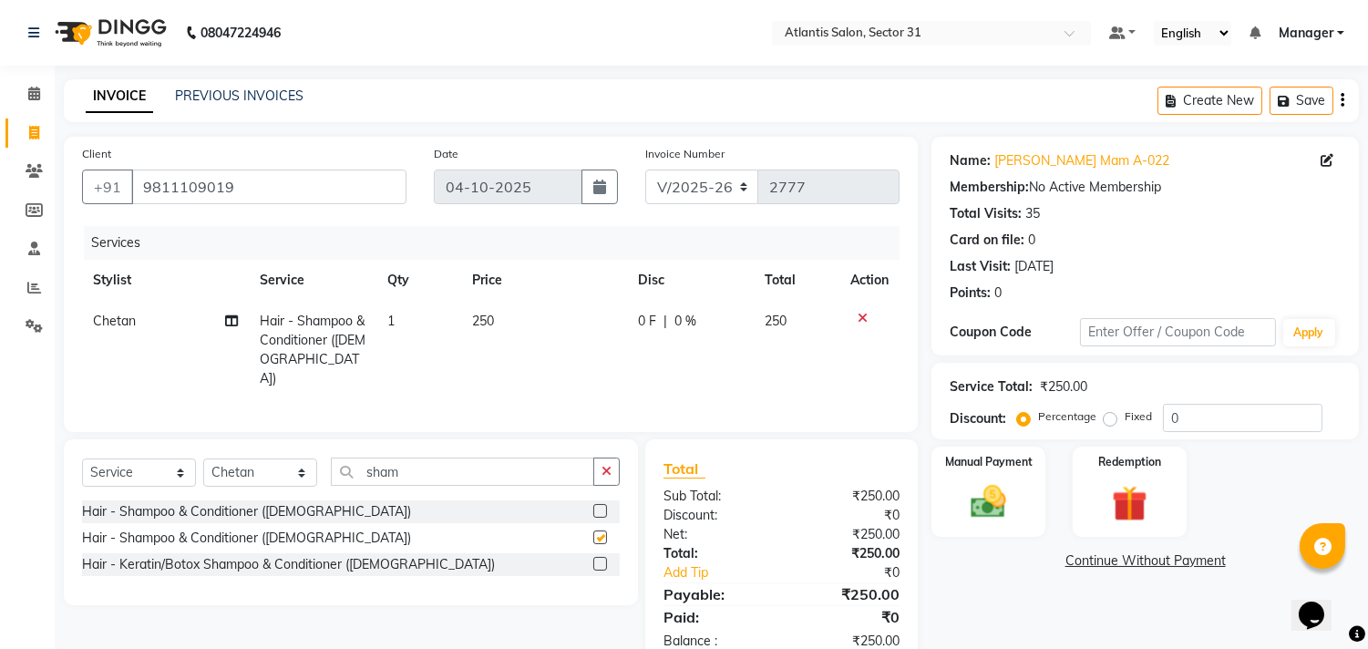
checkbox input "false"
click at [514, 466] on input "sham" at bounding box center [462, 472] width 263 height 28
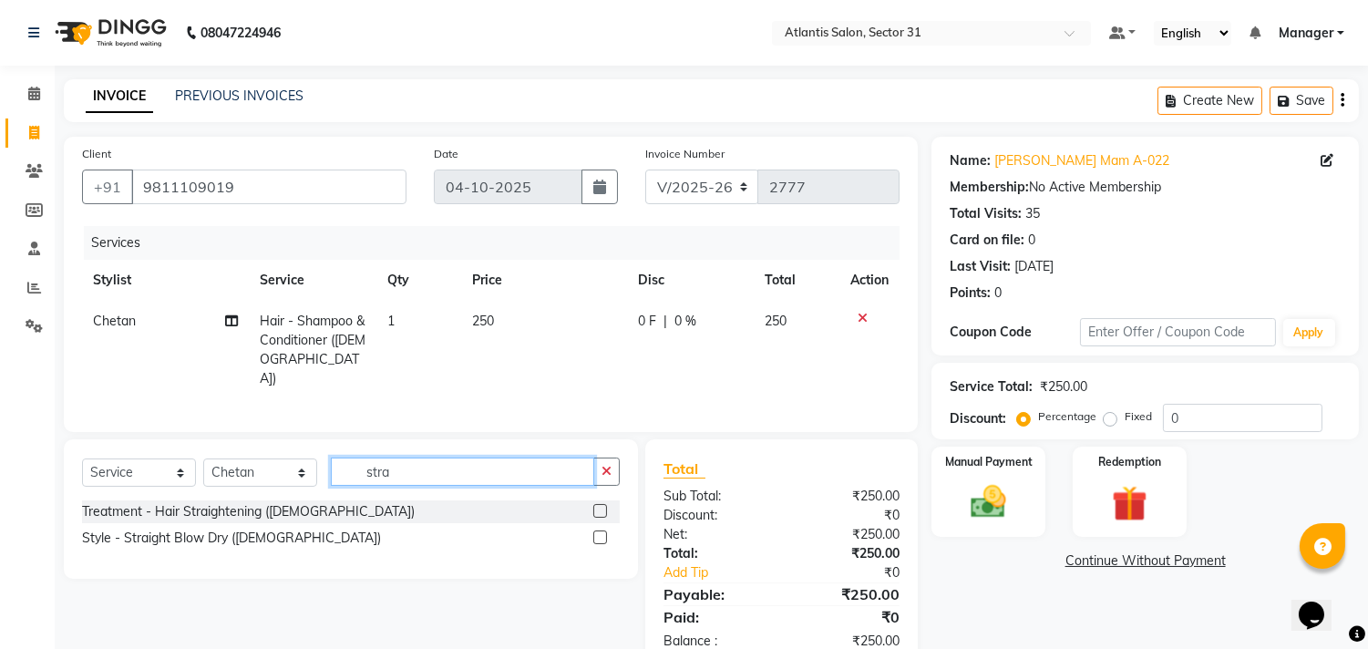
type input "stra"
click at [603, 534] on label at bounding box center [600, 538] width 14 height 14
click at [603, 534] on input "checkbox" at bounding box center [599, 538] width 12 height 12
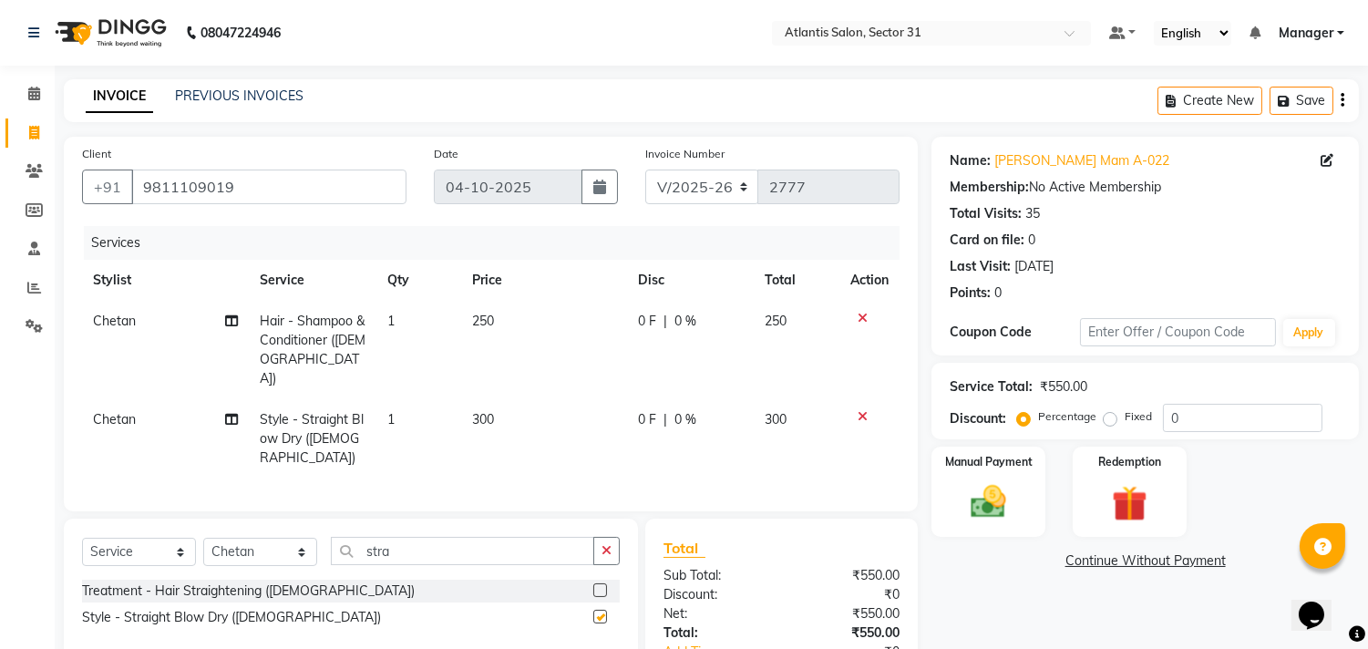
checkbox input "false"
click at [509, 537] on input "stra" at bounding box center [462, 551] width 263 height 28
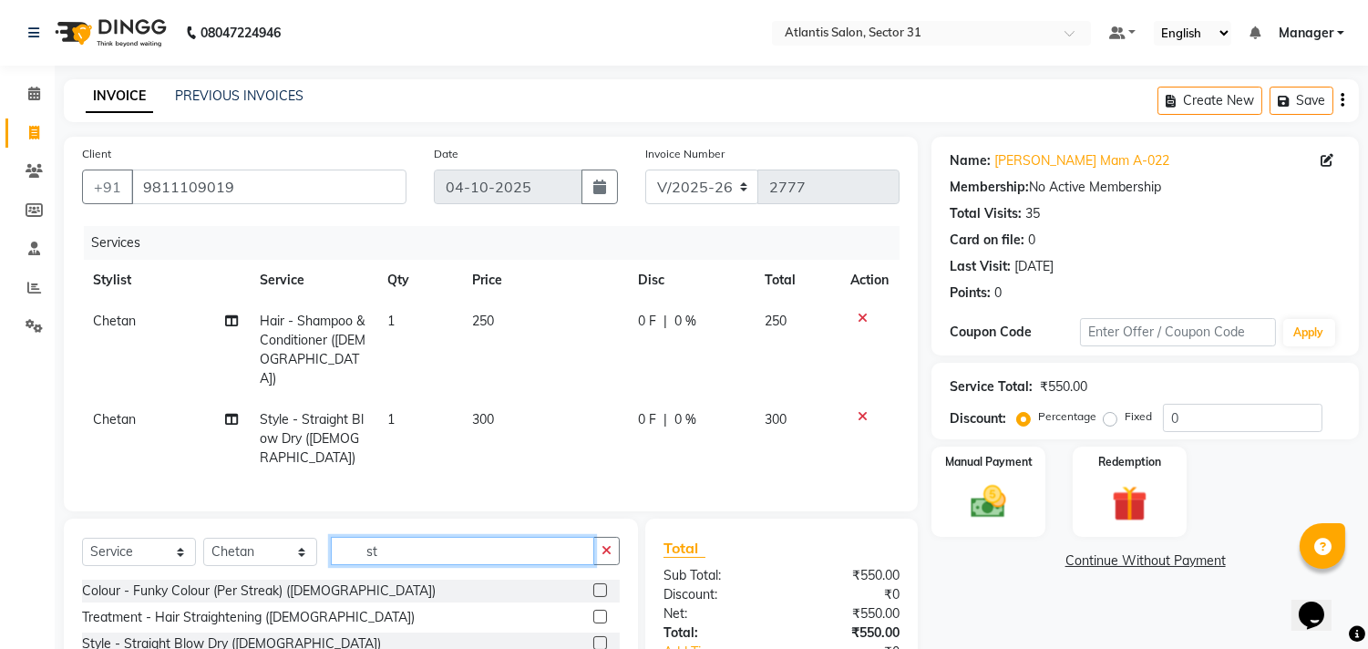
type input "s"
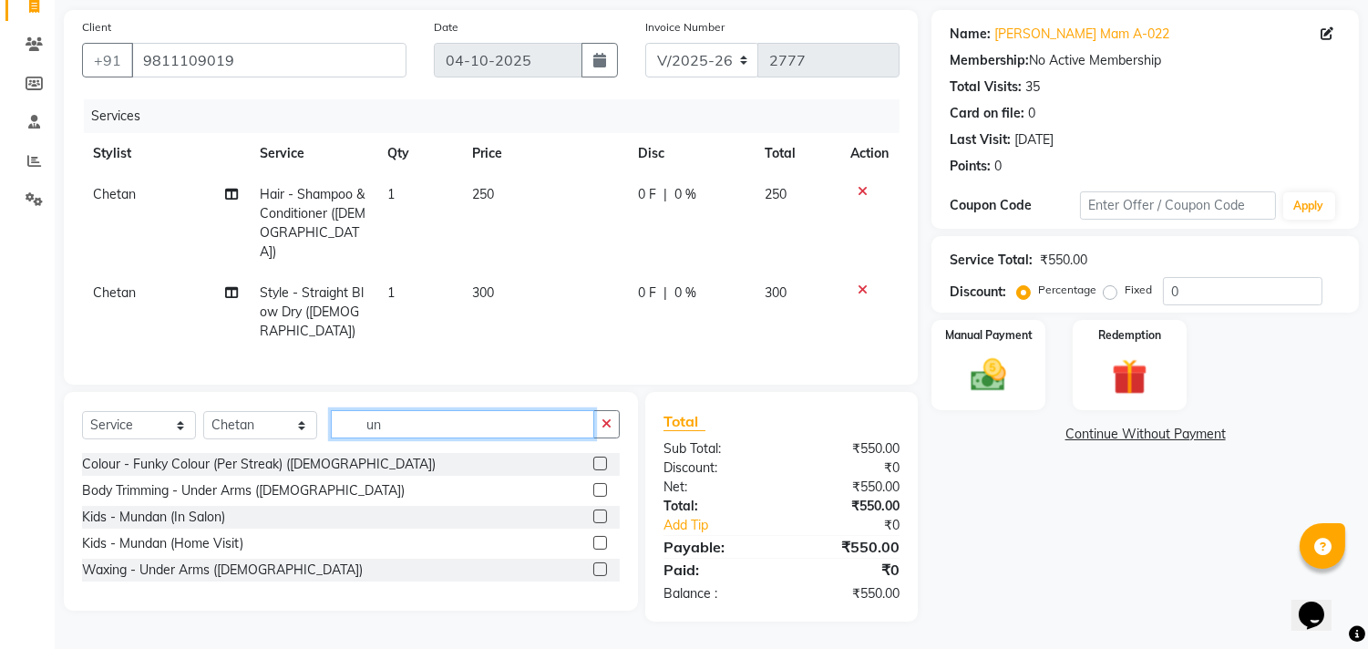
scroll to position [103, 0]
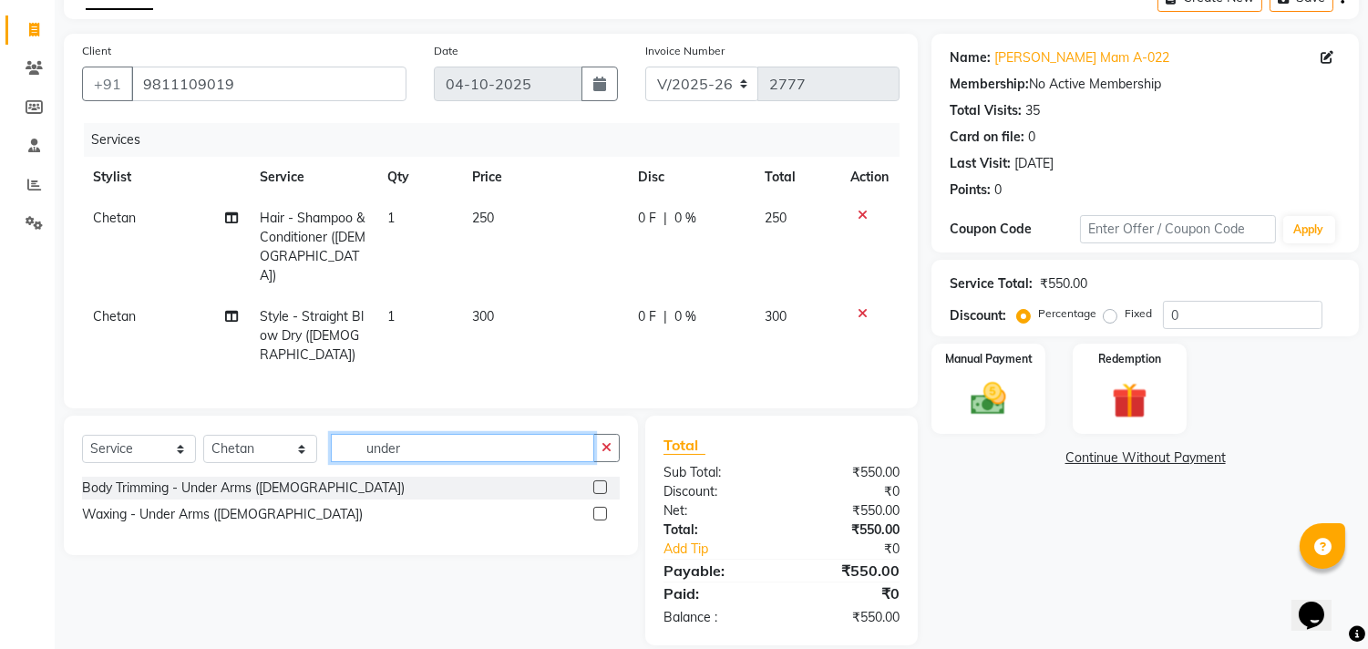
type input "under"
click at [603, 507] on label at bounding box center [600, 514] width 14 height 14
click at [603, 509] on input "checkbox" at bounding box center [599, 515] width 12 height 12
checkbox input "true"
click at [603, 454] on icon "button" at bounding box center [607, 447] width 10 height 13
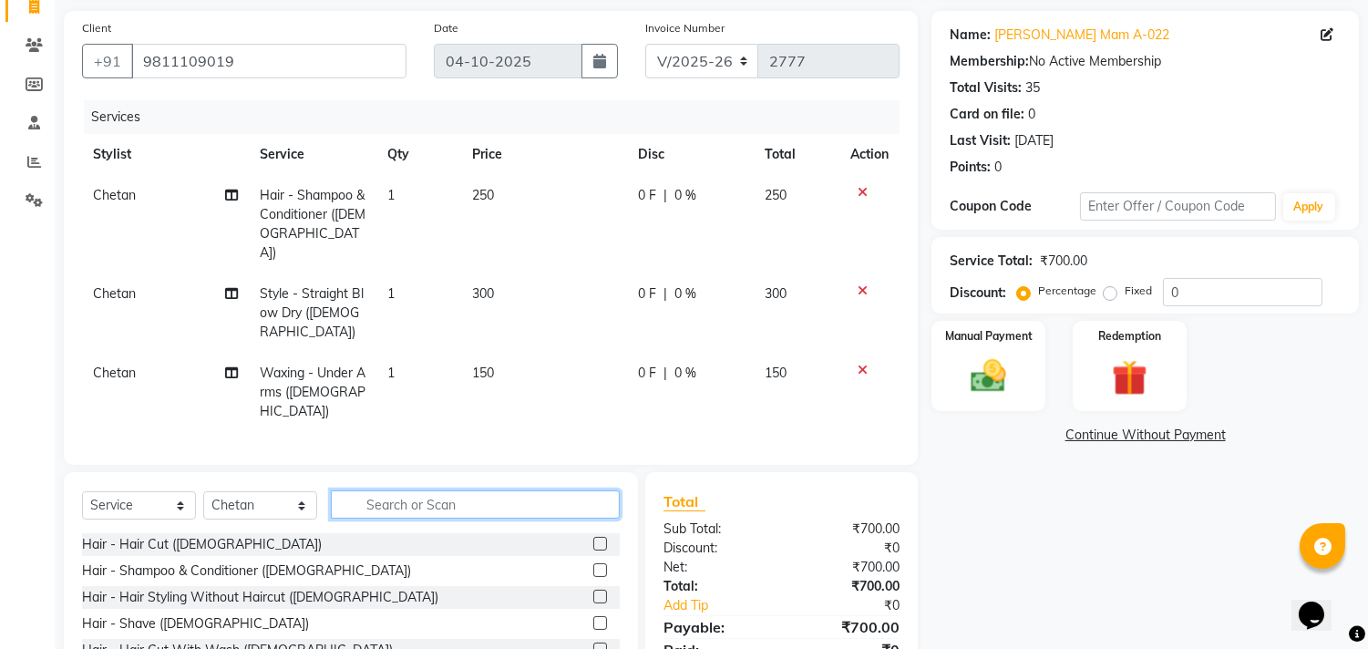
scroll to position [202, 0]
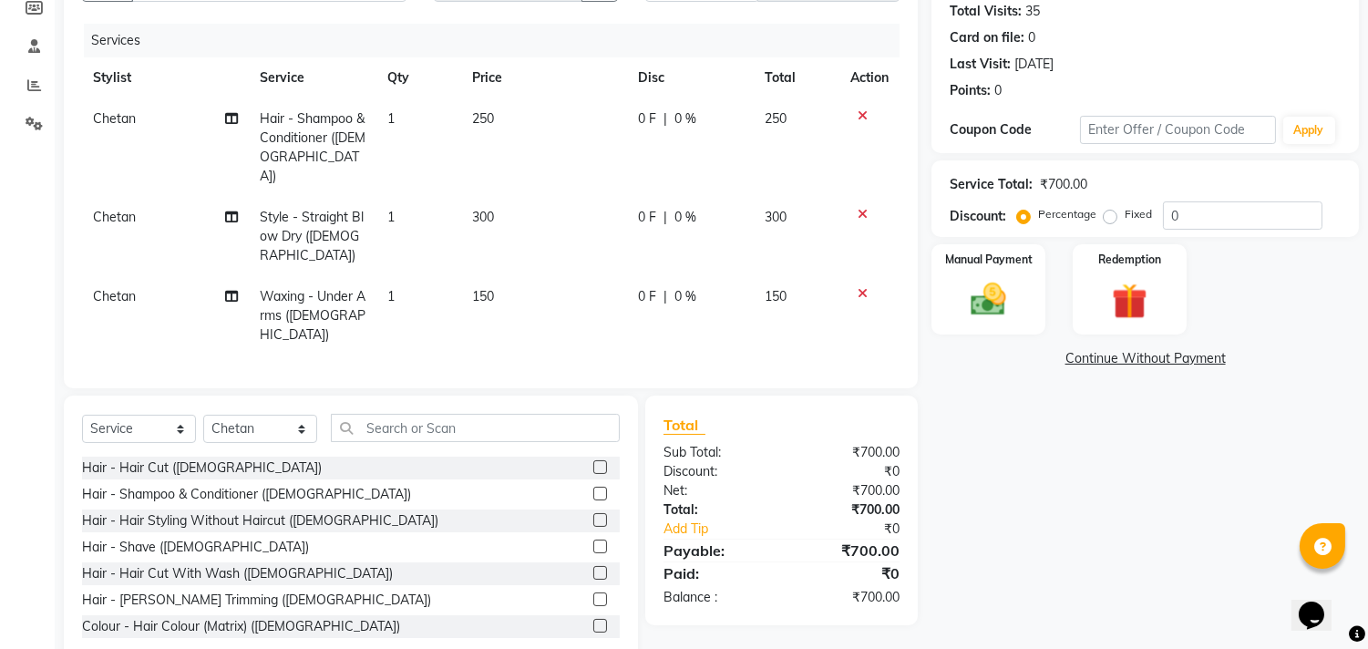
click at [137, 276] on td "Chetan" at bounding box center [165, 315] width 167 height 79
select select "62138"
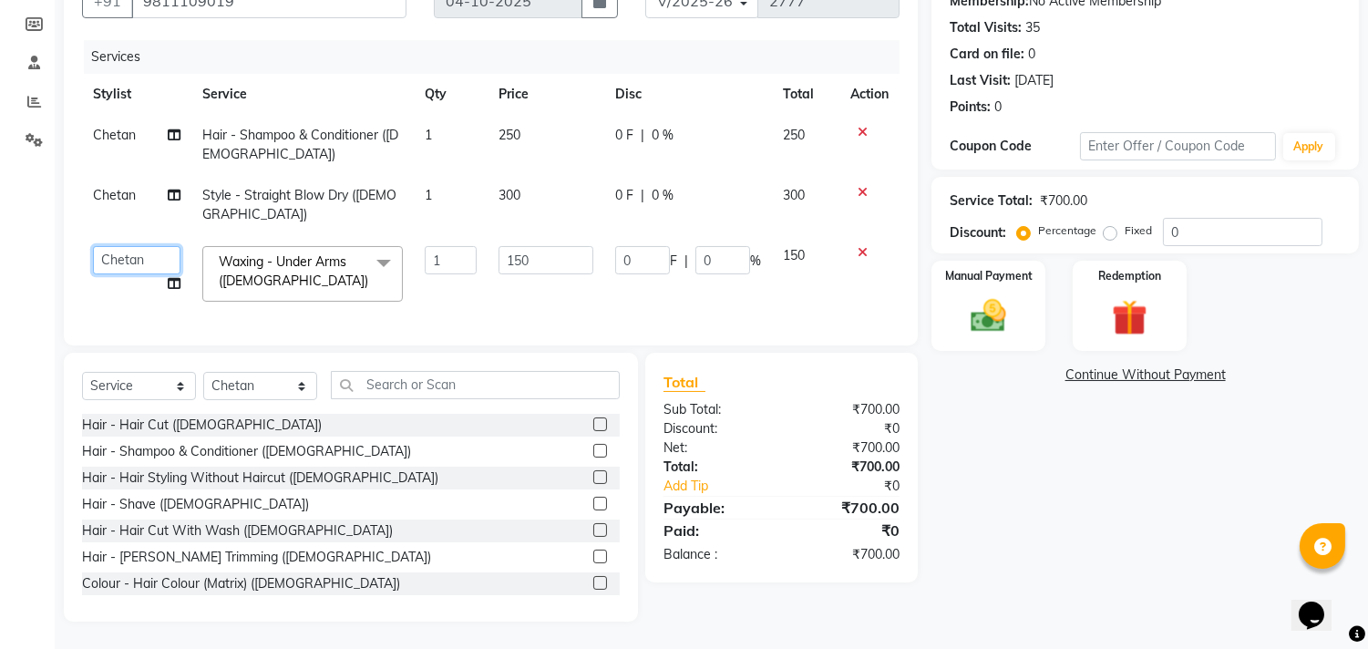
click at [153, 246] on select "[PERSON_NAME] [PERSON_NAME] Manager Staff 31 Staff ILD [PERSON_NAME]" at bounding box center [137, 260] width 88 height 28
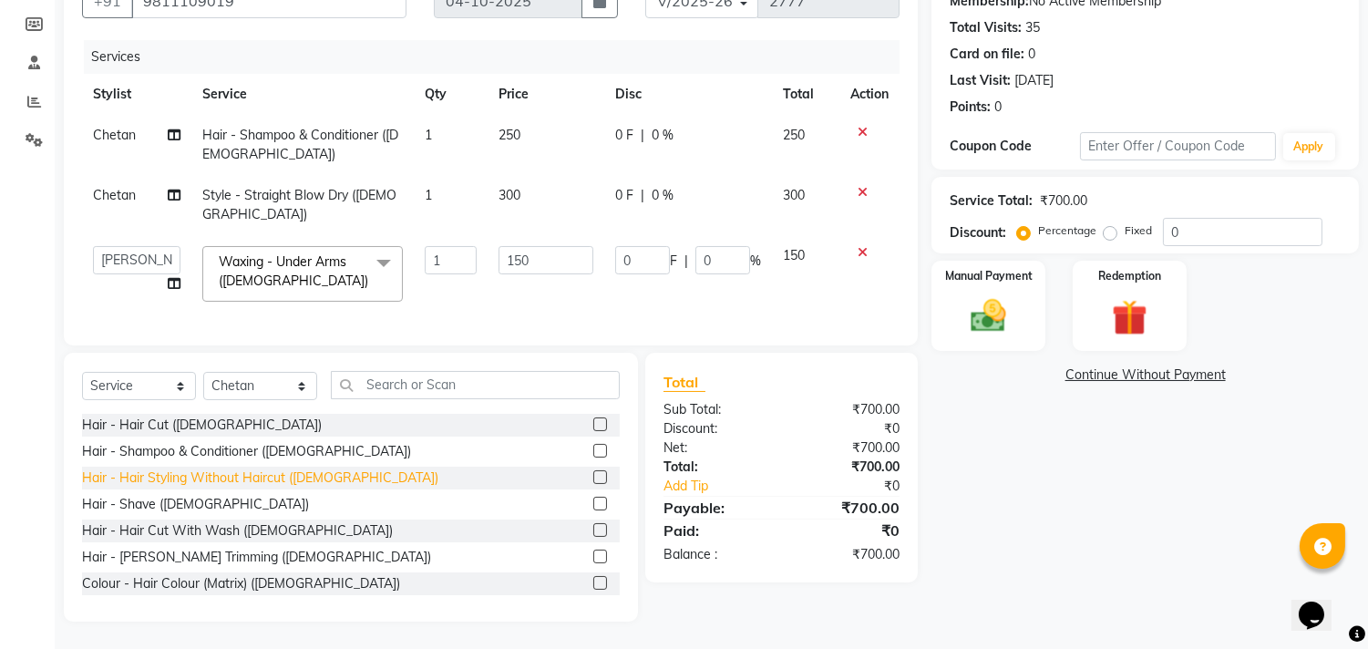
click at [138, 485] on div "Hair - Hair Styling Without Haircut ([DEMOGRAPHIC_DATA])" at bounding box center [260, 478] width 356 height 19
checkbox input "true"
select select "93064"
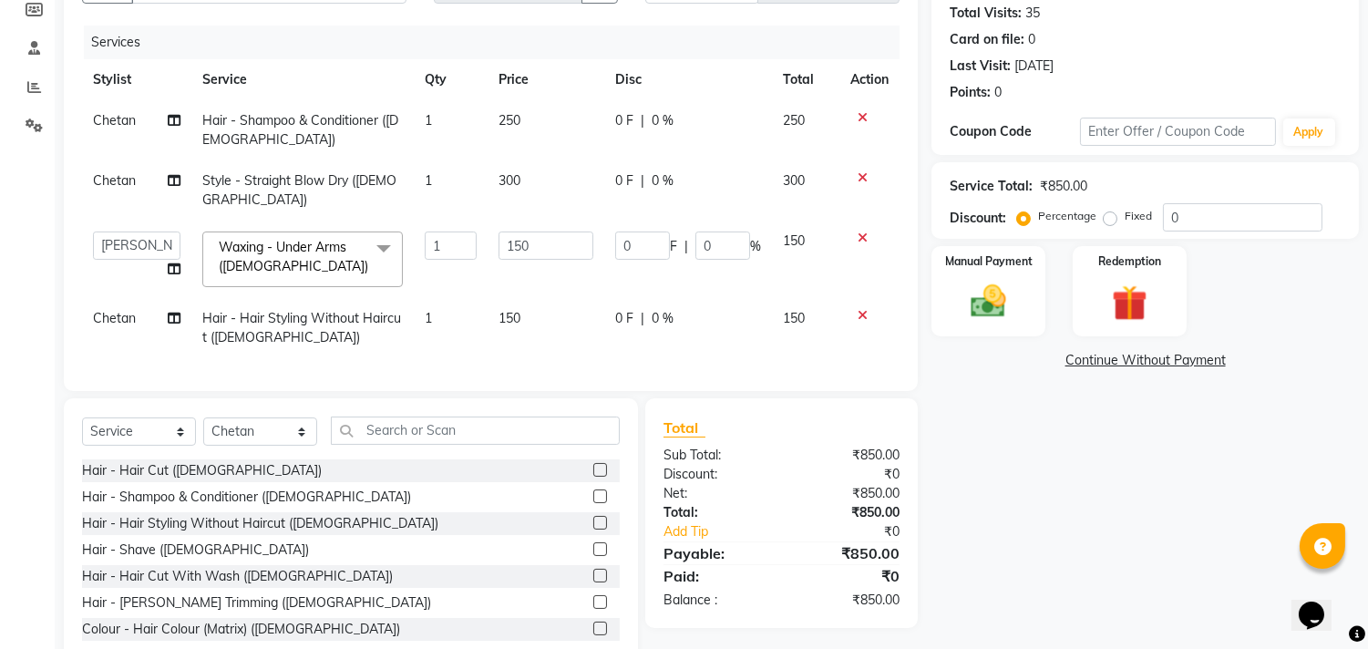
checkbox input "false"
click at [864, 314] on icon at bounding box center [863, 315] width 10 height 13
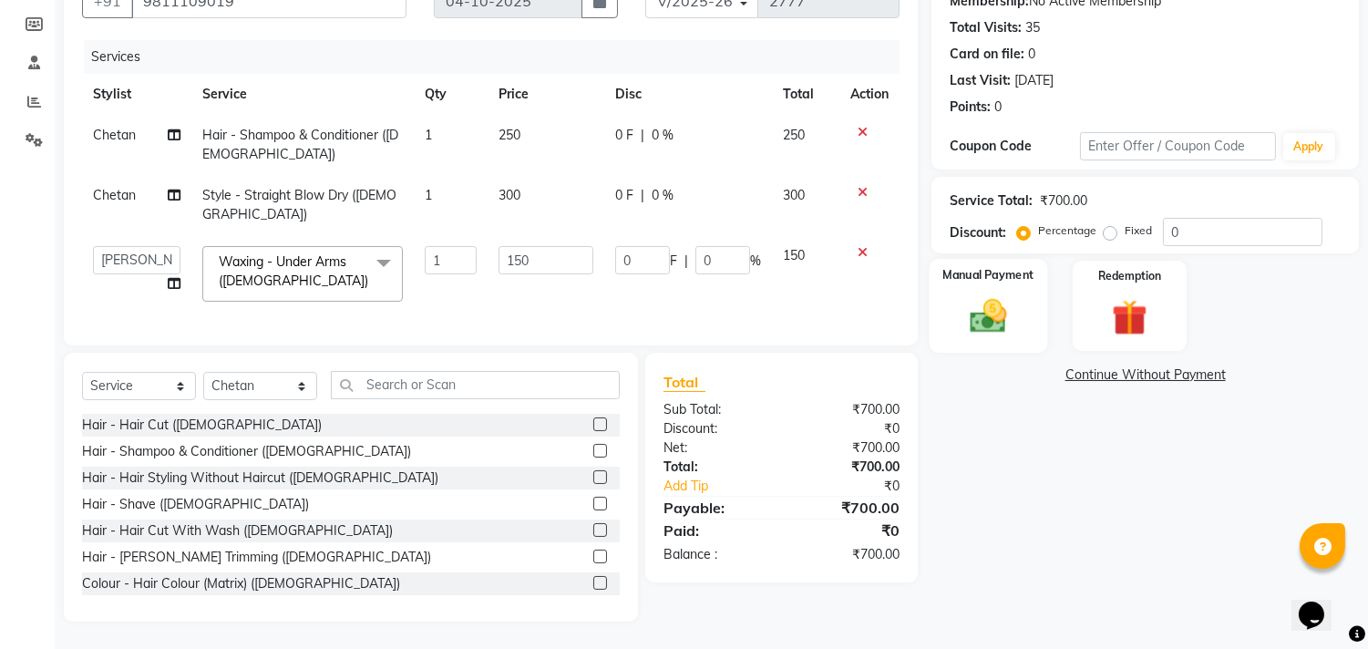
click at [1012, 268] on label "Manual Payment" at bounding box center [988, 274] width 91 height 17
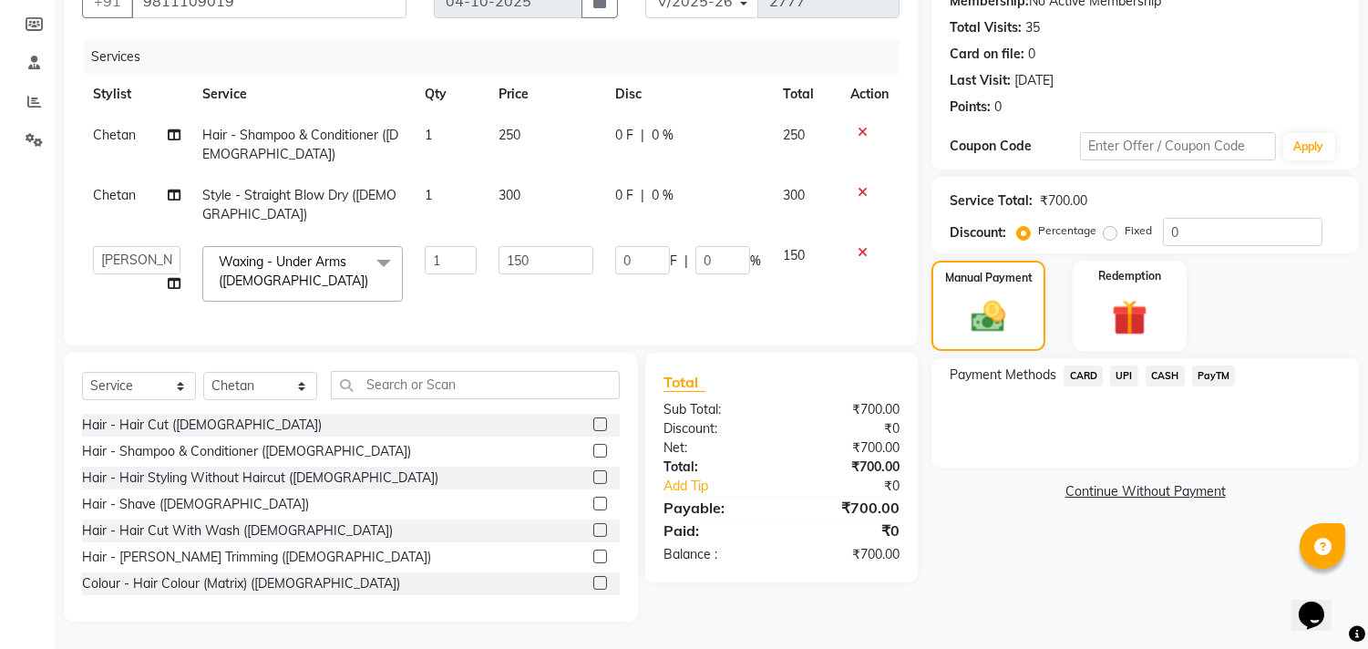
click at [1116, 366] on span "UPI" at bounding box center [1124, 376] width 28 height 21
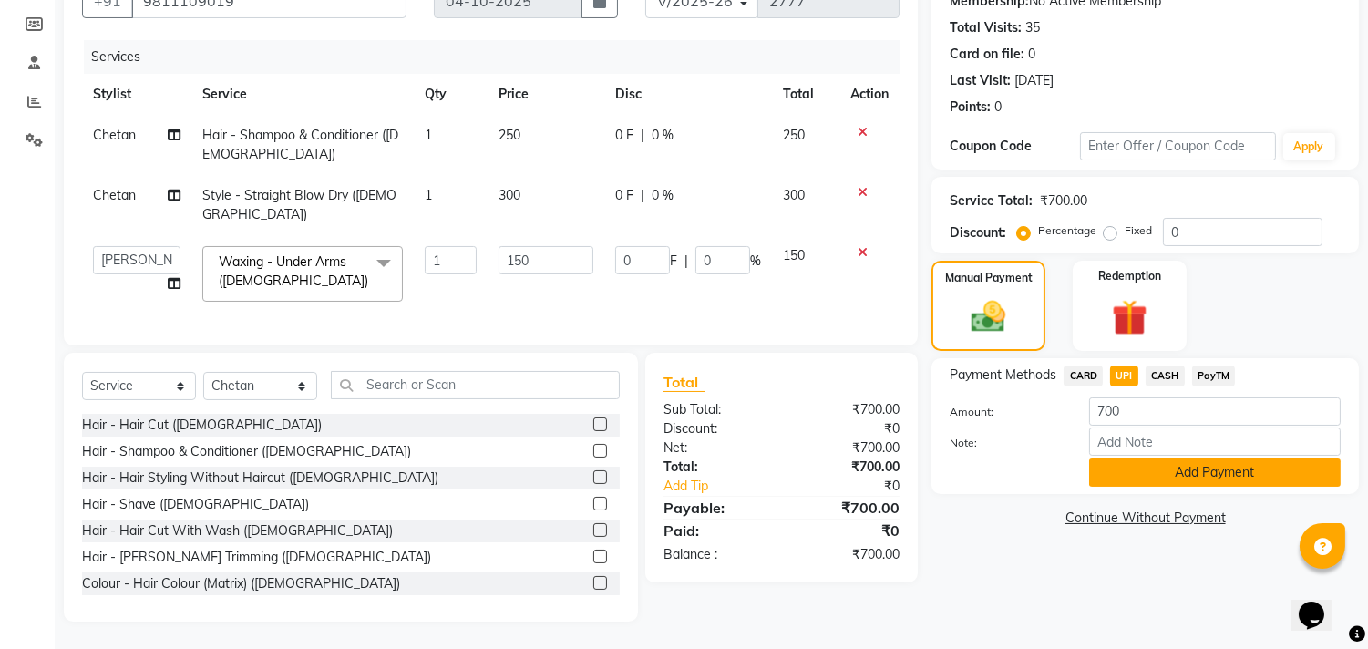
click at [1156, 462] on button "Add Payment" at bounding box center [1215, 473] width 252 height 28
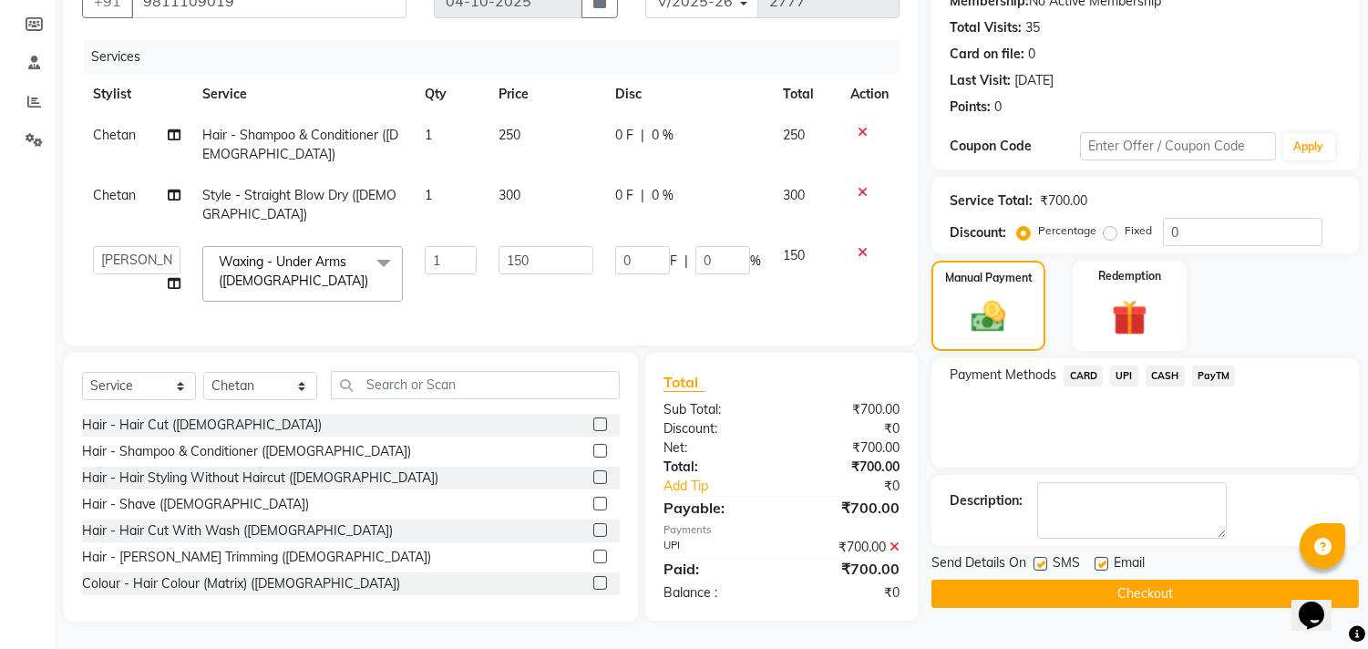
click at [1156, 475] on div "Description:" at bounding box center [1146, 510] width 428 height 71
click at [1083, 580] on button "Checkout" at bounding box center [1146, 594] width 428 height 28
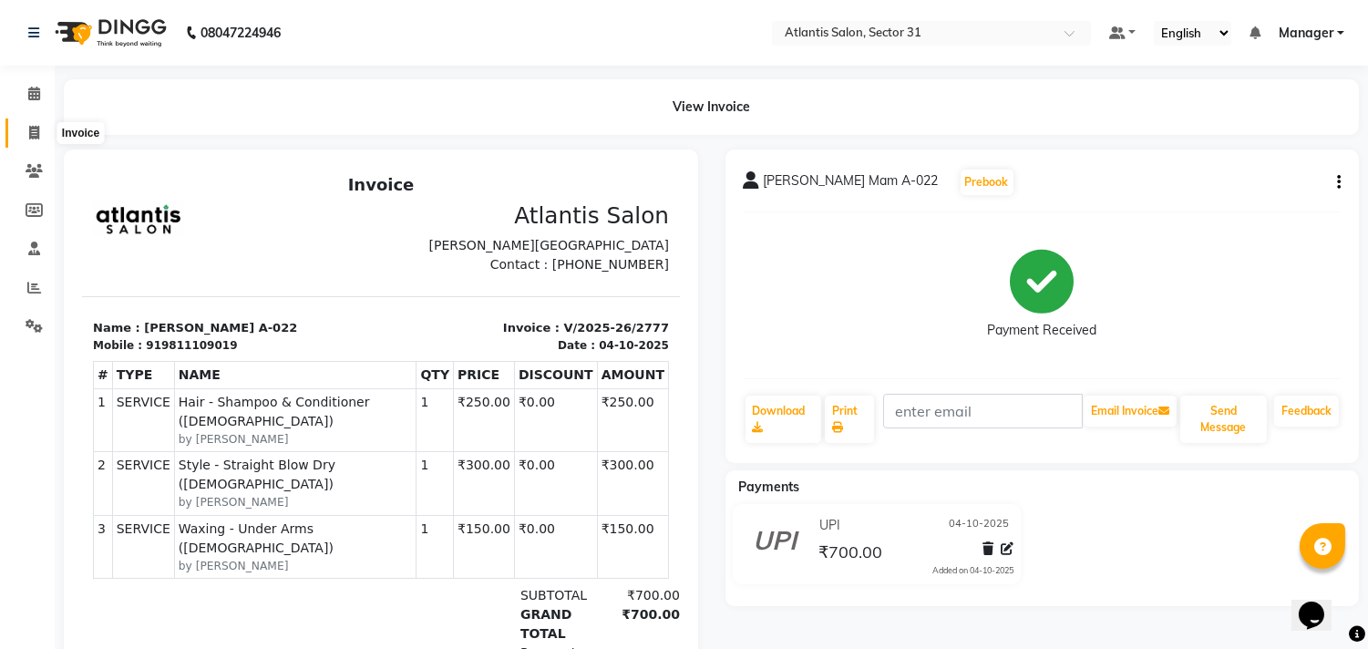
click at [30, 131] on icon at bounding box center [34, 133] width 10 height 14
select select "service"
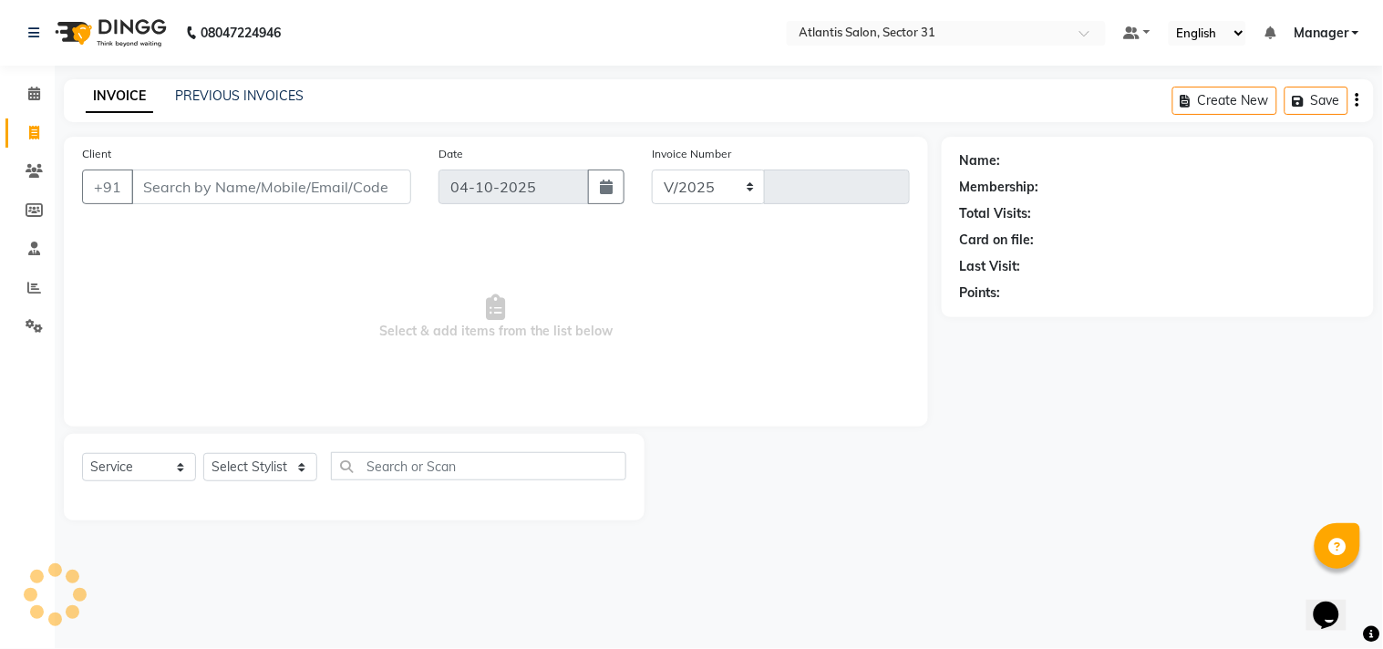
select select "4391"
type input "2778"
click at [206, 186] on input "Client" at bounding box center [271, 187] width 280 height 35
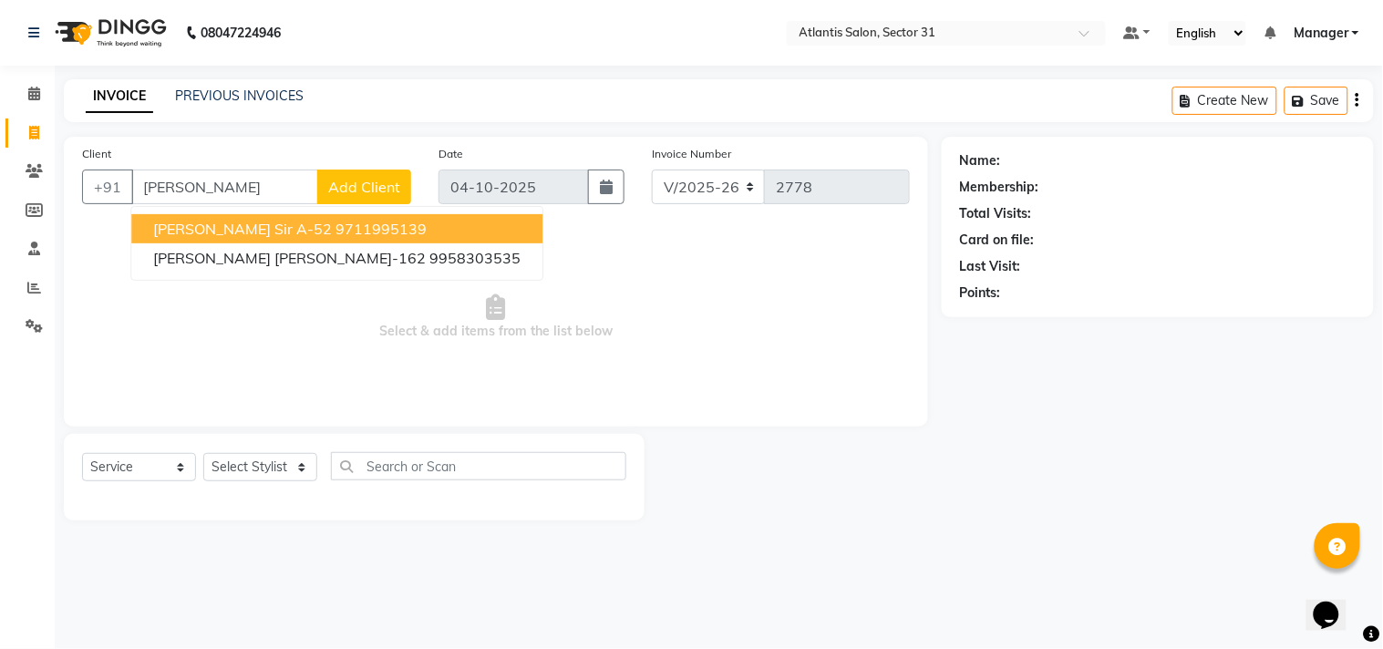
click at [208, 228] on span "[PERSON_NAME] Sir A-52" at bounding box center [242, 229] width 179 height 18
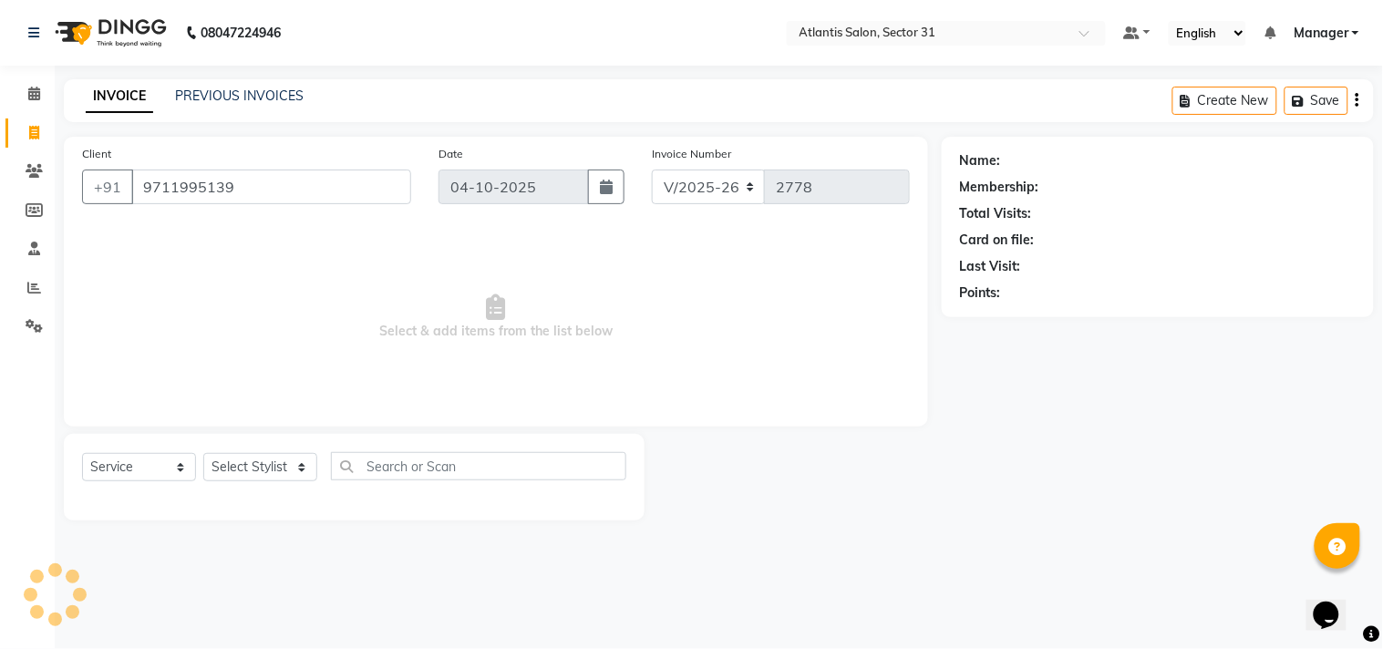
type input "9711995139"
select select "1: Object"
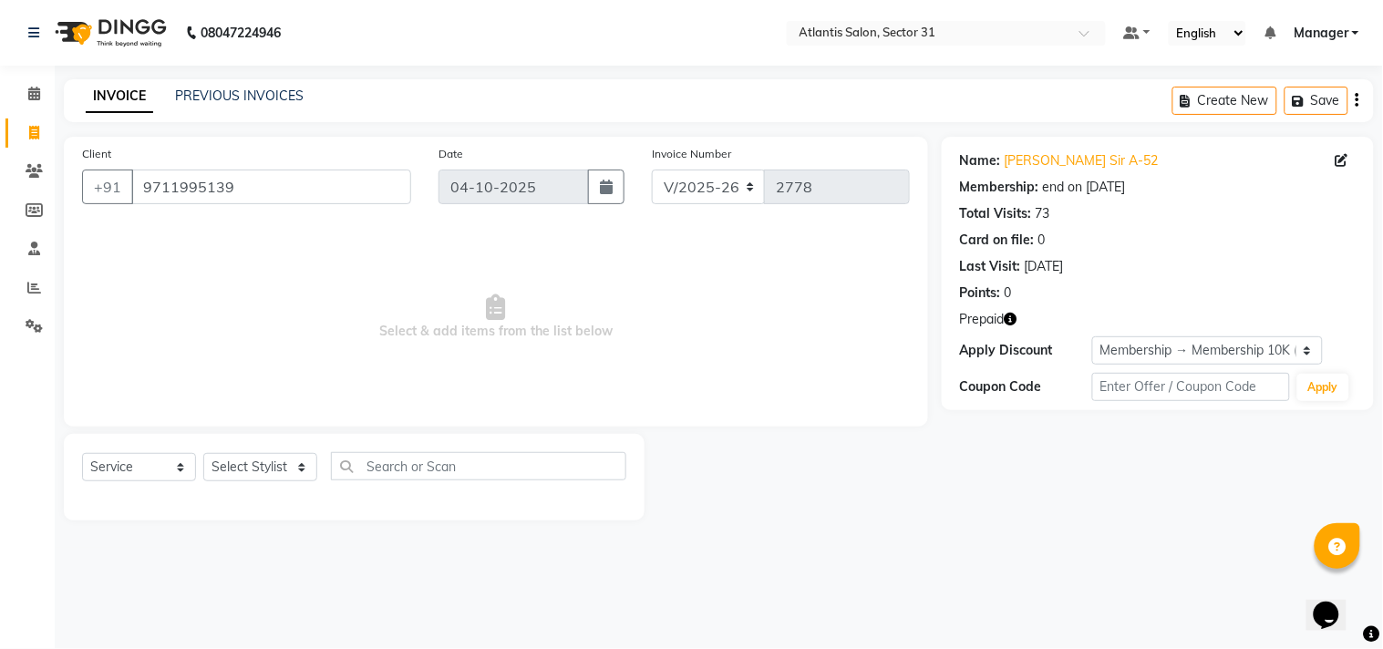
click at [1014, 315] on icon "button" at bounding box center [1011, 319] width 13 height 13
click at [33, 89] on icon at bounding box center [34, 94] width 12 height 14
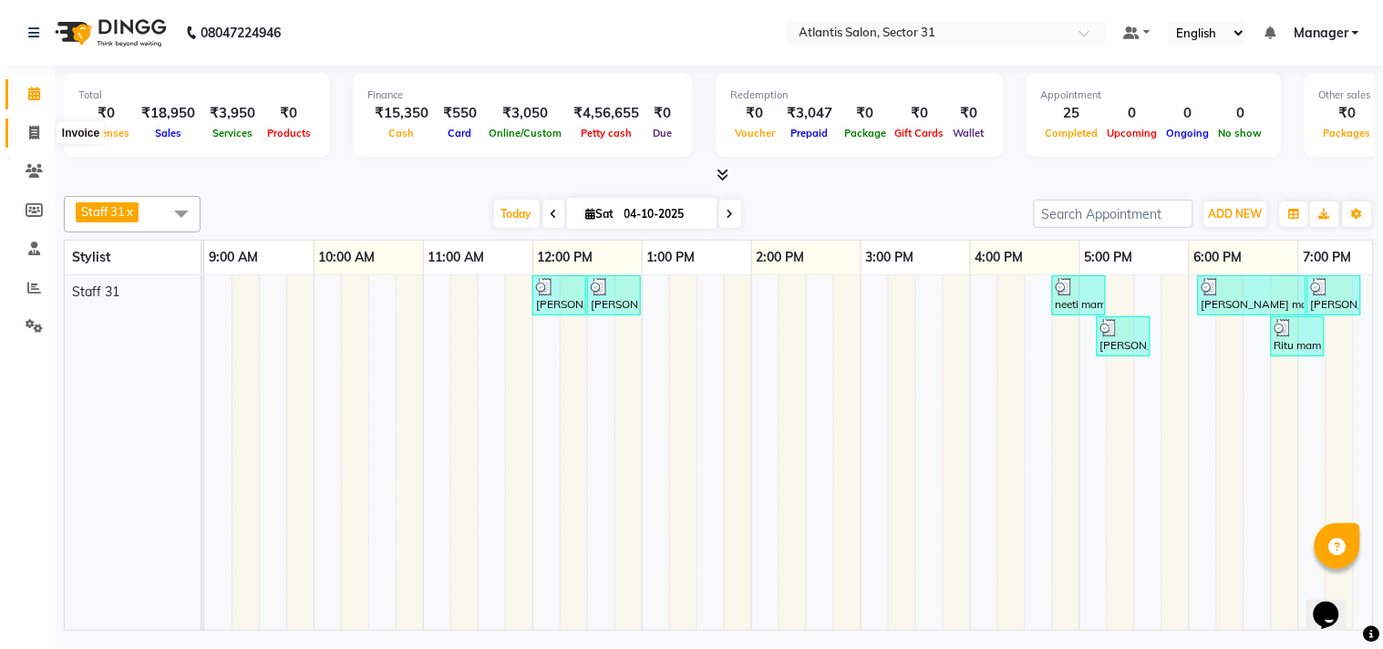
click at [31, 139] on icon at bounding box center [34, 133] width 10 height 14
select select "service"
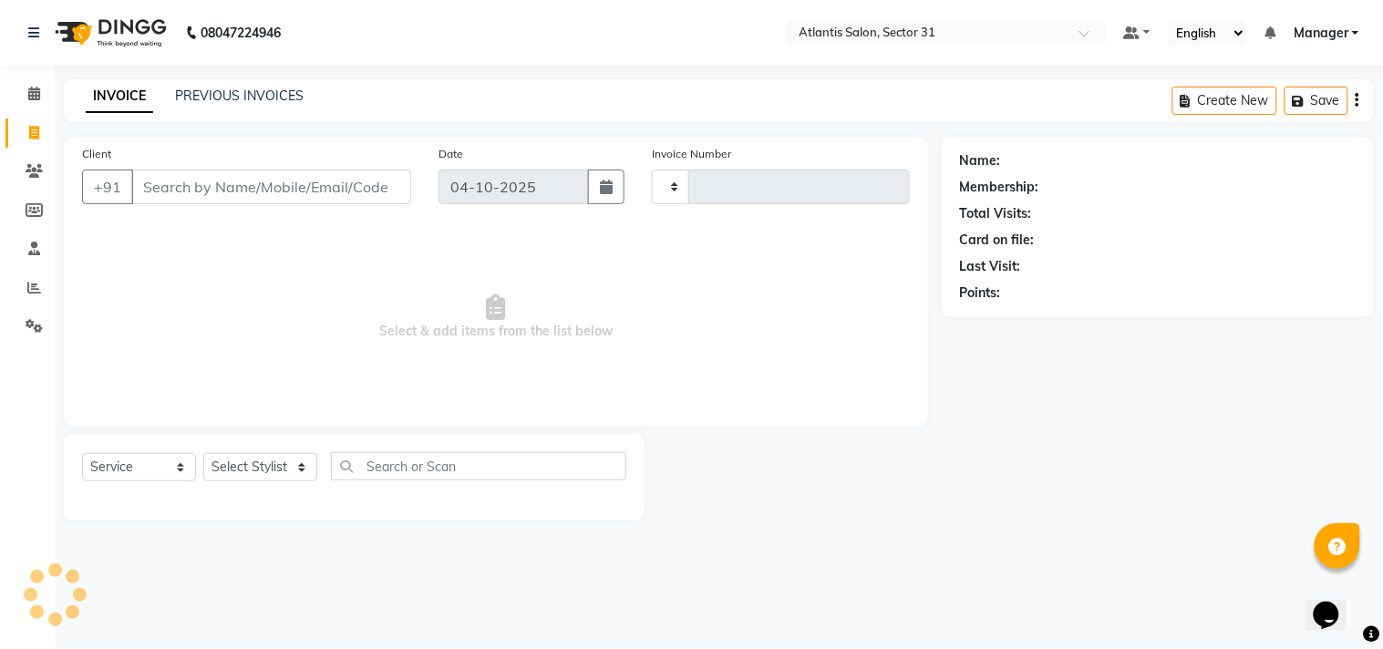
type input "2778"
select select "4391"
click at [203, 194] on input "Client" at bounding box center [271, 187] width 280 height 35
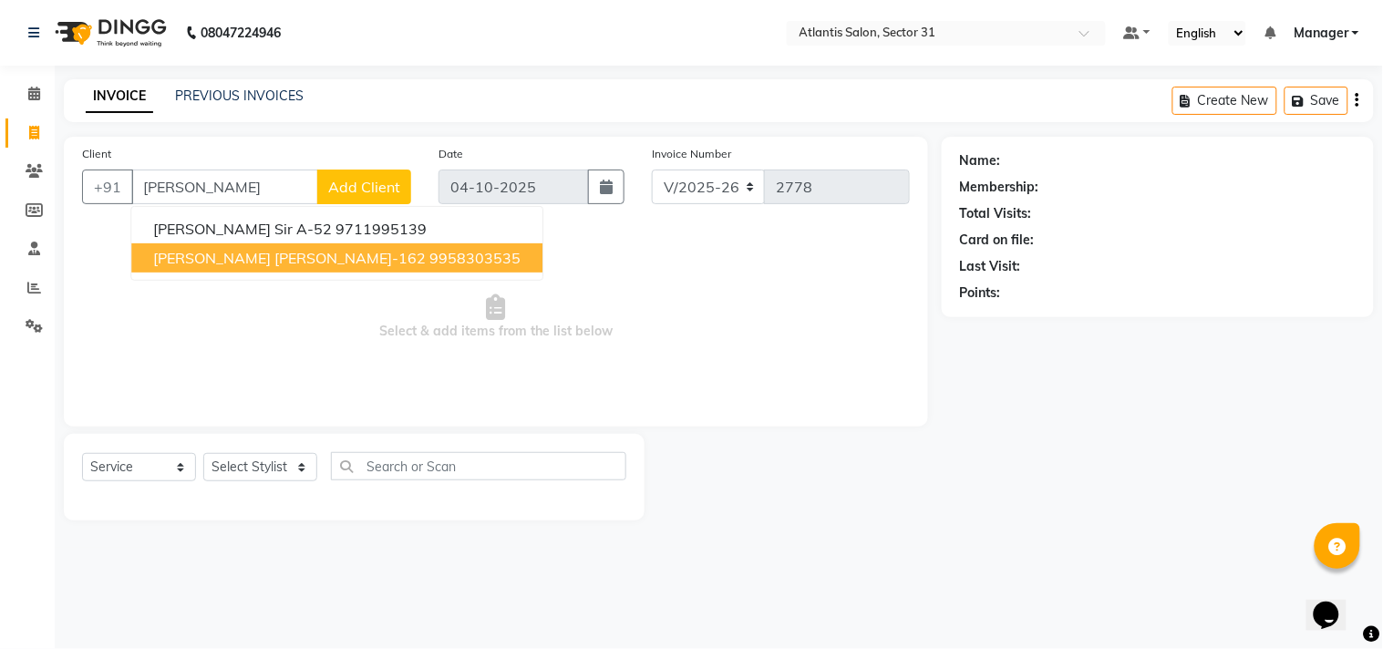
click at [222, 280] on ngb-typeahead-window "[PERSON_NAME] Sir A-52 9711995139 [PERSON_NAME] [PERSON_NAME]-162 9958303535" at bounding box center [336, 243] width 413 height 75
click at [232, 267] on button "[PERSON_NAME] [PERSON_NAME]-162 9958303535" at bounding box center [336, 257] width 411 height 29
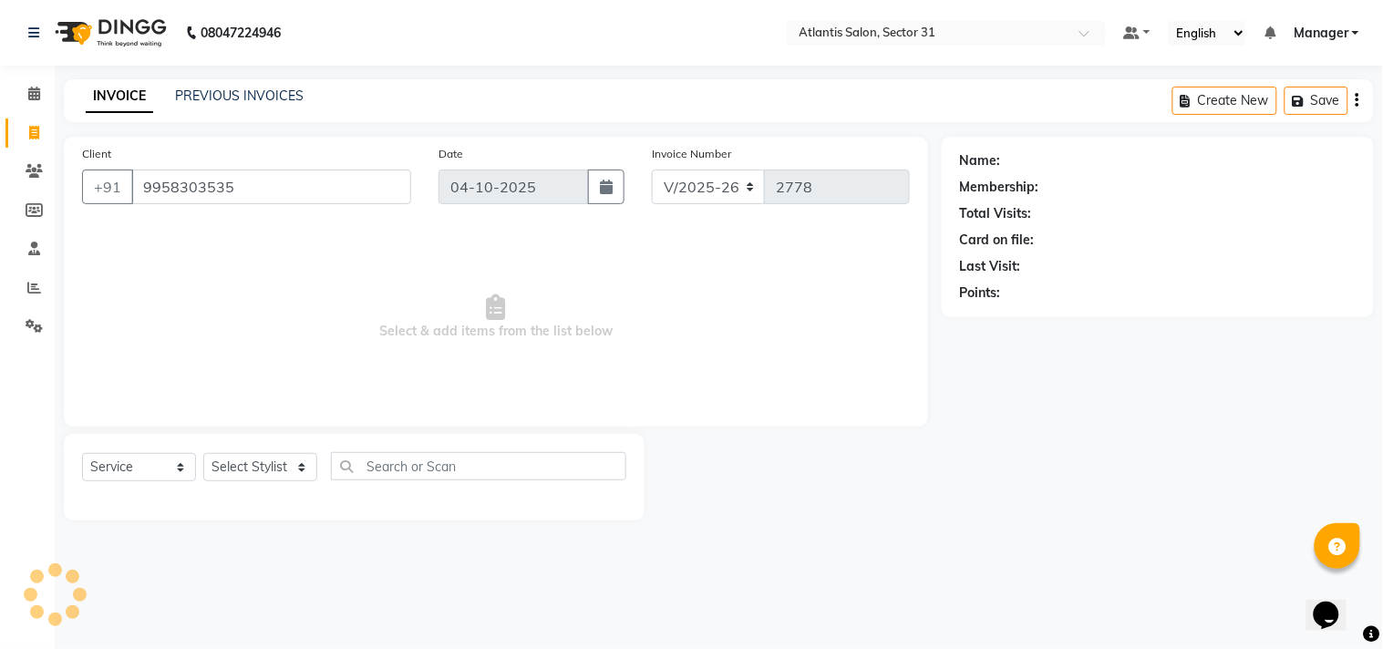
type input "9958303535"
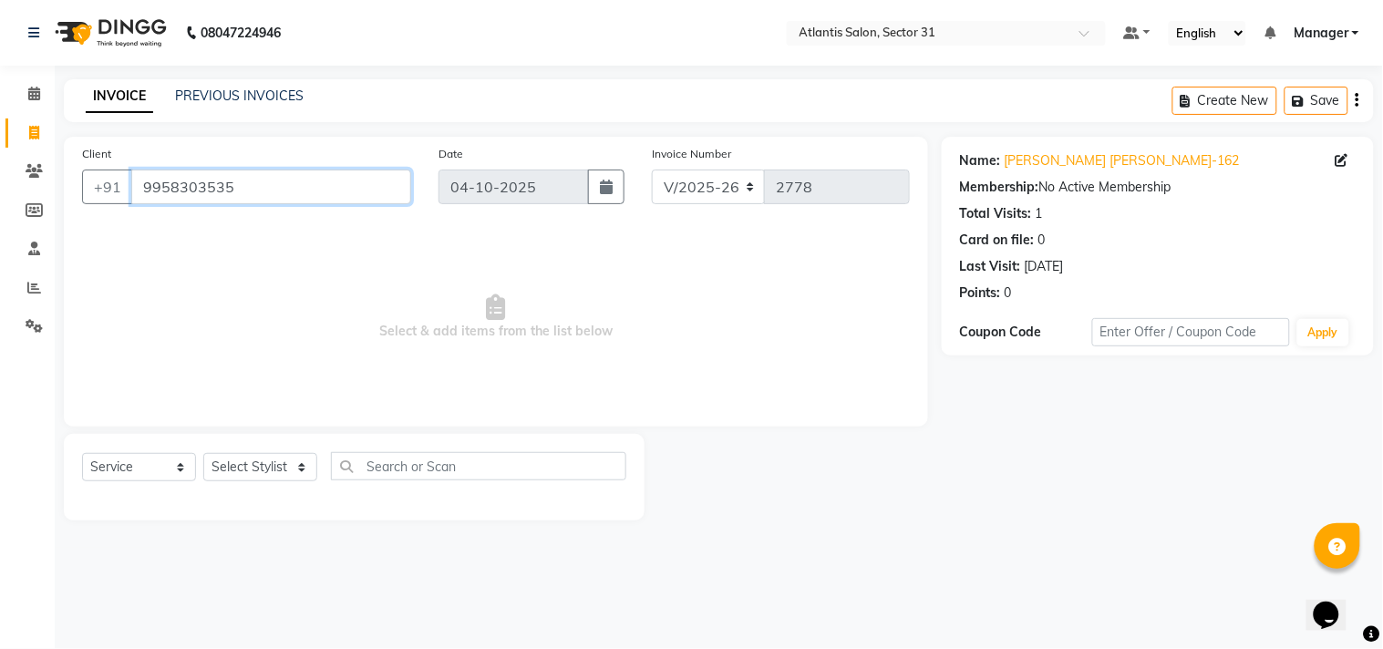
drag, startPoint x: 149, startPoint y: 192, endPoint x: 273, endPoint y: 192, distance: 124.9
click at [273, 192] on input "9958303535" at bounding box center [271, 187] width 280 height 35
drag, startPoint x: 141, startPoint y: 186, endPoint x: 252, endPoint y: 186, distance: 110.3
click at [252, 186] on input "9958303535" at bounding box center [271, 187] width 280 height 35
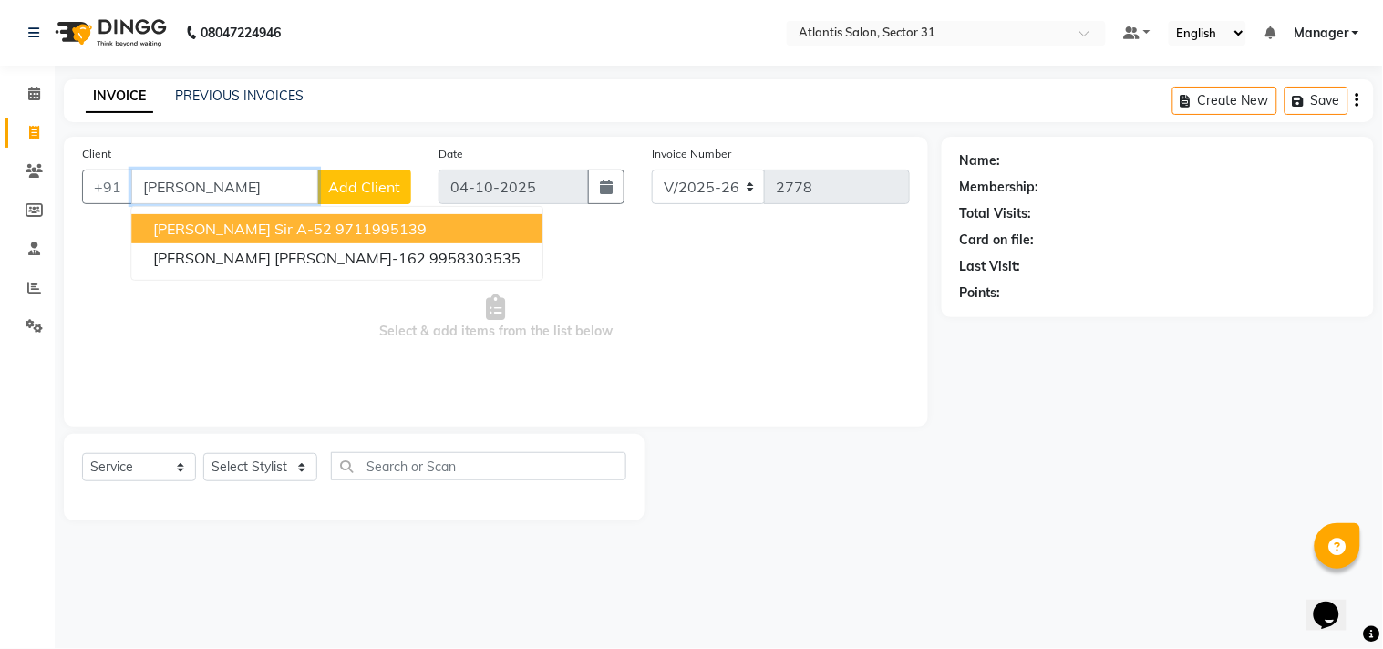
click at [252, 237] on span "[PERSON_NAME] Sir A-52" at bounding box center [242, 229] width 179 height 18
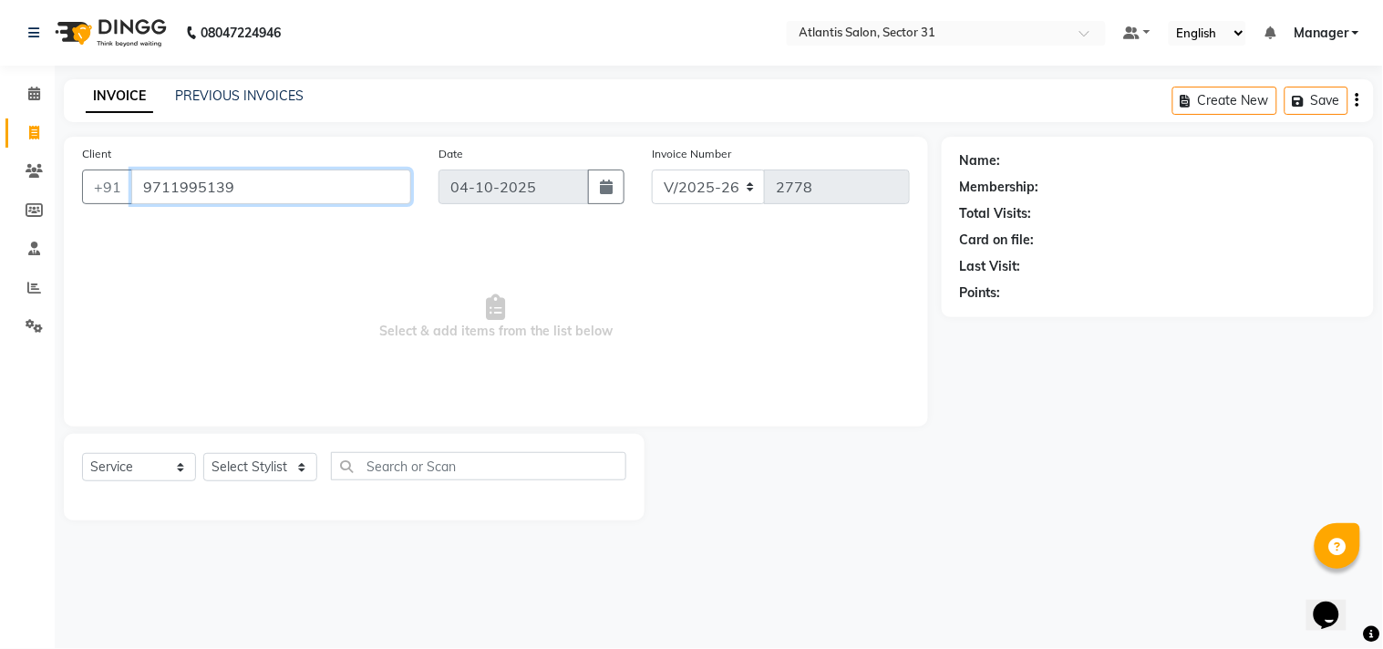
type input "9711995139"
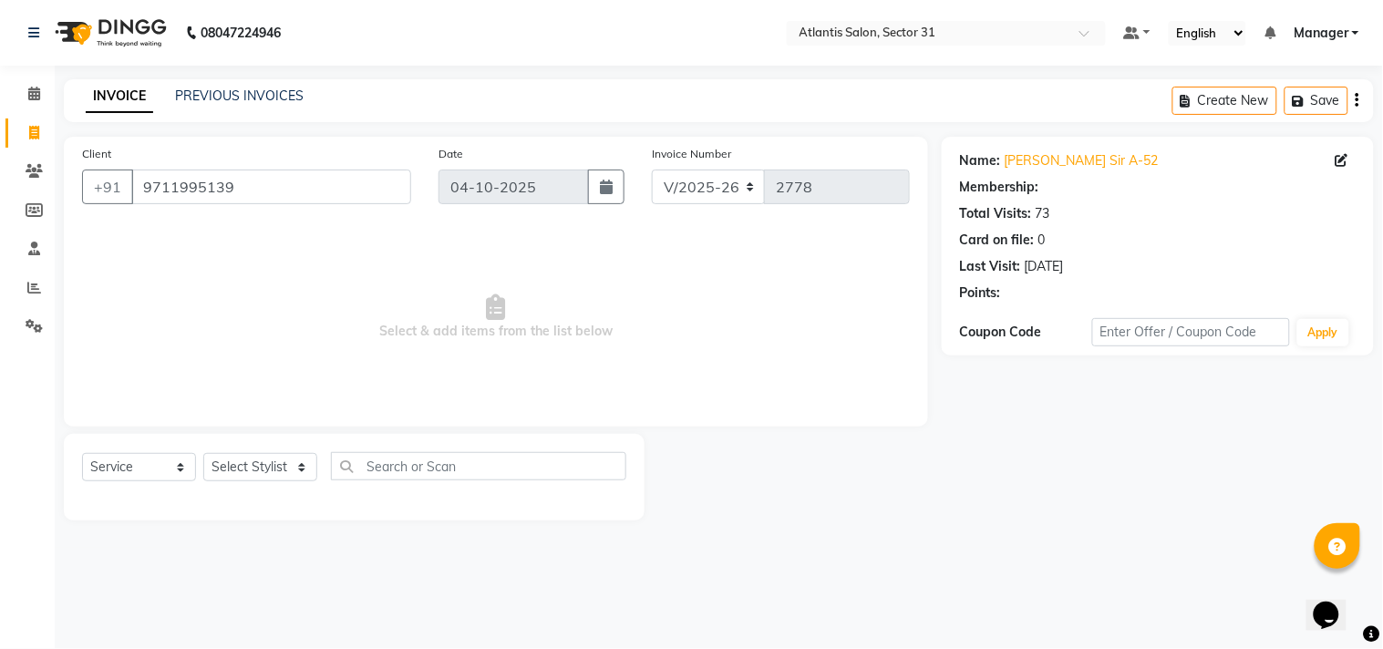
select select "1: Object"
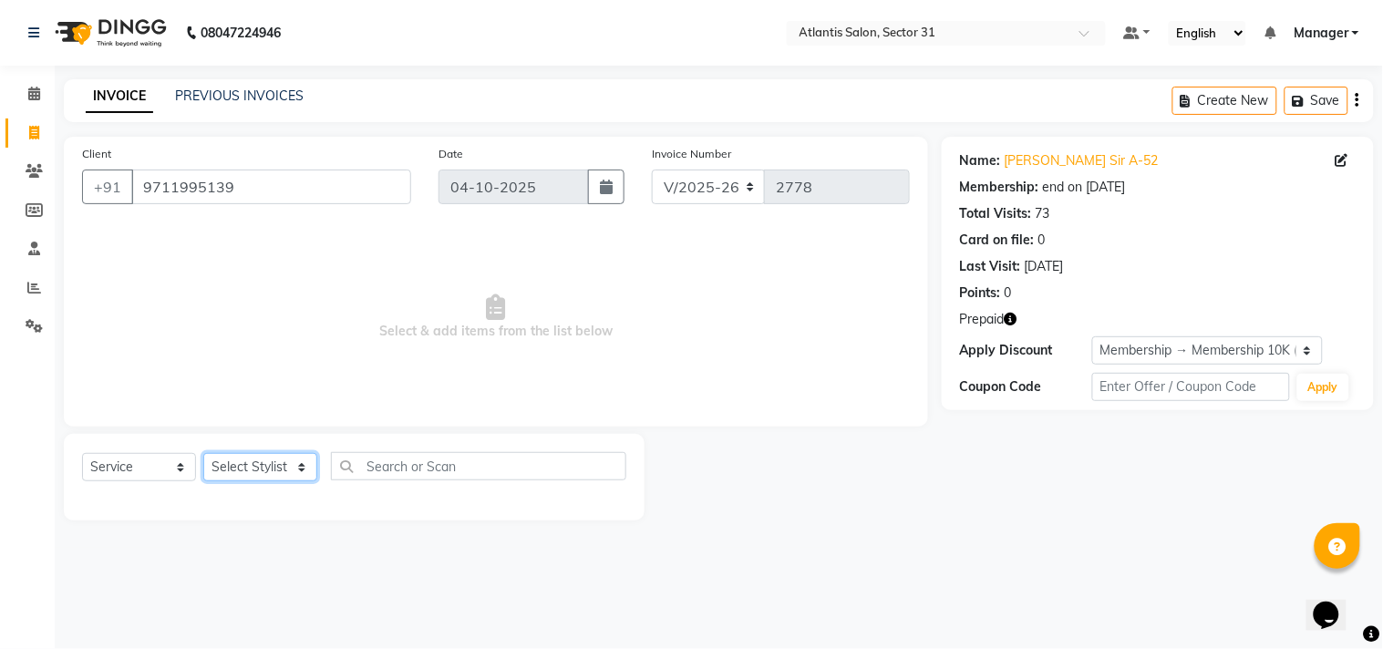
click at [241, 477] on select "Select Stylist [PERSON_NAME] [PERSON_NAME] Kavita Manager Staff 31 Staff ILD [P…" at bounding box center [260, 467] width 114 height 28
click at [232, 484] on div "Select Service Product Membership Package Voucher Prepaid Gift Card Select Styl…" at bounding box center [354, 473] width 544 height 43
click at [232, 485] on div "Select Service Product Membership Package Voucher Prepaid Gift Card Select Styl…" at bounding box center [354, 473] width 544 height 43
click at [241, 471] on select "Select Stylist [PERSON_NAME] [PERSON_NAME] Kavita Manager Staff 31 Staff ILD [P…" at bounding box center [260, 467] width 114 height 28
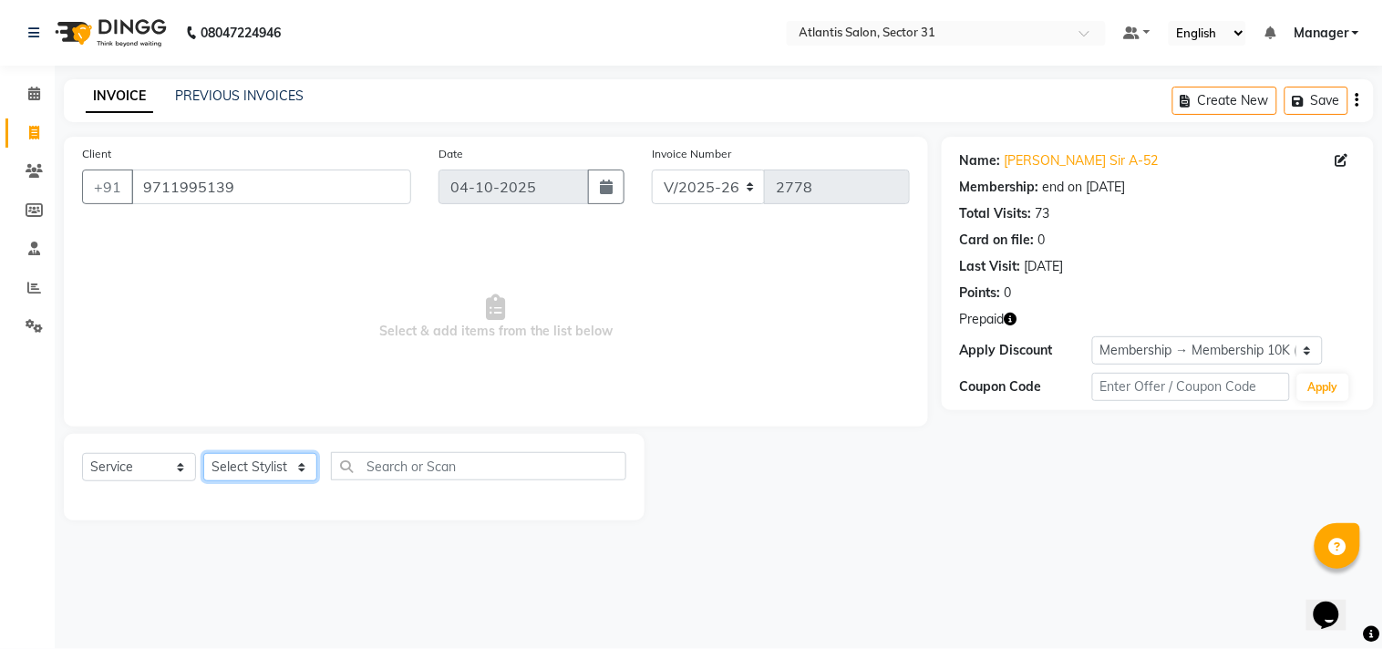
select select "24236"
click at [203, 454] on select "Select Stylist [PERSON_NAME] [PERSON_NAME] Kavita Manager Staff 31 Staff ILD [P…" at bounding box center [260, 467] width 114 height 28
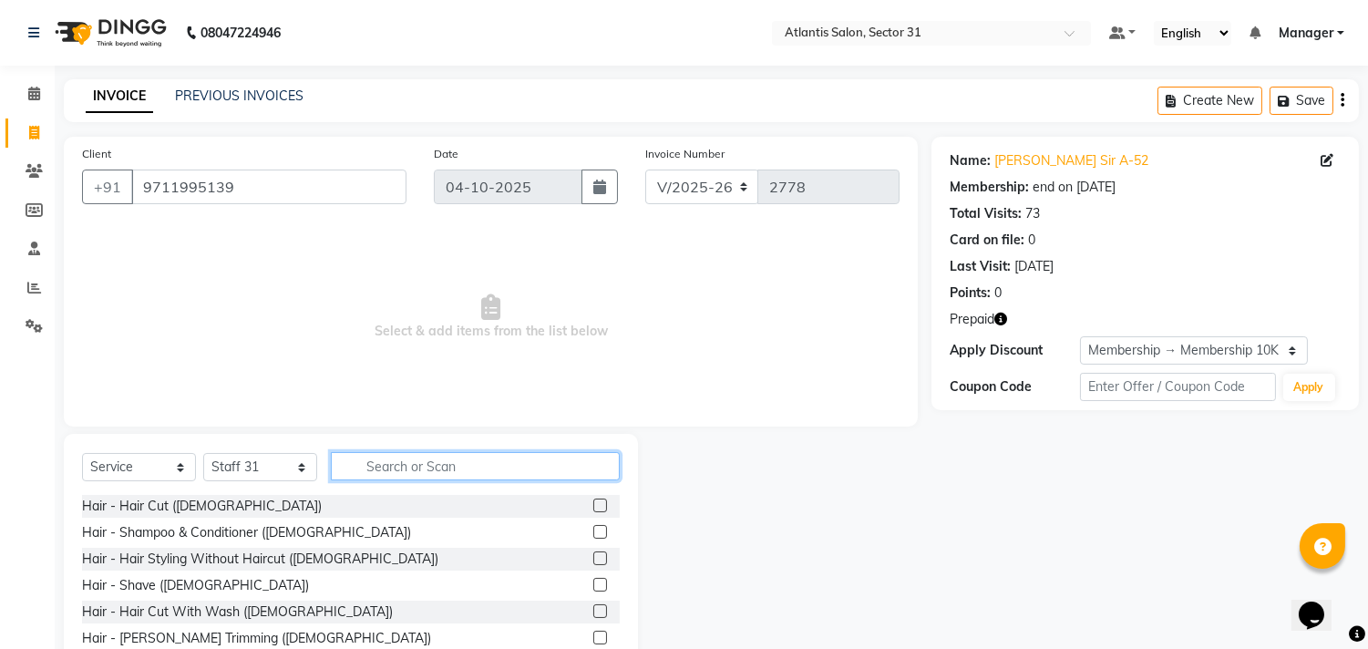
click at [397, 460] on input "text" at bounding box center [475, 466] width 289 height 28
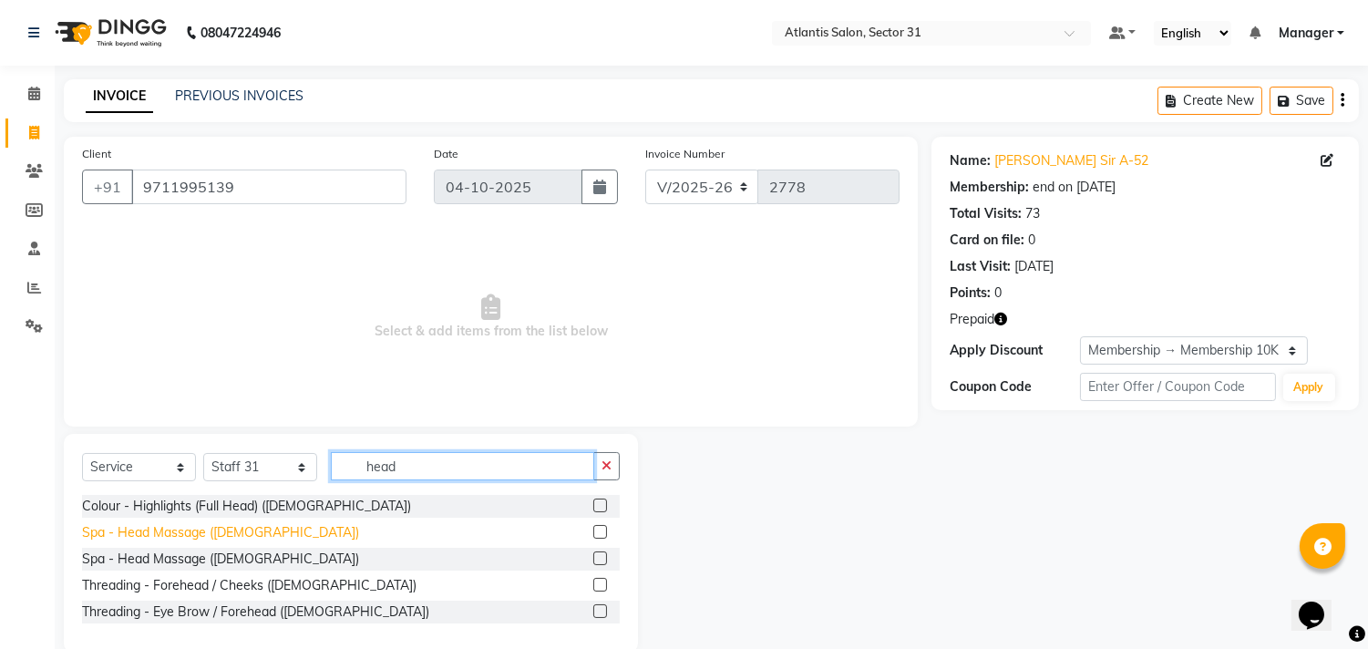
type input "head"
click at [241, 532] on div "Spa - Head Massage ([DEMOGRAPHIC_DATA])" at bounding box center [220, 532] width 277 height 19
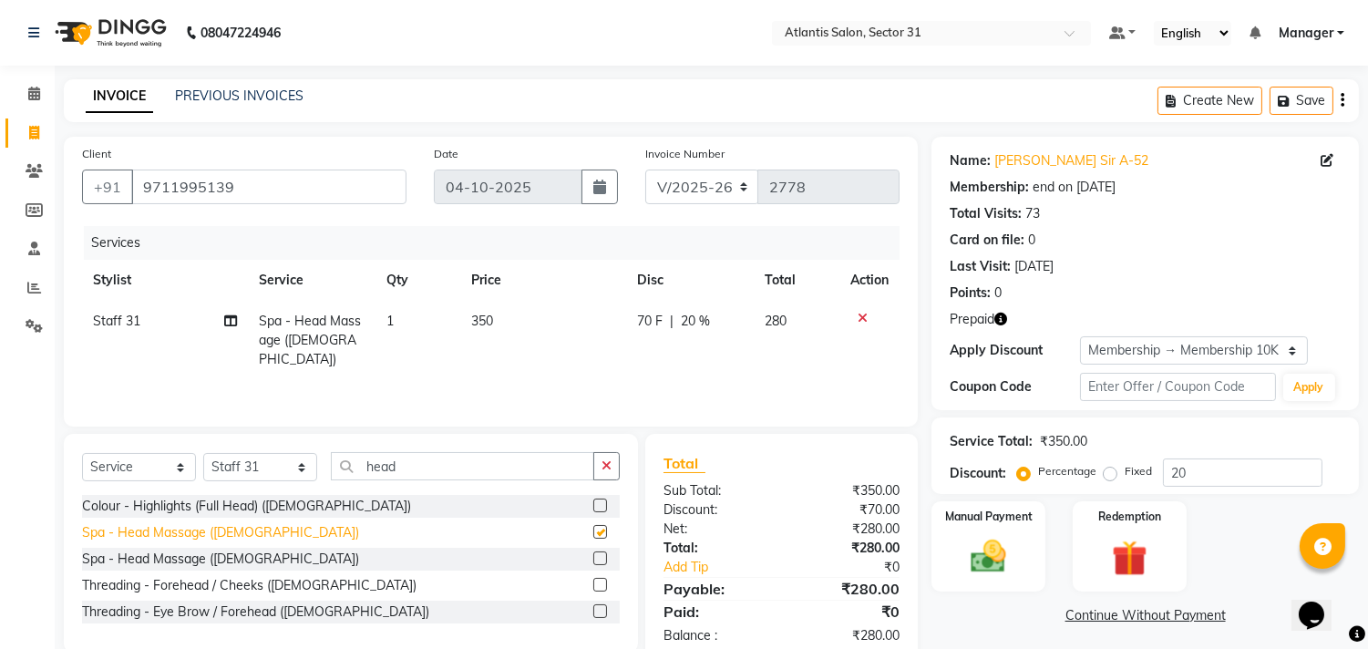
checkbox input "false"
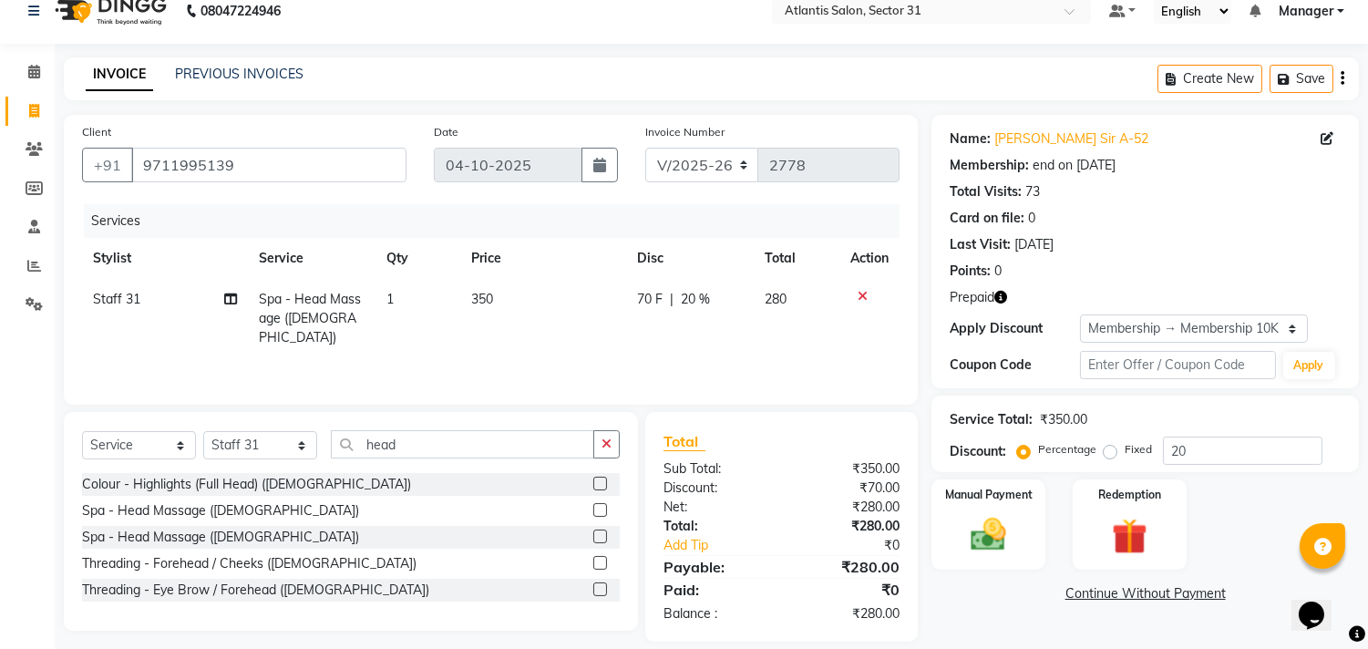
scroll to position [42, 0]
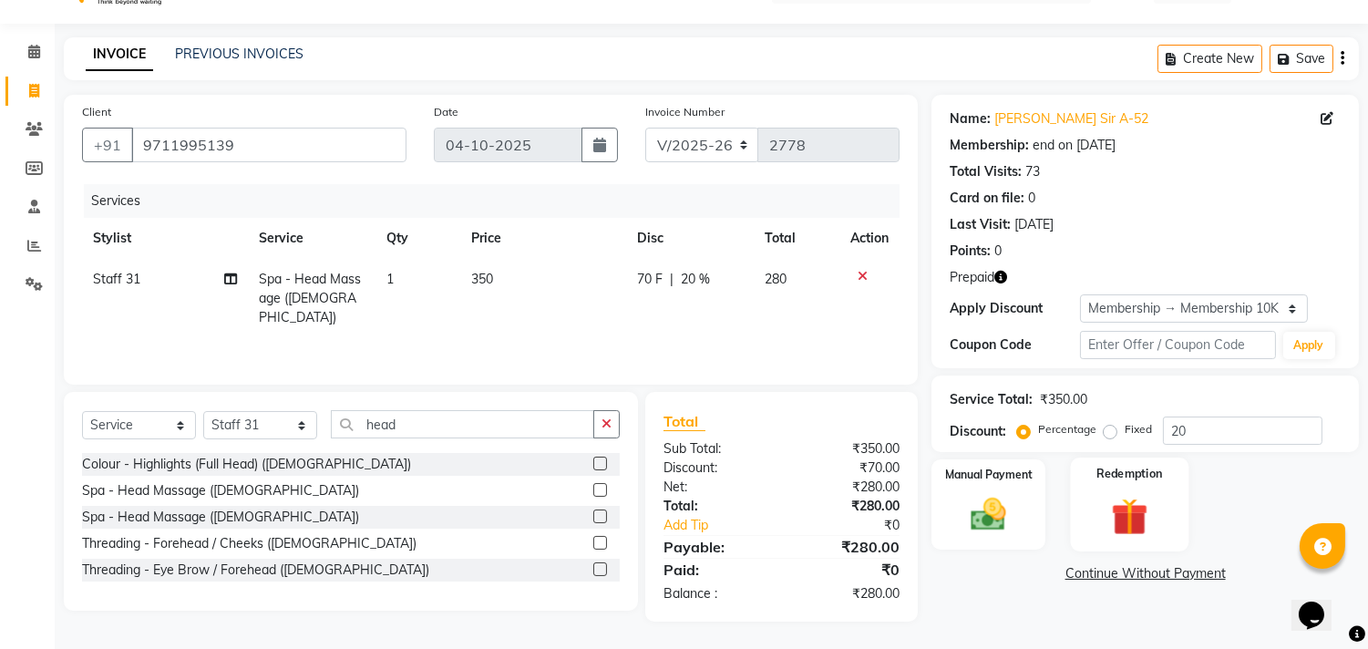
click at [1131, 524] on img at bounding box center [1129, 517] width 60 height 46
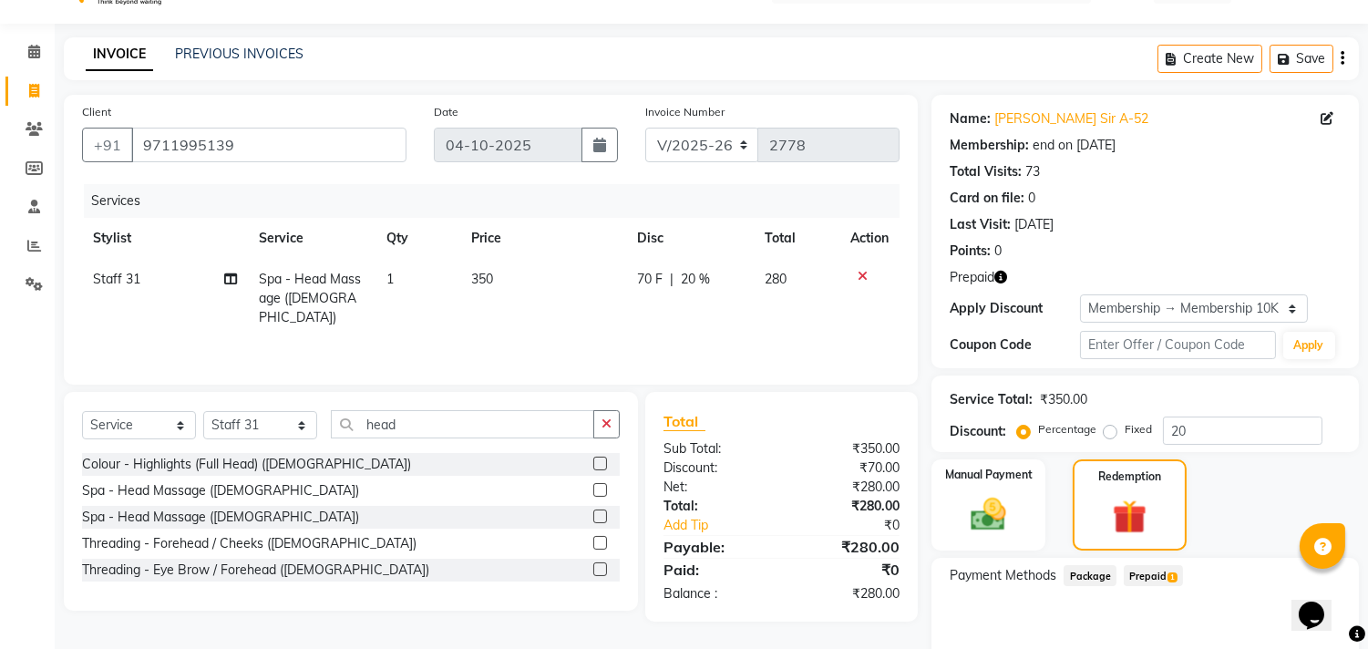
click at [1152, 568] on span "Prepaid 1" at bounding box center [1153, 575] width 59 height 21
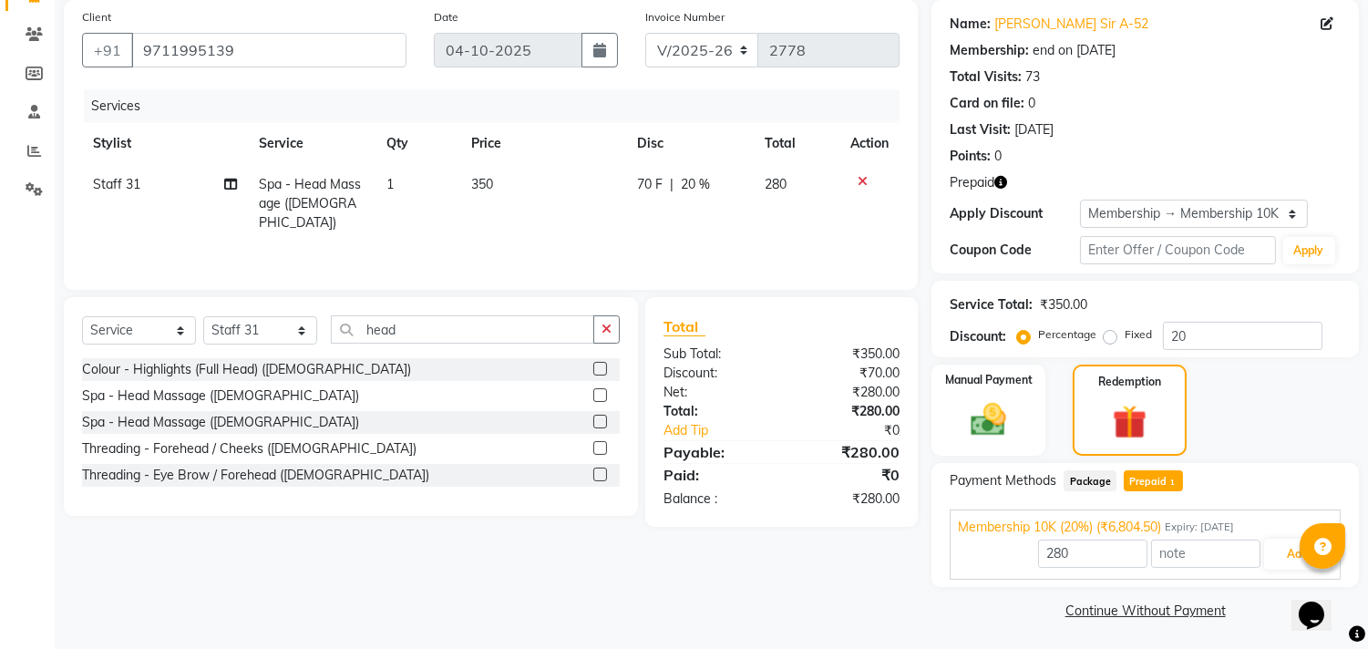
scroll to position [139, 0]
click at [1297, 561] on button "Add" at bounding box center [1297, 552] width 67 height 31
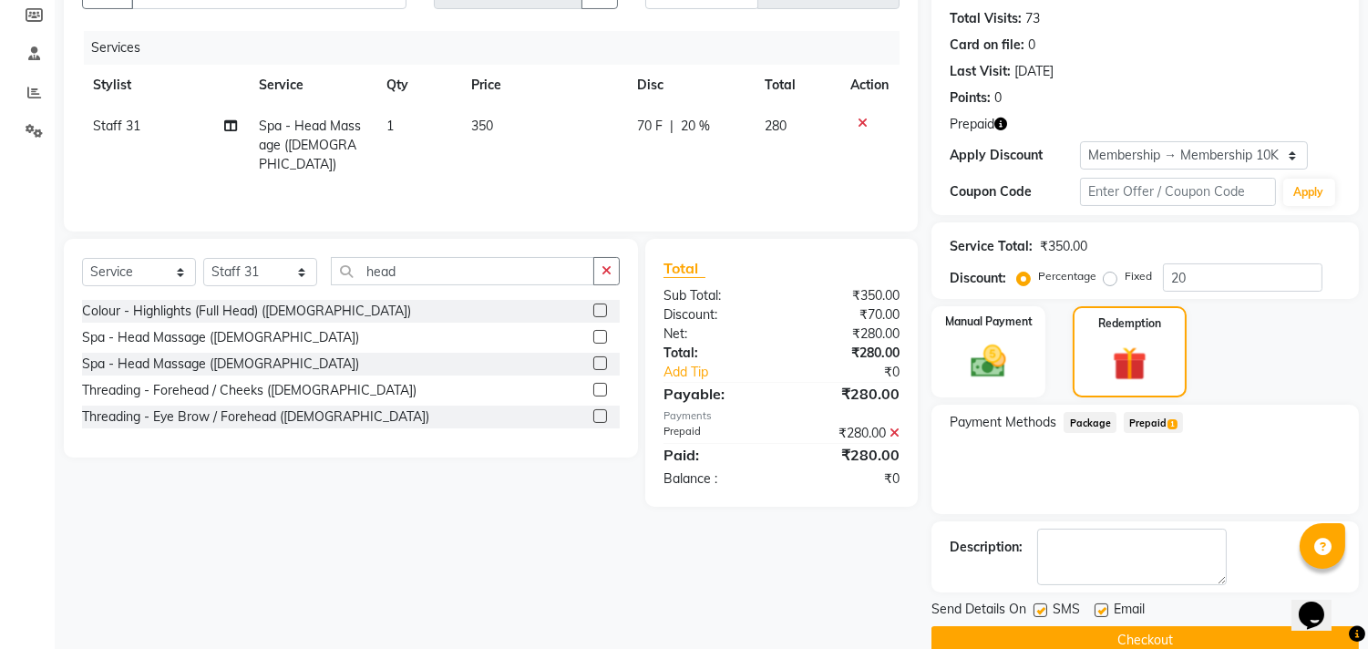
scroll to position [226, 0]
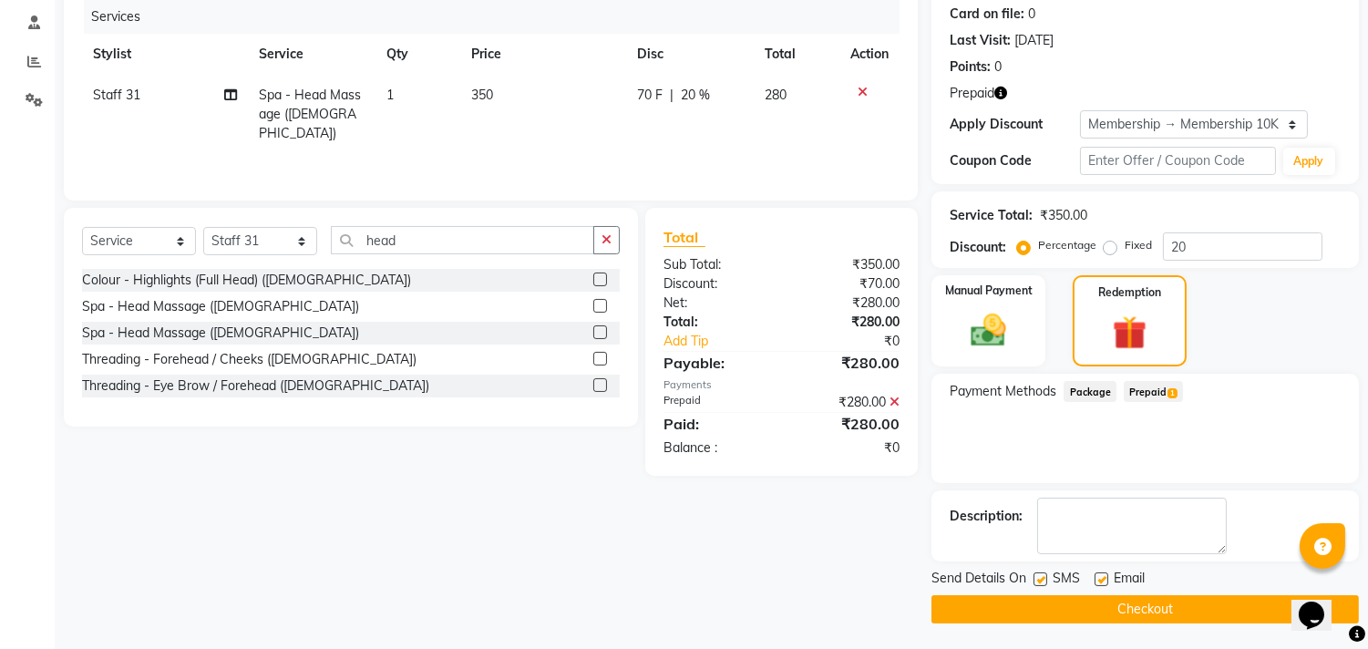
click at [1165, 613] on button "Checkout" at bounding box center [1146, 609] width 428 height 28
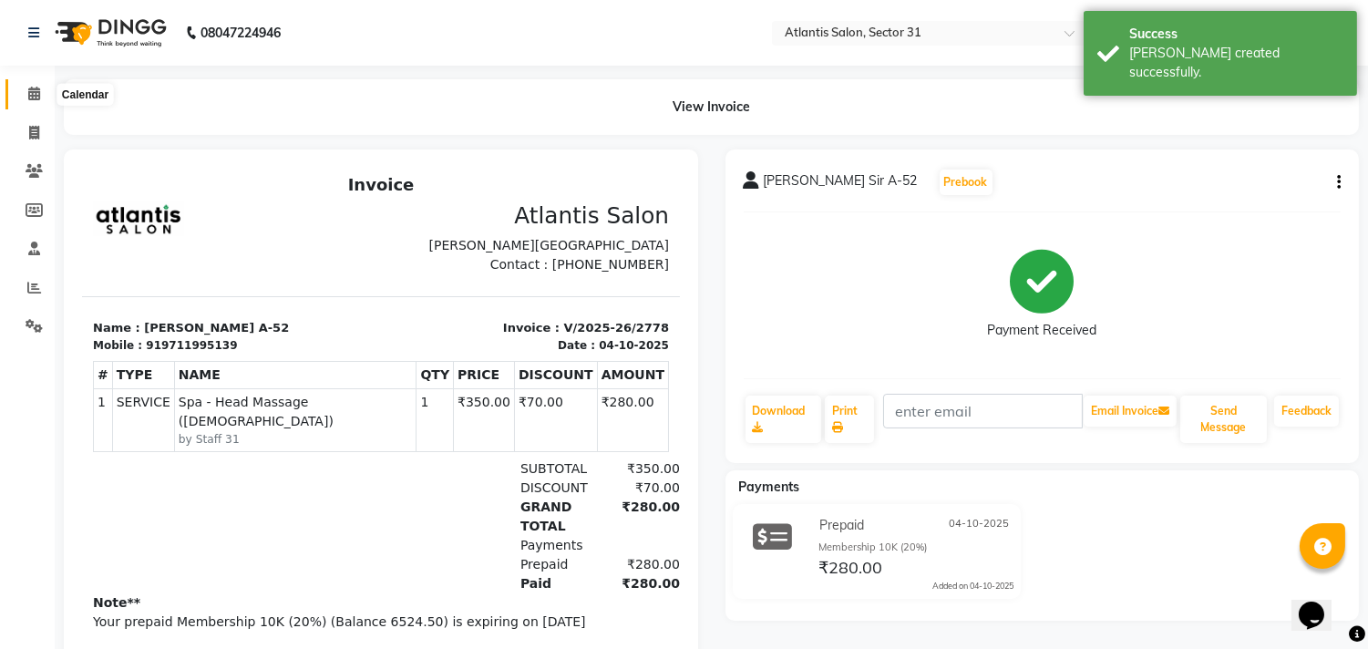
click at [46, 88] on span at bounding box center [34, 94] width 32 height 21
